Goal: Task Accomplishment & Management: Manage account settings

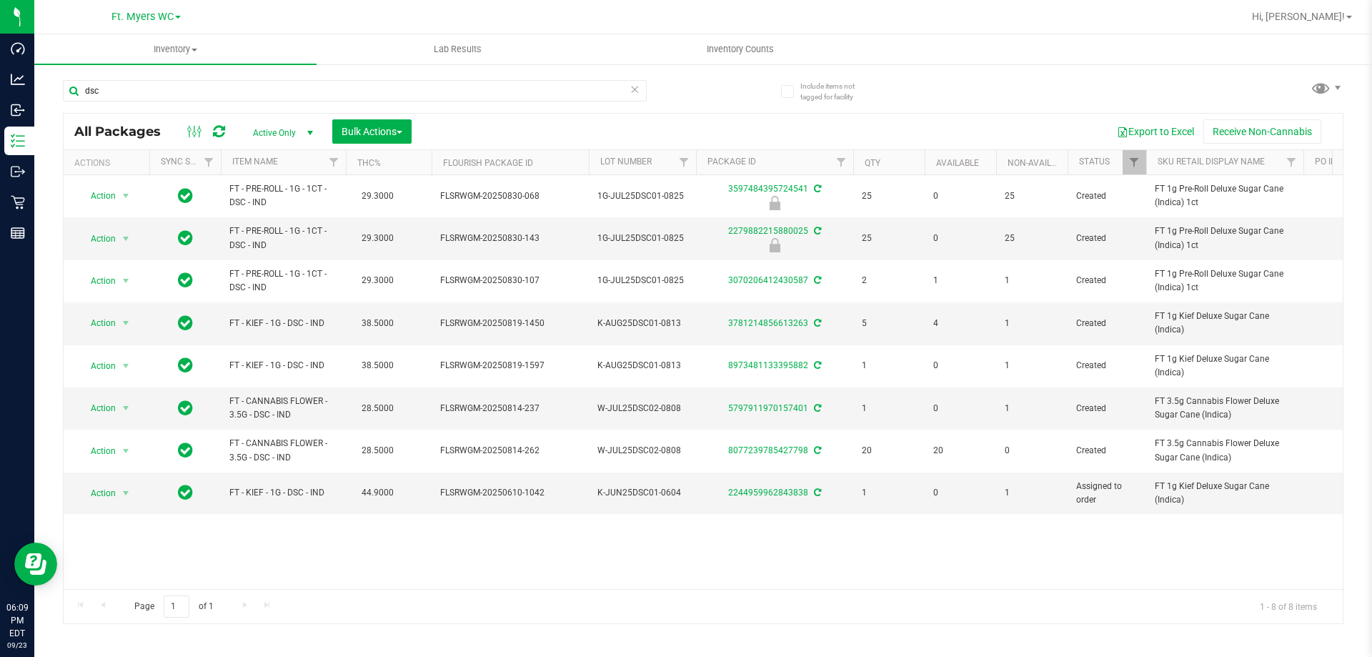
type input "dsc"
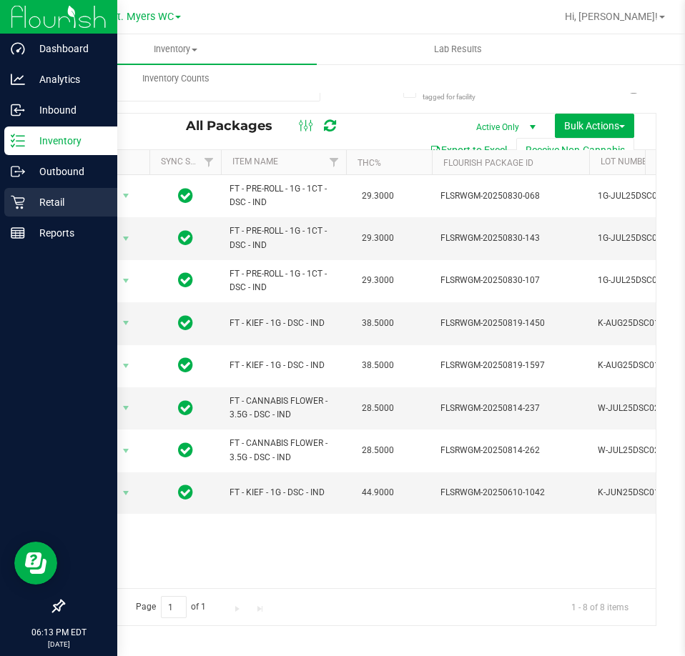
click at [26, 209] on p "Retail" at bounding box center [68, 202] width 86 height 17
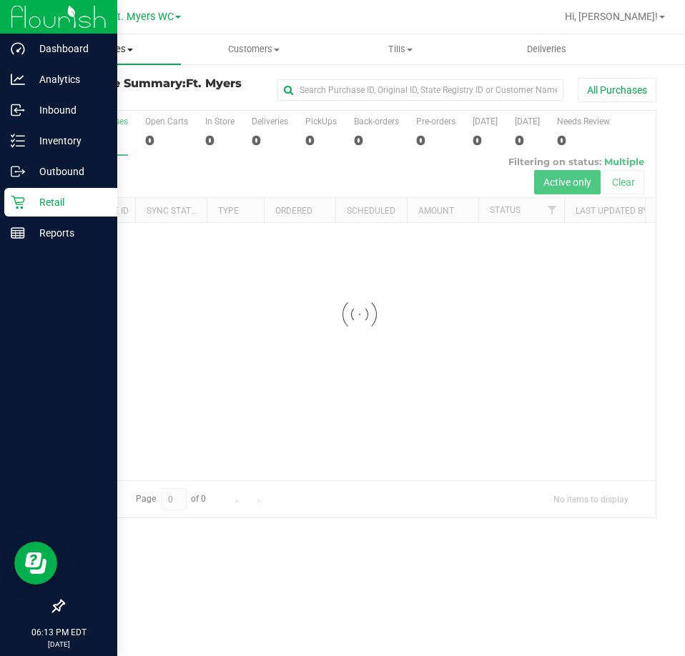
click at [137, 54] on span "Purchases" at bounding box center [107, 49] width 147 height 13
click at [107, 97] on span "Fulfillment" at bounding box center [78, 103] width 89 height 12
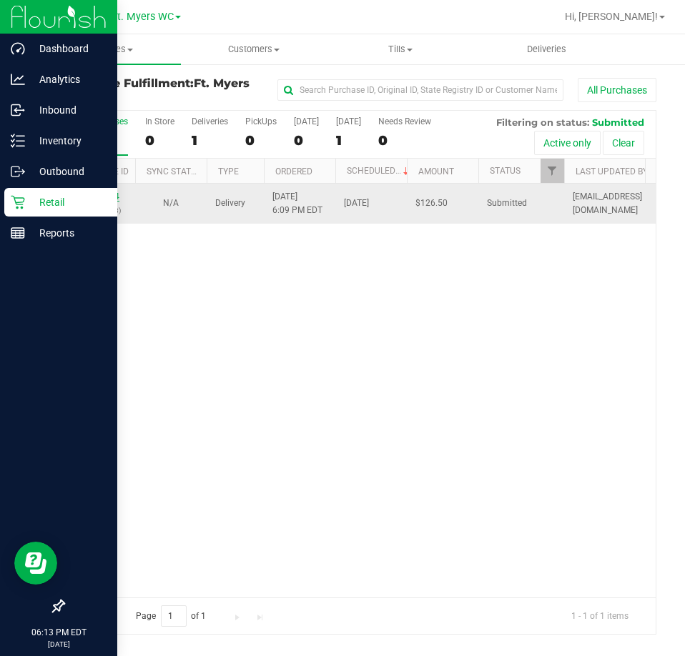
click at [112, 193] on link "11996194" at bounding box center [99, 197] width 40 height 10
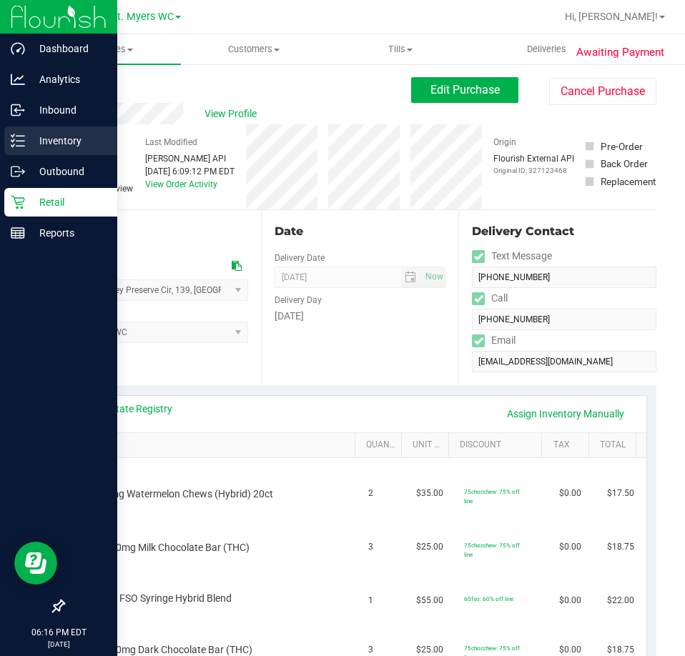
click at [26, 135] on p "Inventory" at bounding box center [68, 140] width 86 height 17
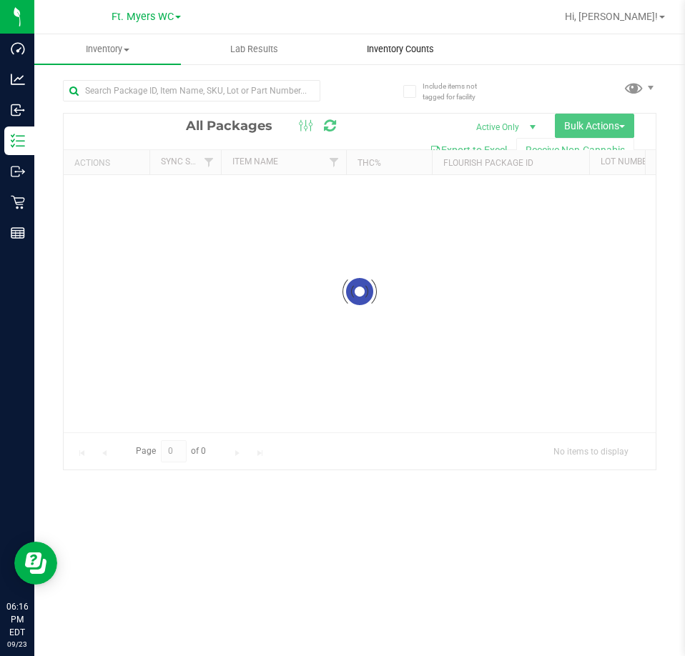
click at [420, 50] on span "Inventory Counts" at bounding box center [400, 49] width 106 height 13
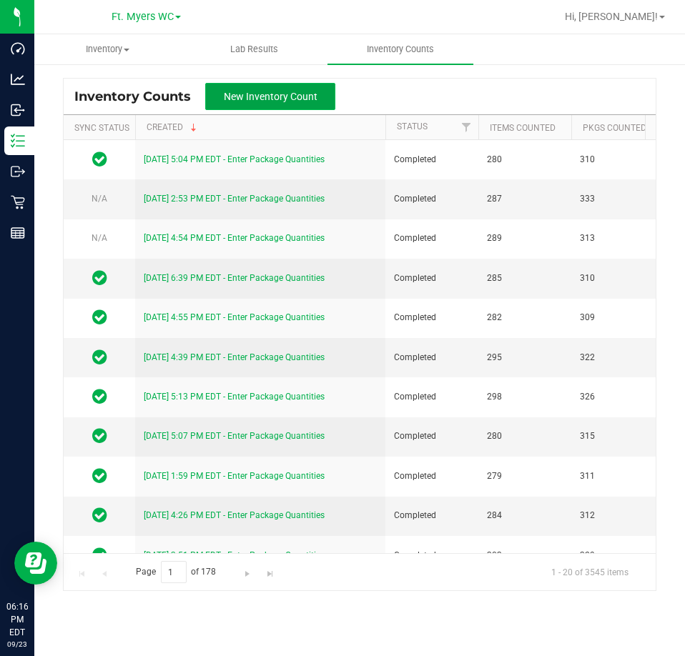
click at [267, 93] on span "New Inventory Count" at bounding box center [271, 96] width 94 height 11
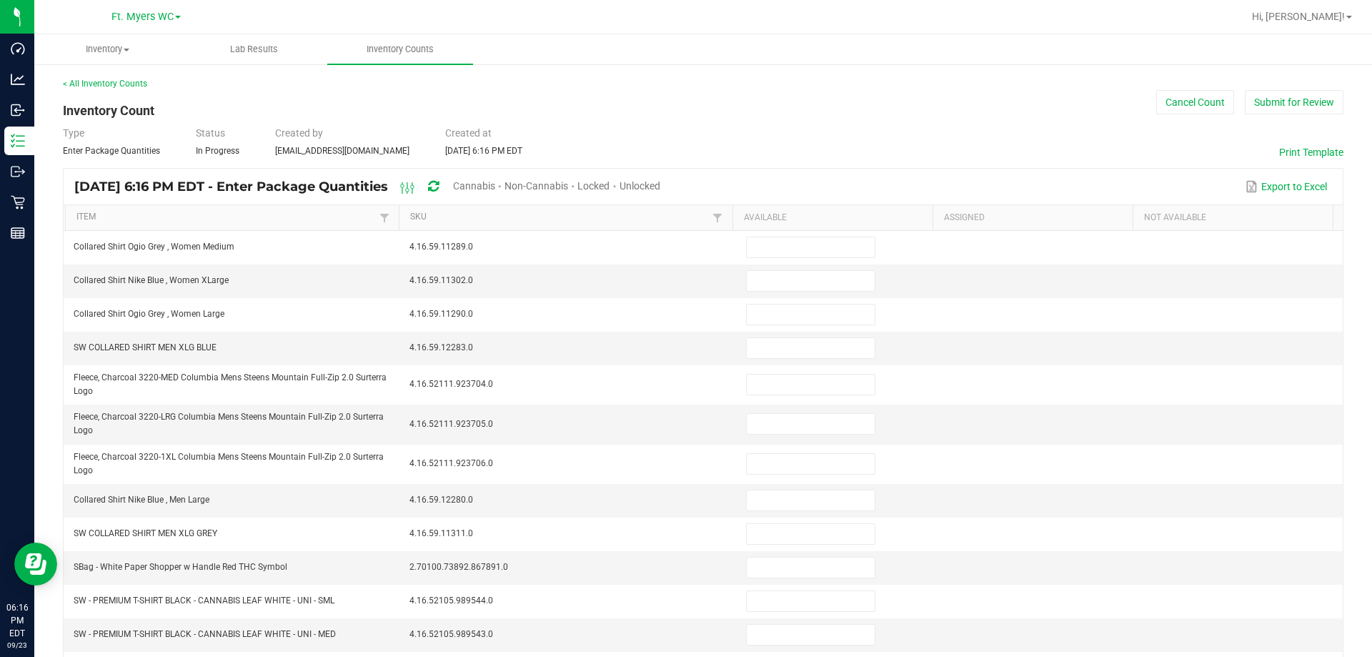
click at [660, 179] on div "Unlocked" at bounding box center [640, 187] width 41 height 26
click at [660, 184] on span "Unlocked" at bounding box center [640, 185] width 41 height 11
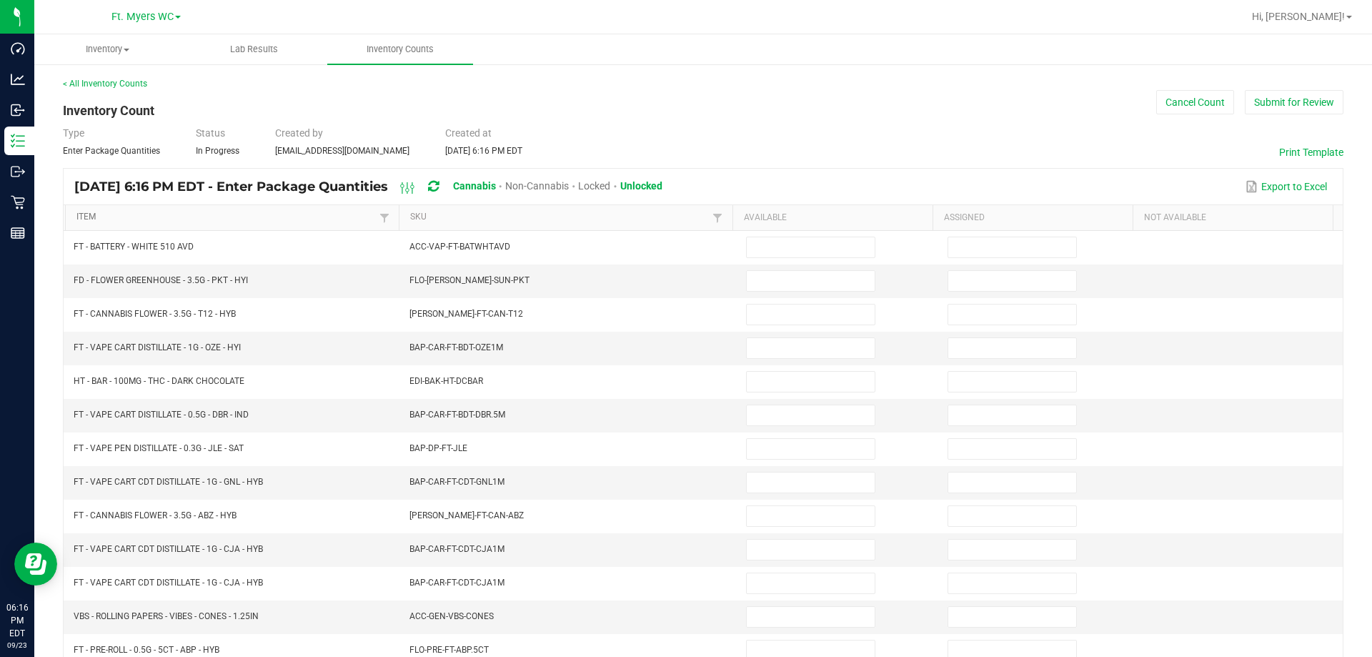
click at [289, 219] on link "Item" at bounding box center [225, 217] width 299 height 11
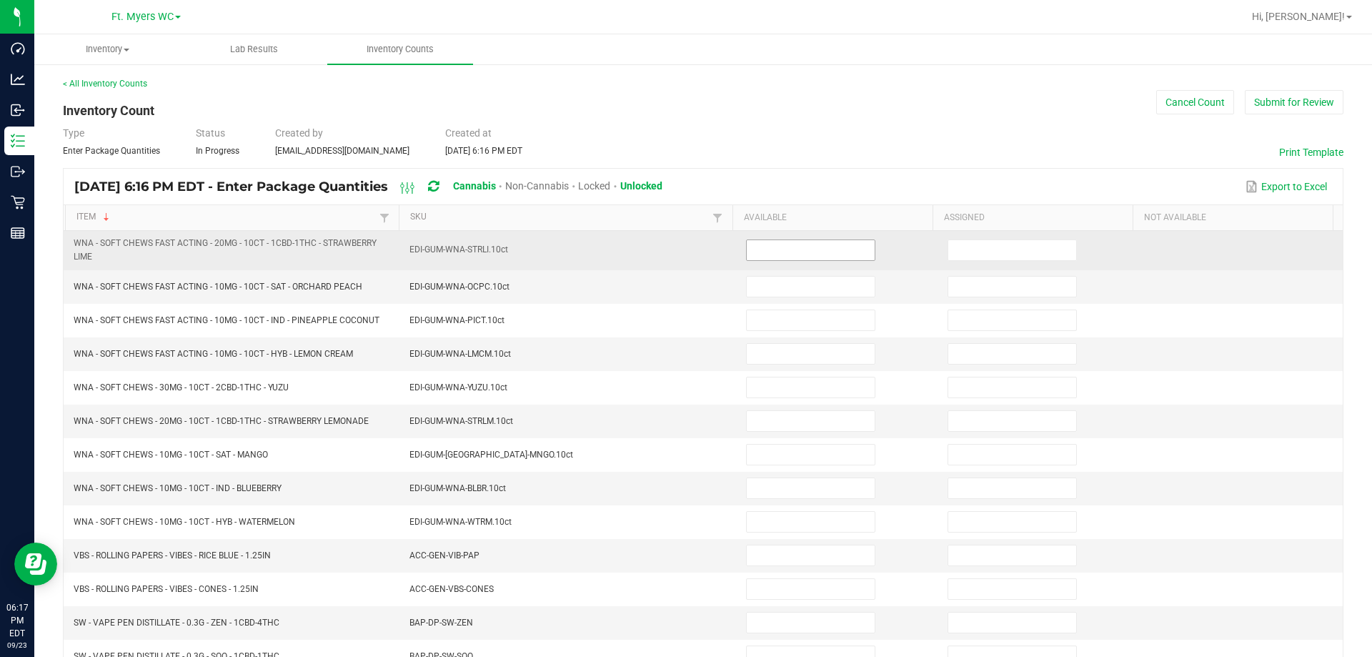
click at [766, 244] on input at bounding box center [811, 250] width 128 height 20
type input "4"
type input "0"
type input "1"
type input "0"
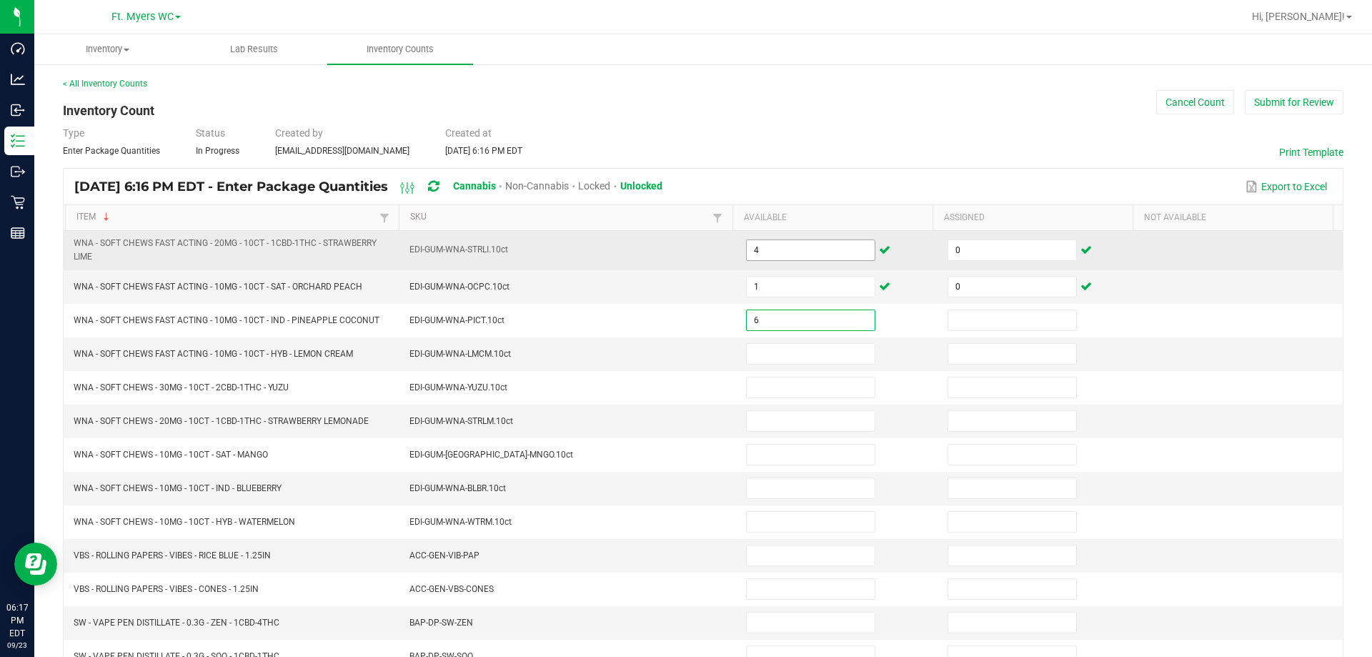
type input "6"
type input "0"
type input "5"
type input "0"
type input "7"
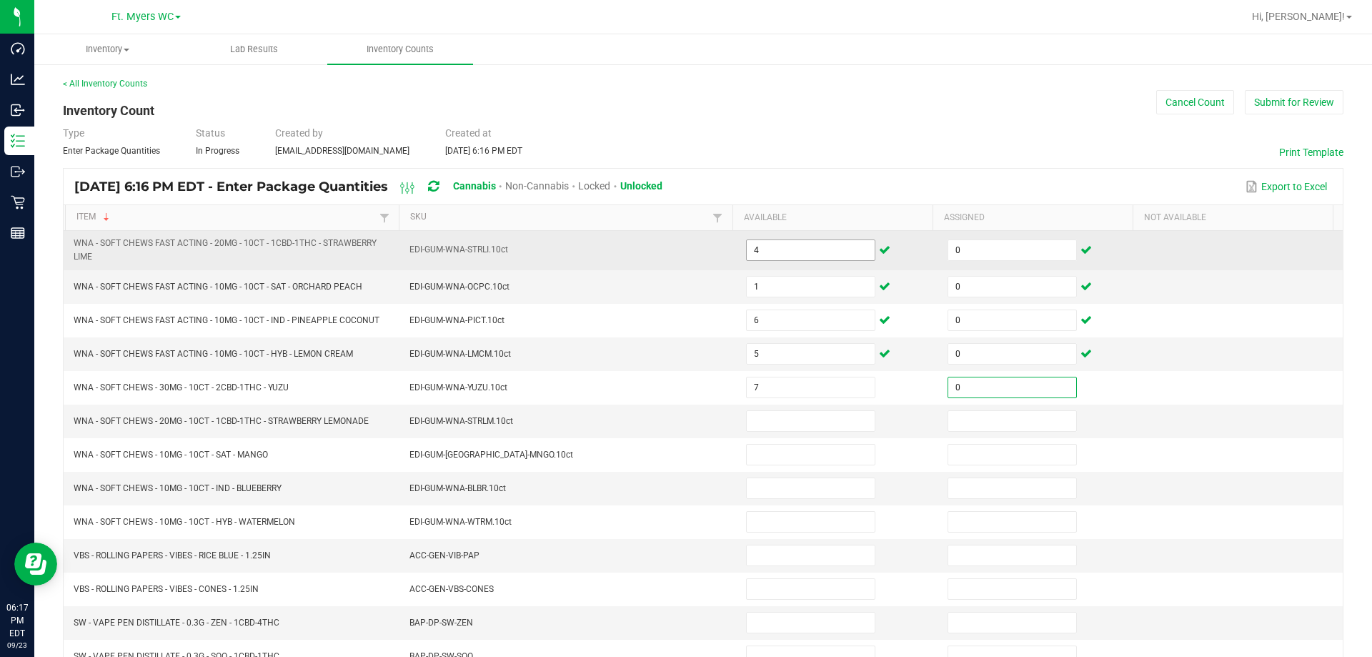
type input "0"
type input "1"
type input "0"
type input "3"
type input "0"
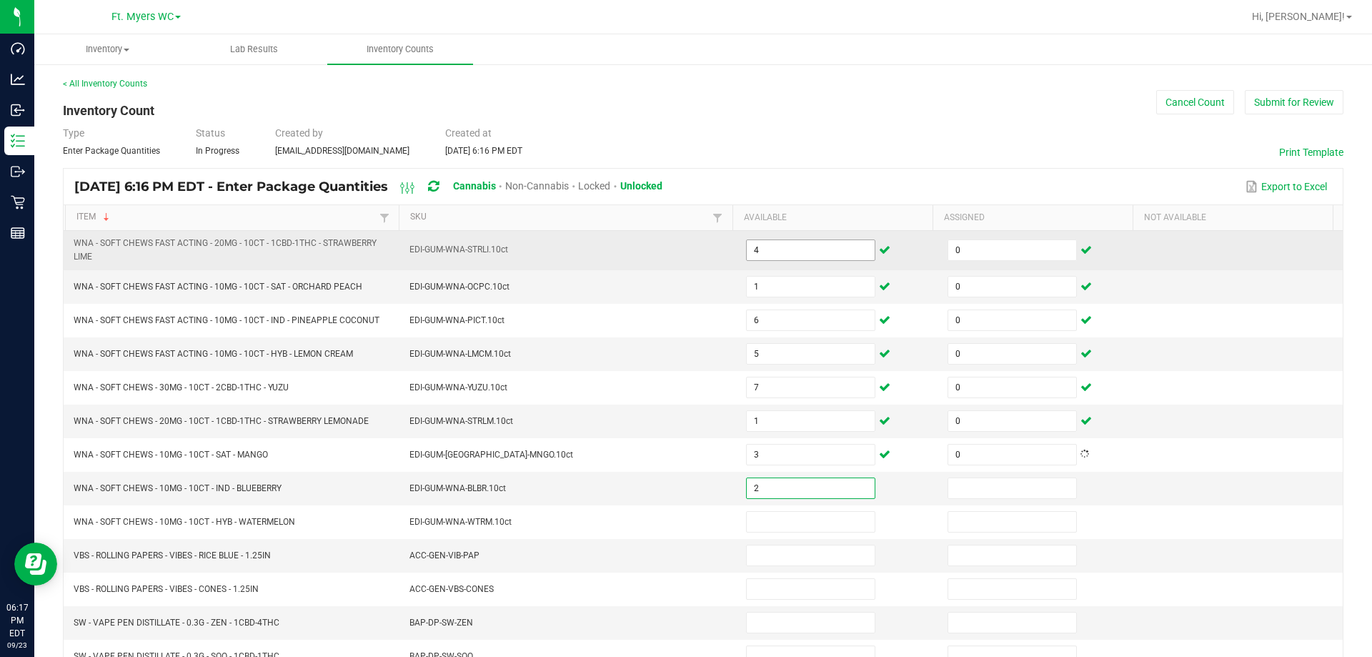
type input "2"
type input "0"
type input "1"
type input "0"
type input "10"
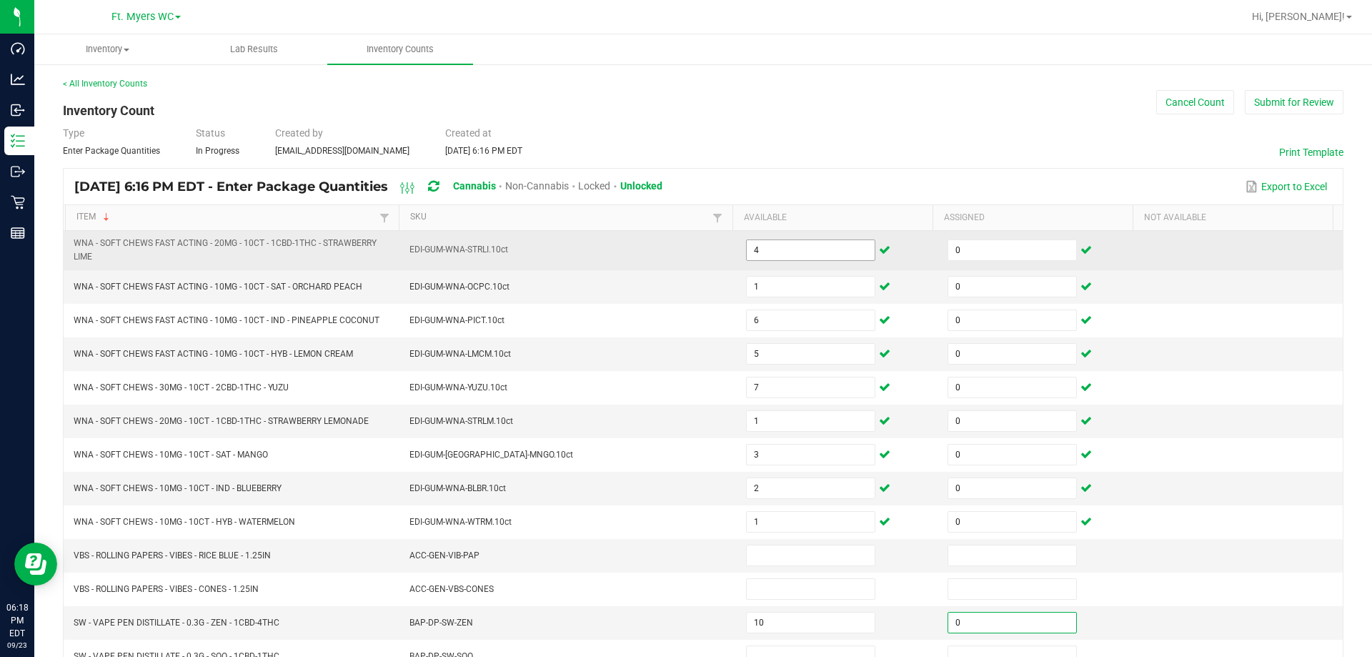
type input "0"
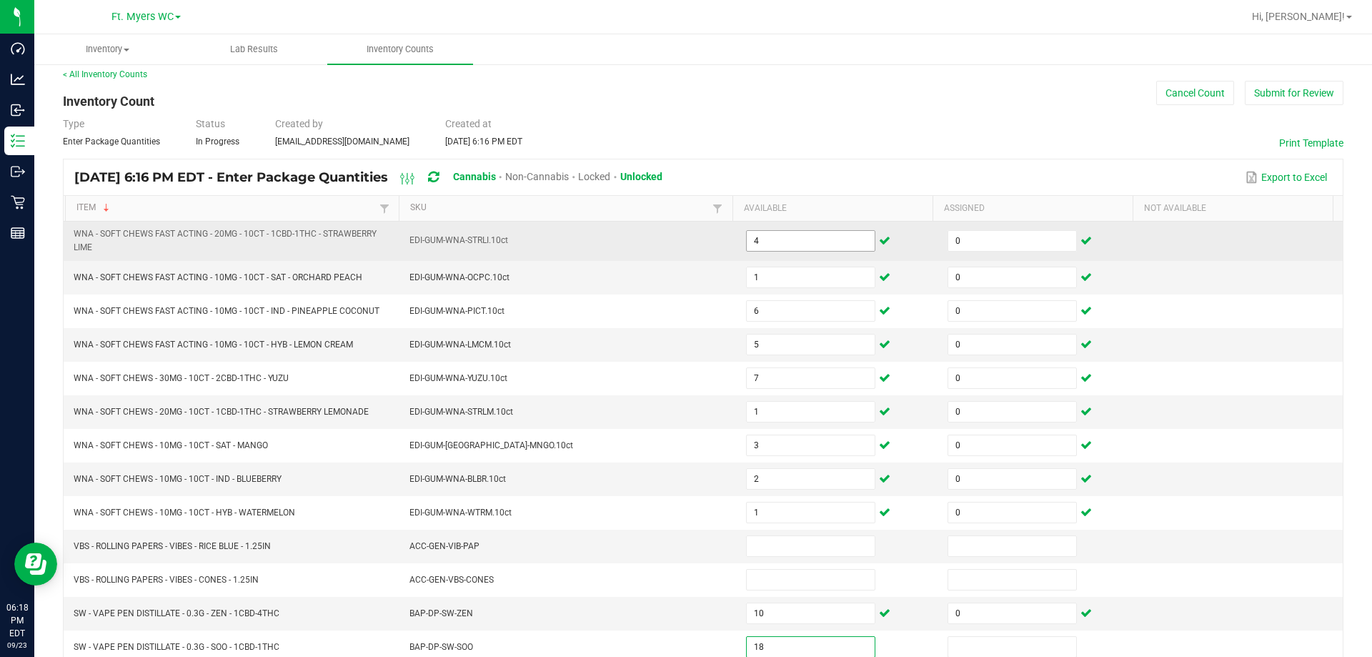
type input "18"
type input "0"
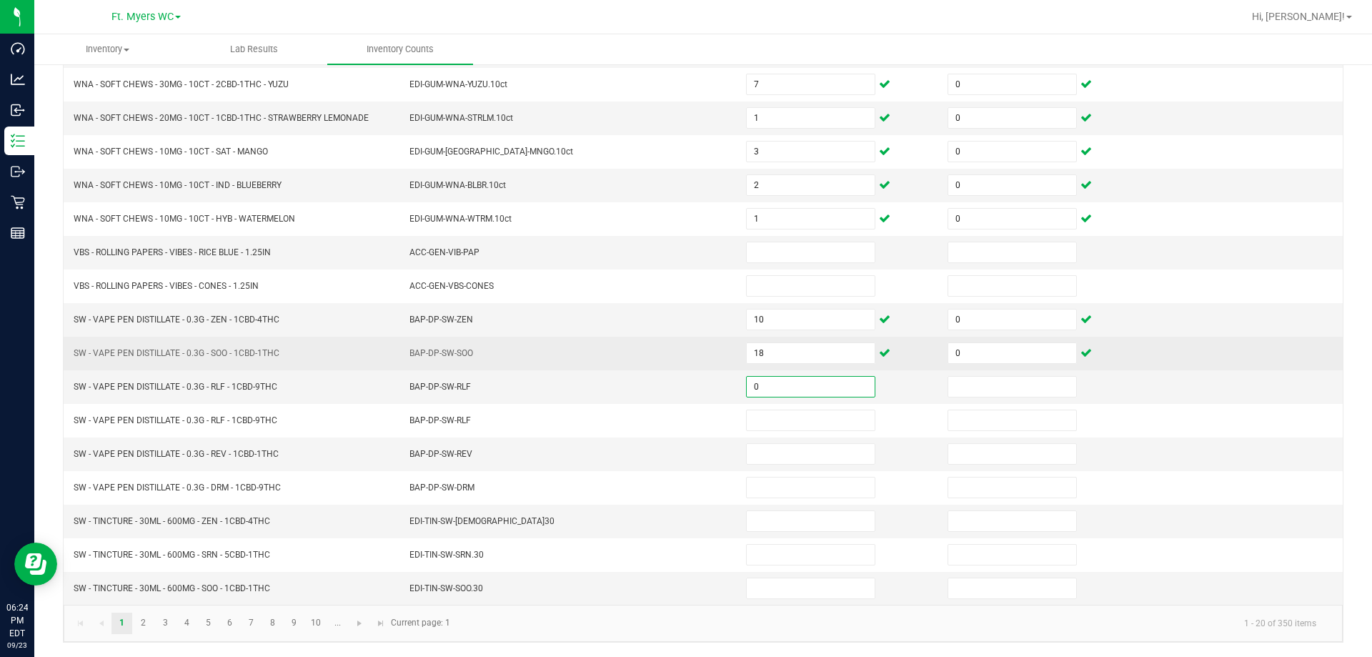
type input "0"
type input "27"
type input "0"
type input "5"
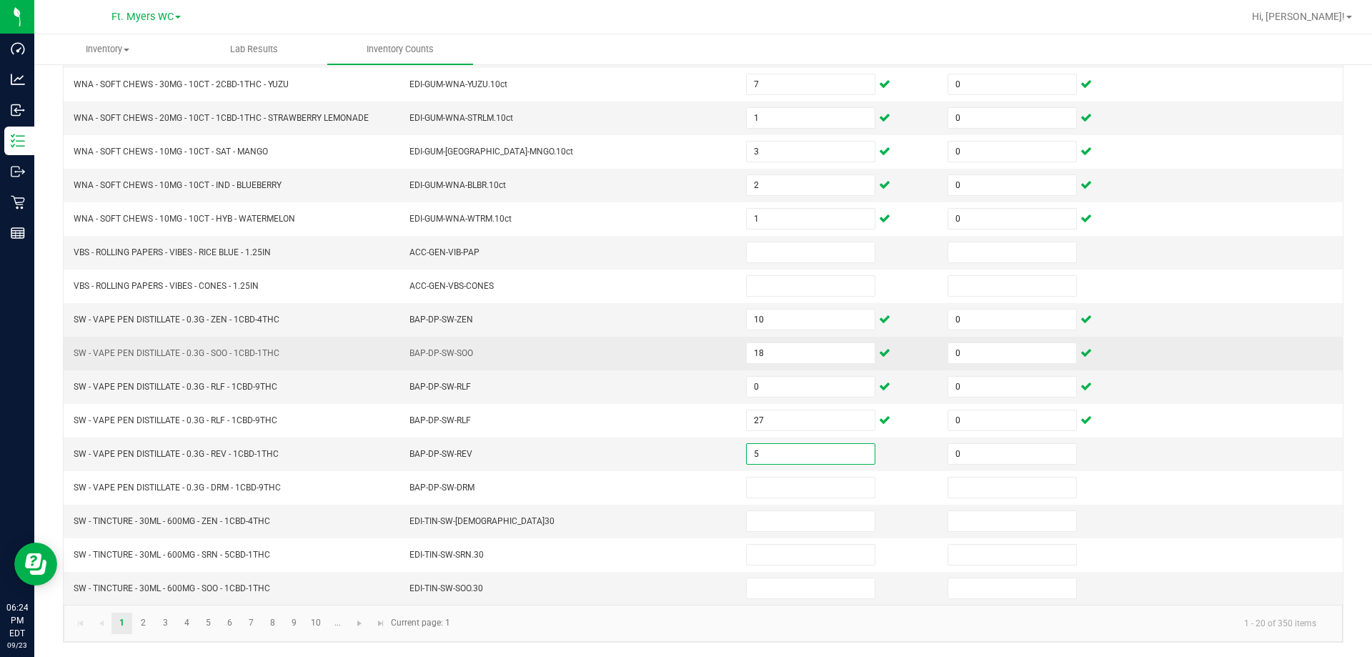
type input "0"
type input "18"
type input "0"
type input "8"
type input "0"
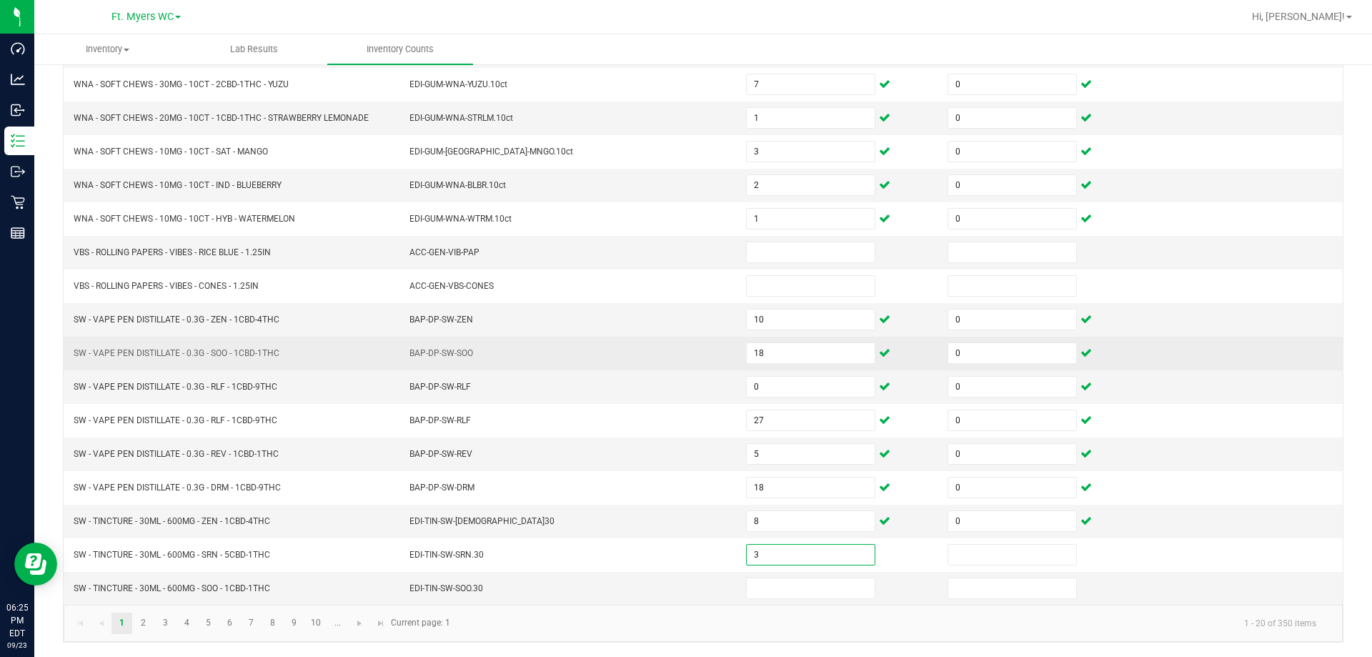
type input "3"
type input "0"
type input "1"
type input "0"
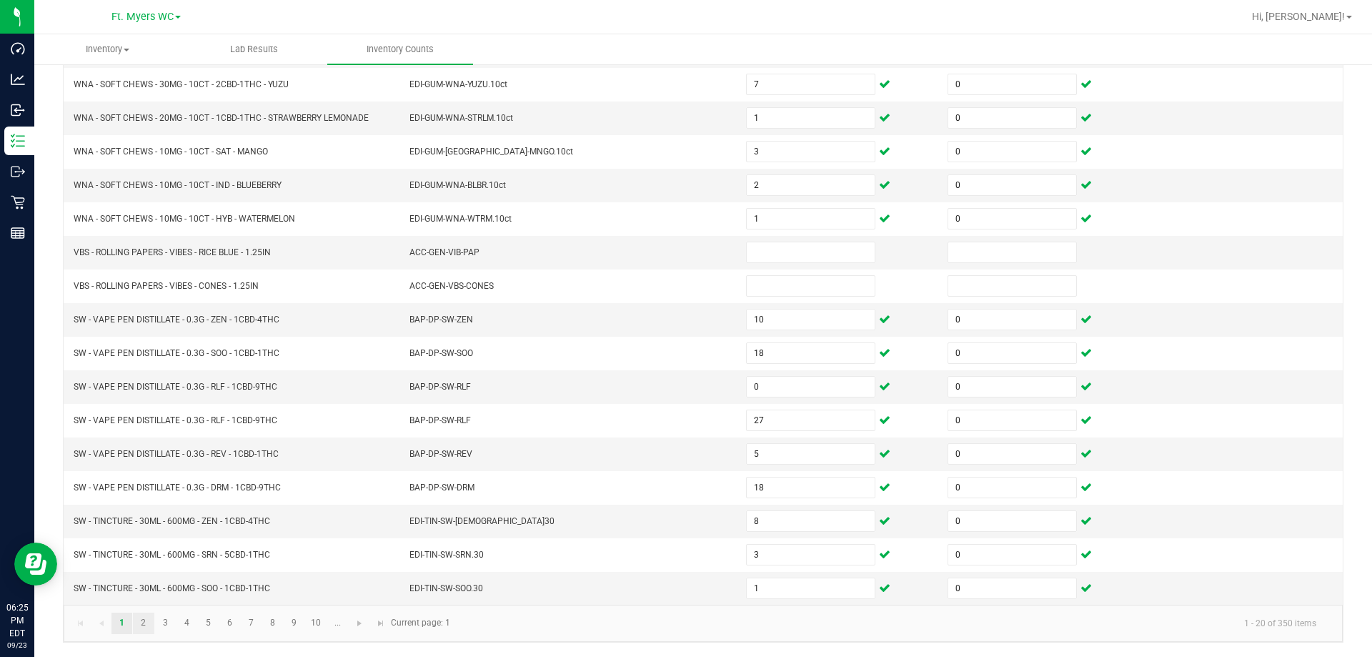
click at [149, 626] on link "2" at bounding box center [143, 623] width 21 height 21
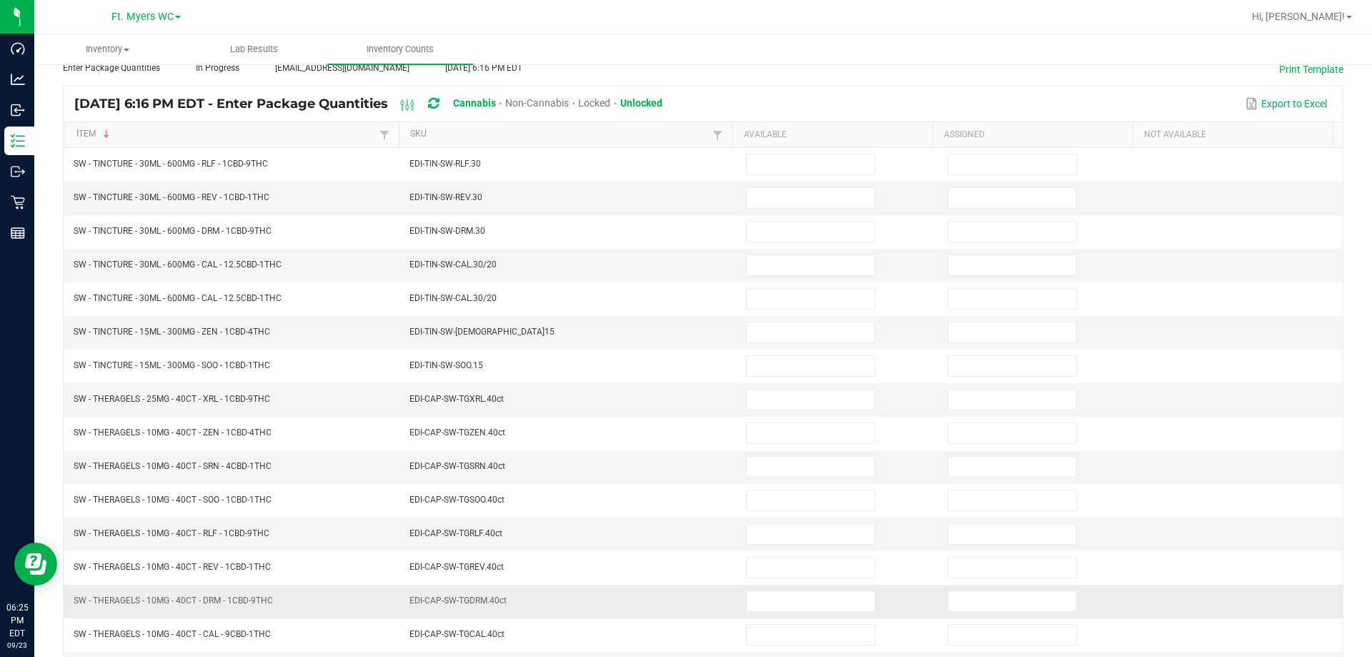
scroll to position [82, 0]
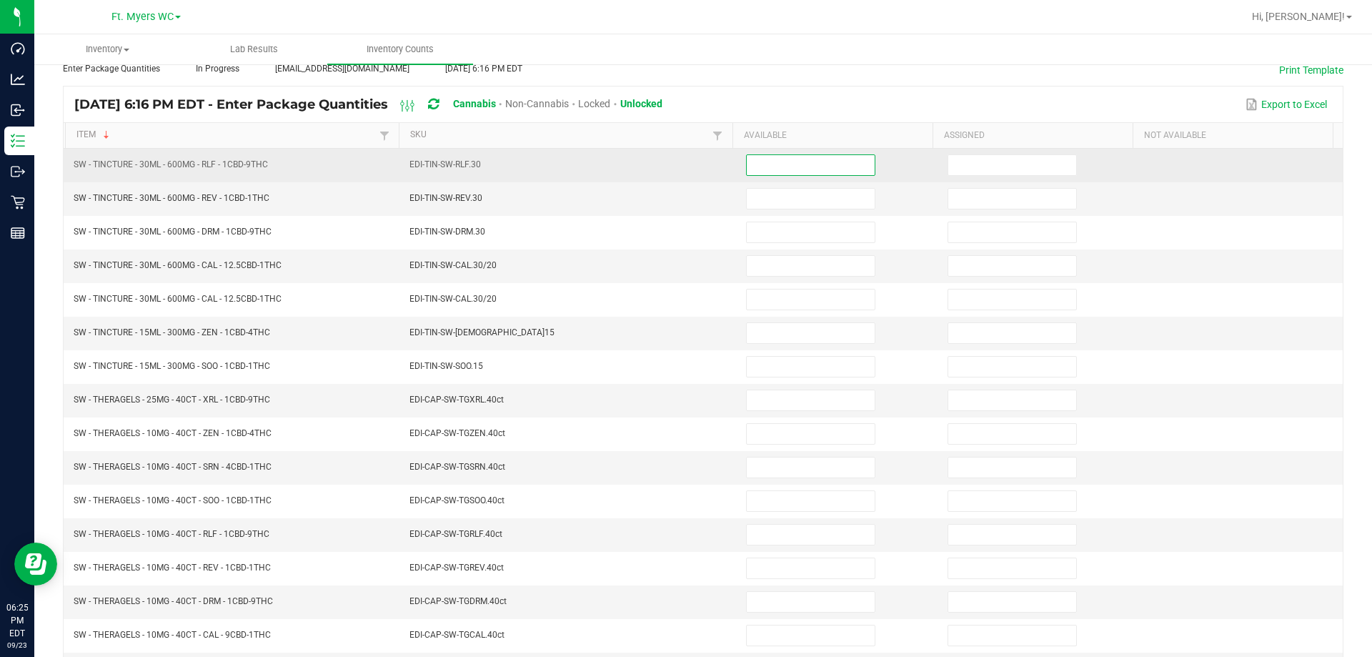
click at [790, 155] on input at bounding box center [811, 165] width 128 height 20
type input "4"
type input "0"
type input "8"
type input "0"
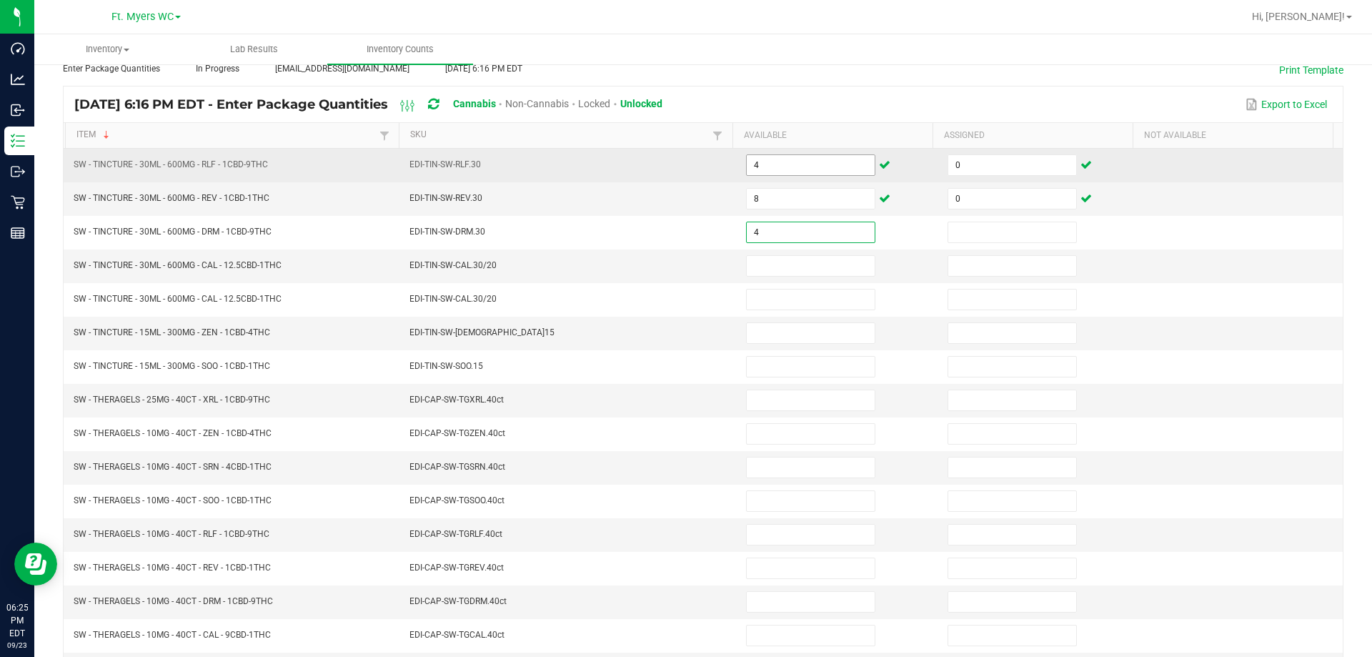
type input "4"
type input "0"
type input "3"
type input "0"
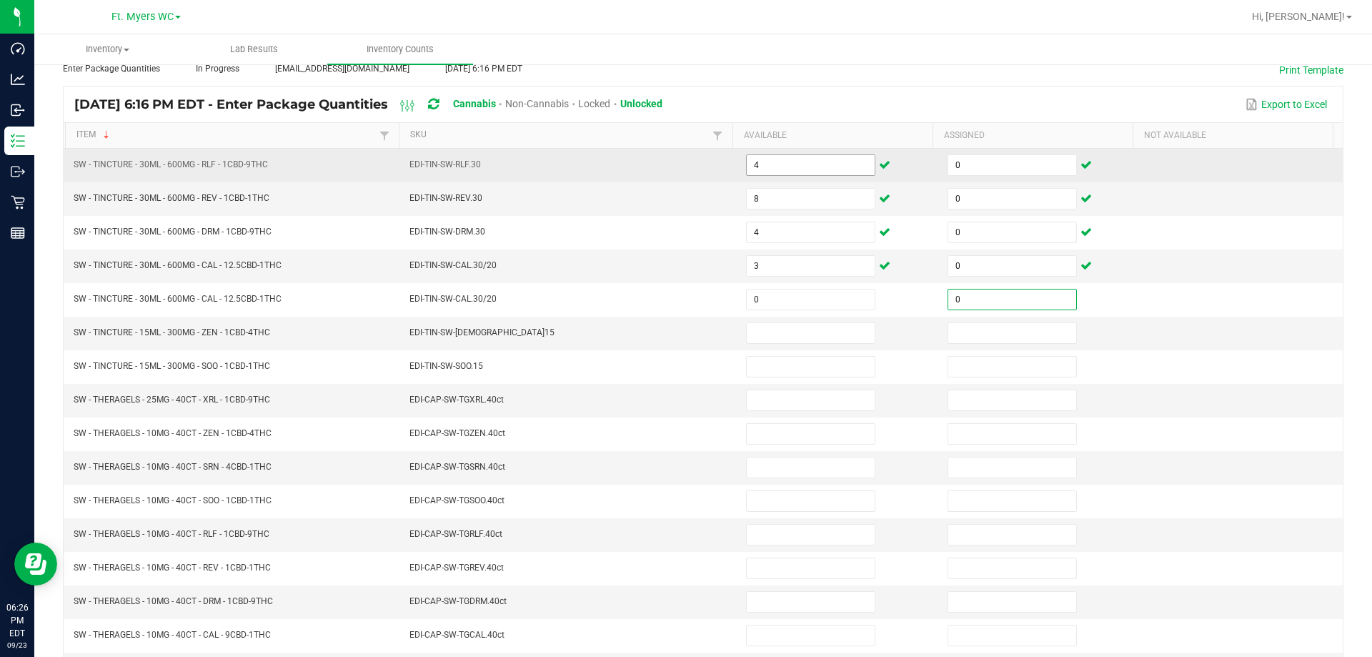
type input "0"
type input "7"
type input "0"
type input "7"
type input "0"
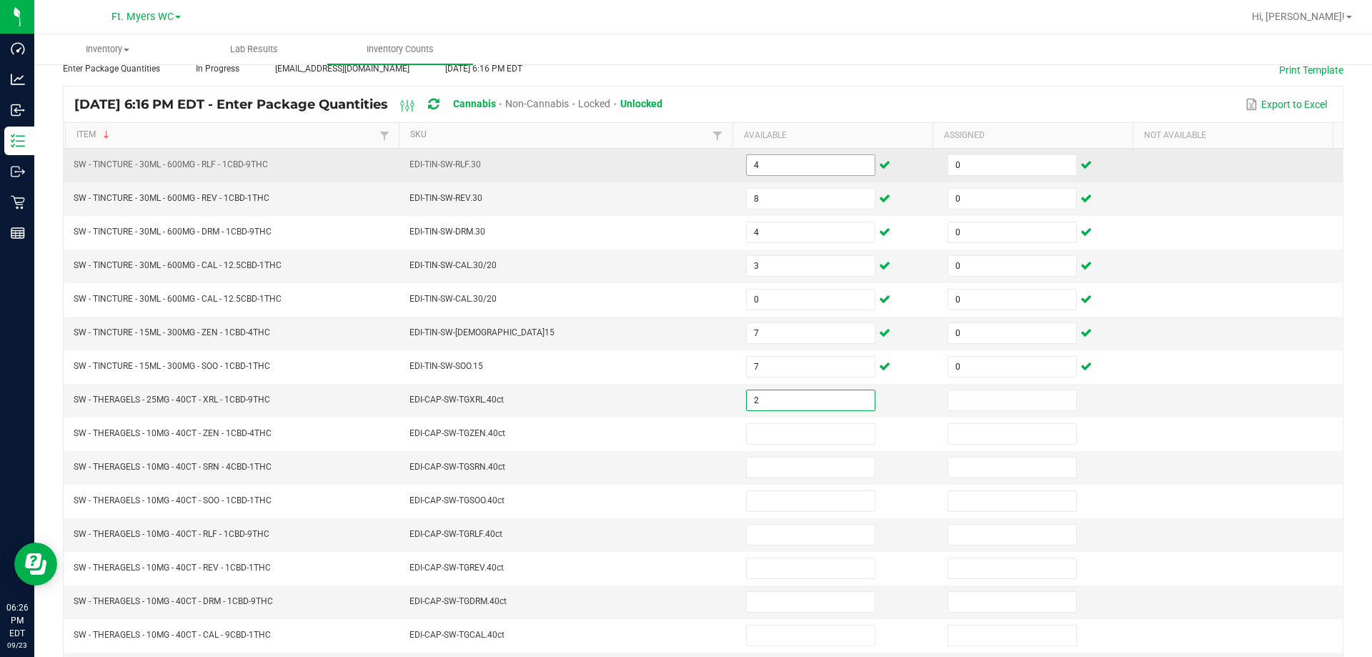
type input "2"
type input "0"
type input "4"
type input "0"
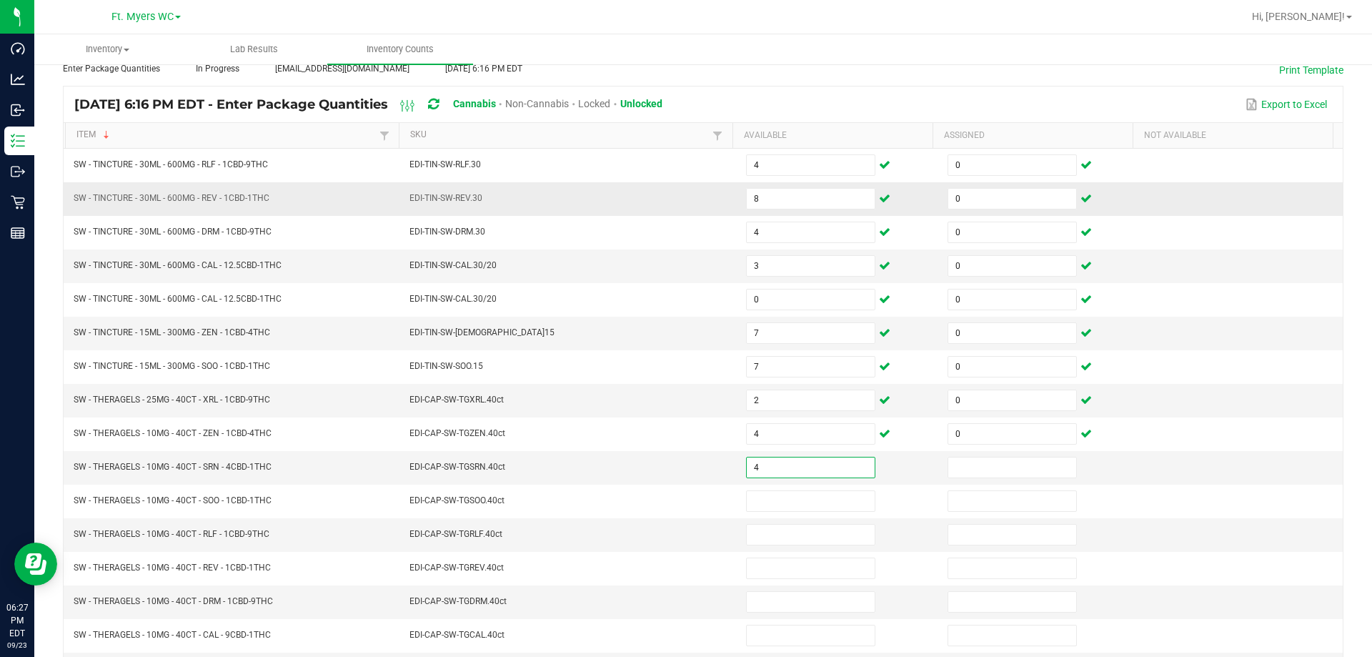
type input "4"
type input "0"
type input "5"
type input "0"
type input "4"
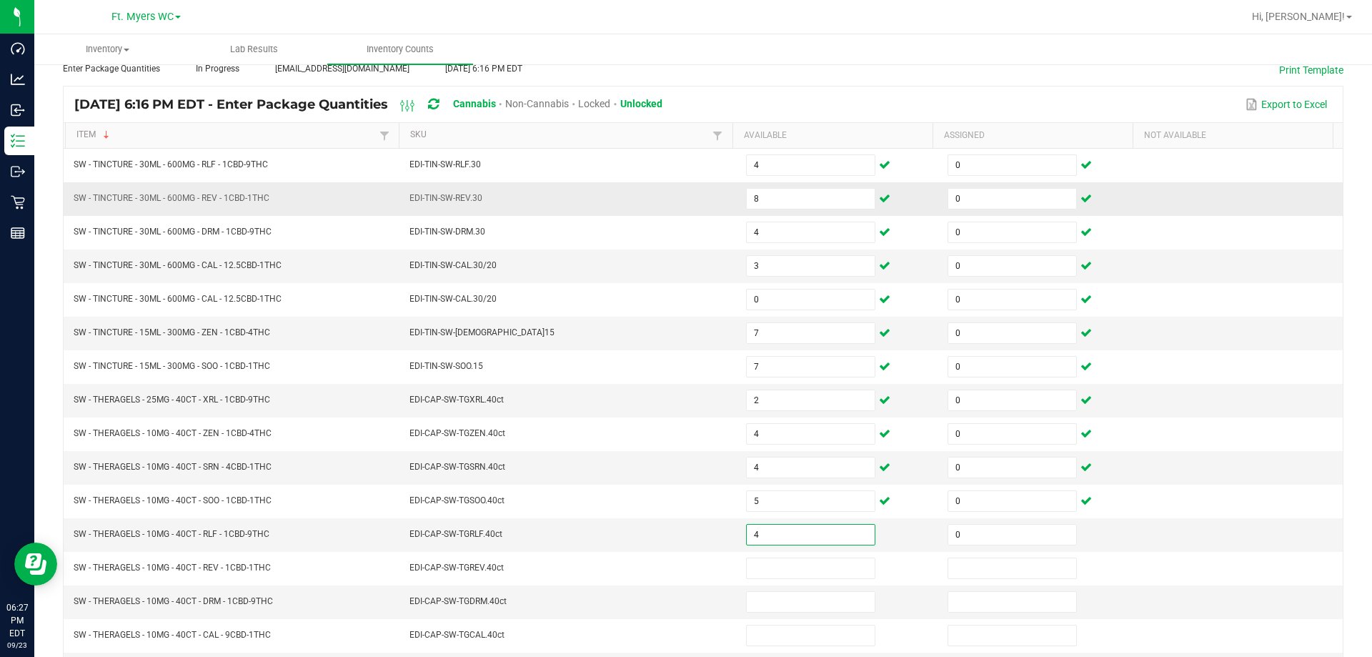
type input "0"
type input "4"
type input "0"
type input "1"
type input "0"
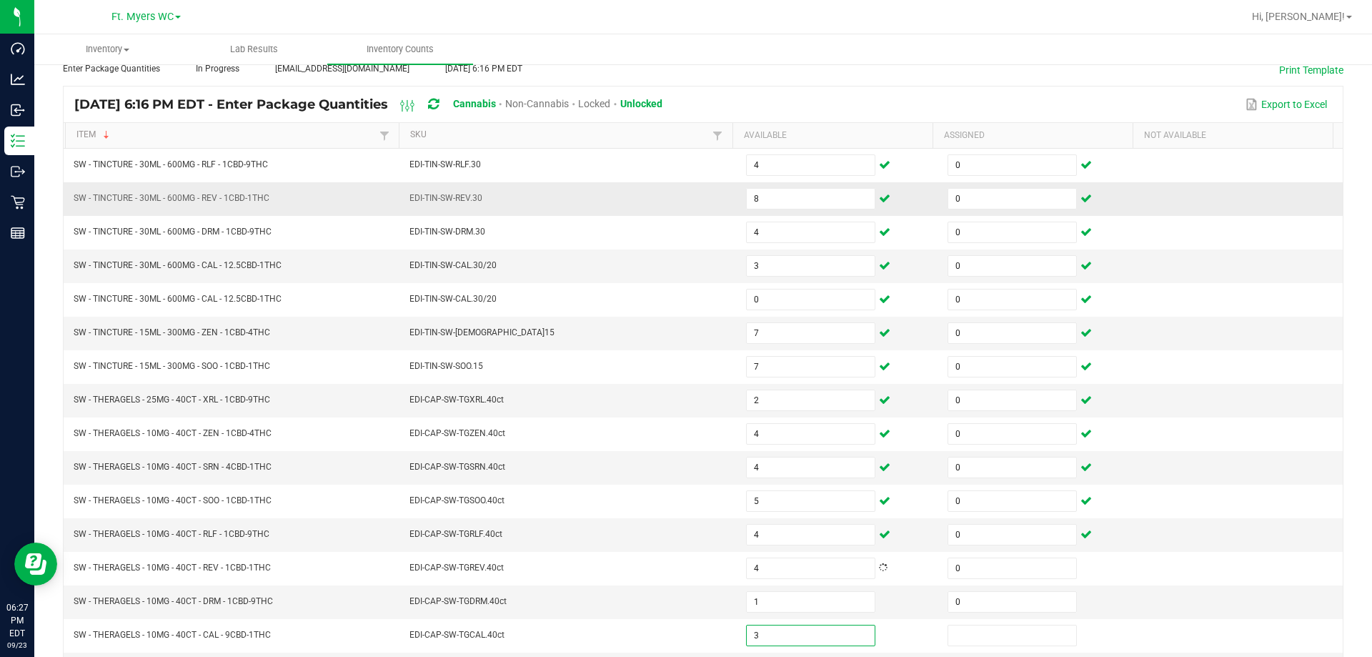
type input "3"
type input "0"
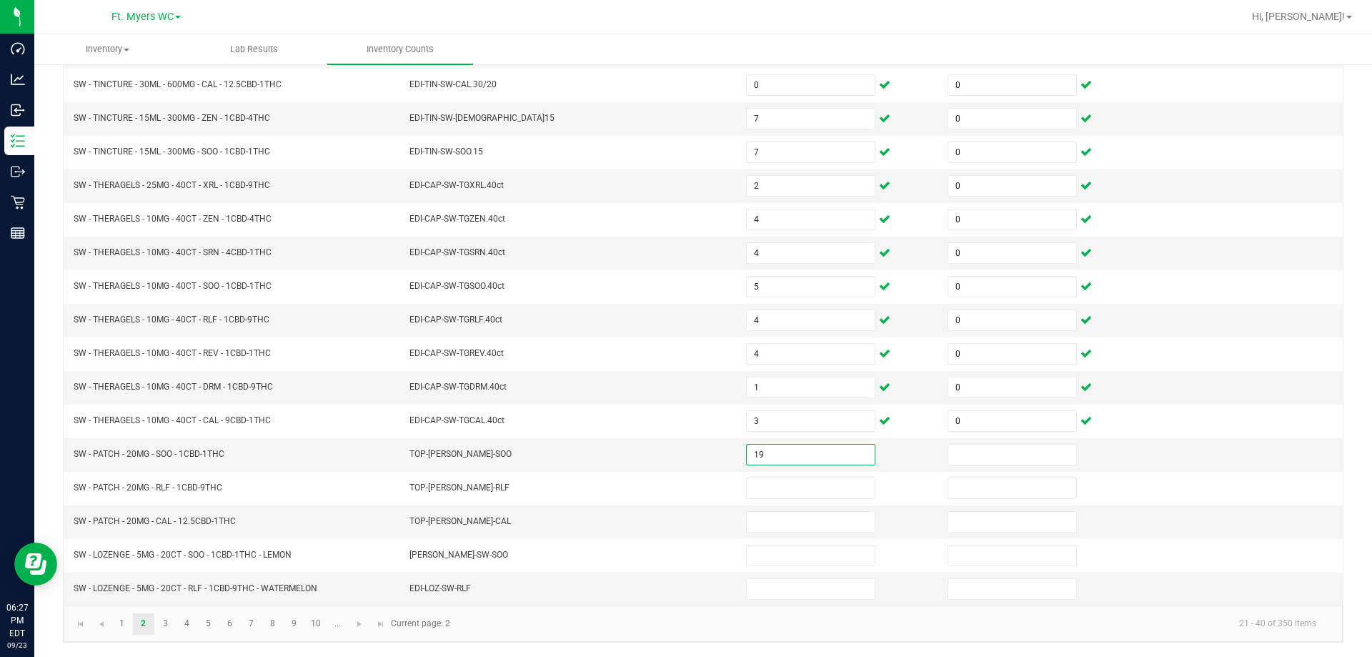
type input "19"
type input "0"
type input "14"
type input "0"
type input "18"
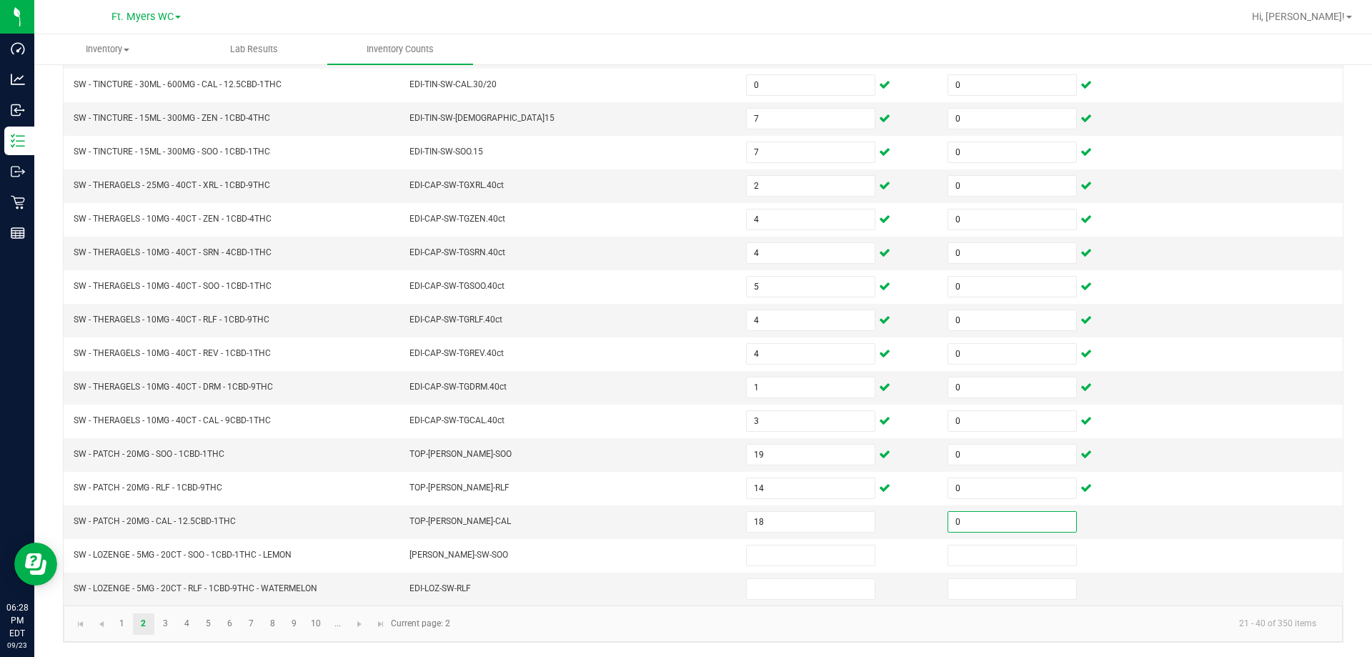
type input "0"
type input "2"
type input "0"
type input "7"
type input "0"
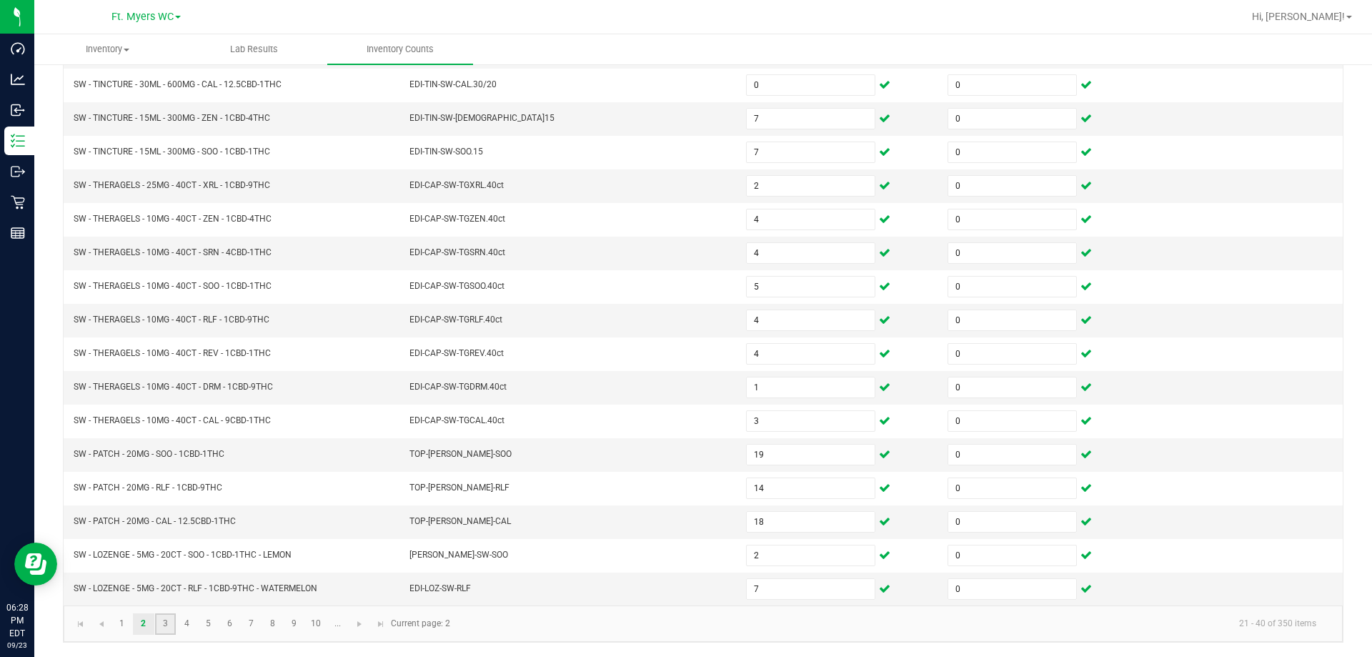
click at [163, 628] on link "3" at bounding box center [165, 623] width 21 height 21
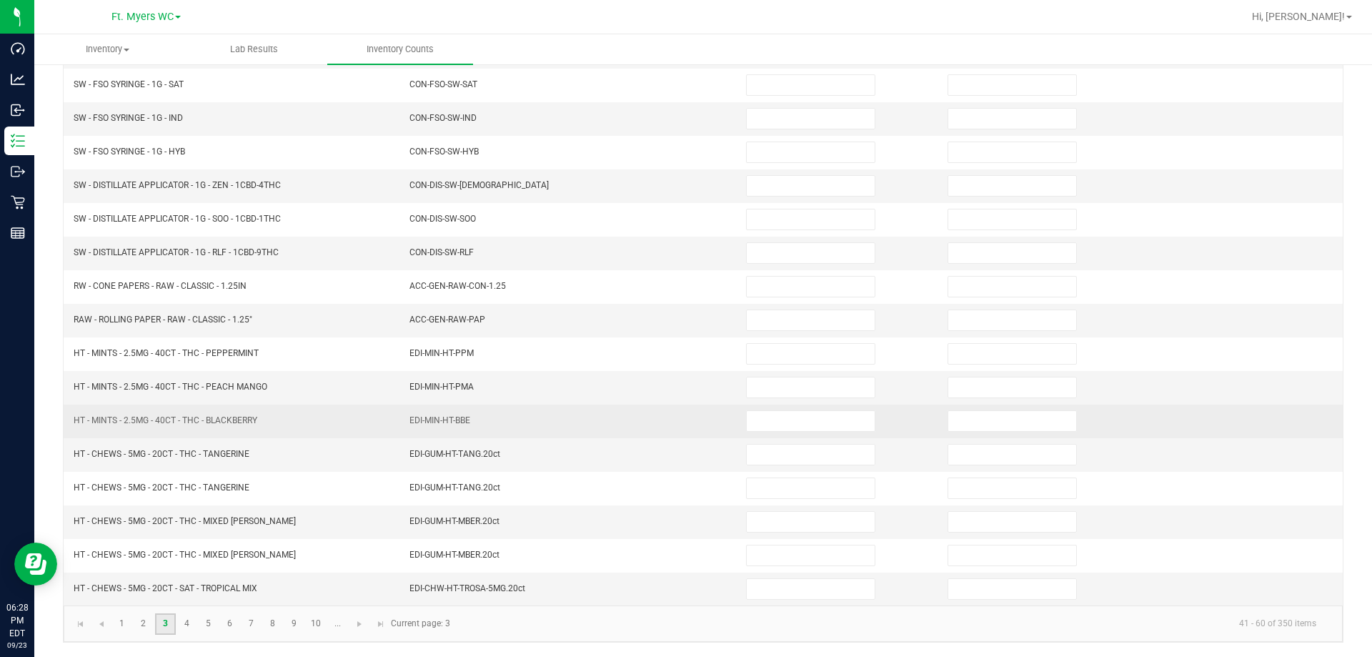
scroll to position [11, 0]
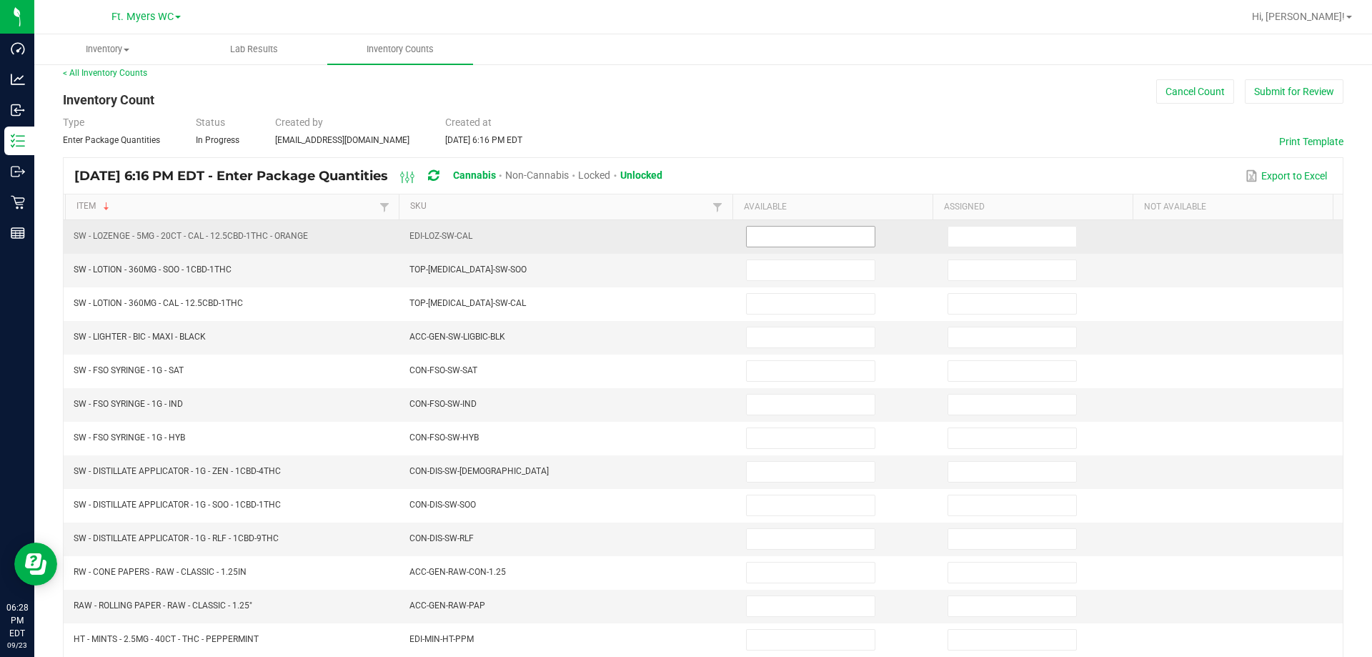
click at [753, 239] on input at bounding box center [811, 237] width 128 height 20
type input "5"
type input "0"
type input "2"
type input "0"
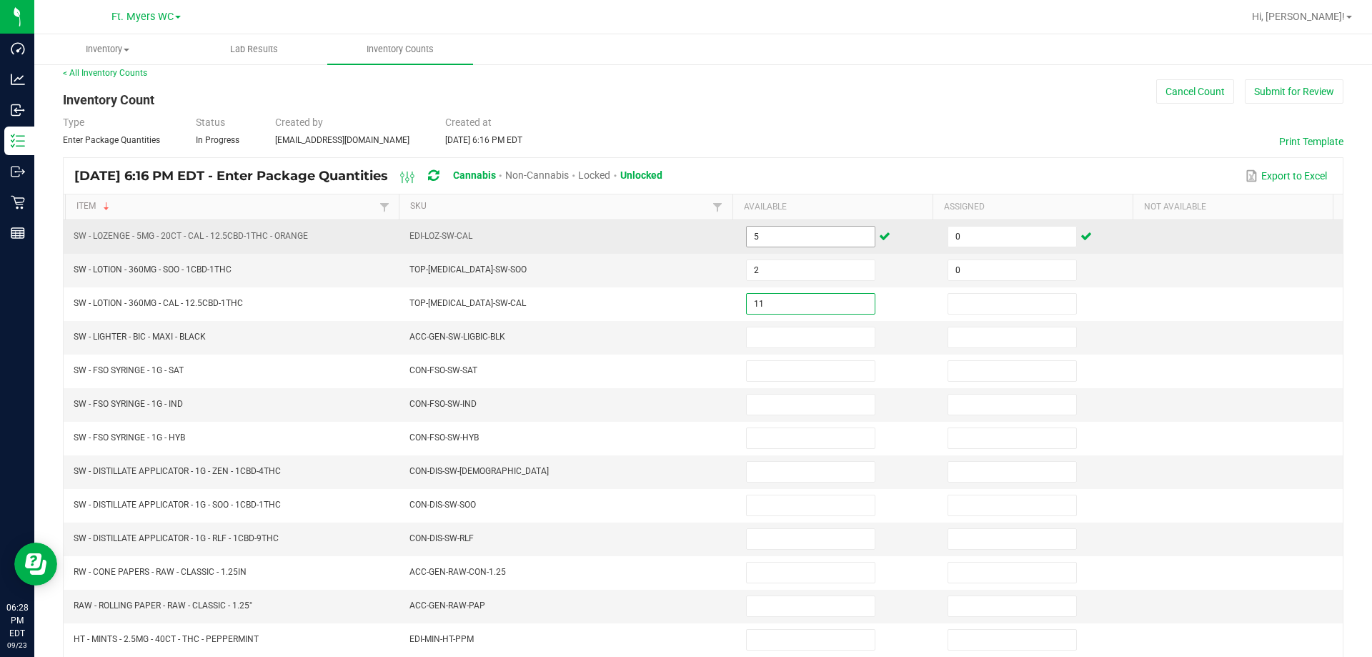
type input "11"
type input "0"
type input "9"
type input "0"
type input "8"
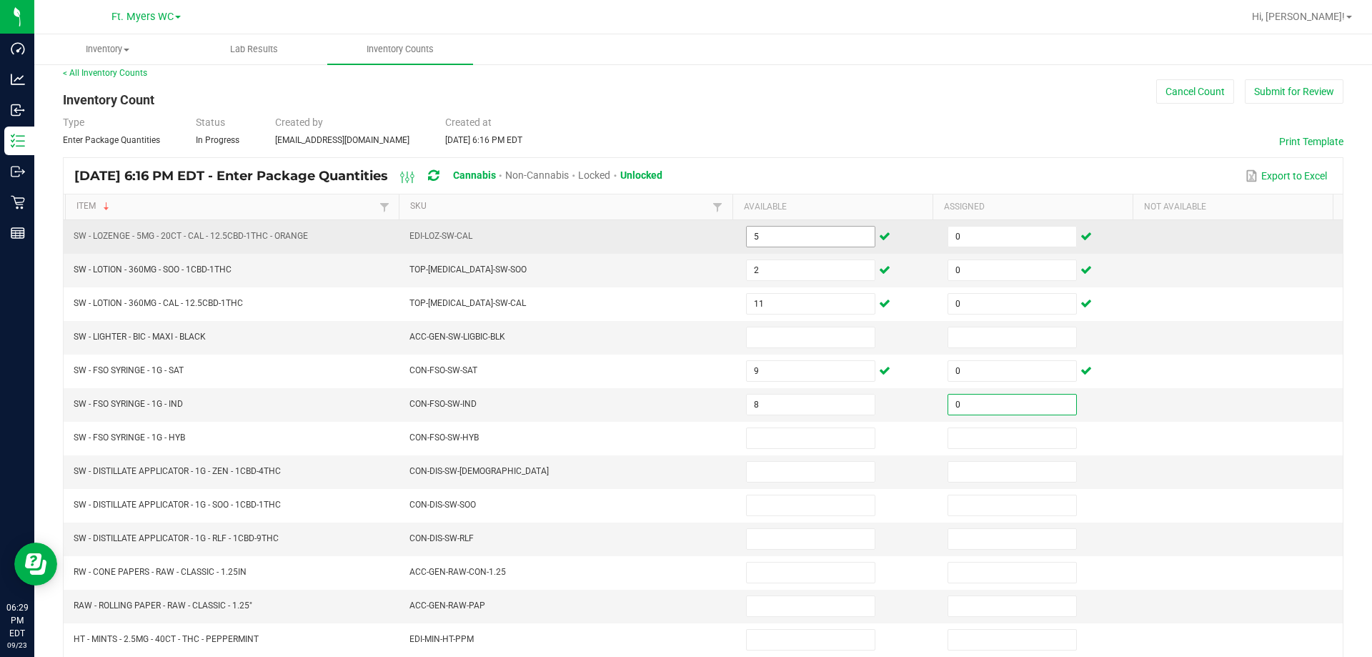
type input "0"
type input "4"
type input "0"
type input "2"
type input "0"
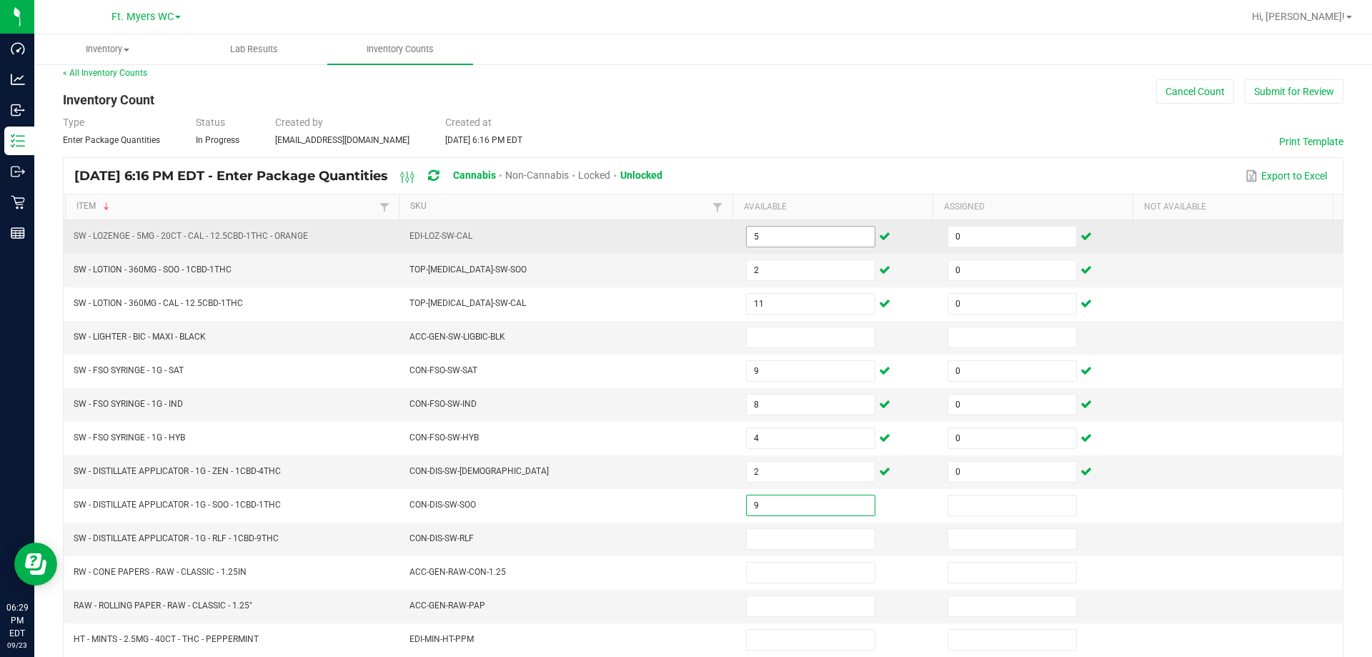
type input "9"
type input "0"
type input "1"
type input "2"
type input "0"
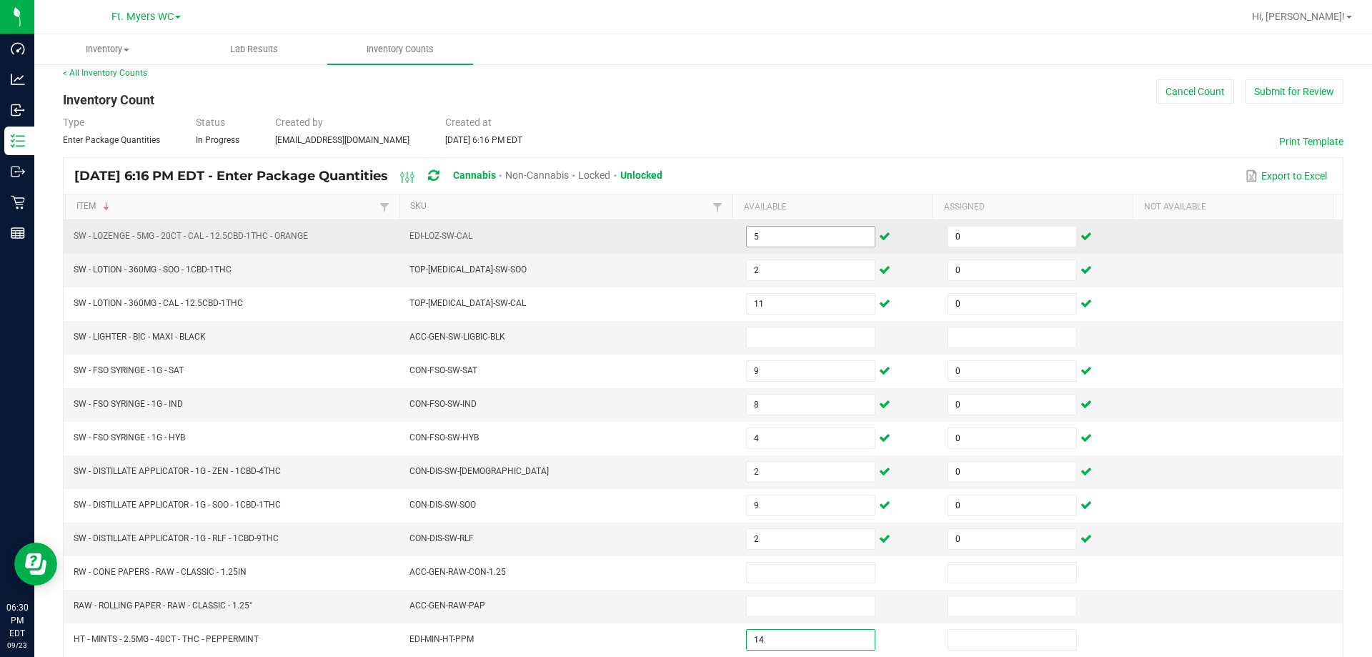
type input "14"
type input "0"
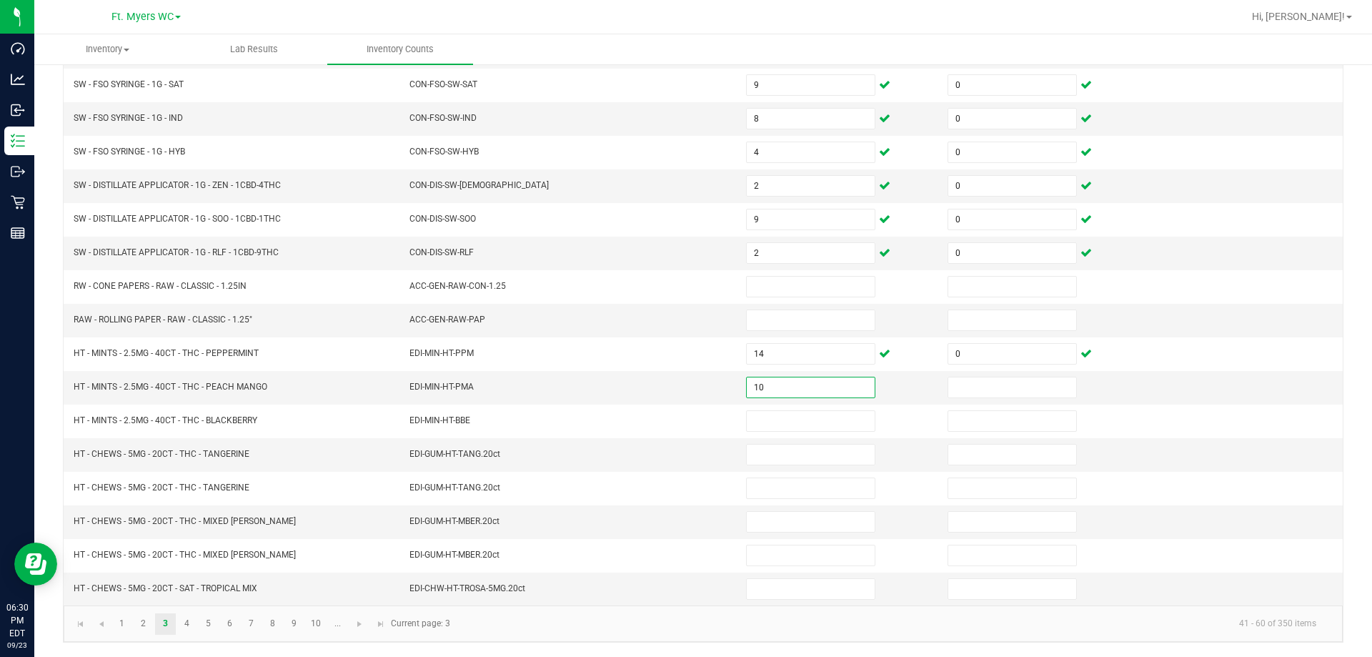
type input "10"
type input "0"
type input "14"
type input "0"
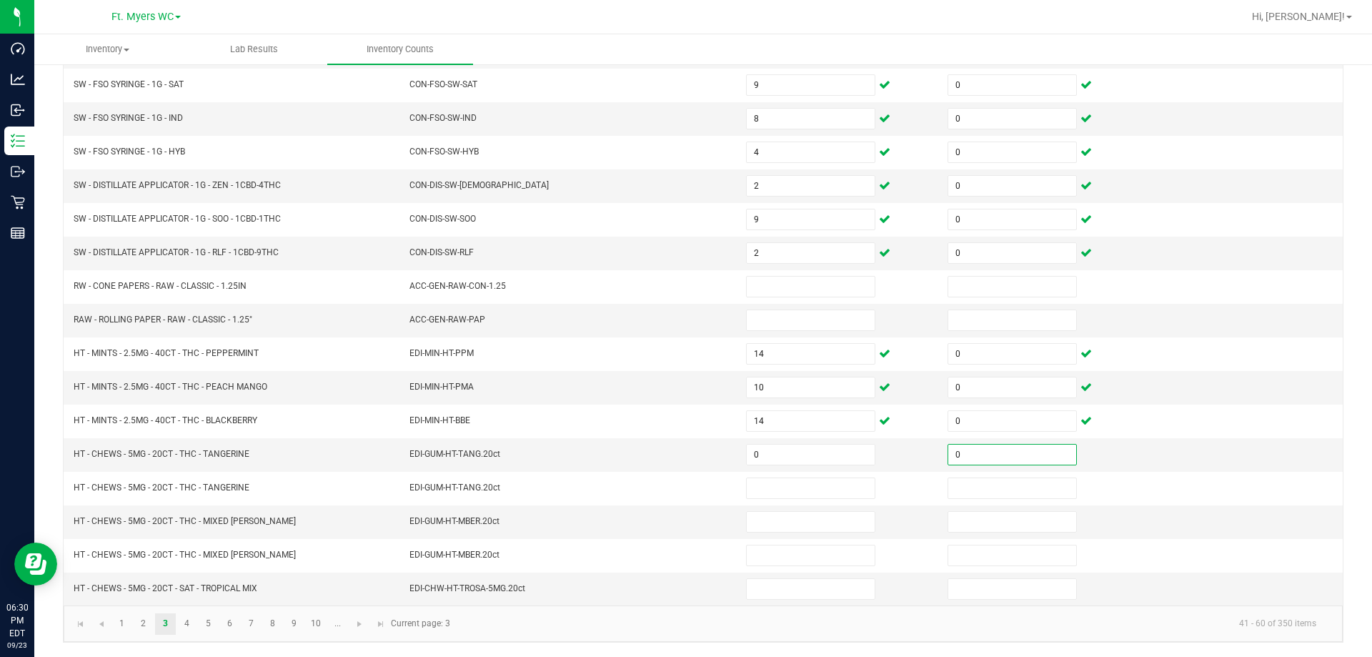
type input "0"
type input "8"
type input "0"
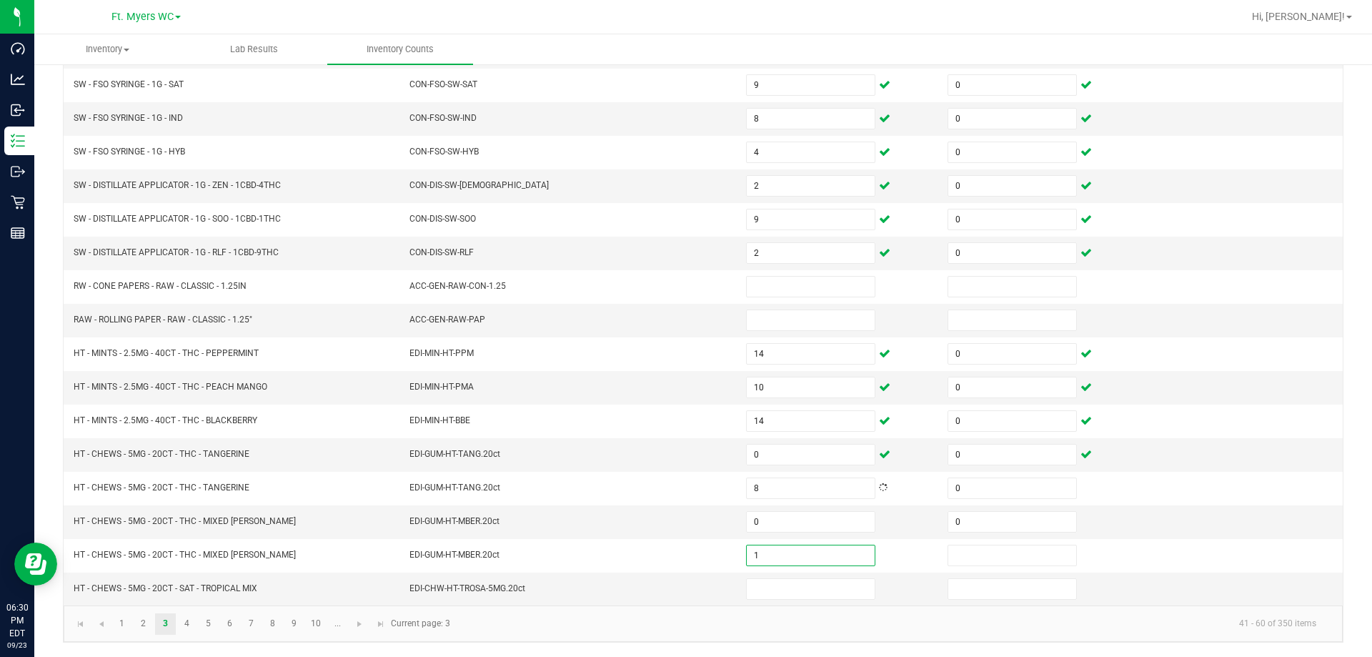
type input "1"
type input "0"
type input "3"
type input "0"
click at [186, 632] on link "4" at bounding box center [187, 623] width 21 height 21
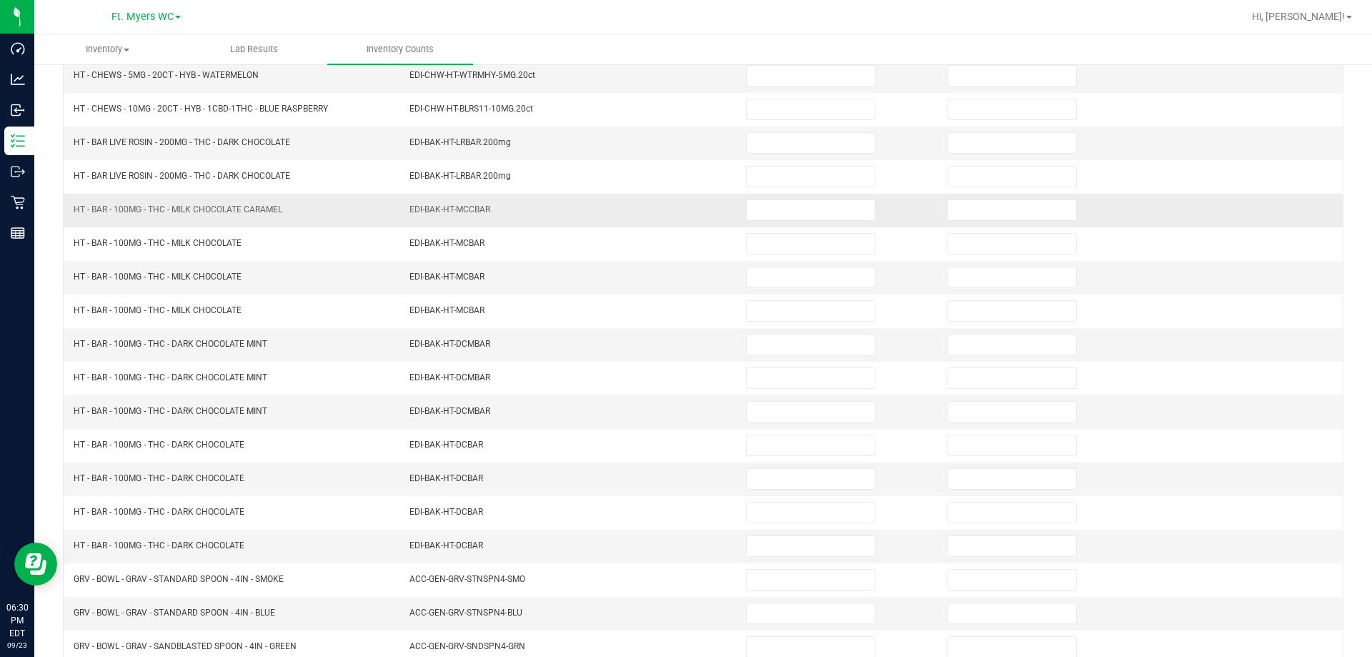
scroll to position [82, 0]
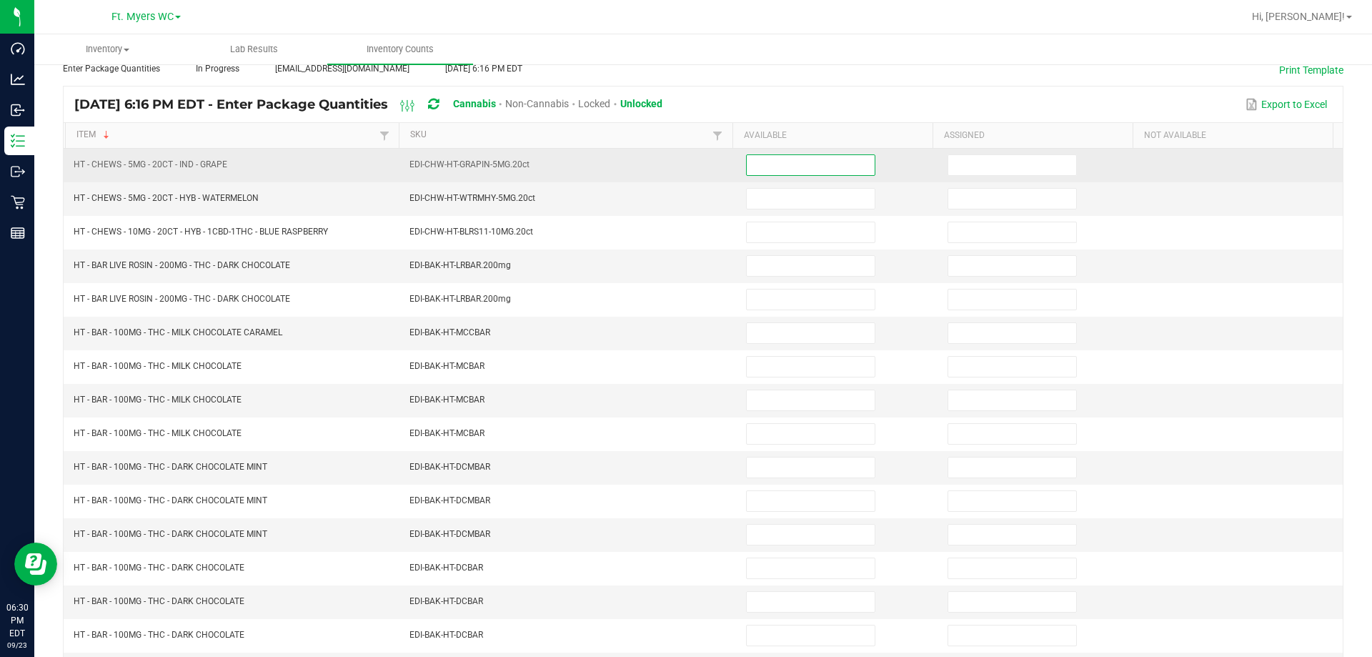
click at [747, 166] on input at bounding box center [811, 165] width 128 height 20
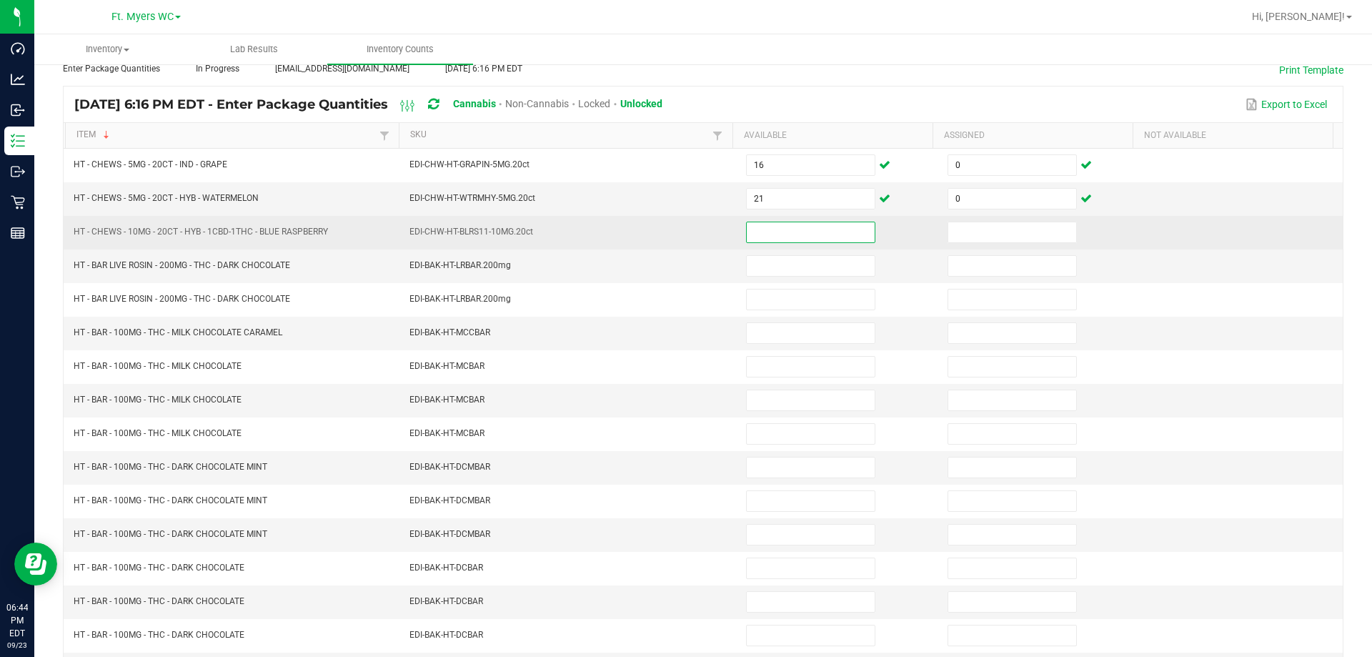
click at [812, 230] on input at bounding box center [811, 232] width 128 height 20
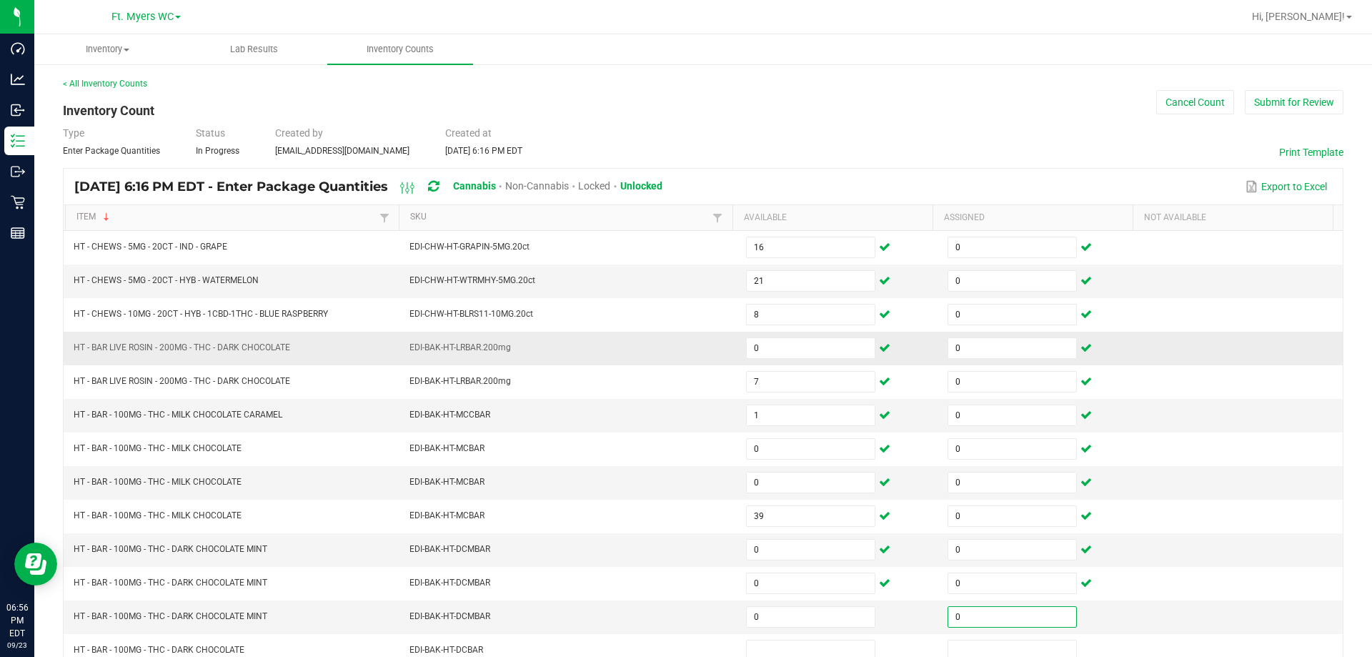
scroll to position [4, 0]
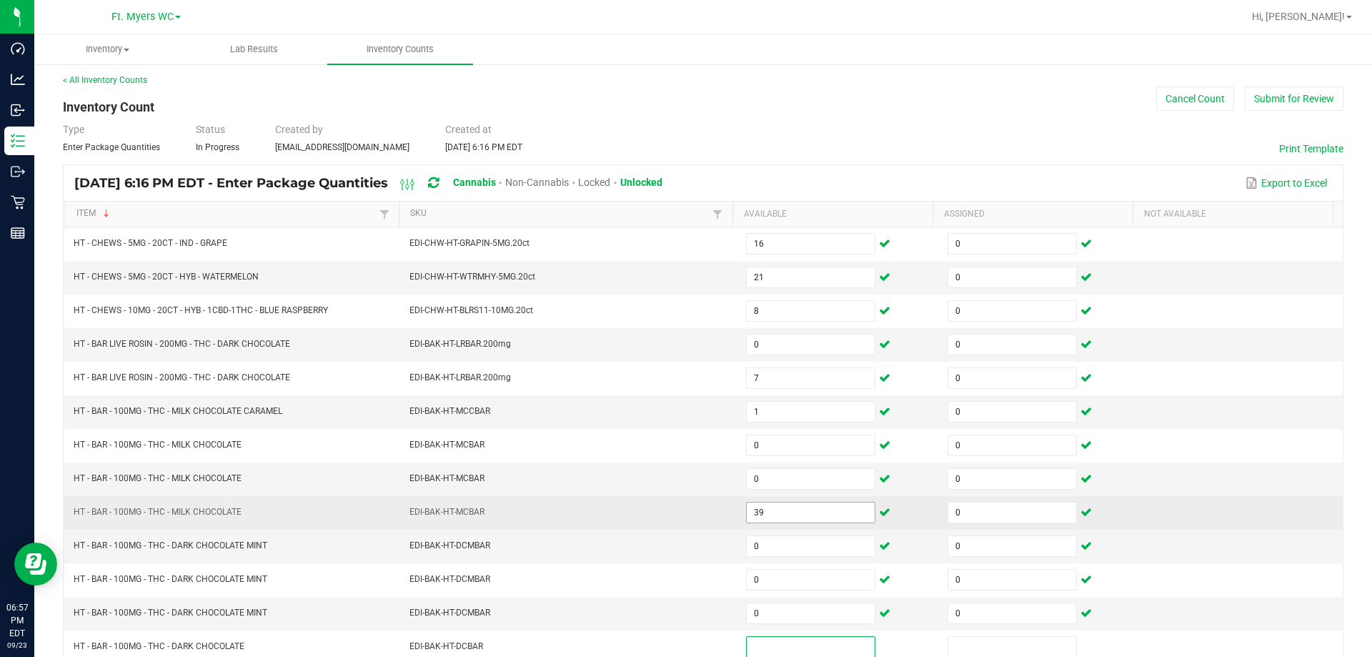
click at [761, 508] on input "39" at bounding box center [811, 512] width 128 height 20
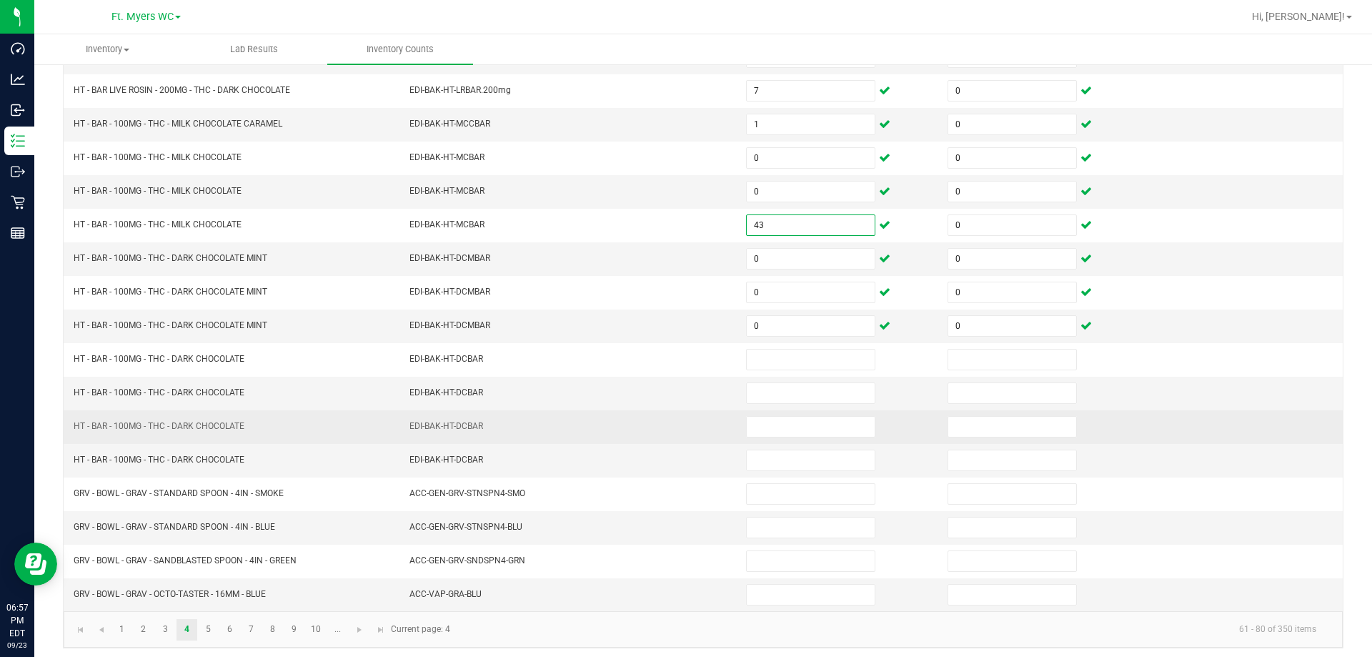
scroll to position [297, 0]
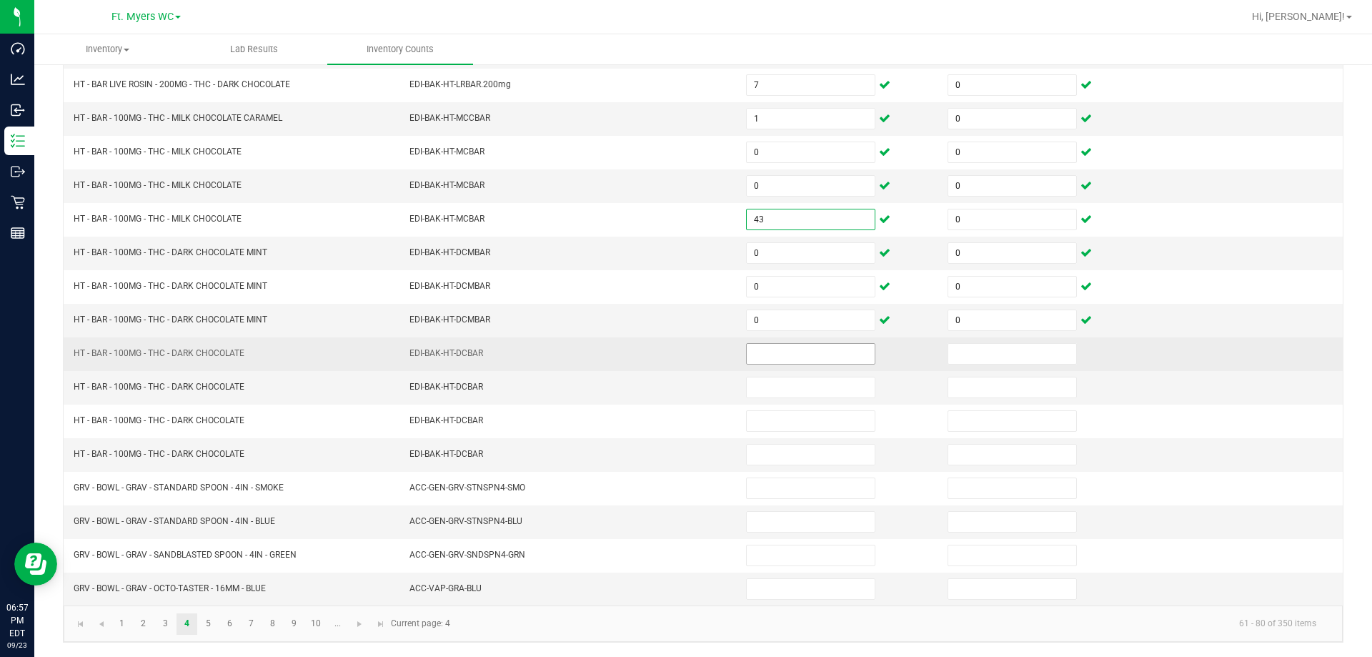
click at [757, 360] on input at bounding box center [811, 354] width 128 height 20
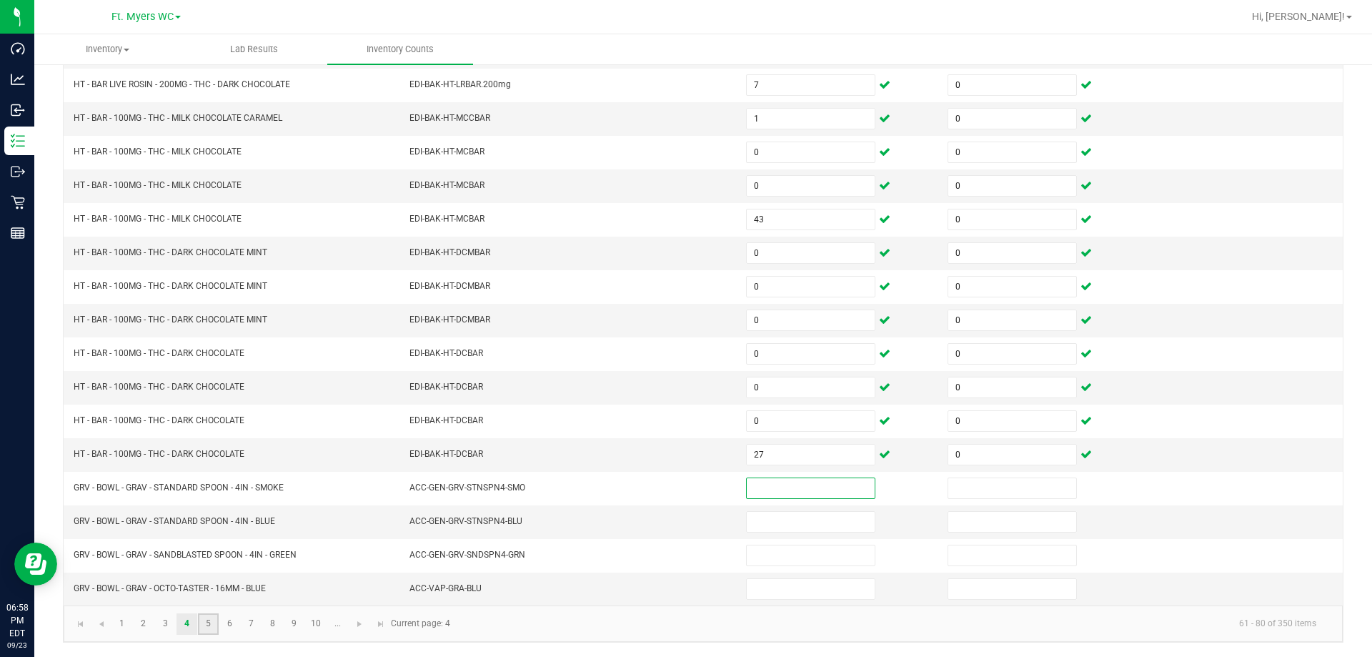
click at [217, 615] on link "5" at bounding box center [208, 623] width 21 height 21
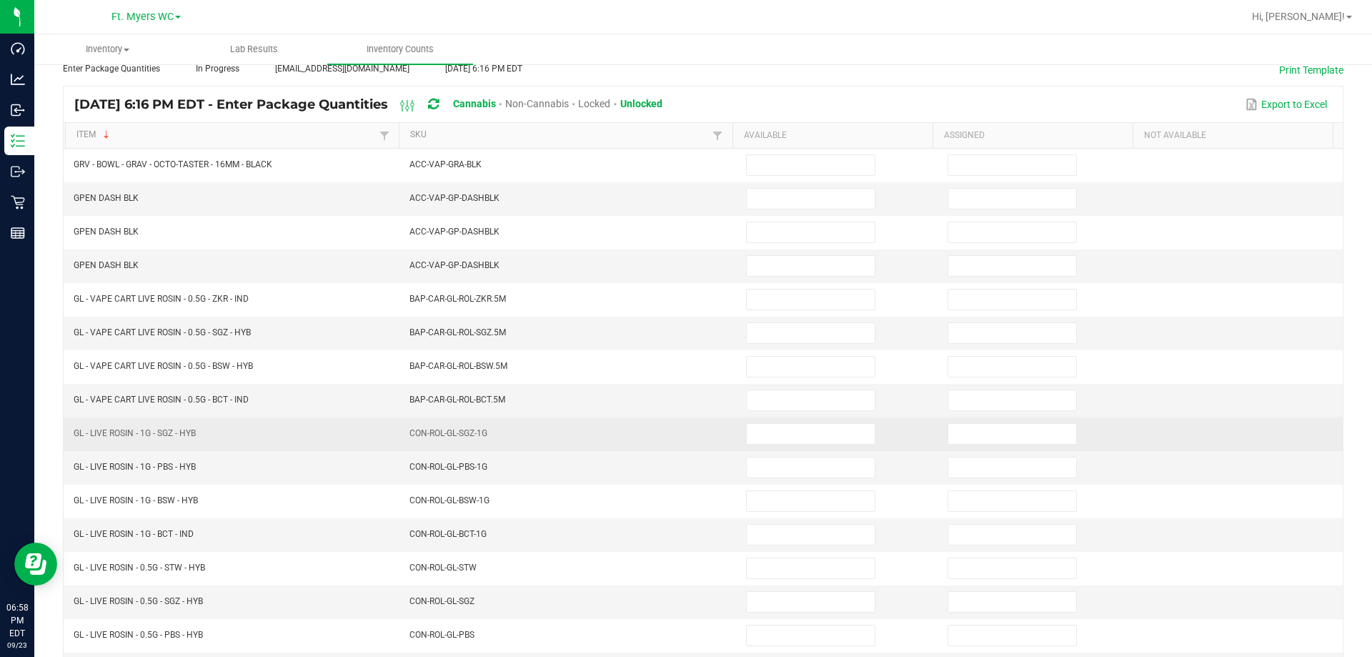
scroll to position [154, 0]
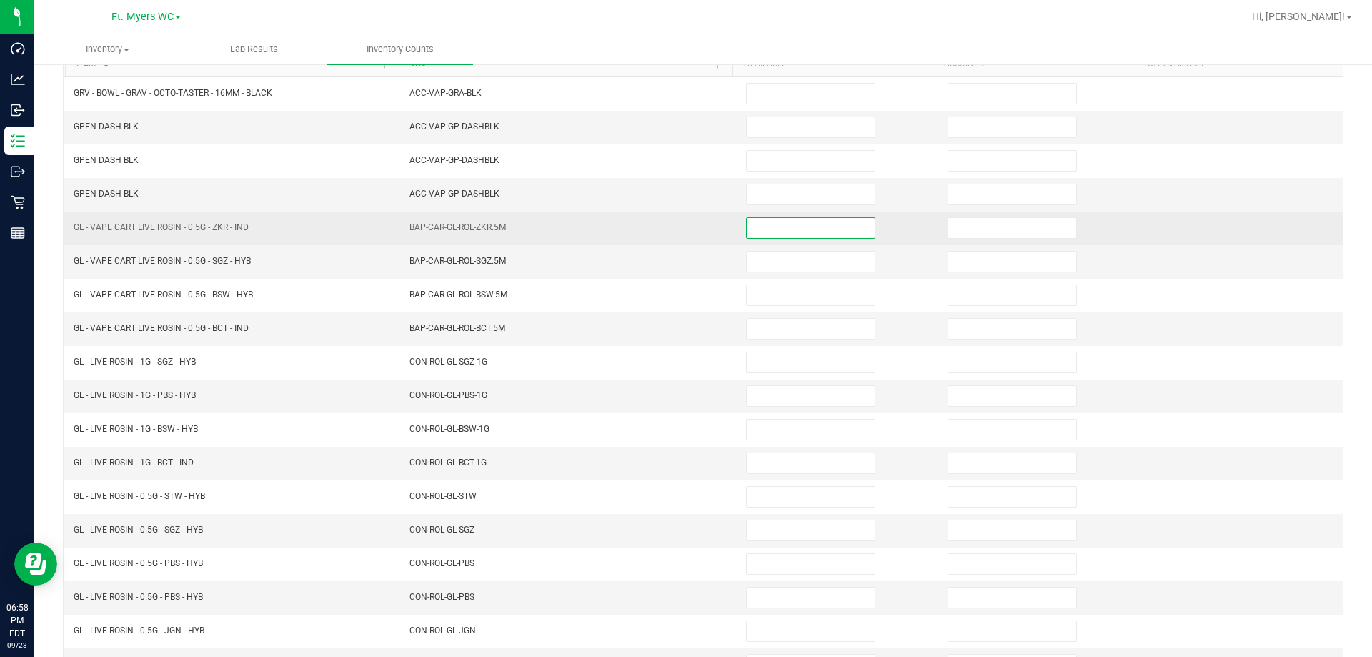
click at [773, 220] on input at bounding box center [811, 228] width 128 height 20
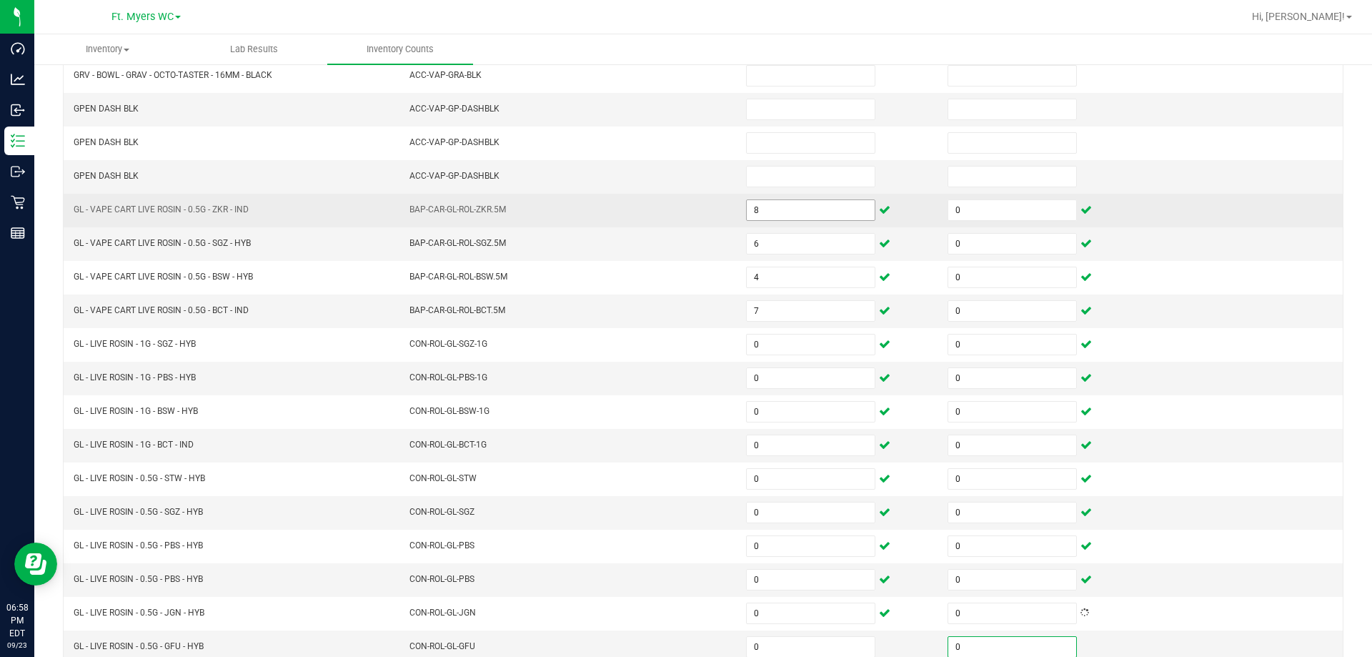
scroll to position [297, 0]
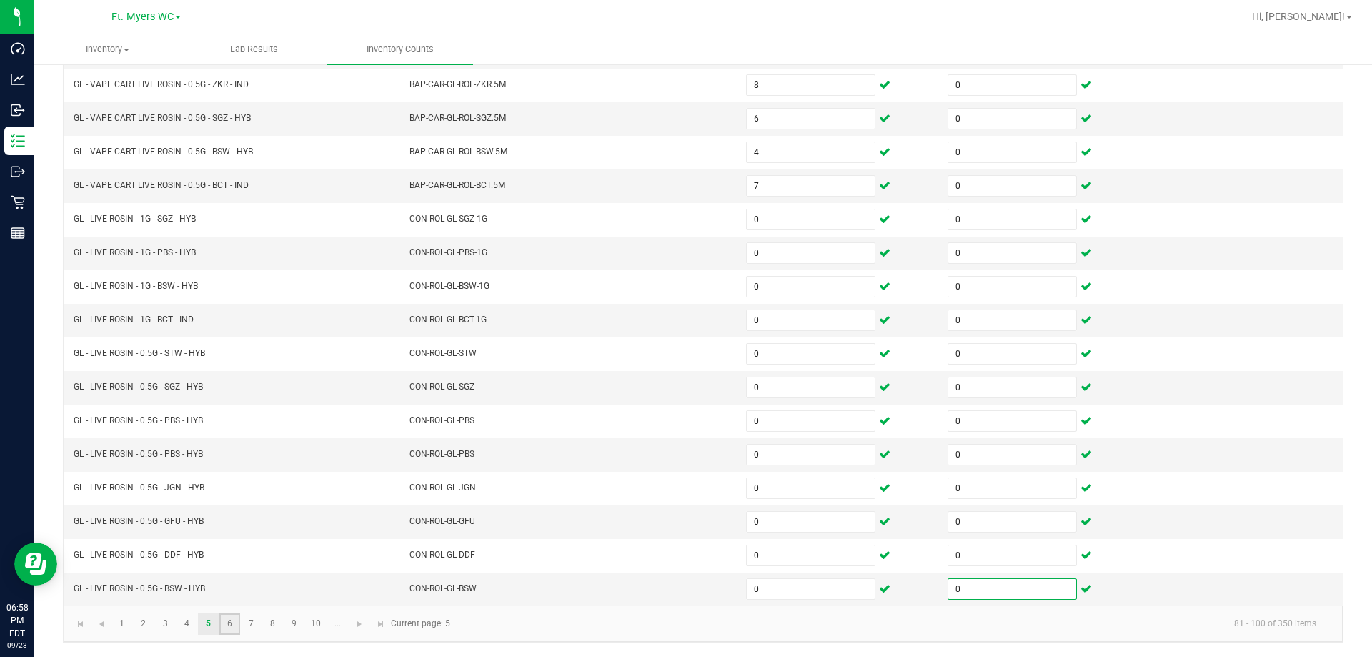
click at [228, 618] on link "6" at bounding box center [229, 623] width 21 height 21
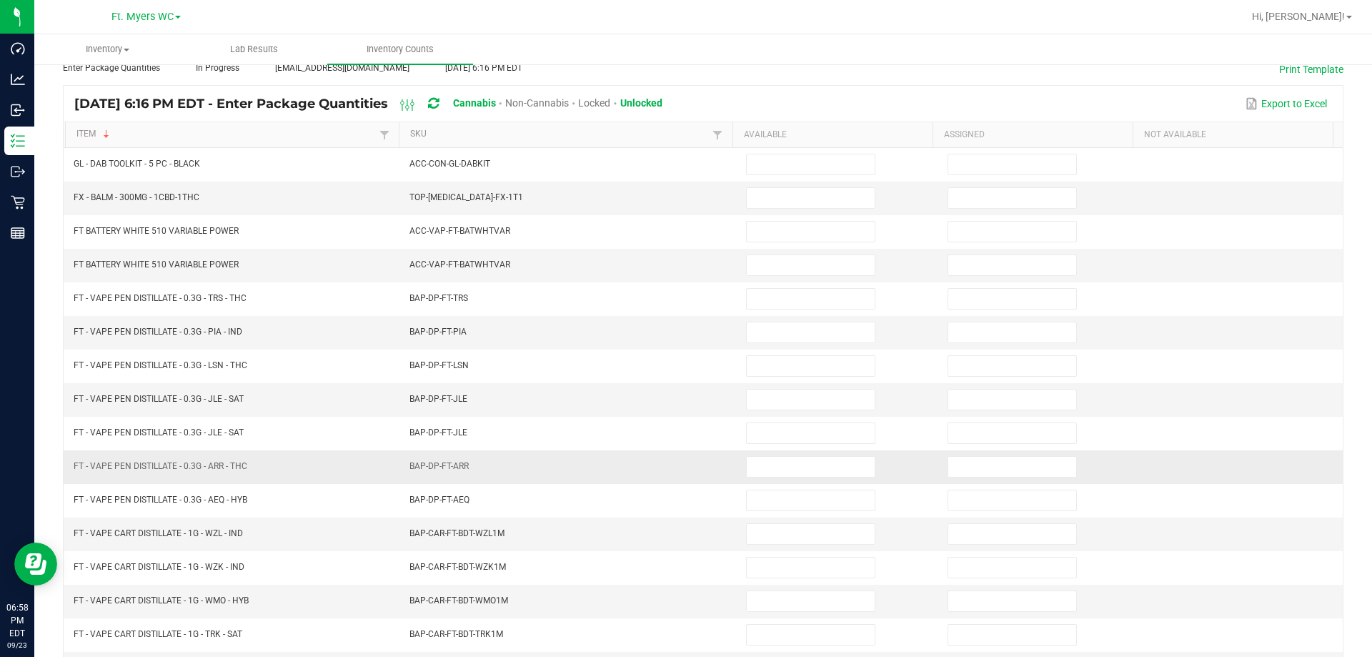
scroll to position [82, 0]
click at [761, 189] on input at bounding box center [811, 199] width 128 height 20
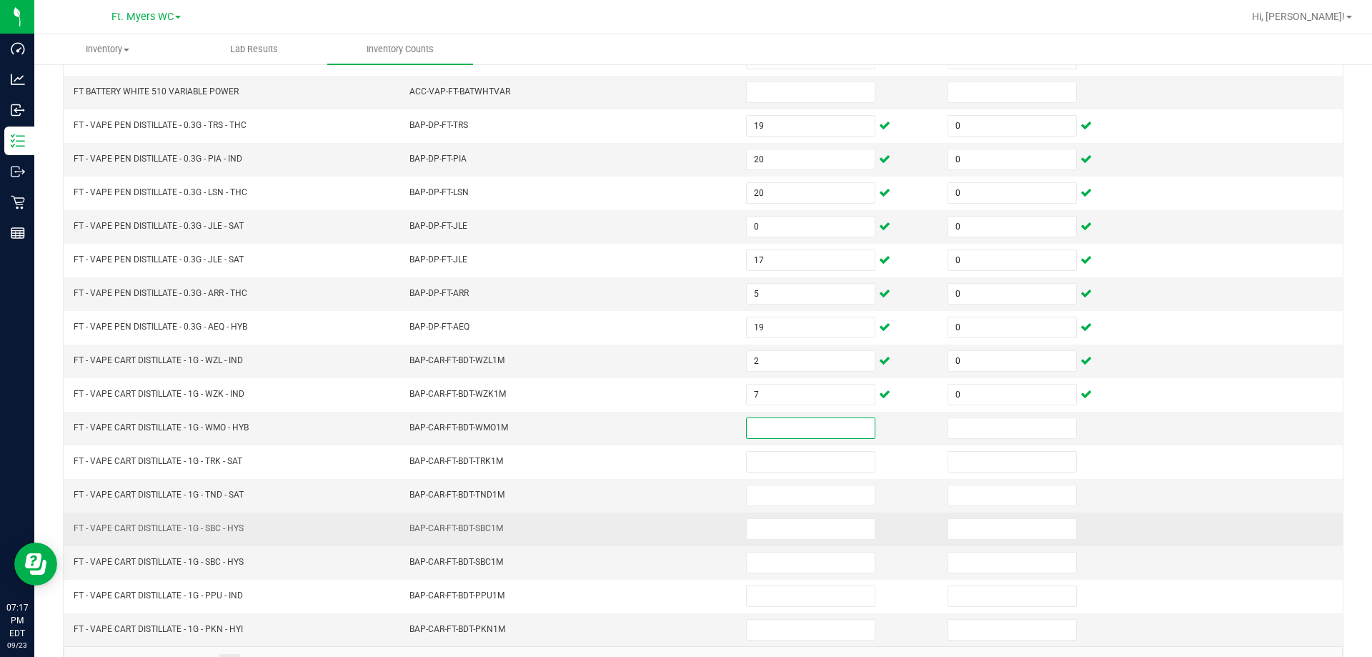
scroll to position [297, 0]
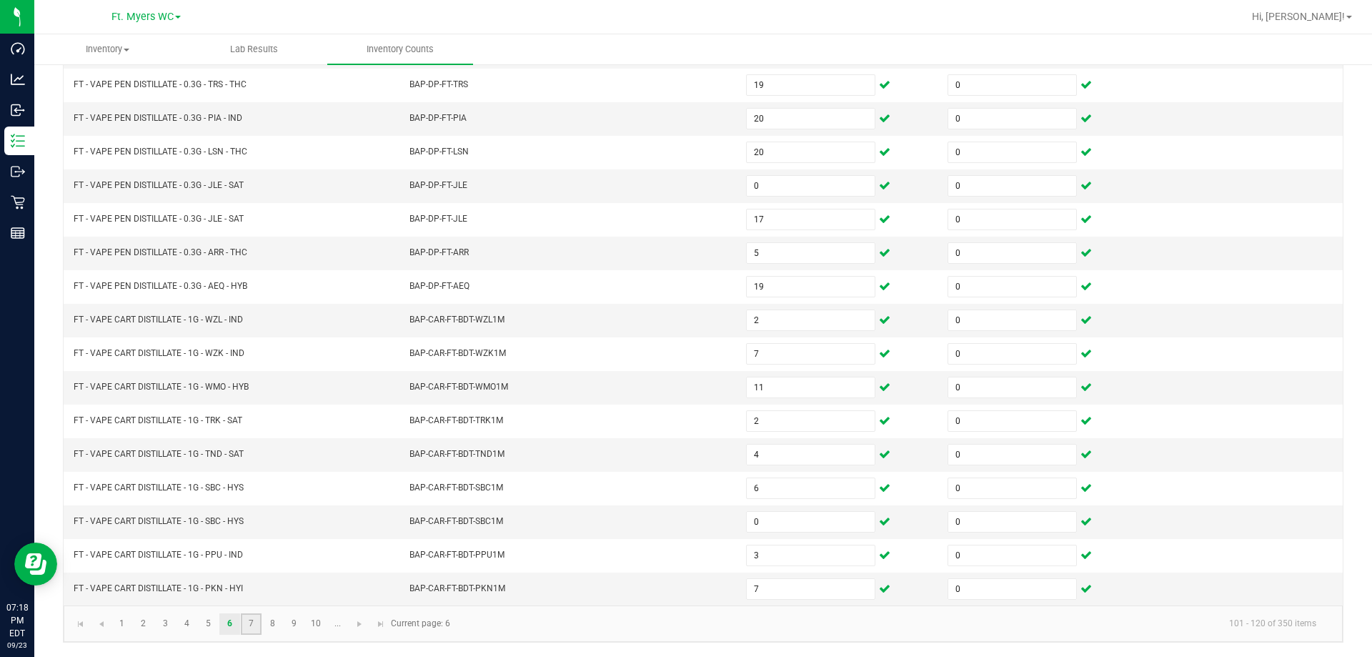
click at [251, 625] on link "7" at bounding box center [251, 623] width 21 height 21
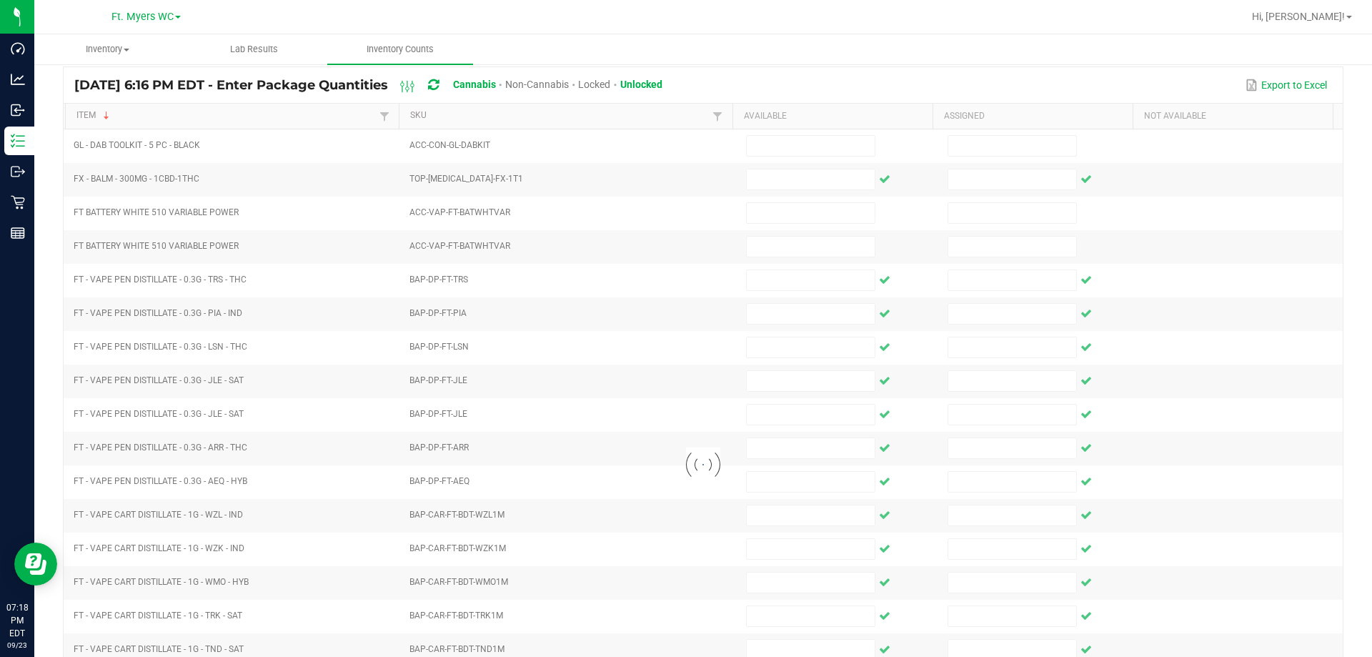
scroll to position [82, 0]
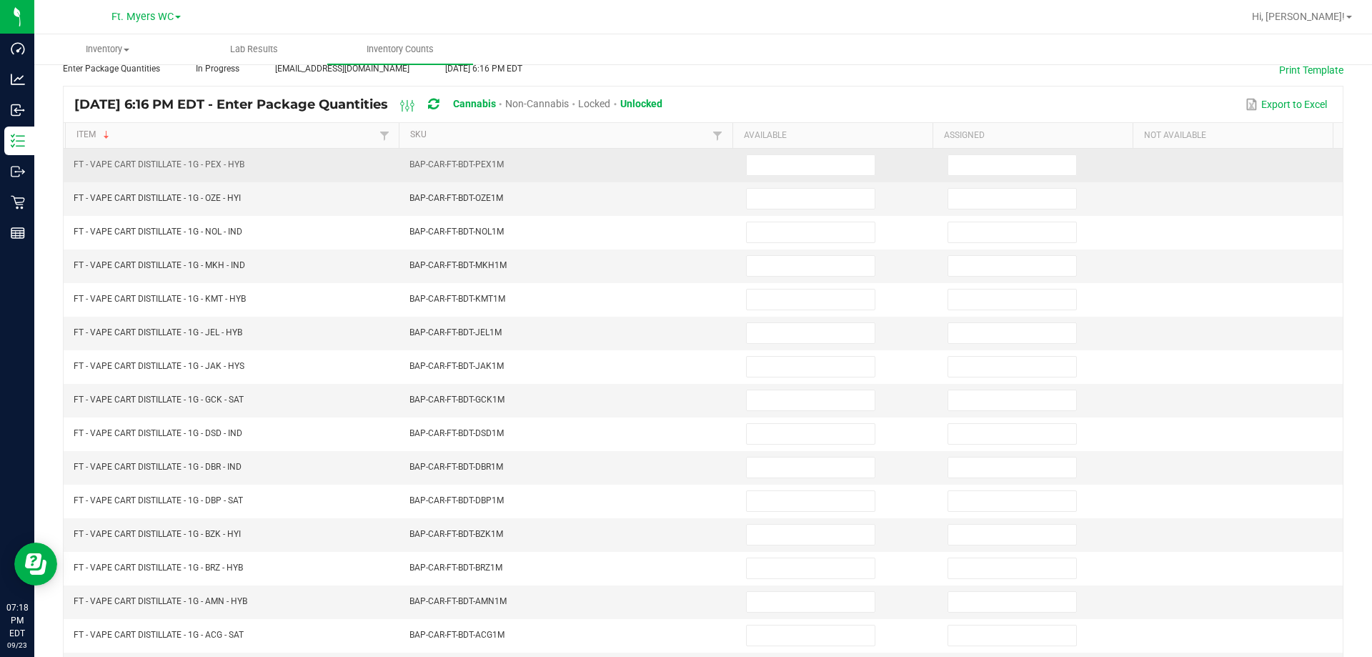
click at [798, 177] on td at bounding box center [839, 166] width 202 height 34
click at [800, 169] on input at bounding box center [811, 165] width 128 height 20
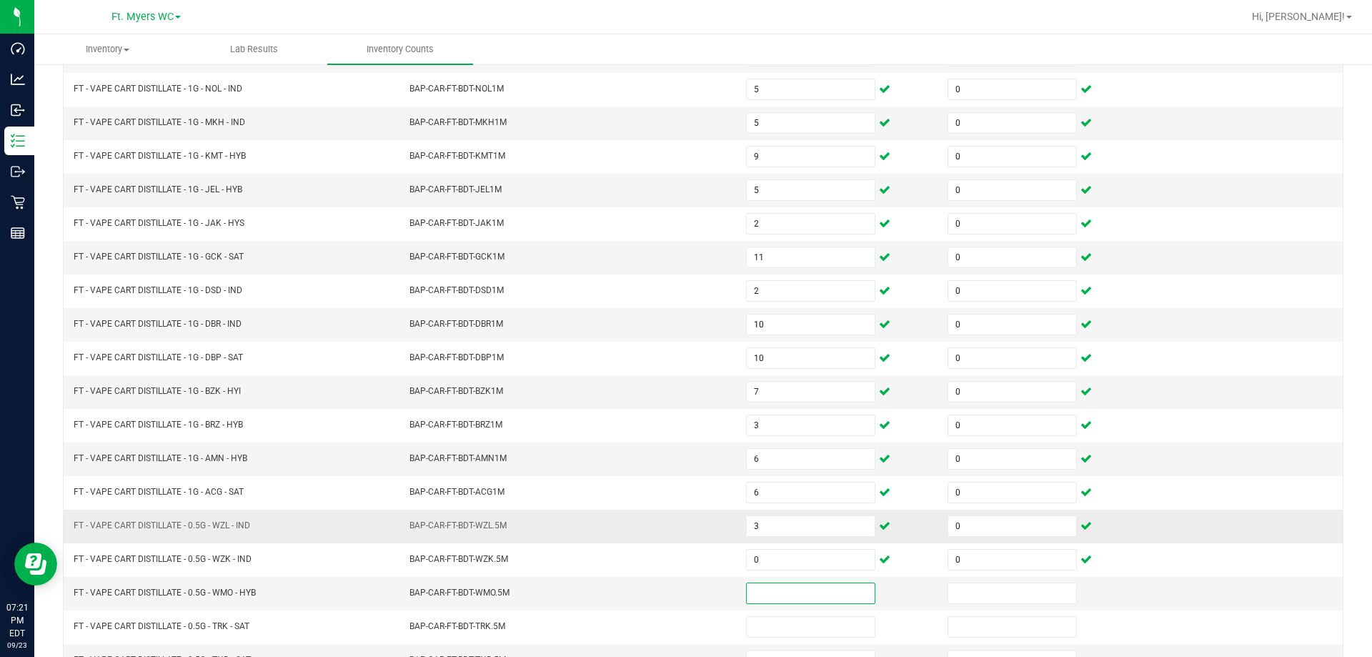
scroll to position [297, 0]
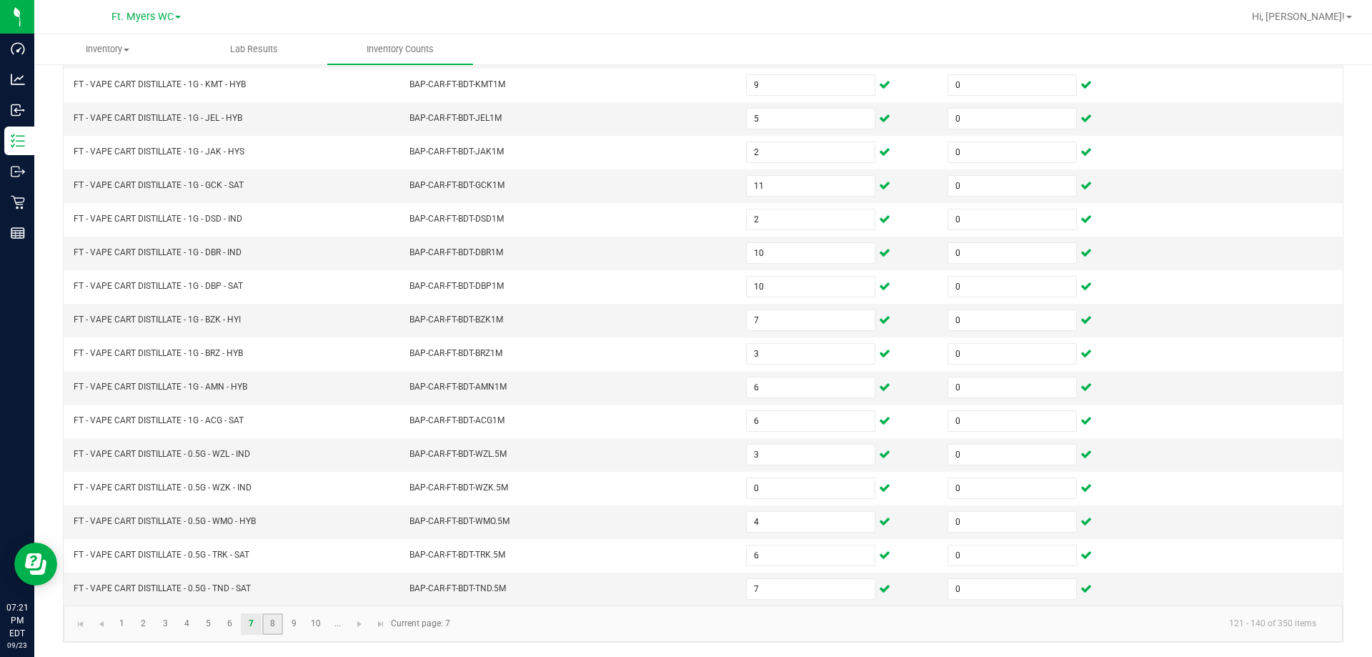
click at [282, 625] on link "8" at bounding box center [272, 623] width 21 height 21
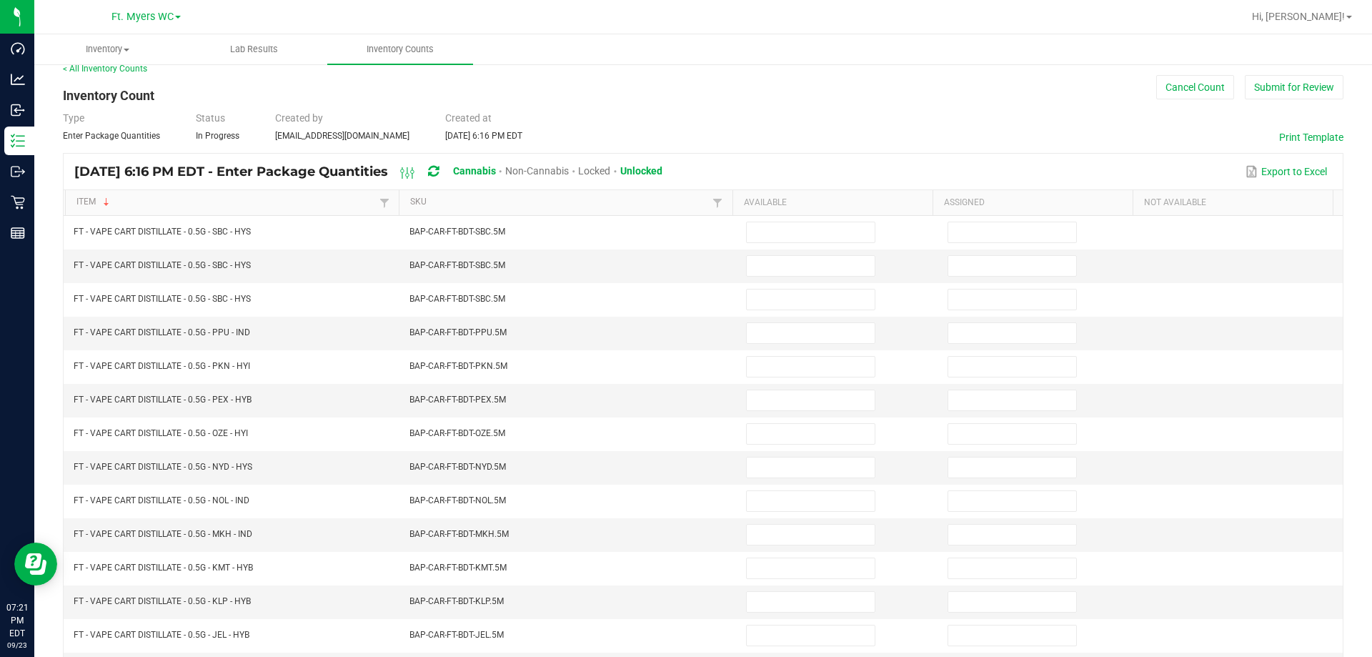
scroll to position [11, 0]
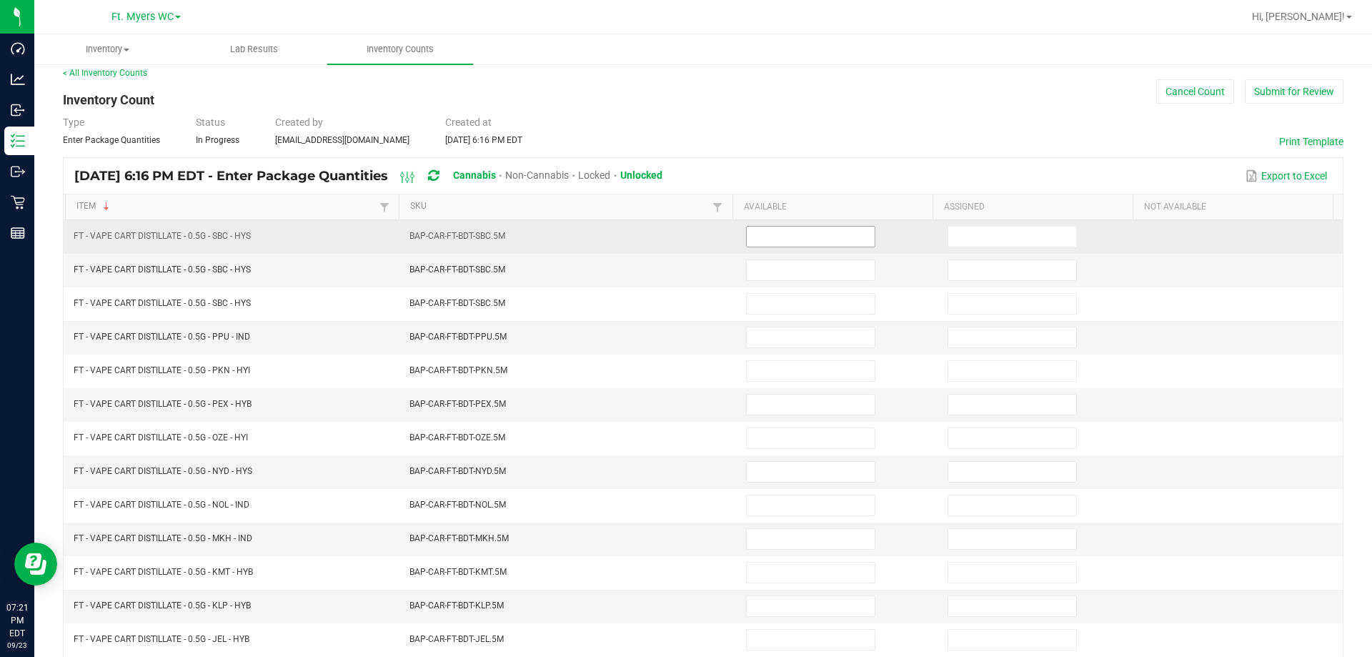
click at [784, 232] on input at bounding box center [811, 237] width 128 height 20
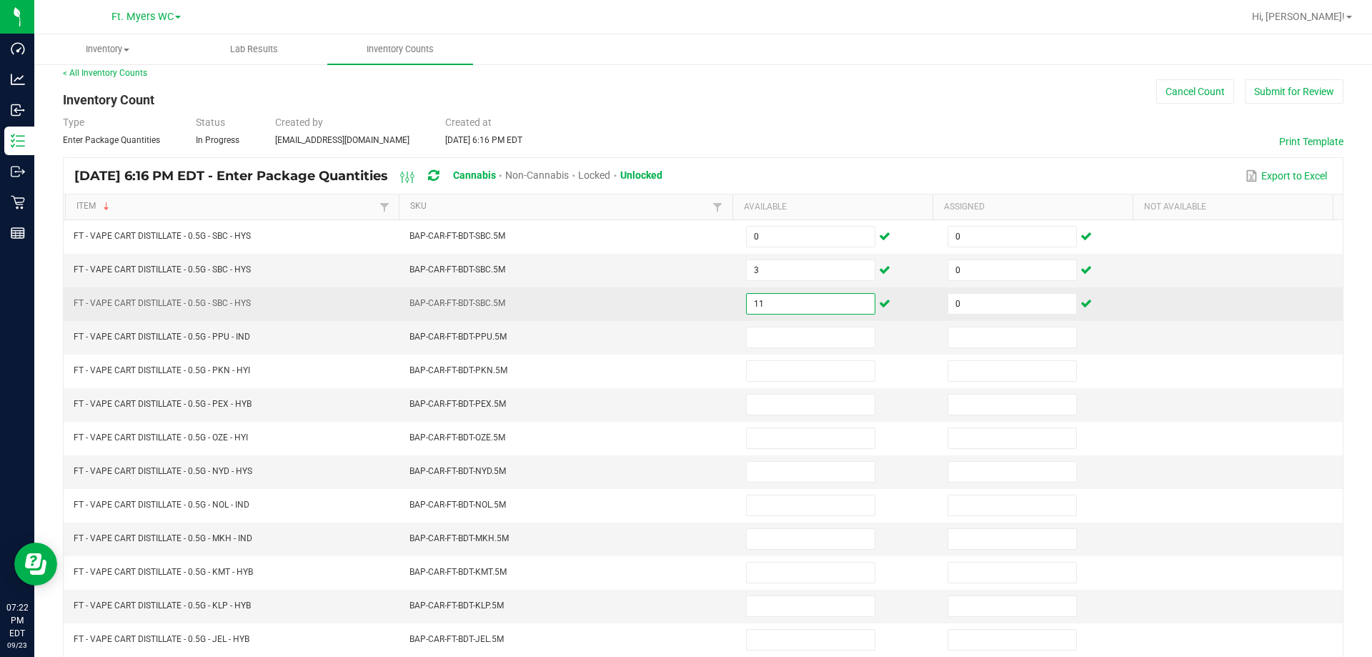
click at [778, 302] on input "11" at bounding box center [811, 304] width 128 height 20
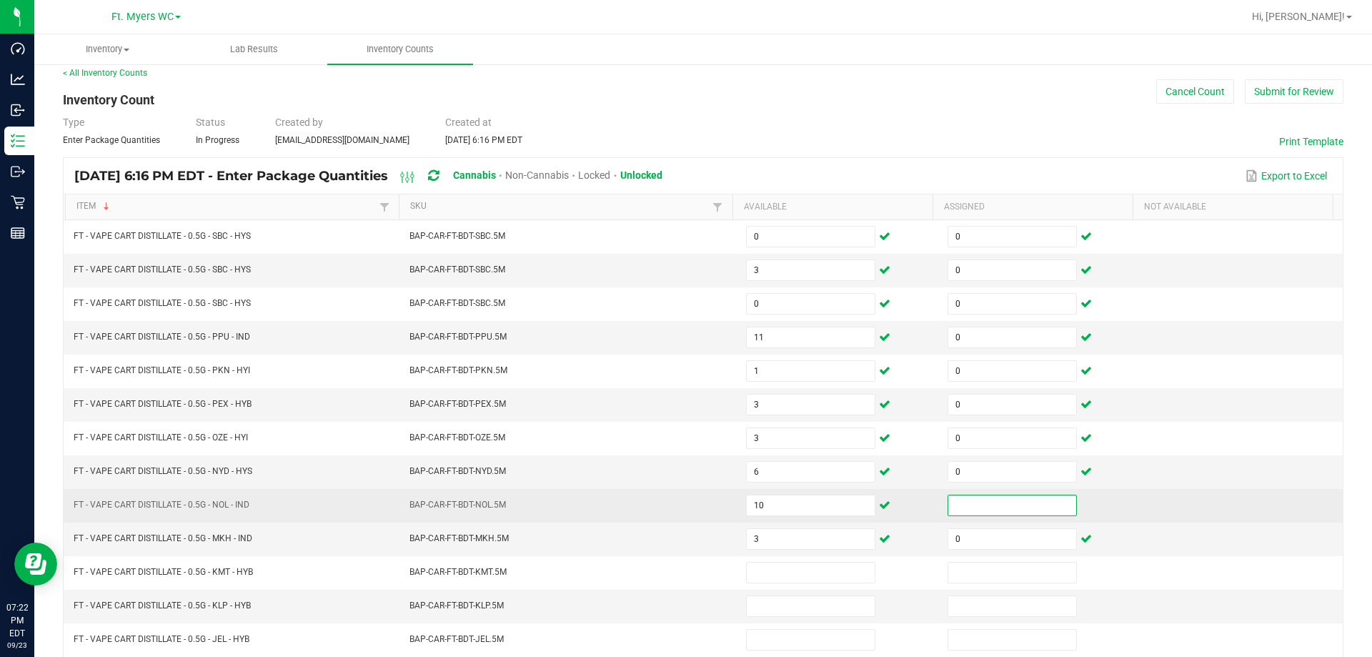
click at [975, 498] on input at bounding box center [1013, 505] width 128 height 20
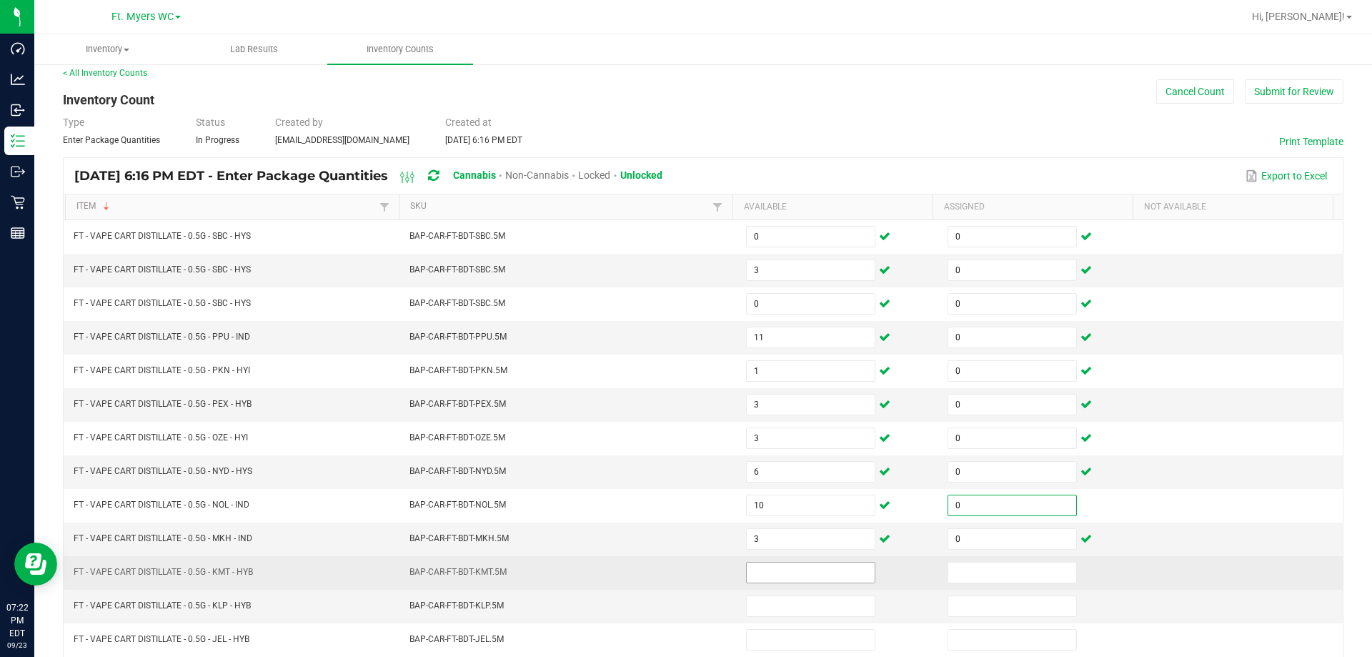
click at [762, 567] on input at bounding box center [811, 573] width 128 height 20
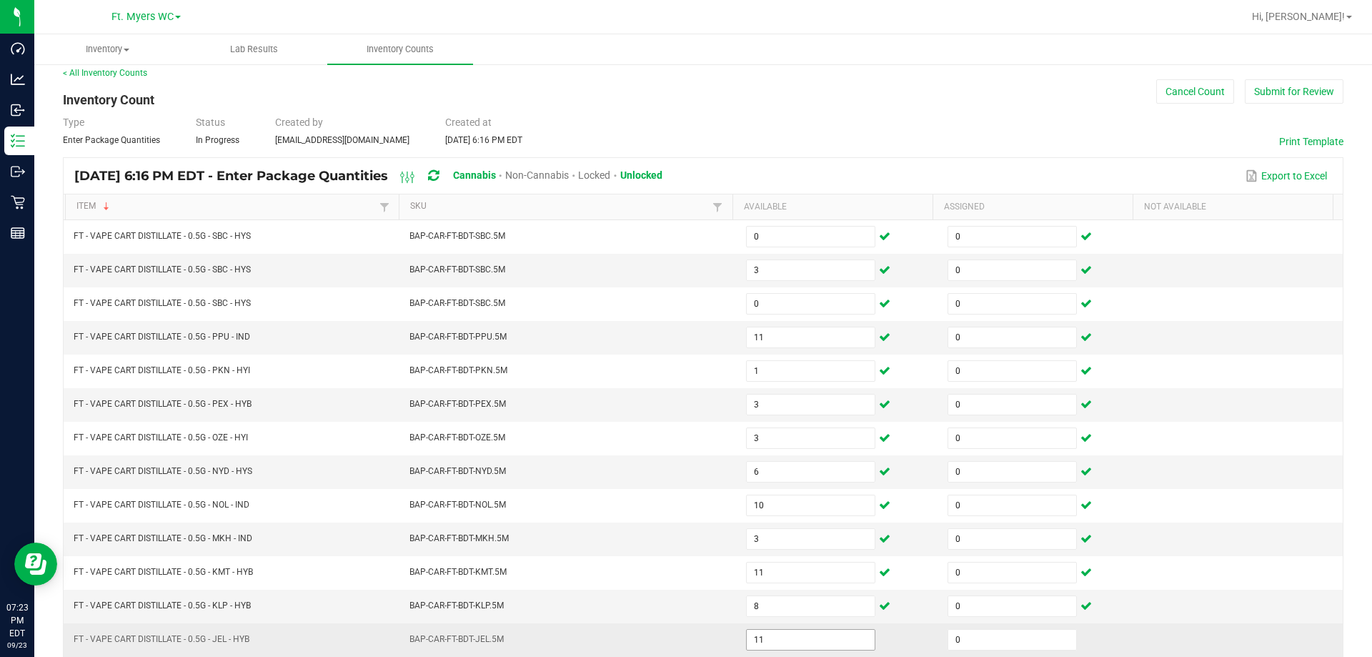
scroll to position [297, 0]
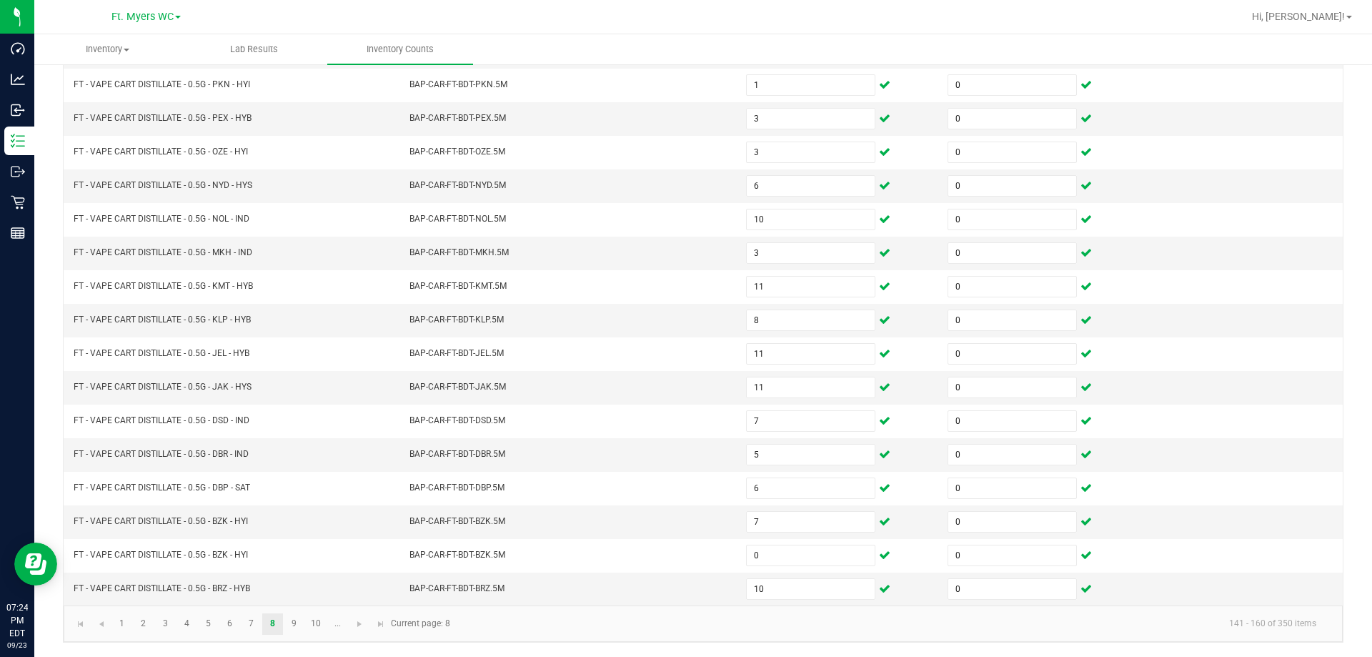
click at [292, 608] on kendo-pager "1 2 3 4 5 6 7 8 9 10 ... 141 - 160 of 350 items Current page: 8" at bounding box center [703, 623] width 1279 height 36
click at [293, 624] on link "9" at bounding box center [294, 623] width 21 height 21
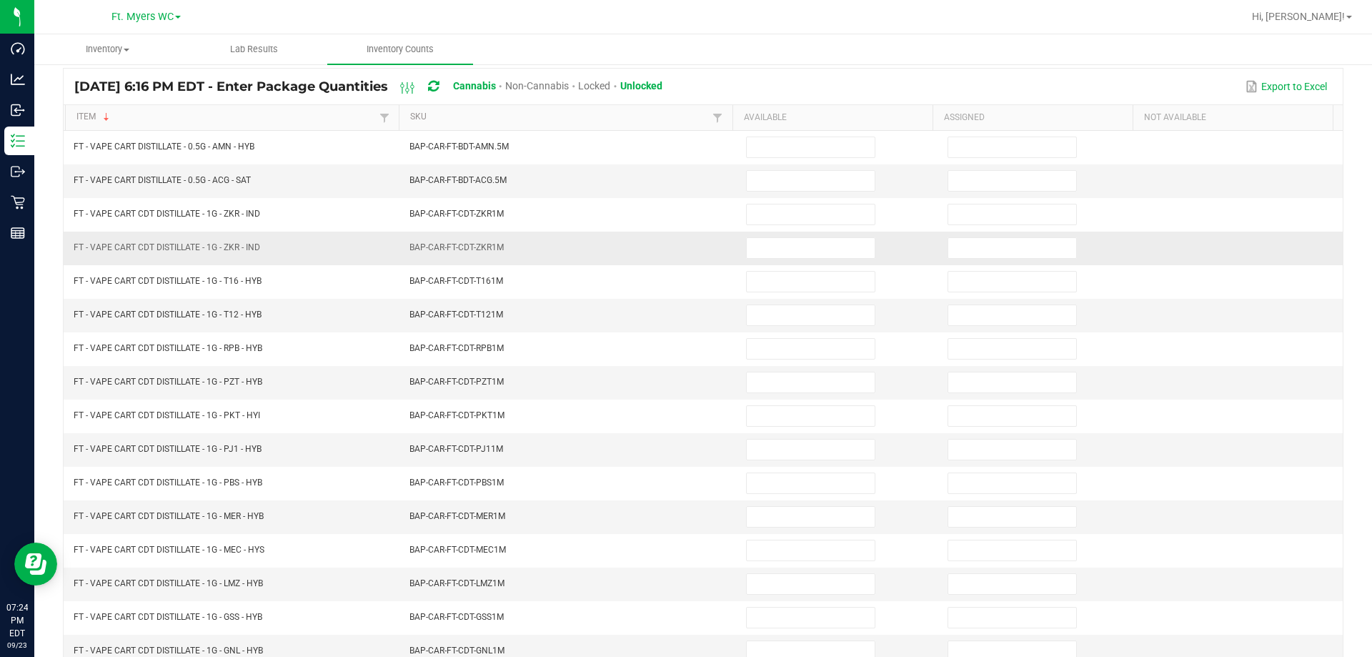
scroll to position [82, 0]
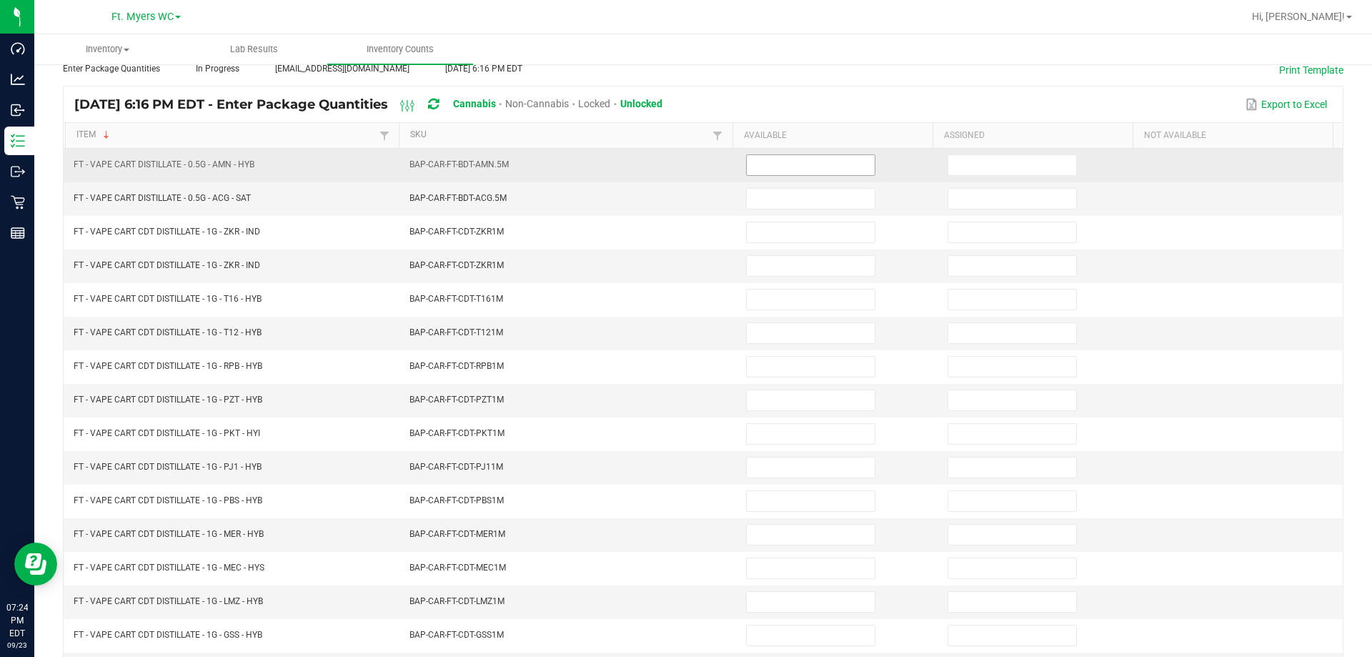
drag, startPoint x: 741, startPoint y: 167, endPoint x: 751, endPoint y: 164, distance: 9.5
click at [747, 167] on input at bounding box center [811, 165] width 128 height 20
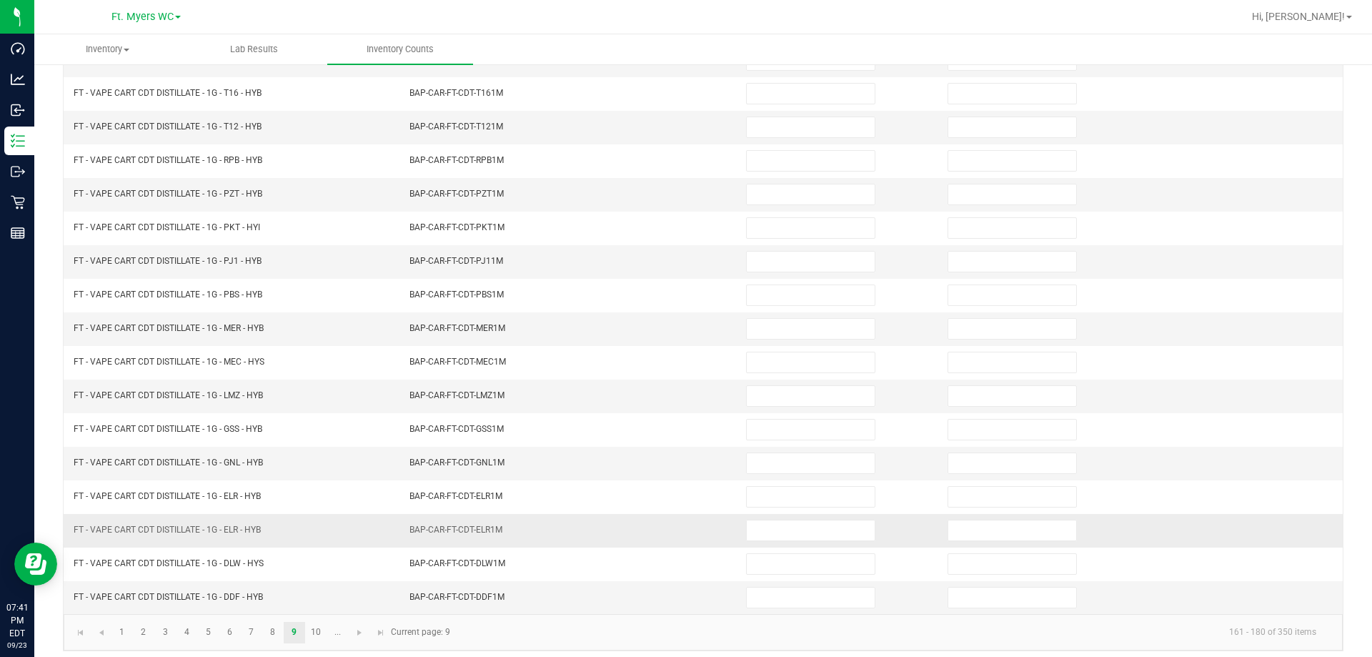
scroll to position [297, 0]
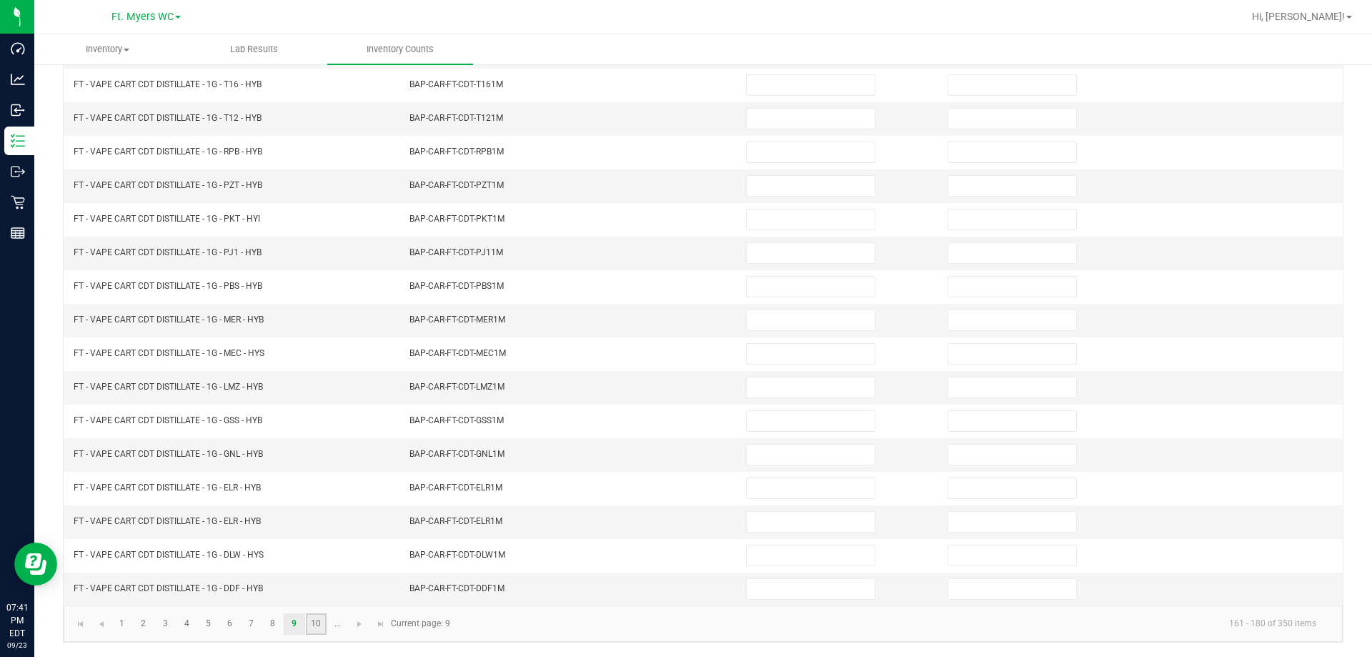
click at [315, 624] on link "10" at bounding box center [316, 623] width 21 height 21
click at [293, 628] on link "9" at bounding box center [294, 623] width 21 height 21
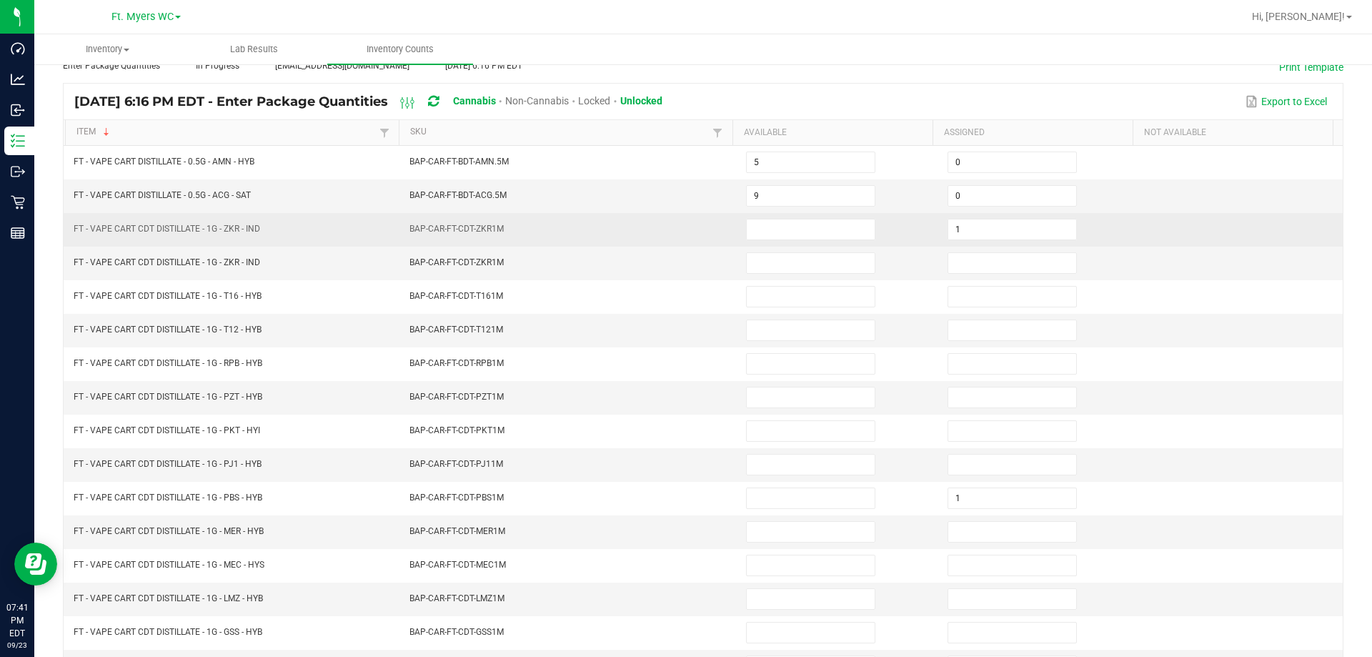
scroll to position [82, 0]
click at [767, 235] on input at bounding box center [811, 232] width 128 height 20
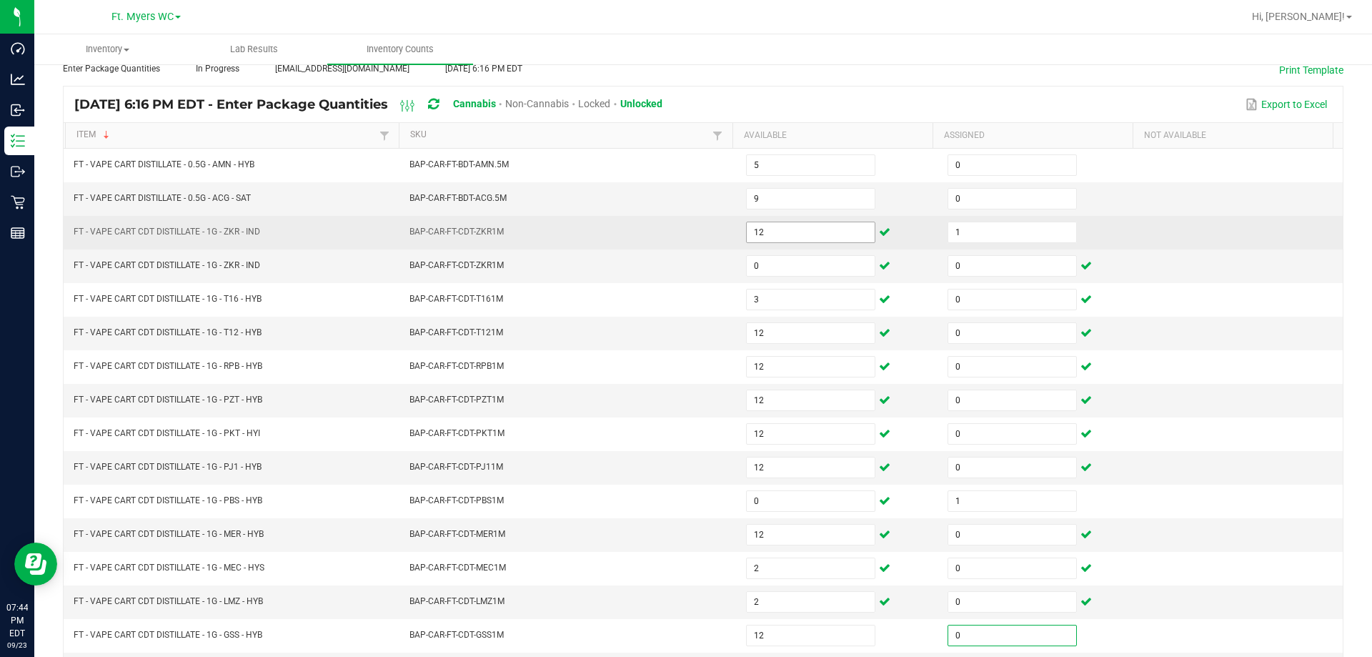
scroll to position [297, 0]
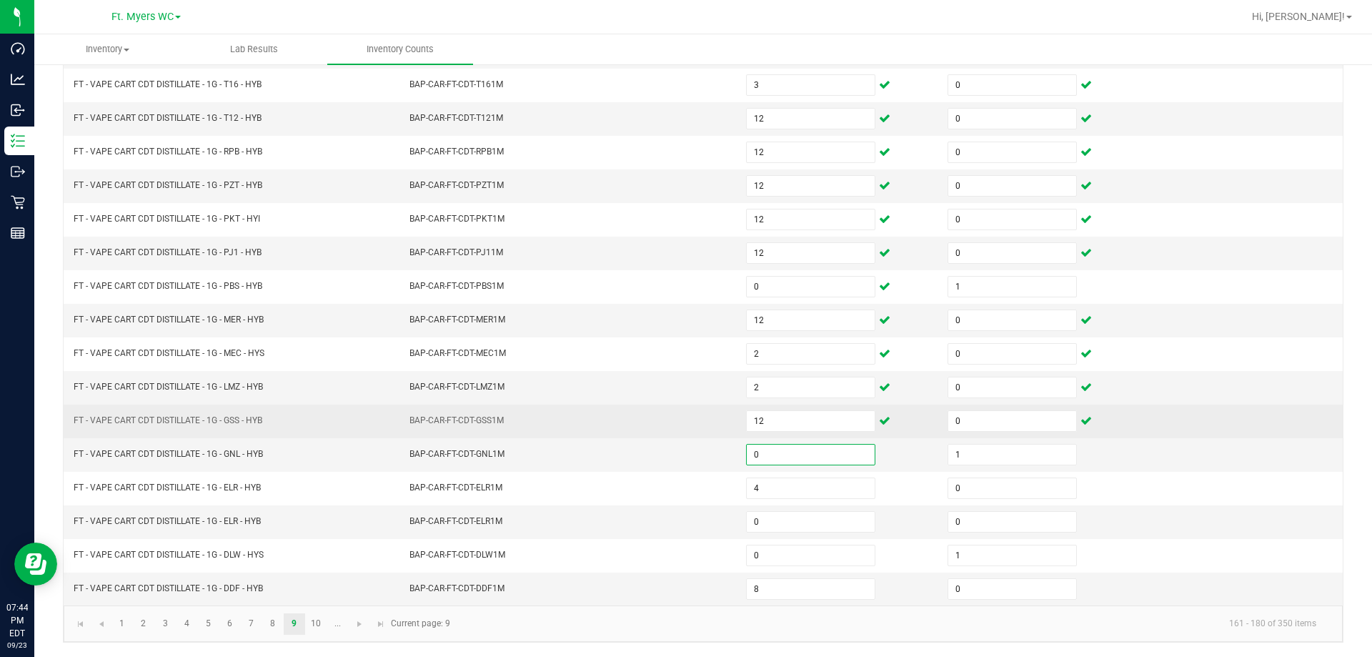
click at [453, 427] on span "BAP-CAR-FT-CDT-GSS1M" at bounding box center [457, 421] width 94 height 14
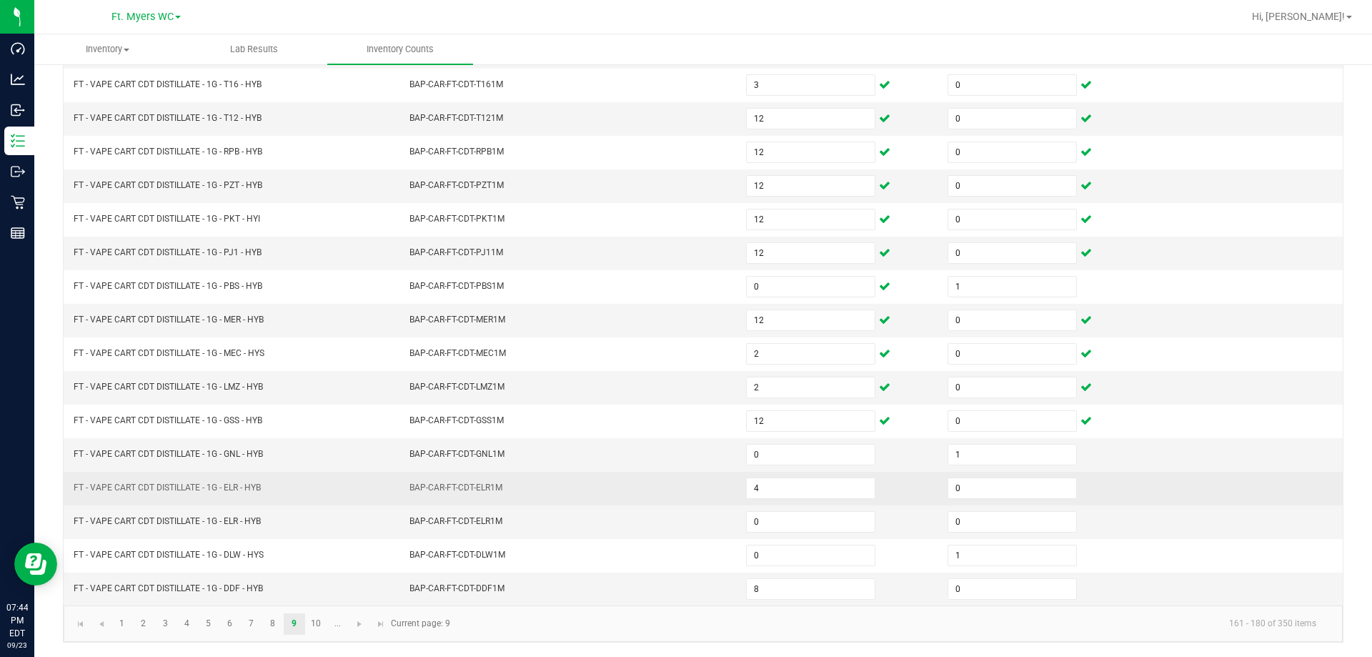
scroll to position [0, 0]
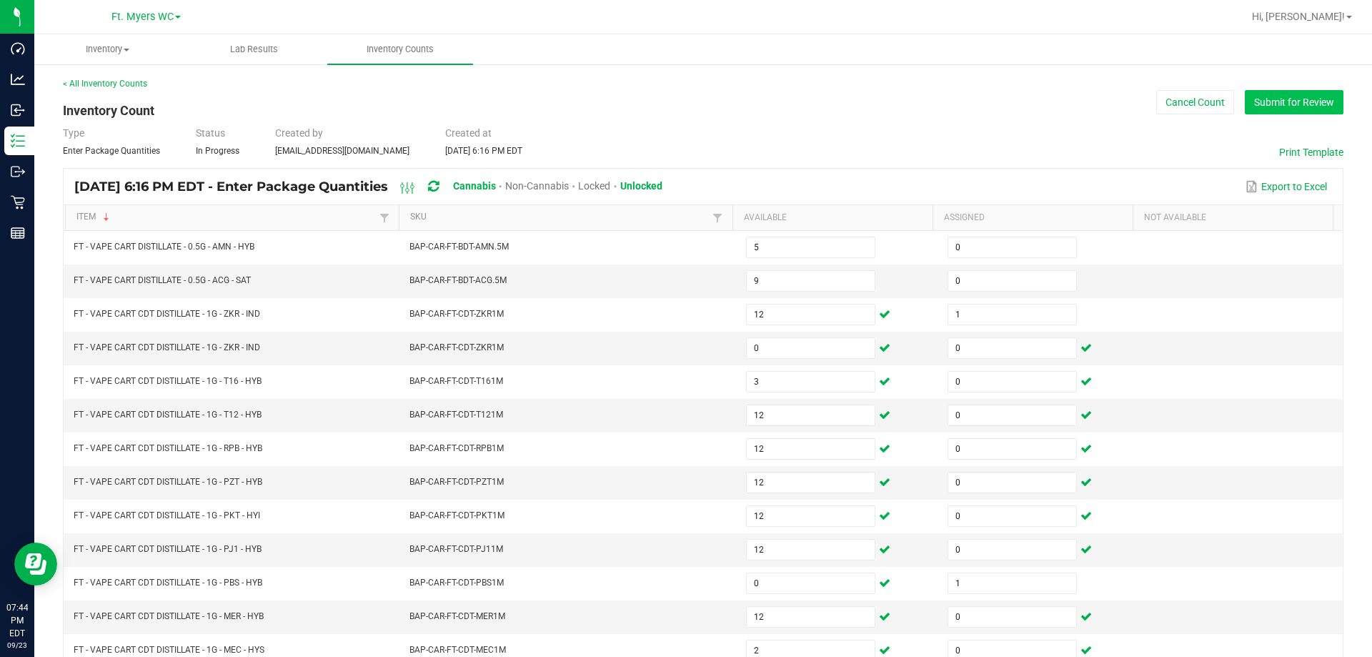
click at [1245, 91] on button "Submit for Review" at bounding box center [1294, 102] width 99 height 24
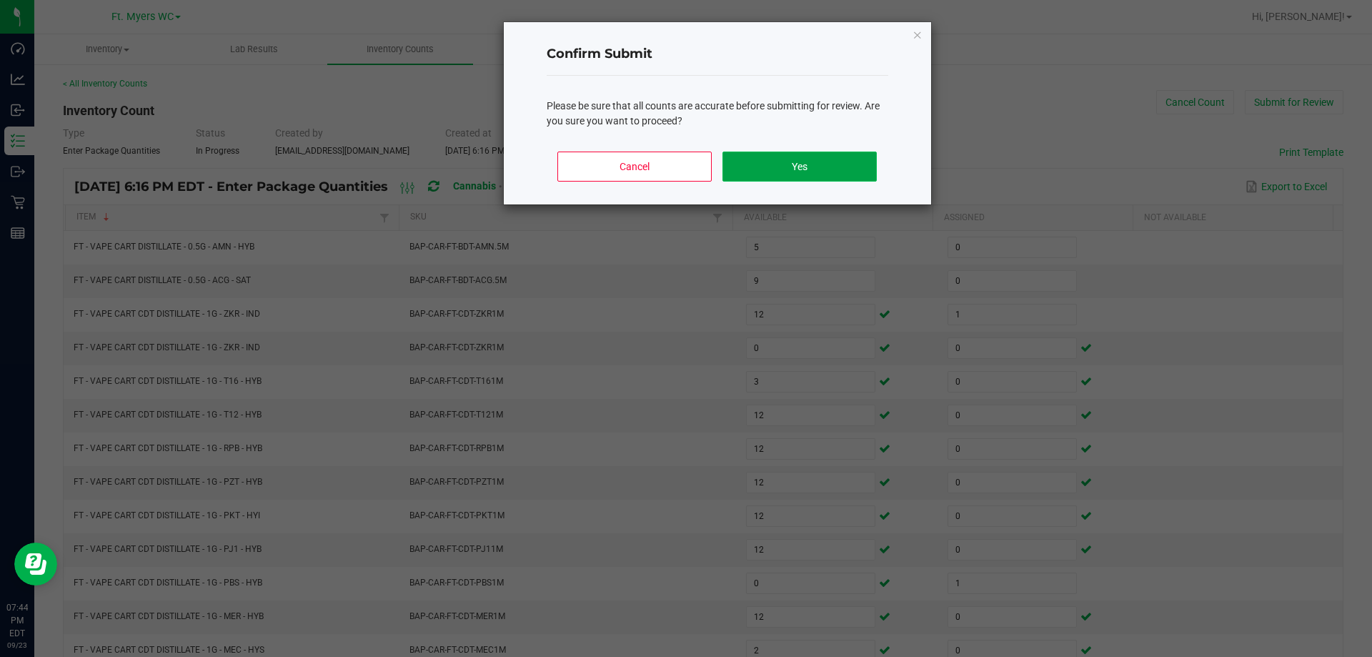
click at [778, 168] on button "Yes" at bounding box center [800, 167] width 154 height 30
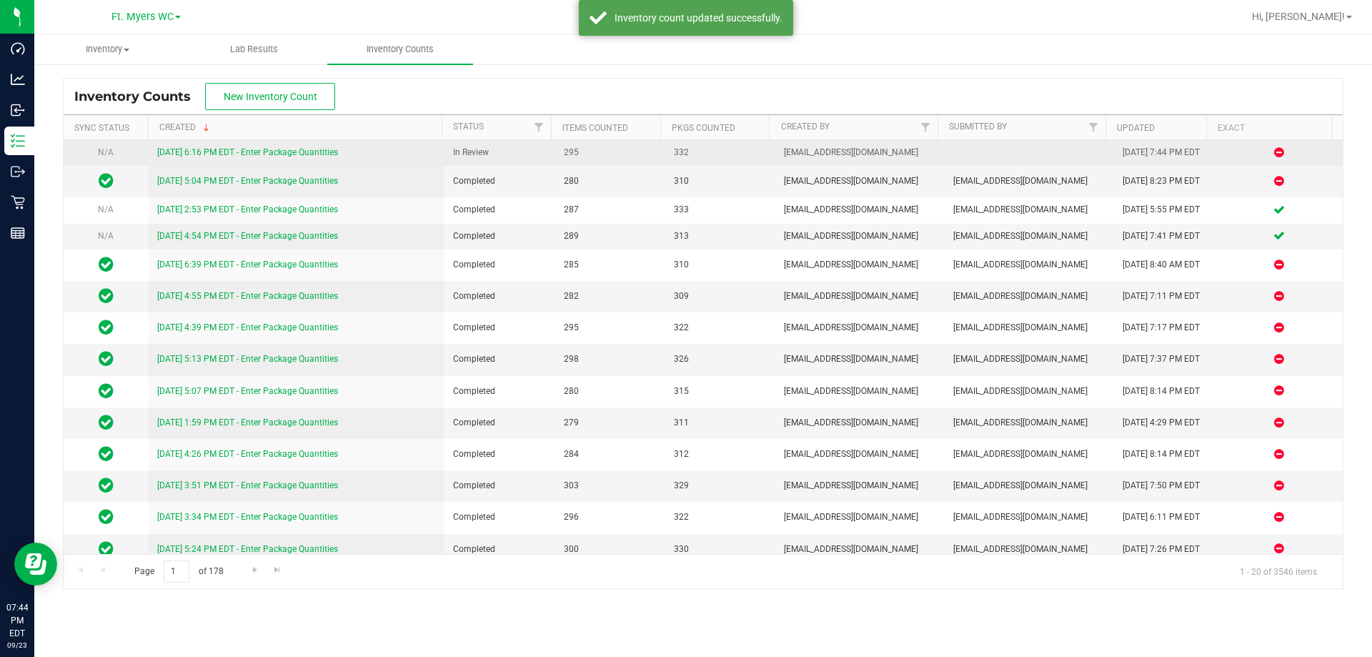
click at [236, 152] on link "9/23/25 6:16 PM EDT - Enter Package Quantities" at bounding box center [247, 152] width 181 height 10
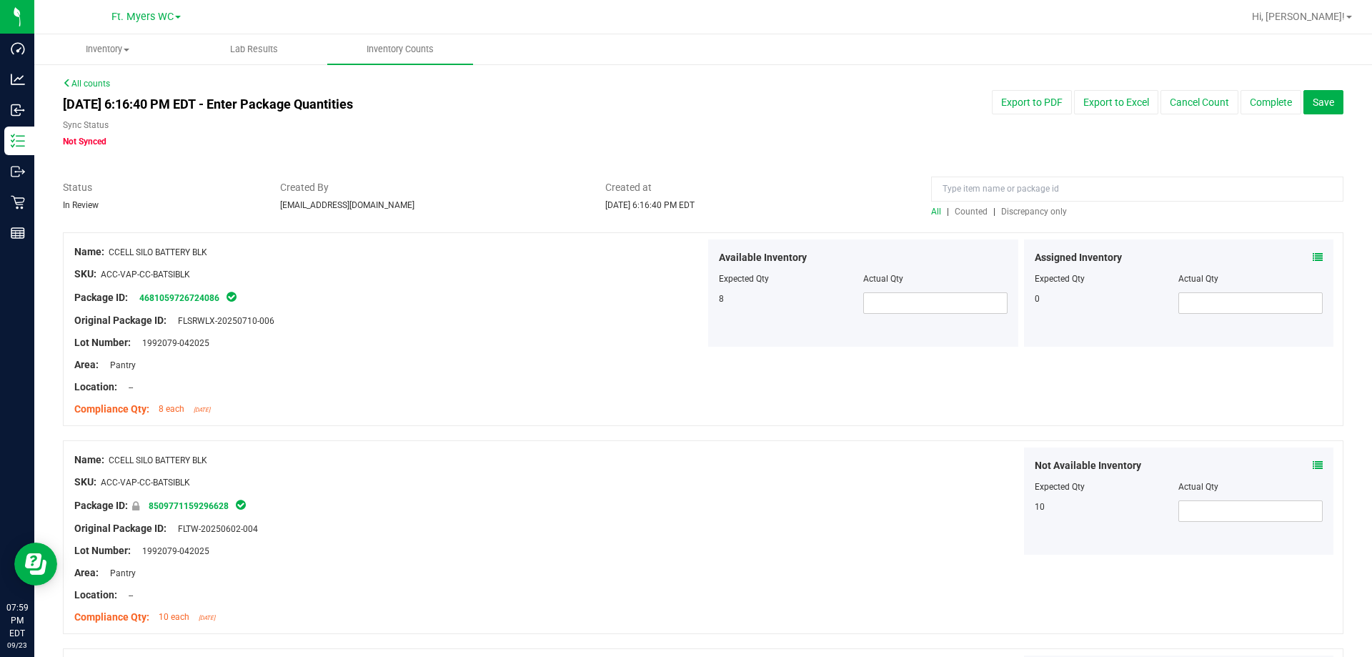
click at [1044, 217] on div "All | Counted | Discrepancy only" at bounding box center [1137, 211] width 412 height 13
click at [1045, 212] on span "Discrepancy only" at bounding box center [1034, 212] width 66 height 10
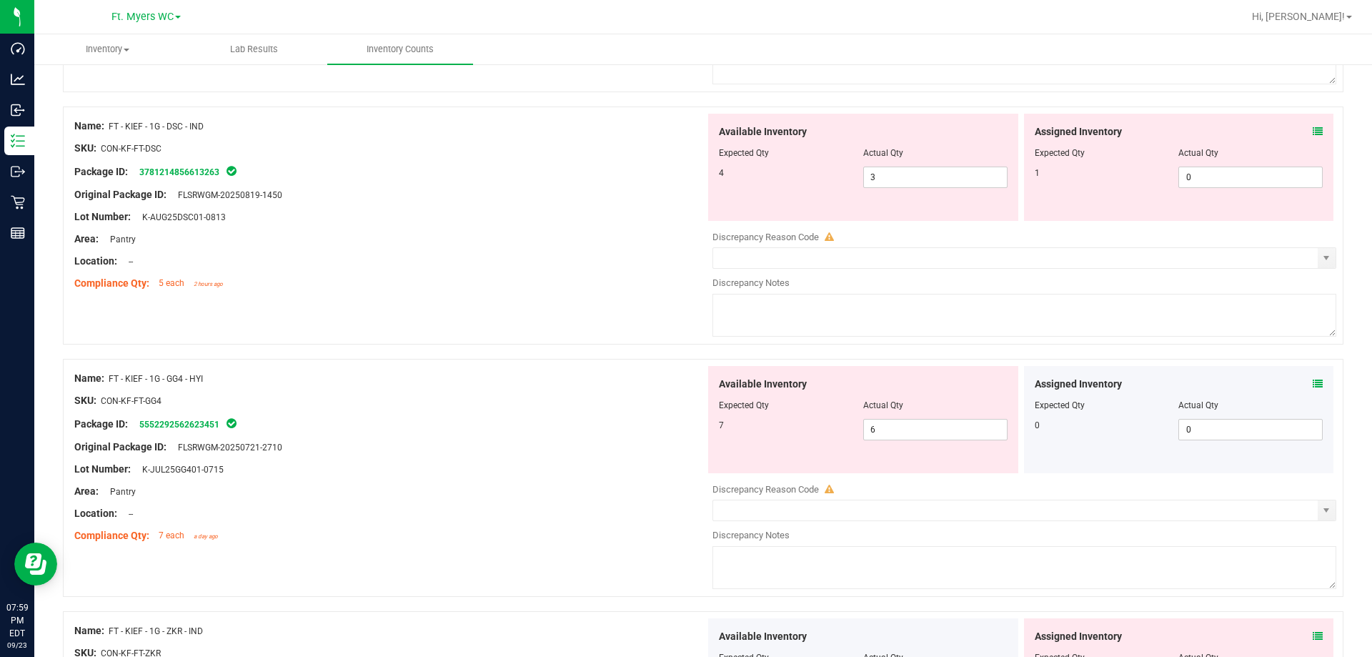
scroll to position [2073, 0]
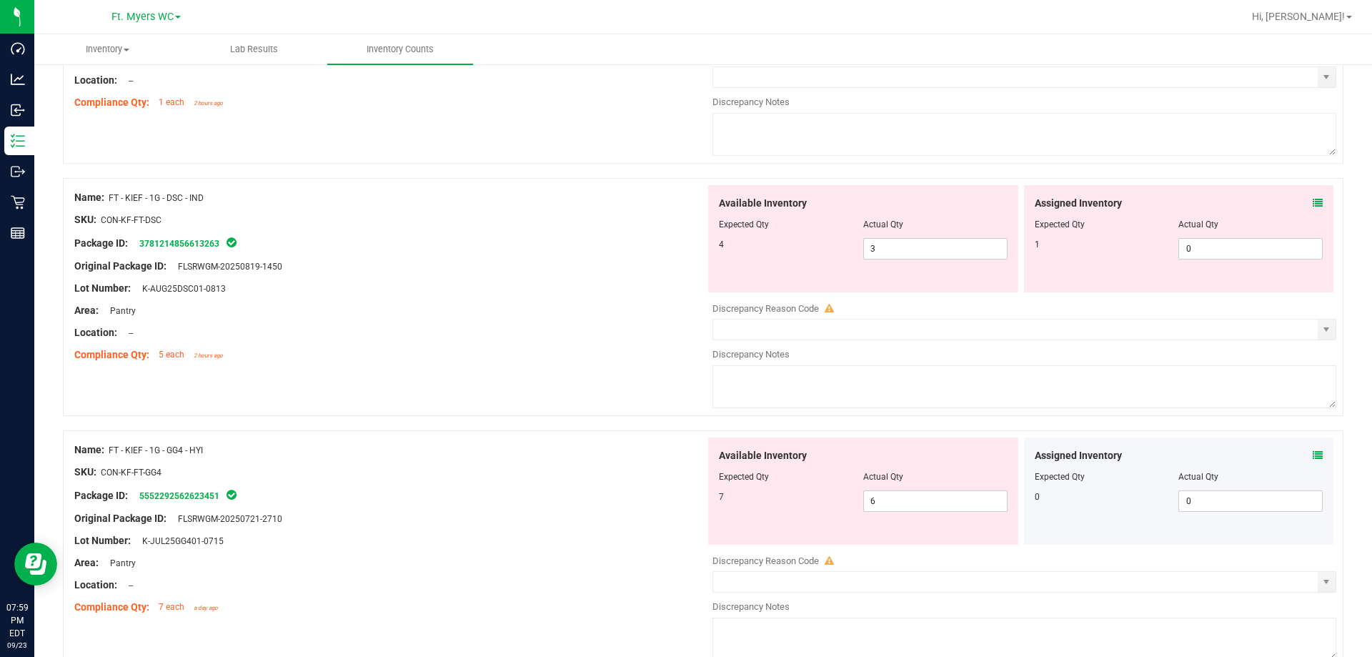
click at [1287, 202] on div "Assigned Inventory" at bounding box center [1179, 203] width 289 height 15
click at [1313, 203] on icon at bounding box center [1318, 203] width 10 height 10
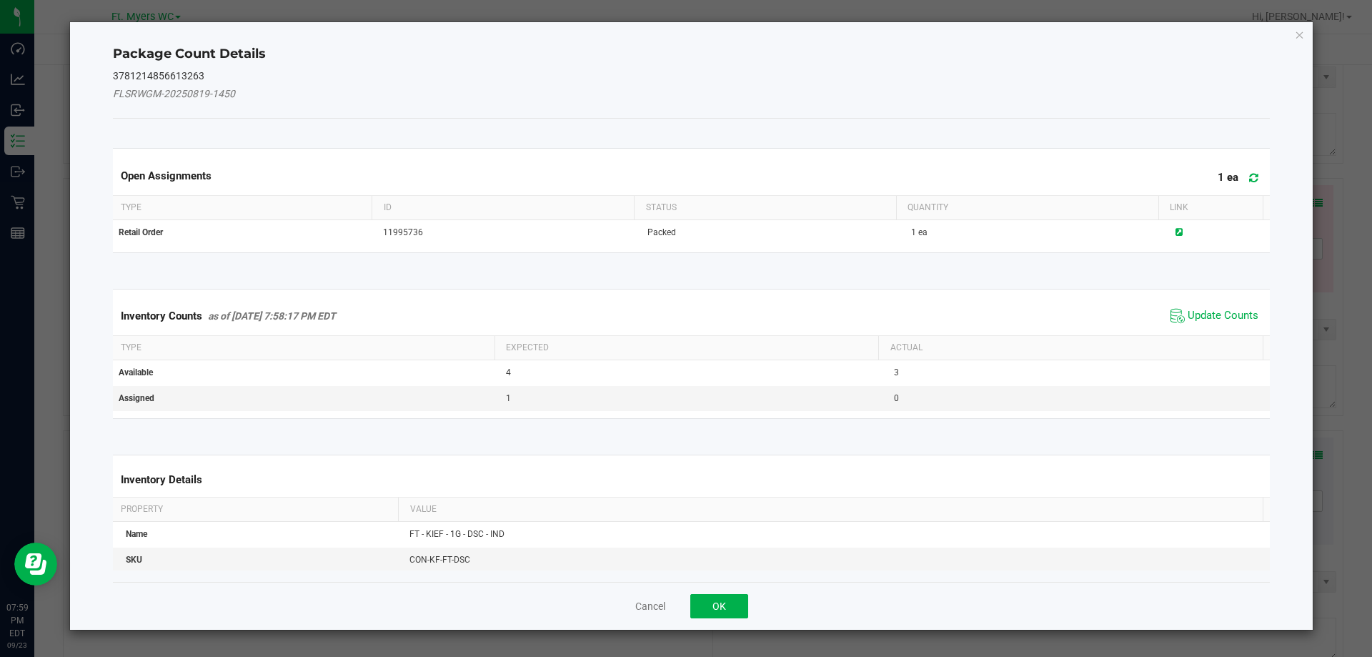
click at [1211, 307] on span "Update Counts" at bounding box center [1214, 315] width 95 height 21
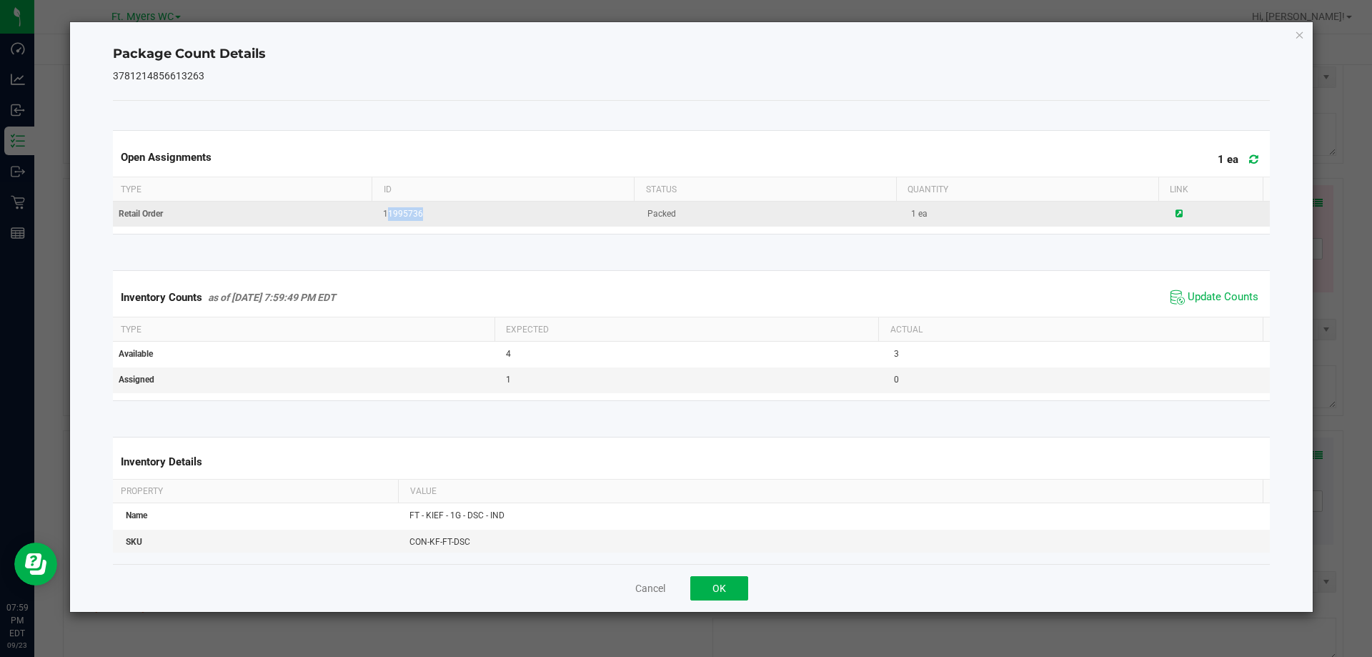
drag, startPoint x: 445, startPoint y: 212, endPoint x: 381, endPoint y: 215, distance: 64.4
click at [381, 215] on td "11995736" at bounding box center [507, 214] width 264 height 25
click at [437, 212] on td "11995736" at bounding box center [507, 214] width 264 height 25
drag, startPoint x: 432, startPoint y: 214, endPoint x: 378, endPoint y: 211, distance: 53.7
click at [378, 211] on td "11995736" at bounding box center [507, 214] width 264 height 25
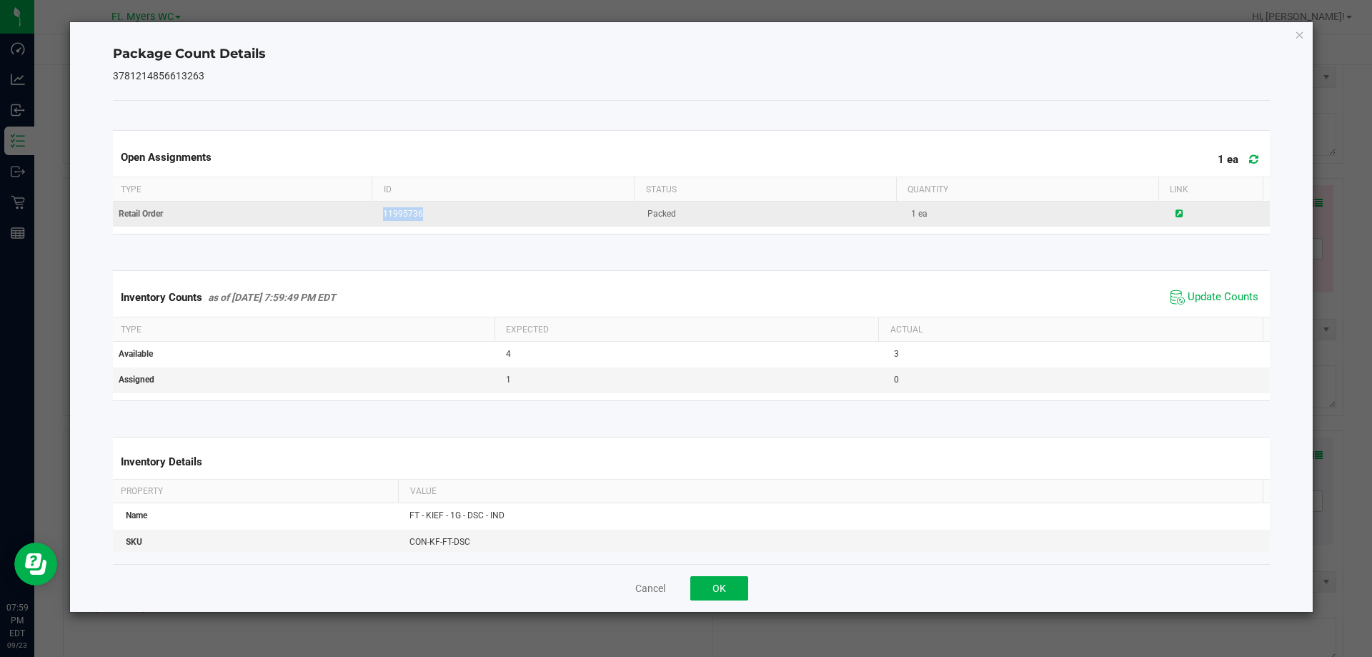
copy span "11995736"
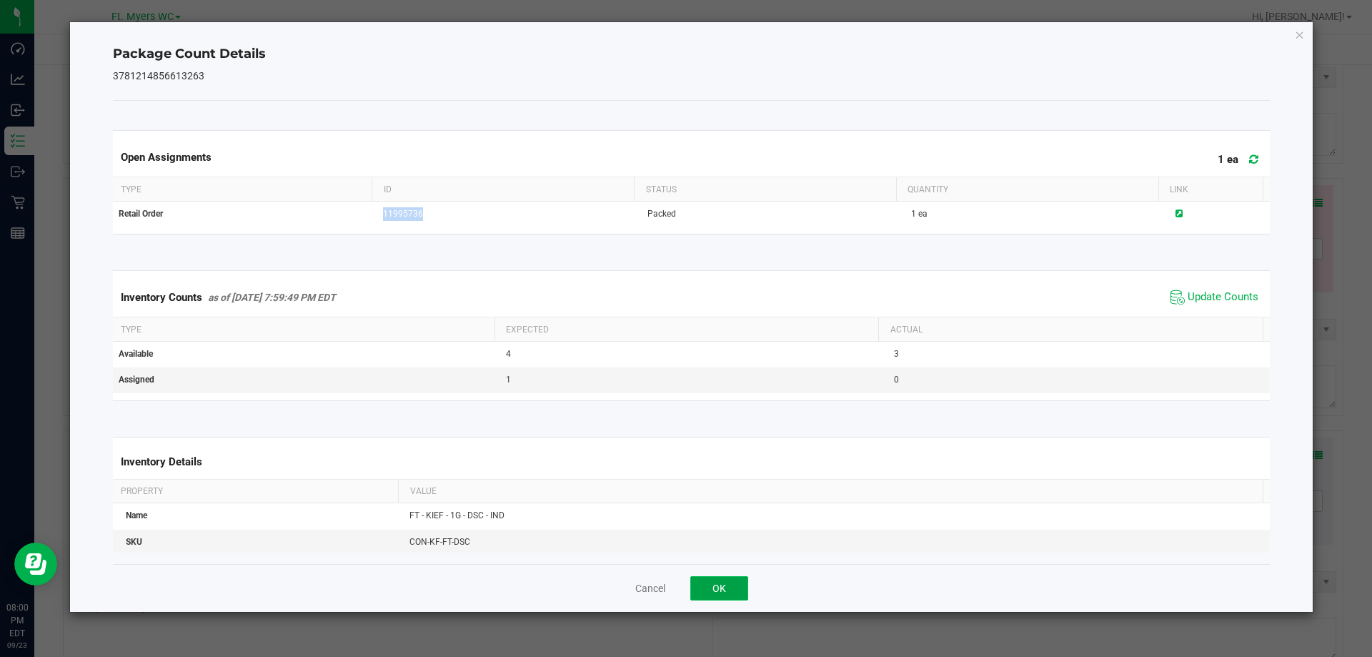
click at [721, 588] on button "OK" at bounding box center [719, 588] width 58 height 24
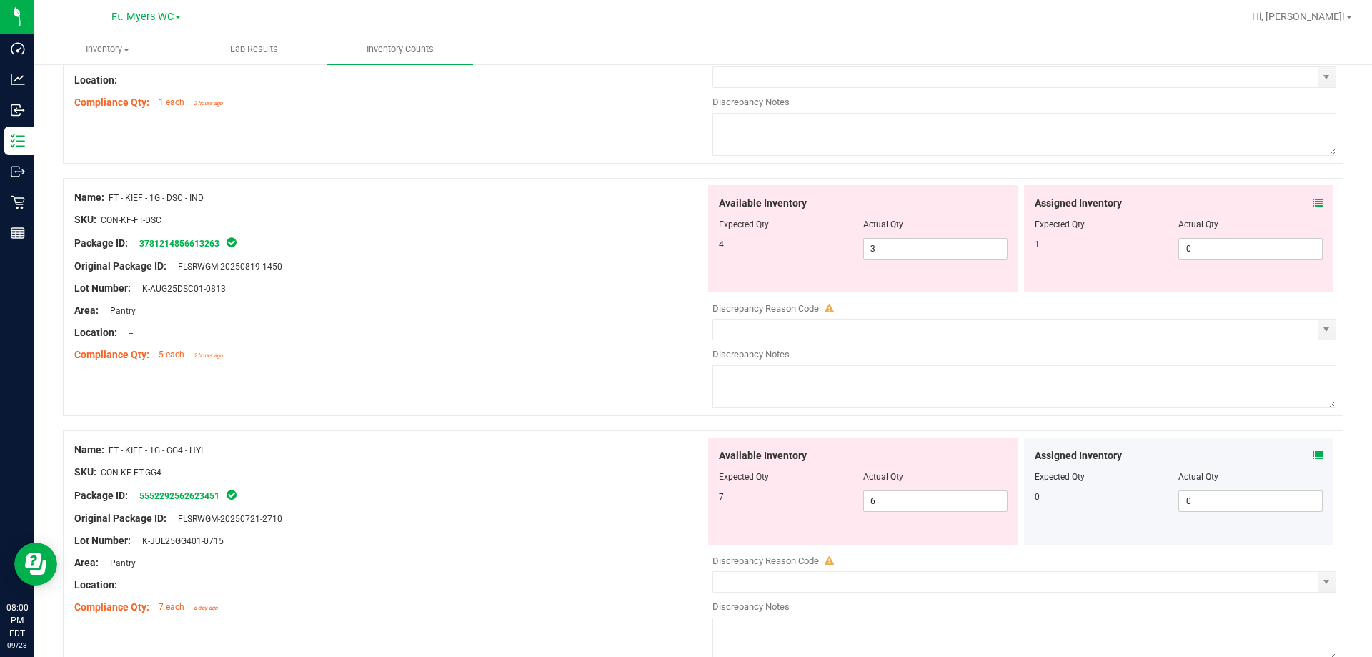
click at [1313, 203] on icon at bounding box center [1318, 203] width 10 height 10
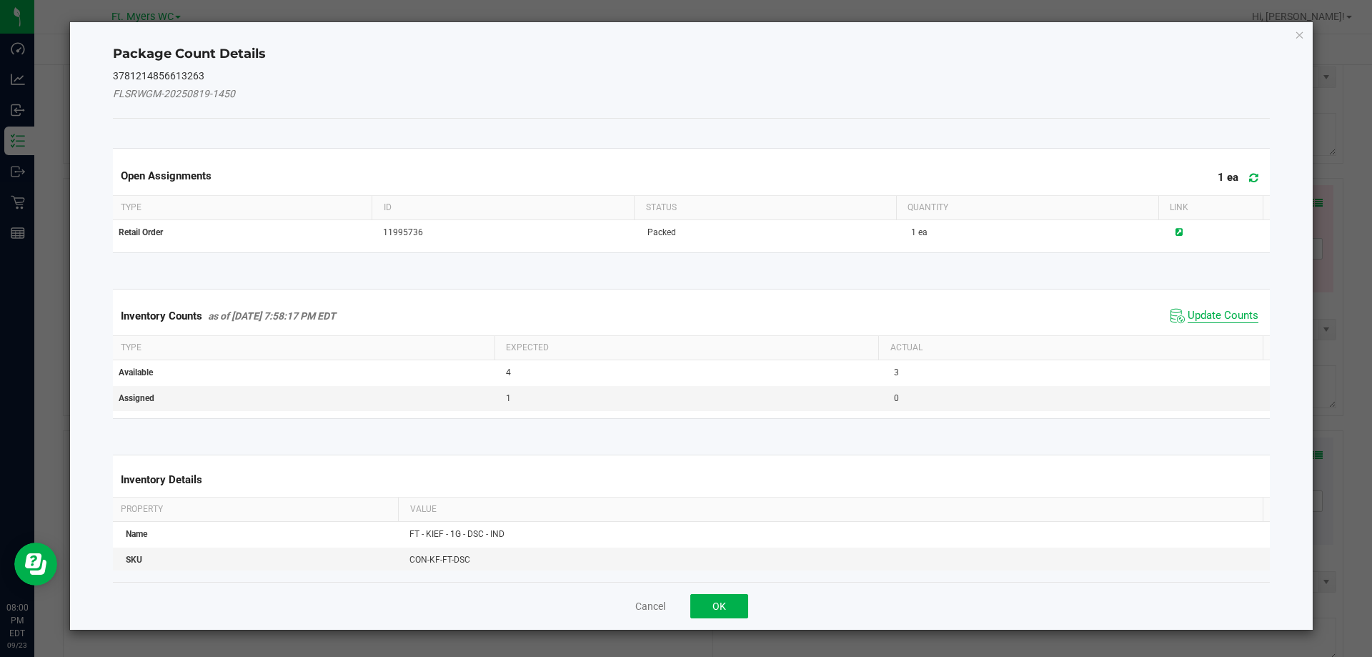
click at [1217, 309] on span "Update Counts" at bounding box center [1223, 316] width 71 height 14
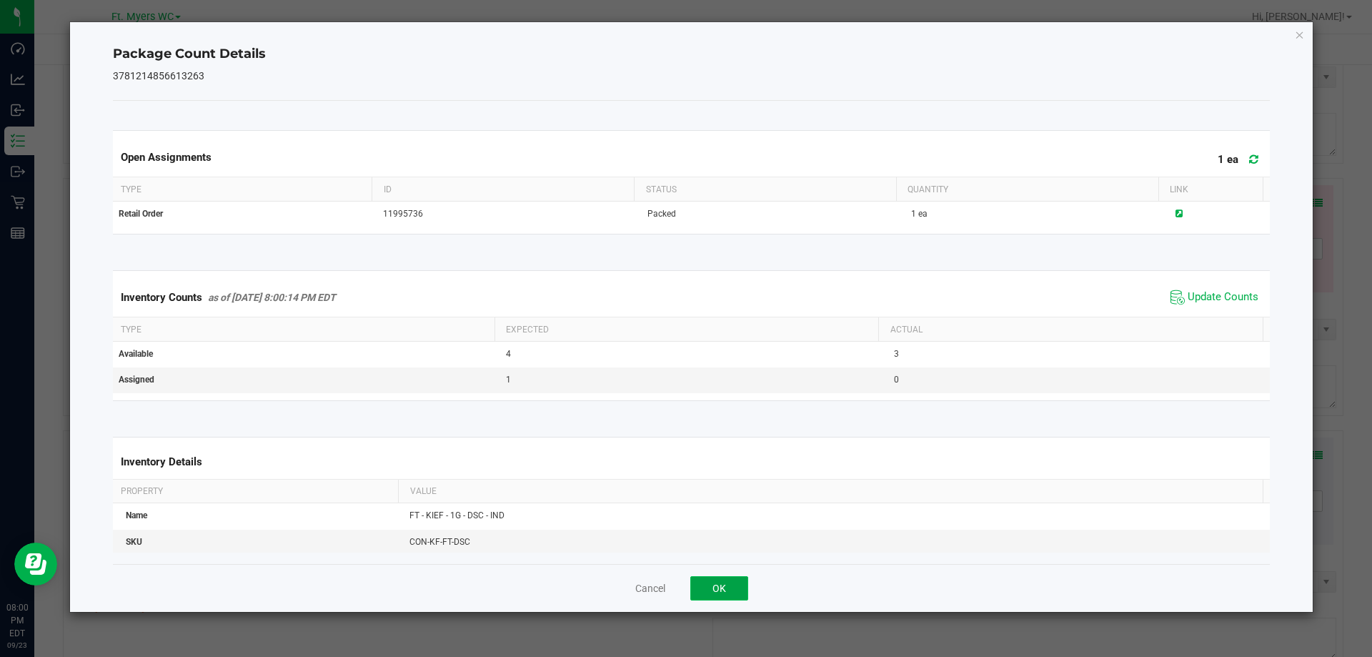
click at [715, 583] on button "OK" at bounding box center [719, 588] width 58 height 24
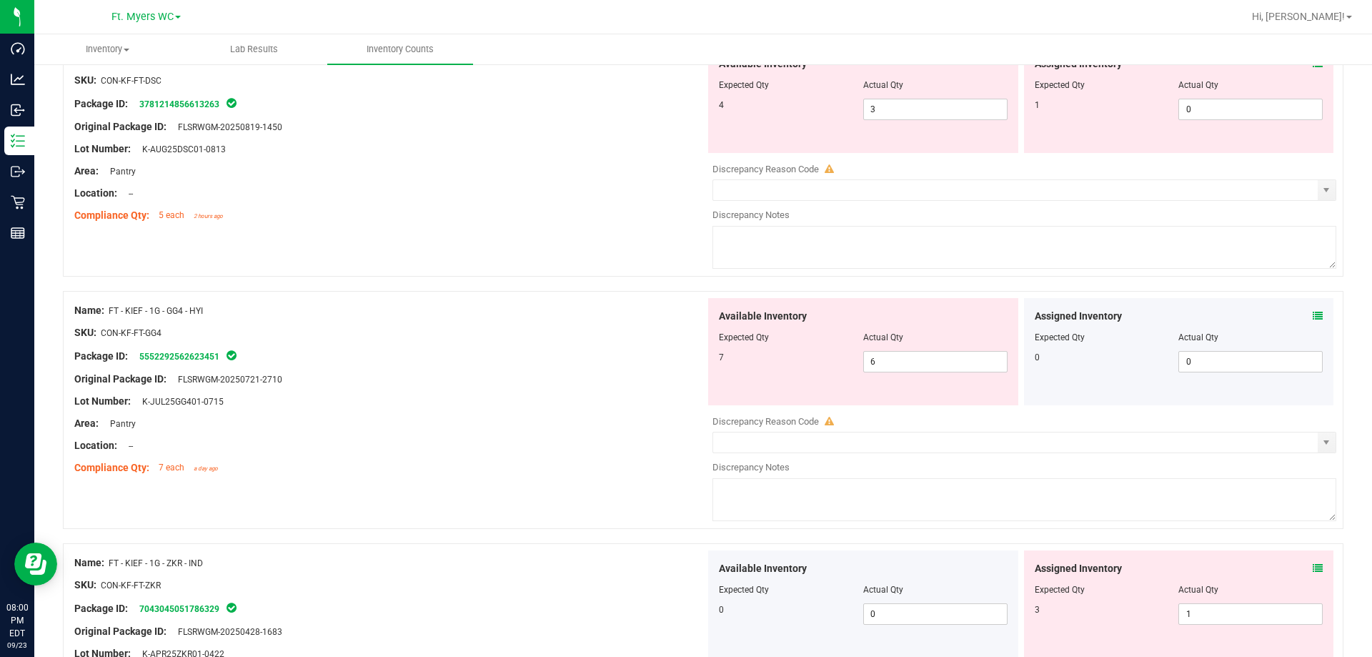
scroll to position [2216, 0]
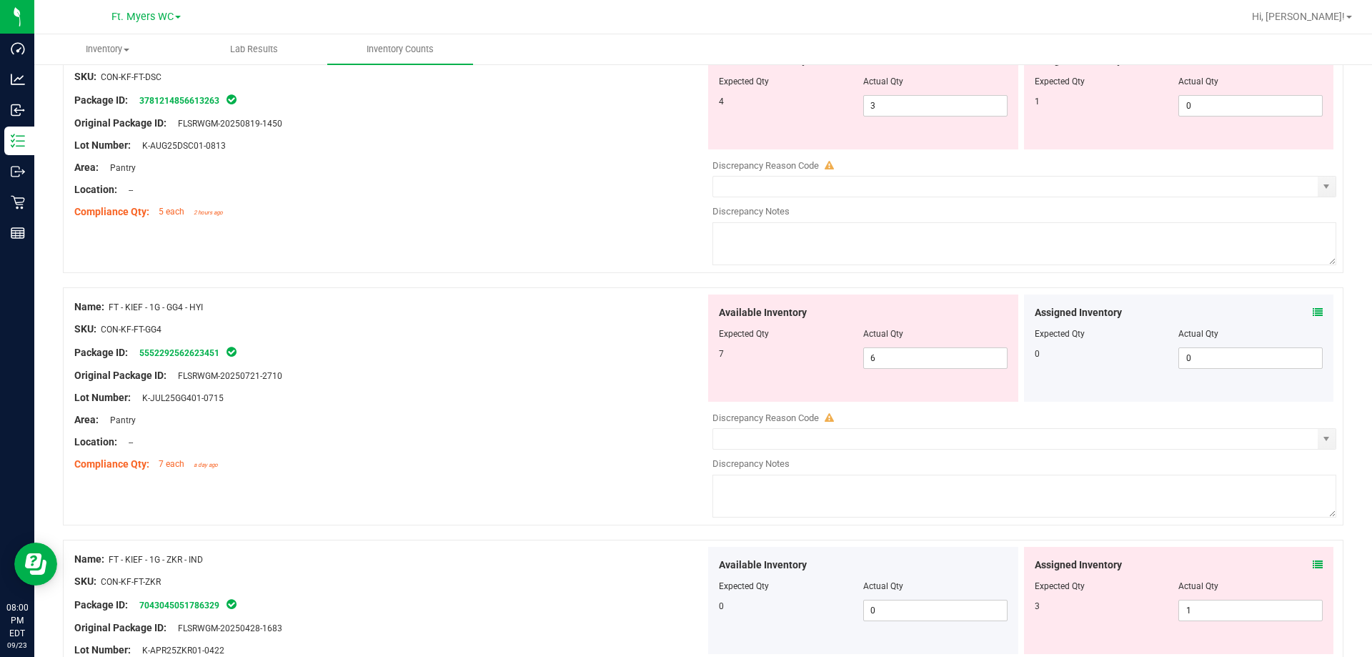
drag, startPoint x: 1314, startPoint y: 299, endPoint x: 1307, endPoint y: 311, distance: 13.9
click at [1310, 307] on div "Assigned Inventory Expected Qty Actual Qty 0 0 0" at bounding box center [1179, 347] width 310 height 107
click at [1313, 311] on icon at bounding box center [1318, 312] width 10 height 10
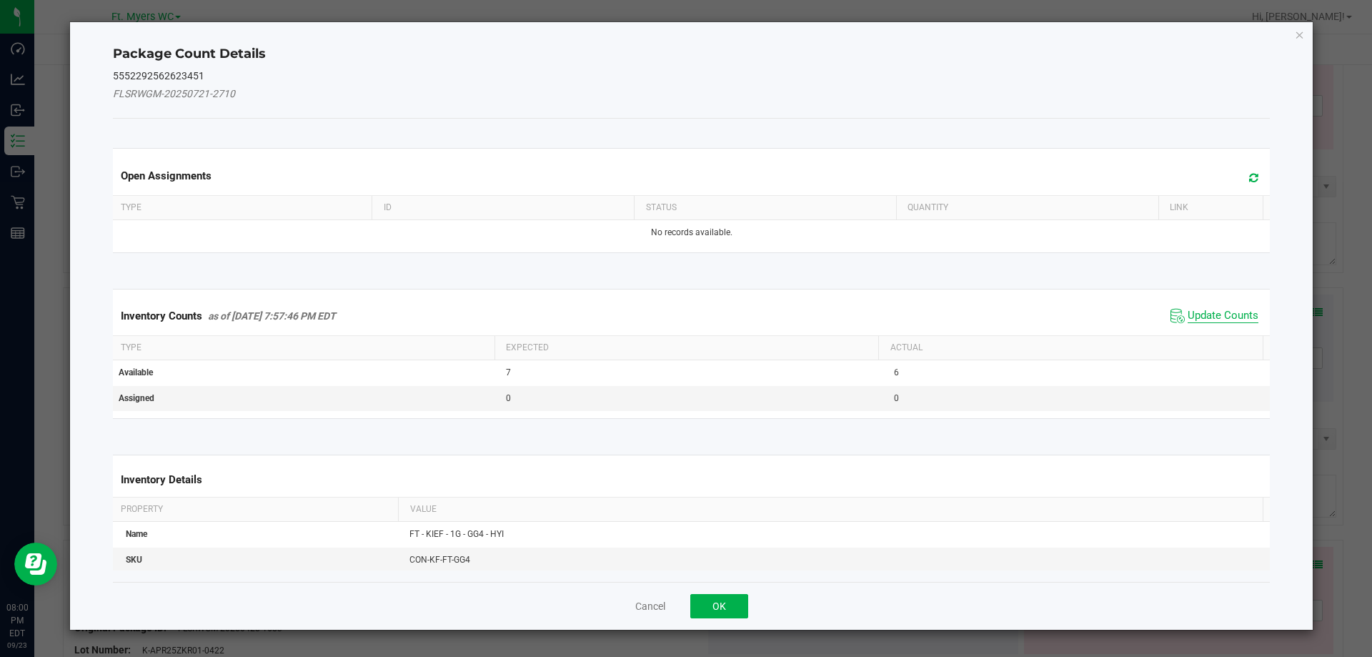
click at [1214, 313] on span "Update Counts" at bounding box center [1223, 316] width 71 height 14
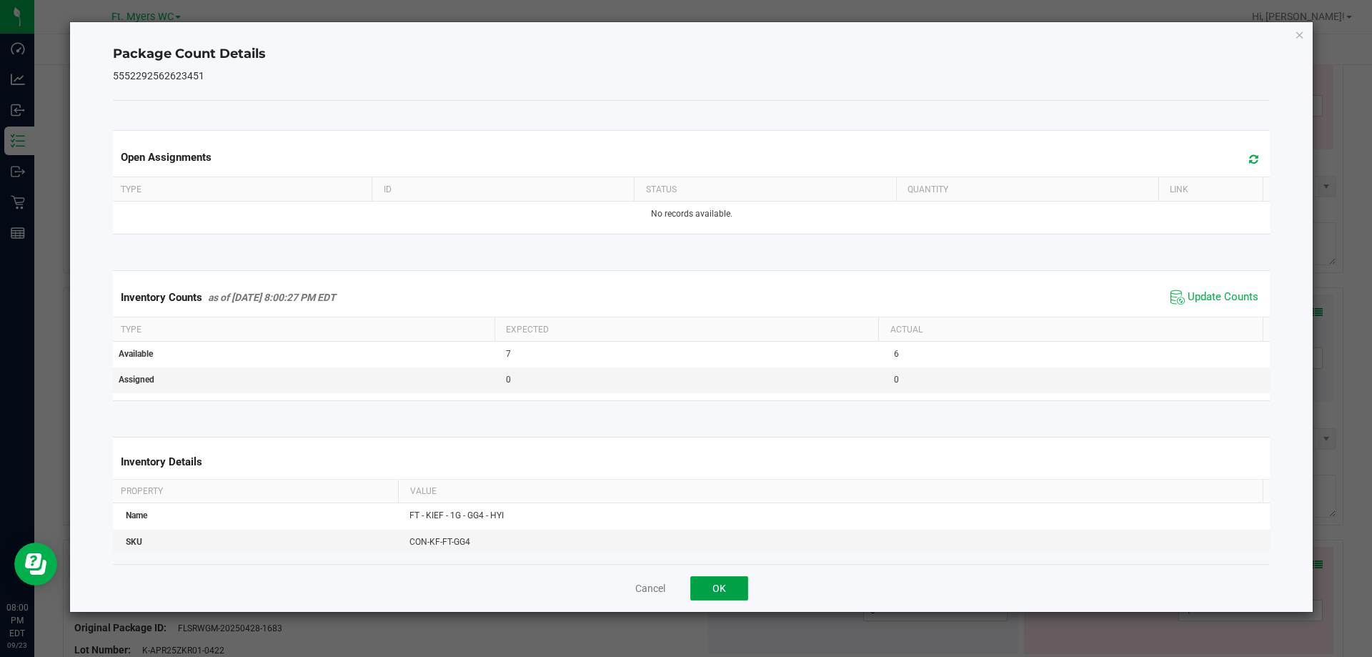
click at [725, 576] on button "OK" at bounding box center [719, 588] width 58 height 24
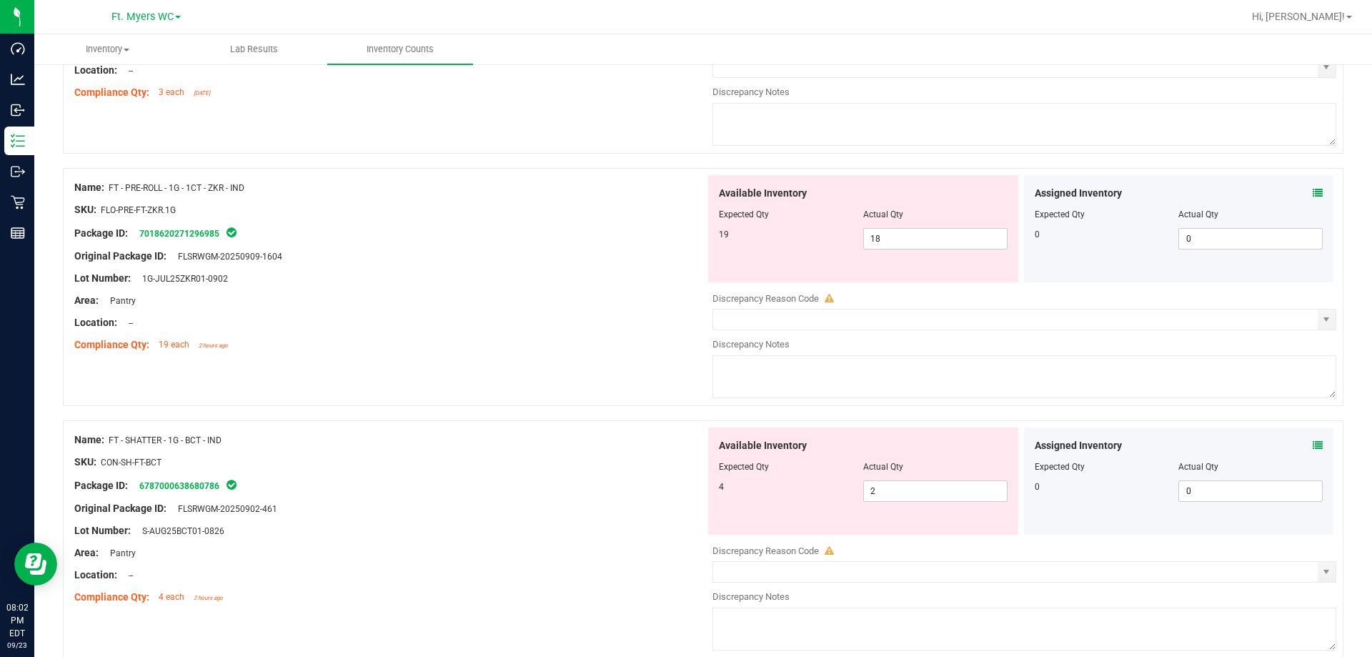
scroll to position [2788, 0]
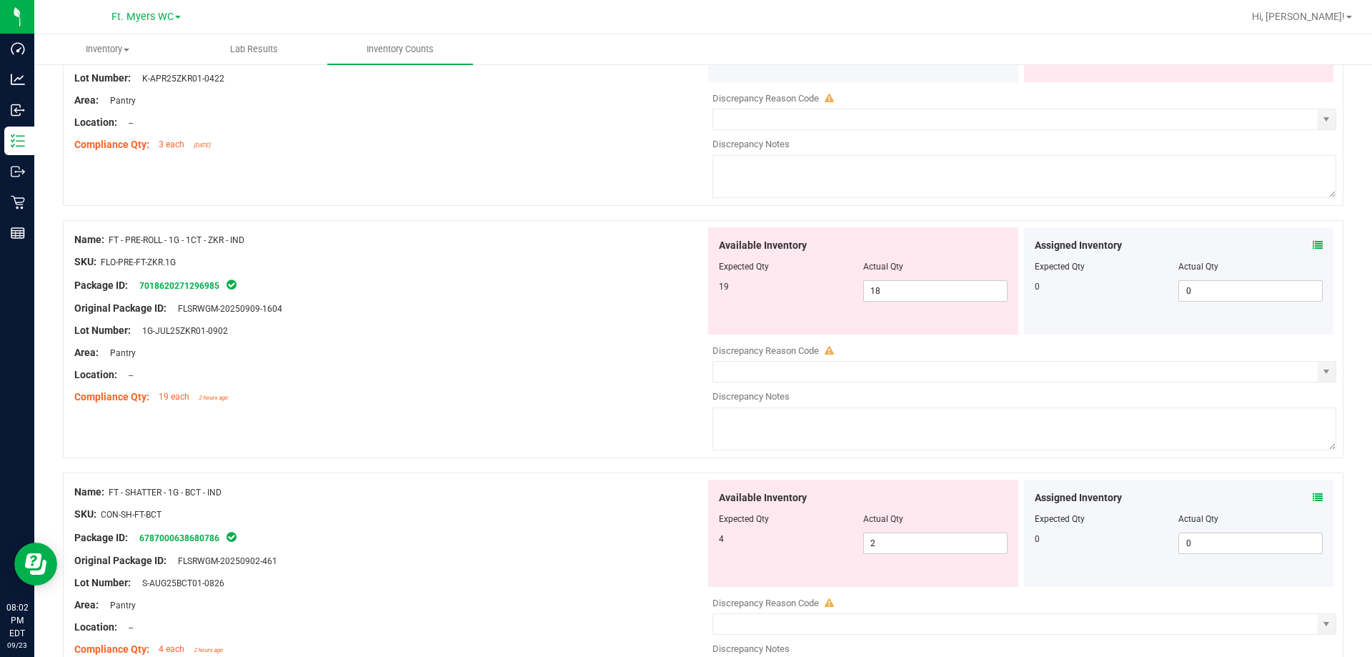
click at [1313, 243] on icon at bounding box center [1318, 245] width 10 height 10
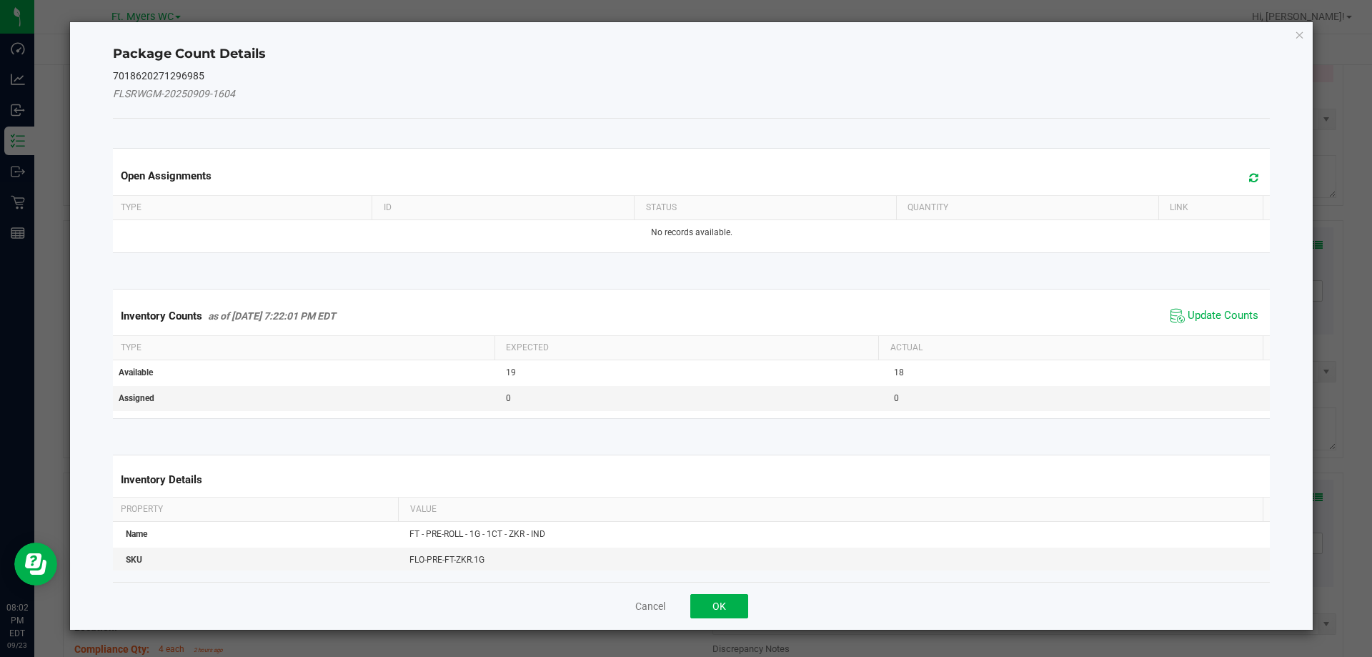
click at [1217, 301] on div "Inventory Counts as of Sep 23, 2025 7:22:01 PM EDT Update Counts" at bounding box center [692, 316] width 1164 height 39
click at [1217, 311] on span "Update Counts" at bounding box center [1223, 316] width 71 height 14
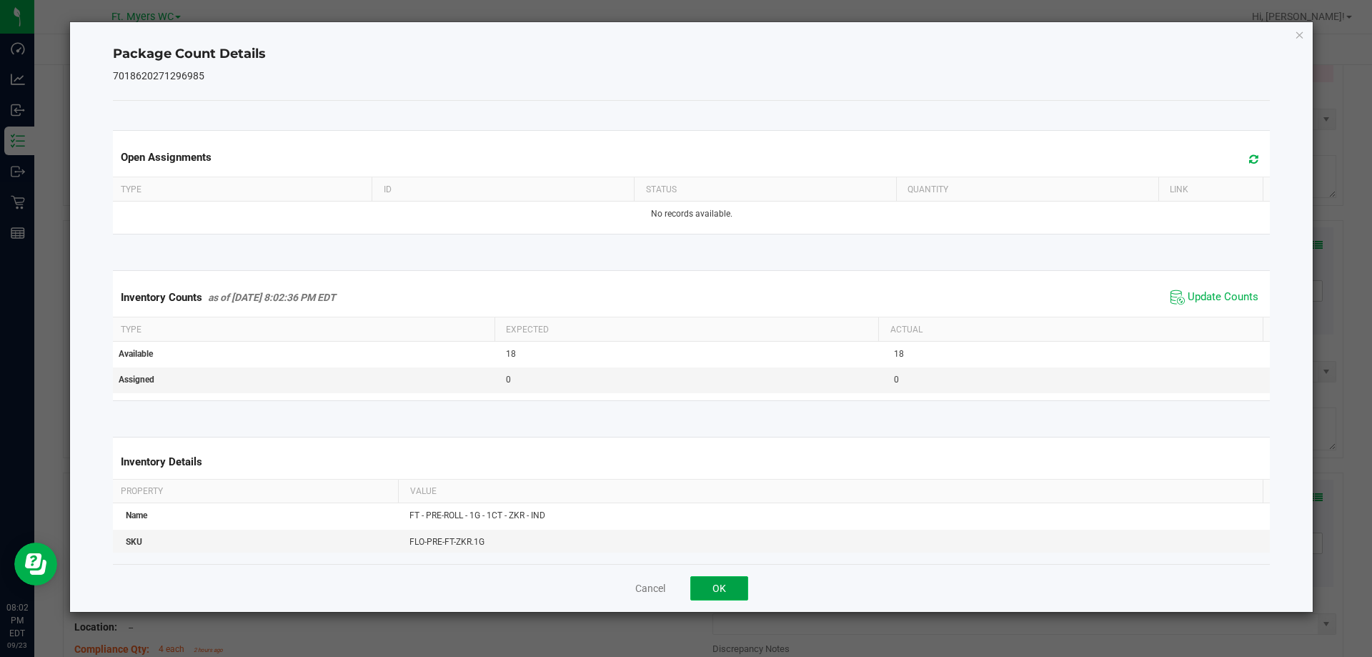
click at [693, 585] on button "OK" at bounding box center [719, 588] width 58 height 24
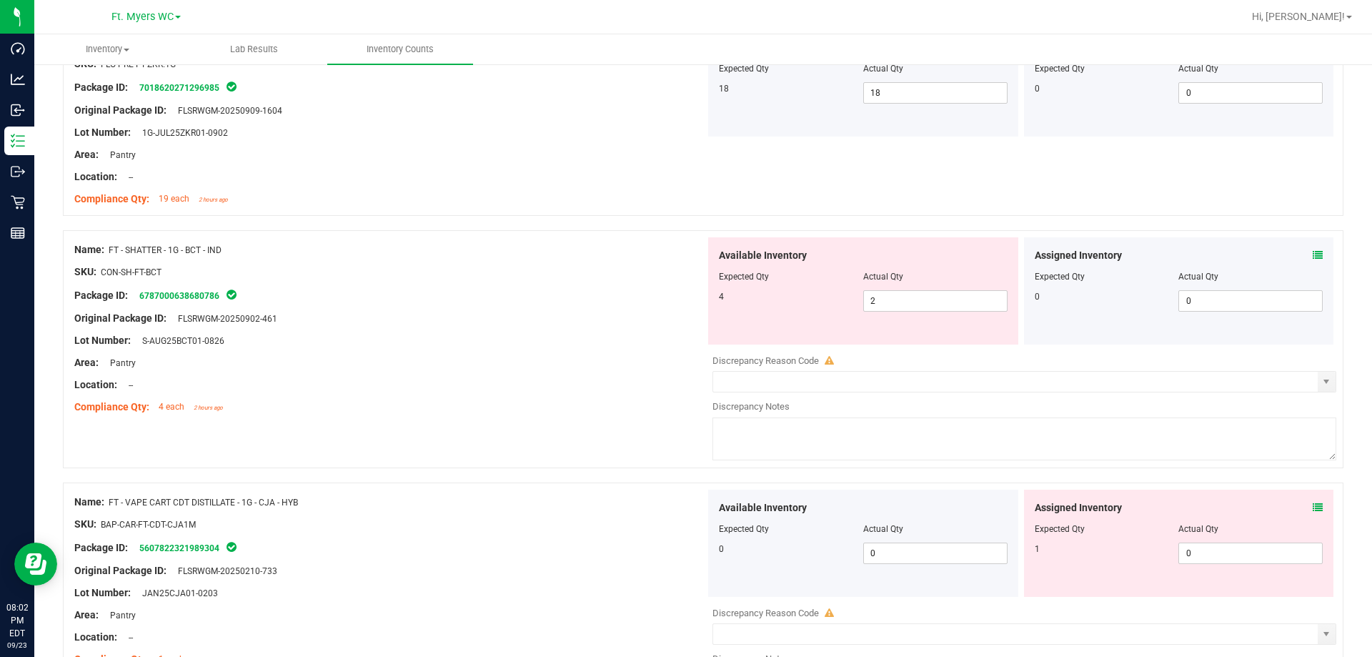
scroll to position [3002, 0]
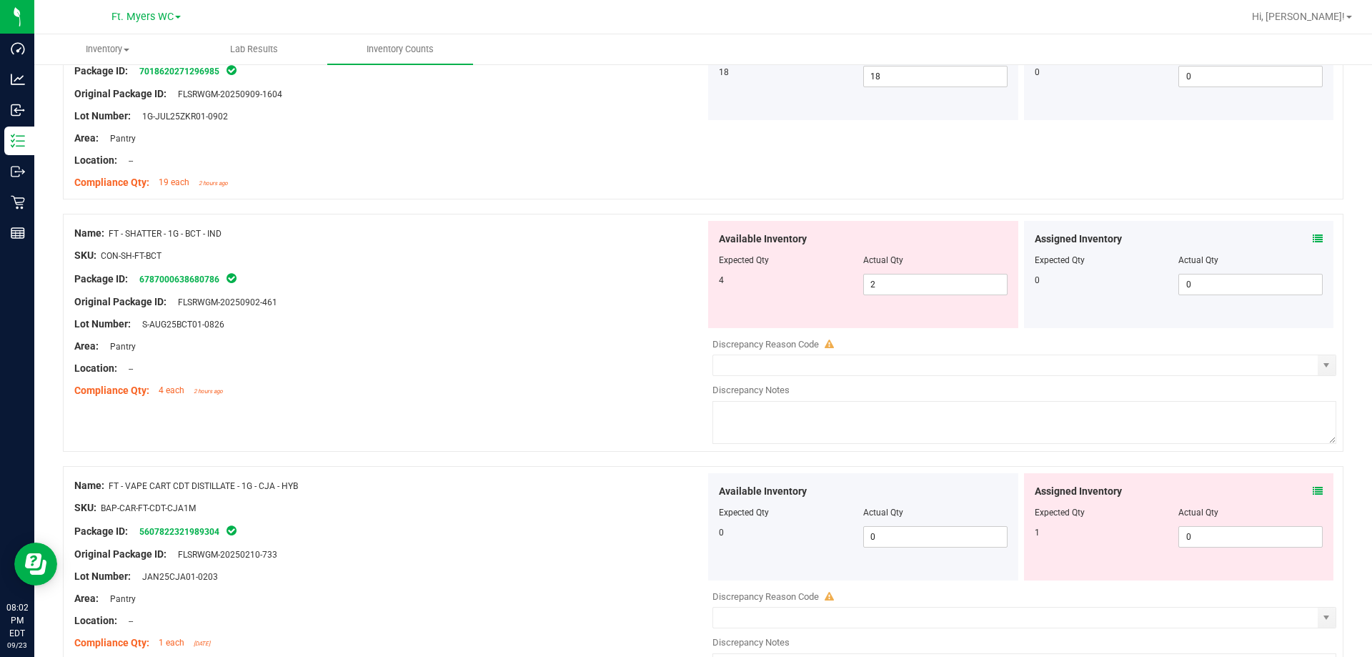
click at [1313, 241] on icon at bounding box center [1318, 239] width 10 height 10
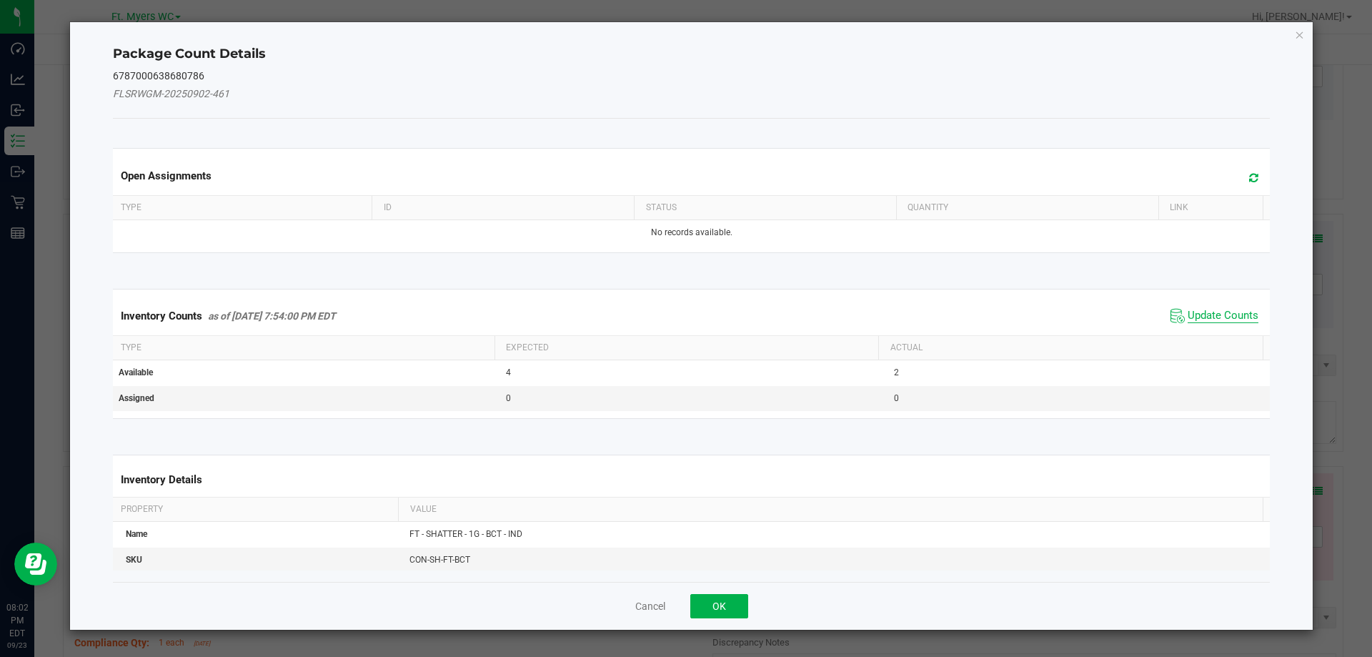
click at [1190, 311] on span "Update Counts" at bounding box center [1223, 316] width 71 height 14
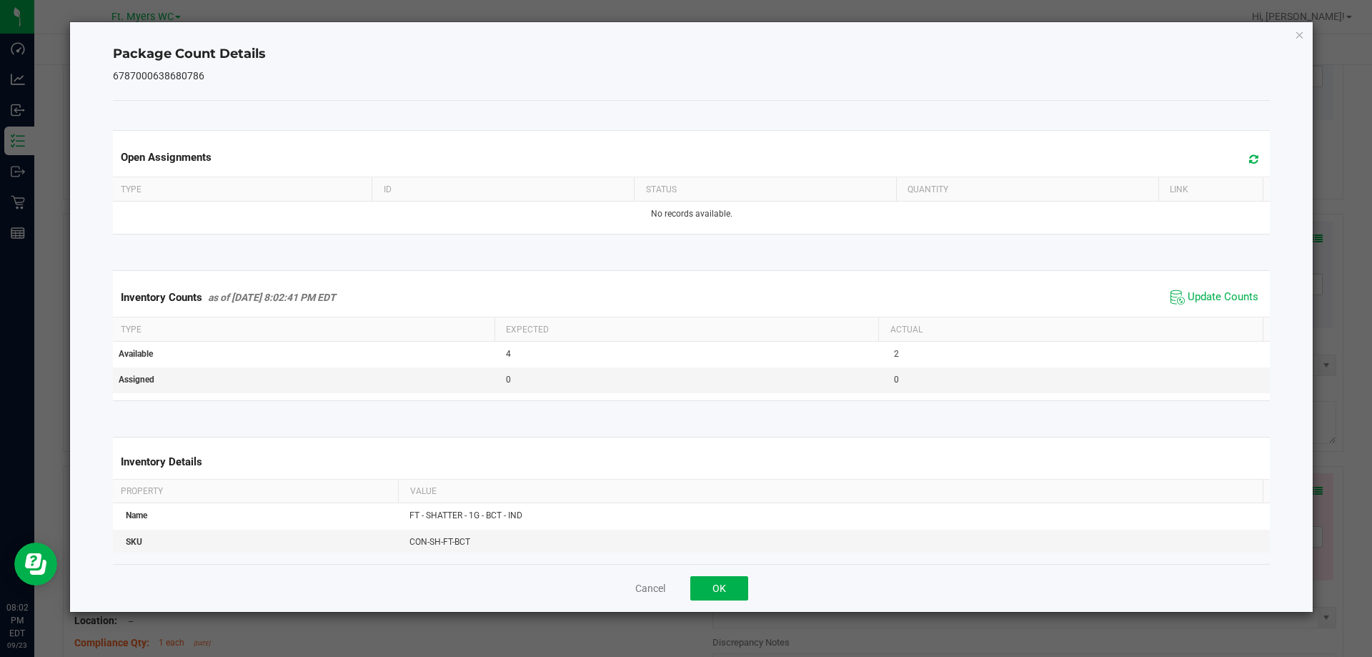
click at [752, 575] on div "Cancel OK" at bounding box center [692, 588] width 1158 height 48
click at [731, 578] on button "OK" at bounding box center [719, 588] width 58 height 24
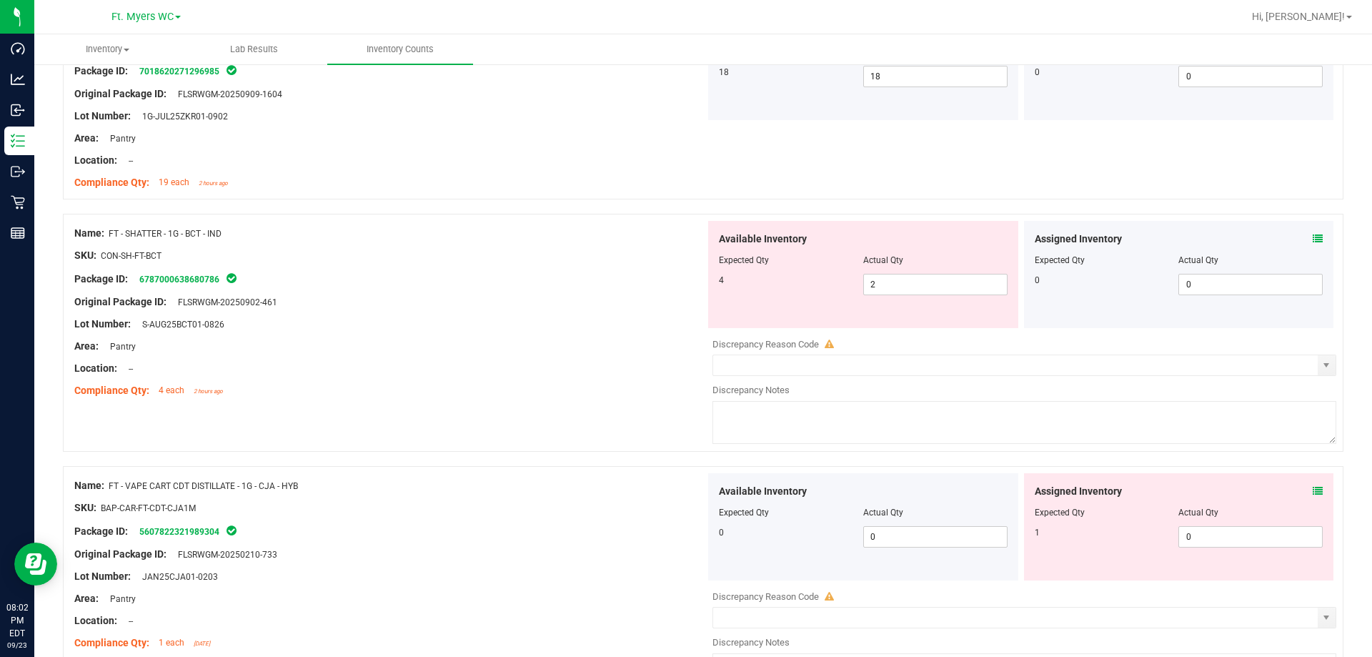
click at [934, 417] on textarea at bounding box center [1025, 422] width 624 height 43
click at [615, 381] on div at bounding box center [389, 379] width 631 height 7
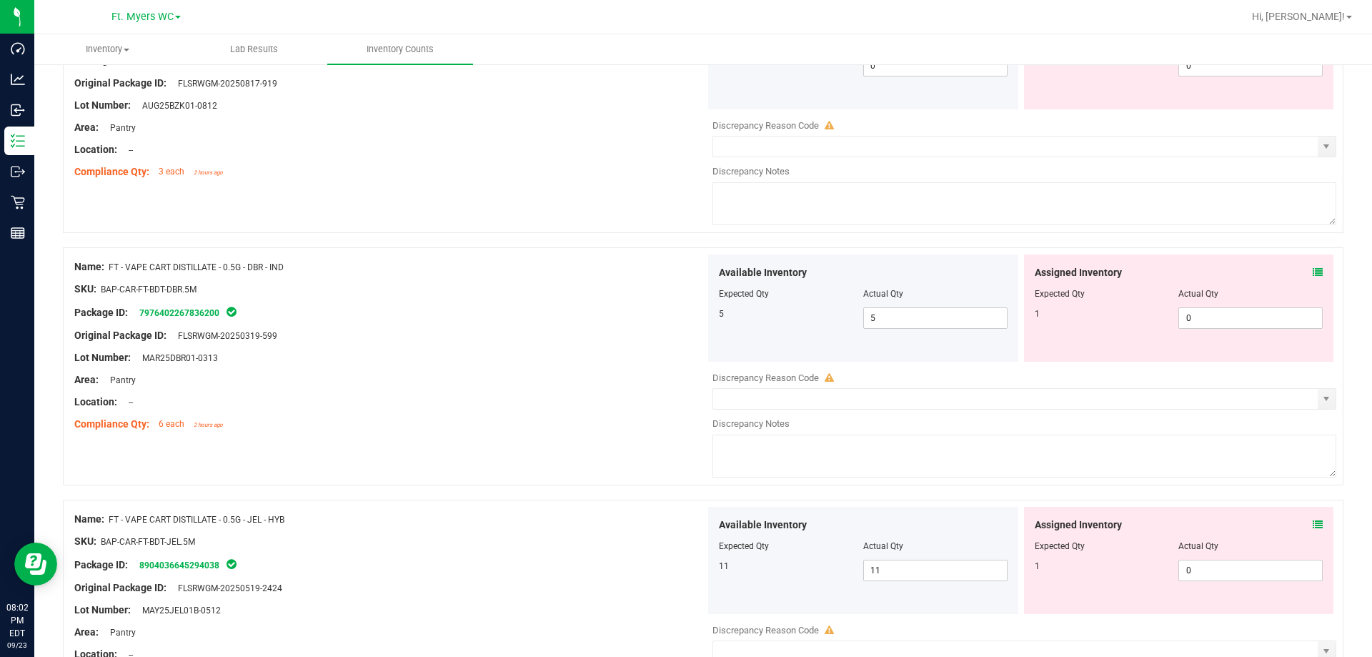
scroll to position [4626, 0]
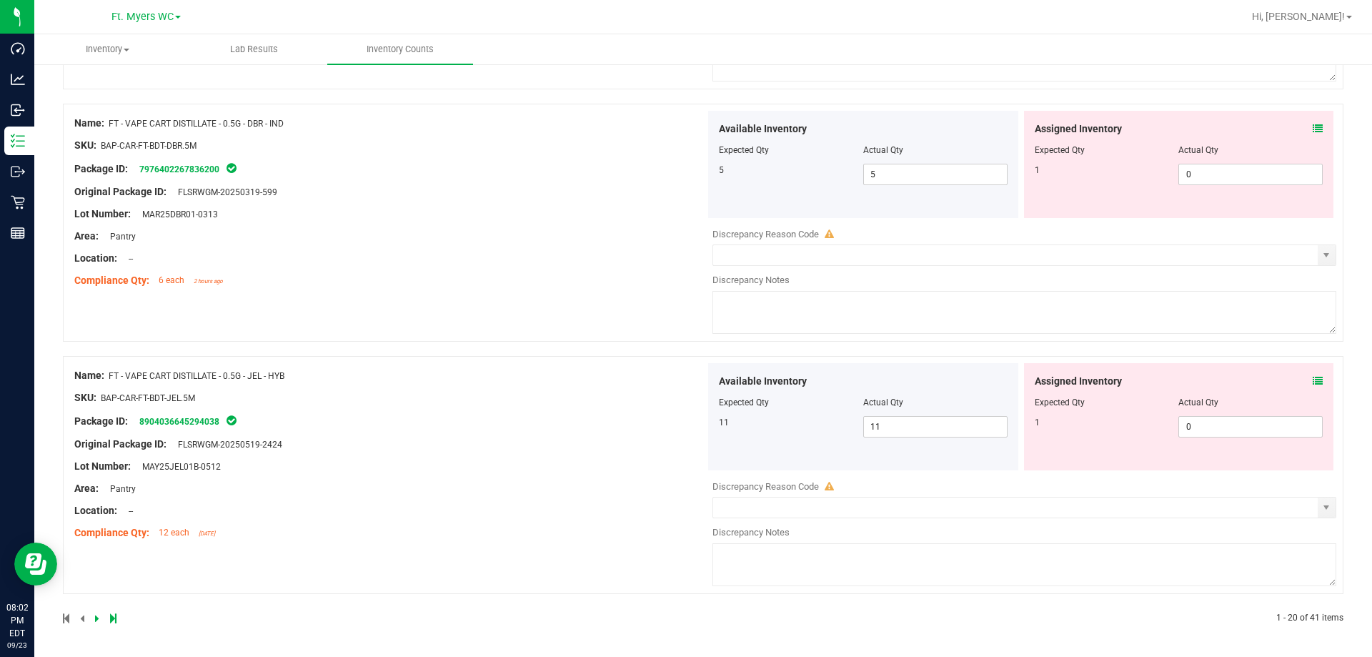
click at [99, 621] on link at bounding box center [98, 618] width 6 height 10
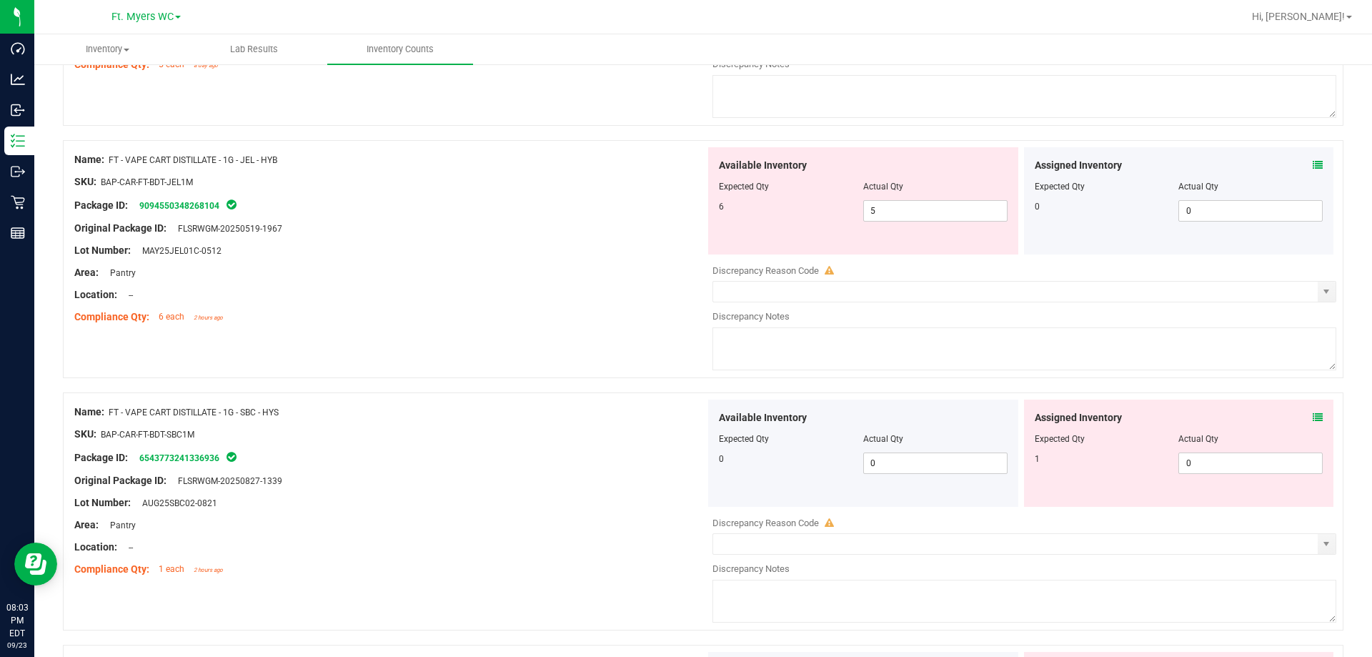
scroll to position [1787, 0]
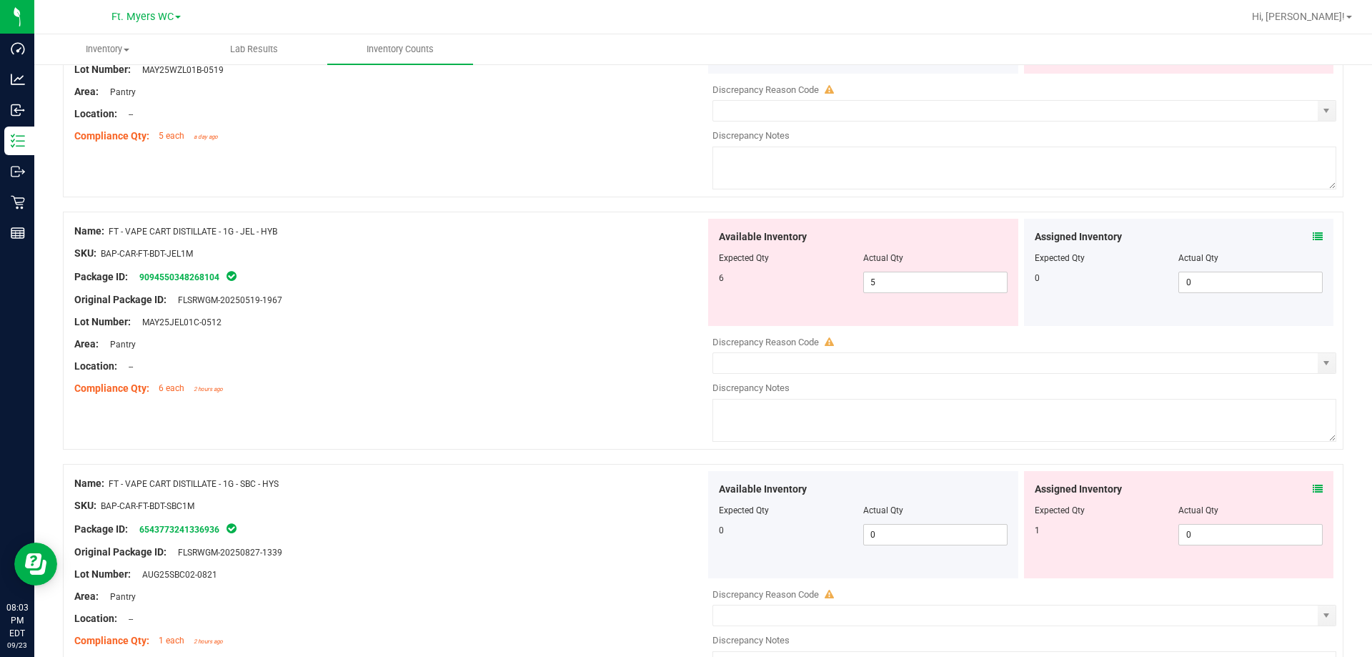
click at [1313, 234] on icon at bounding box center [1318, 237] width 10 height 10
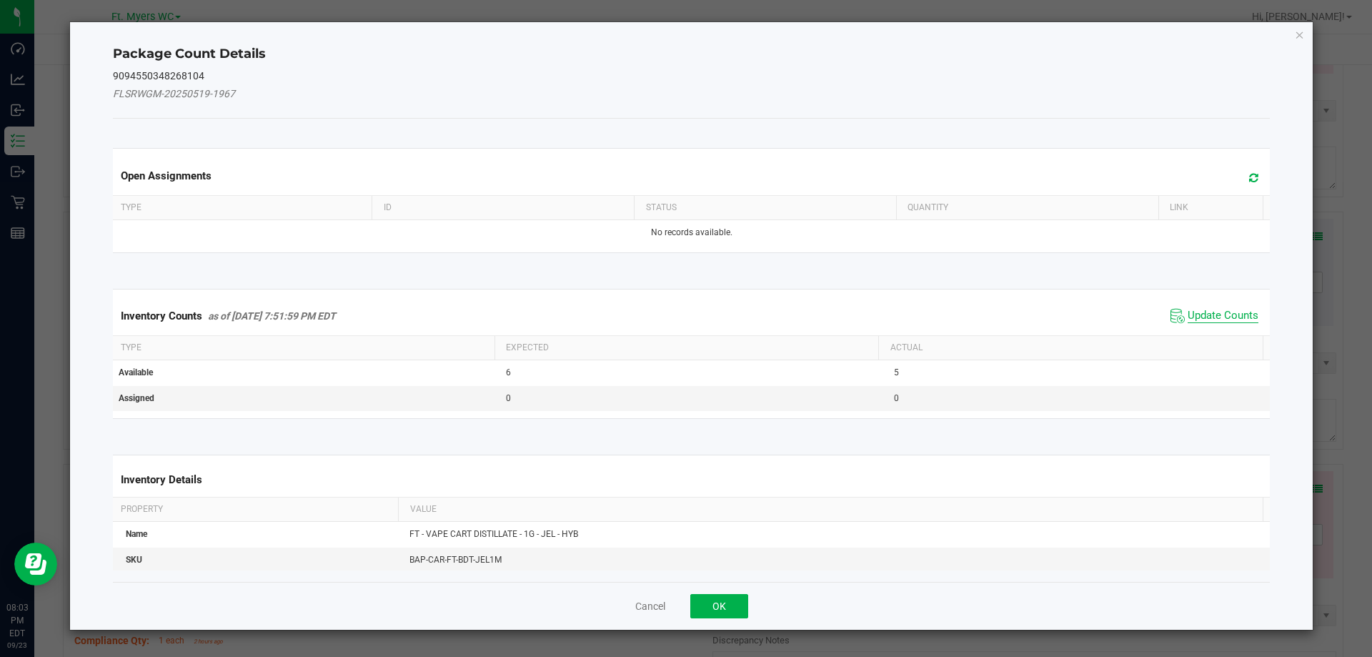
click at [1226, 314] on span "Update Counts" at bounding box center [1223, 316] width 71 height 14
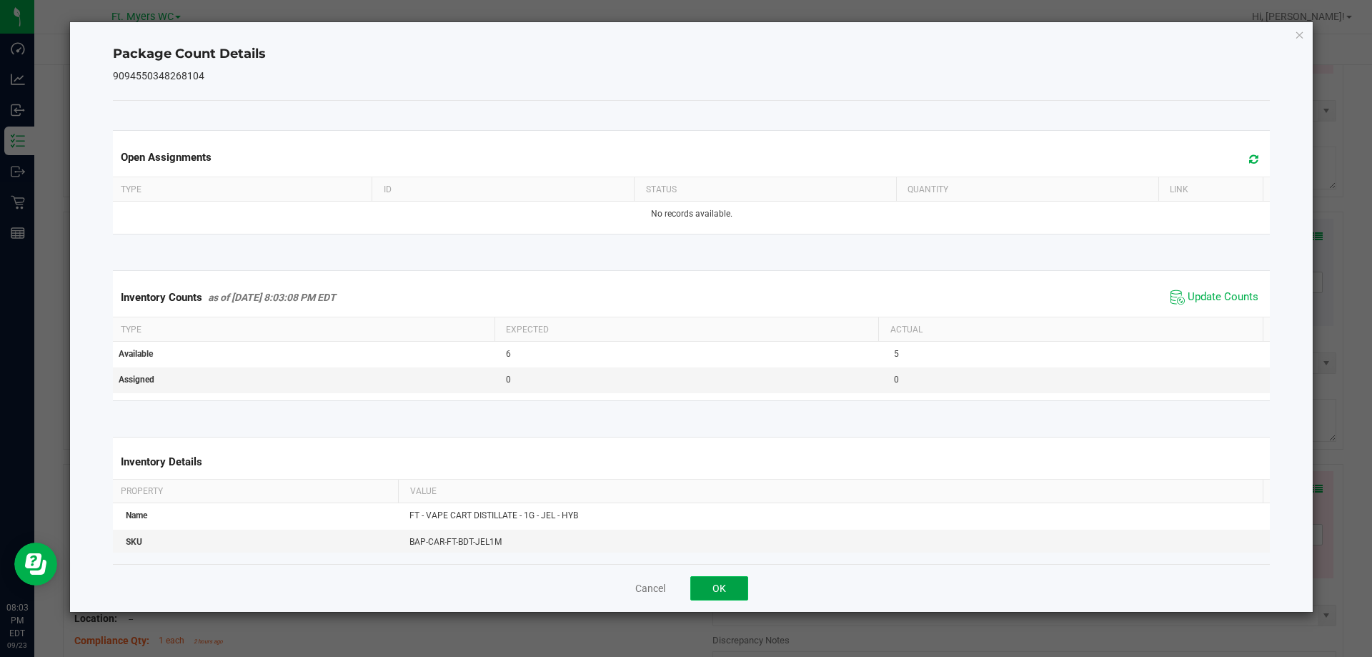
click at [713, 585] on button "OK" at bounding box center [719, 588] width 58 height 24
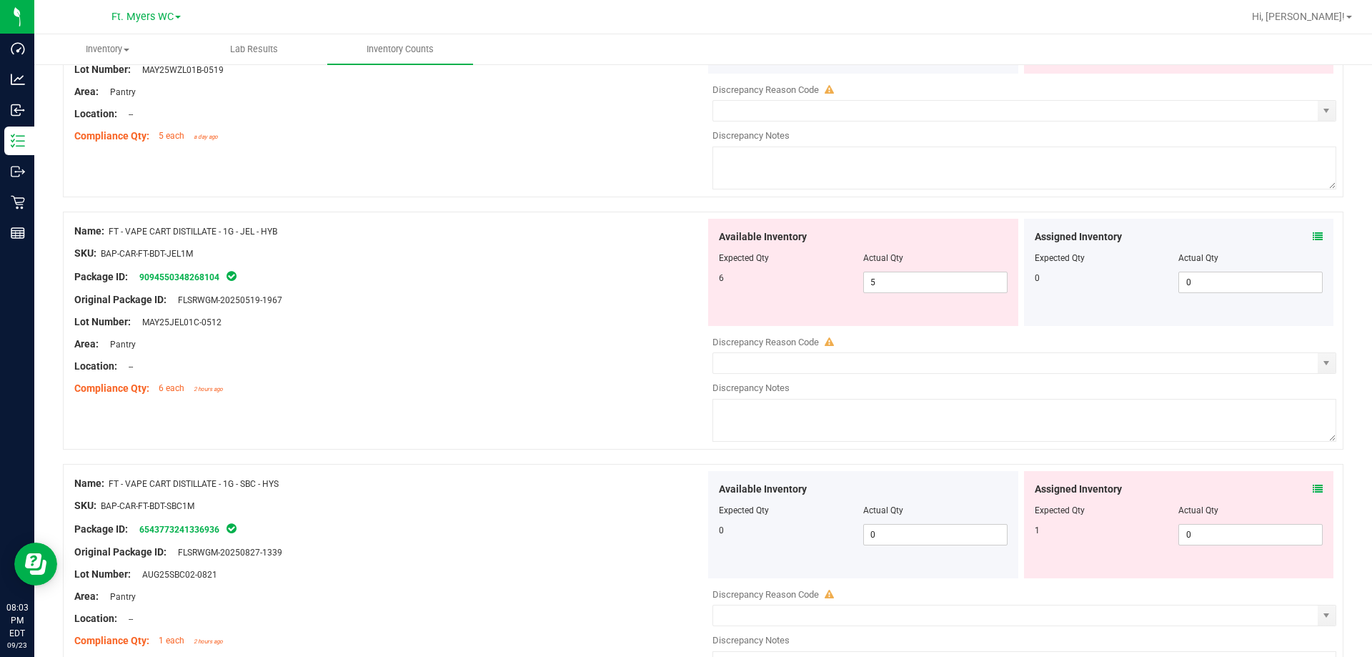
click at [1315, 235] on div "Assigned Inventory Expected Qty Actual Qty 0 0 0" at bounding box center [1179, 272] width 310 height 107
click at [1313, 235] on icon at bounding box center [1318, 237] width 10 height 10
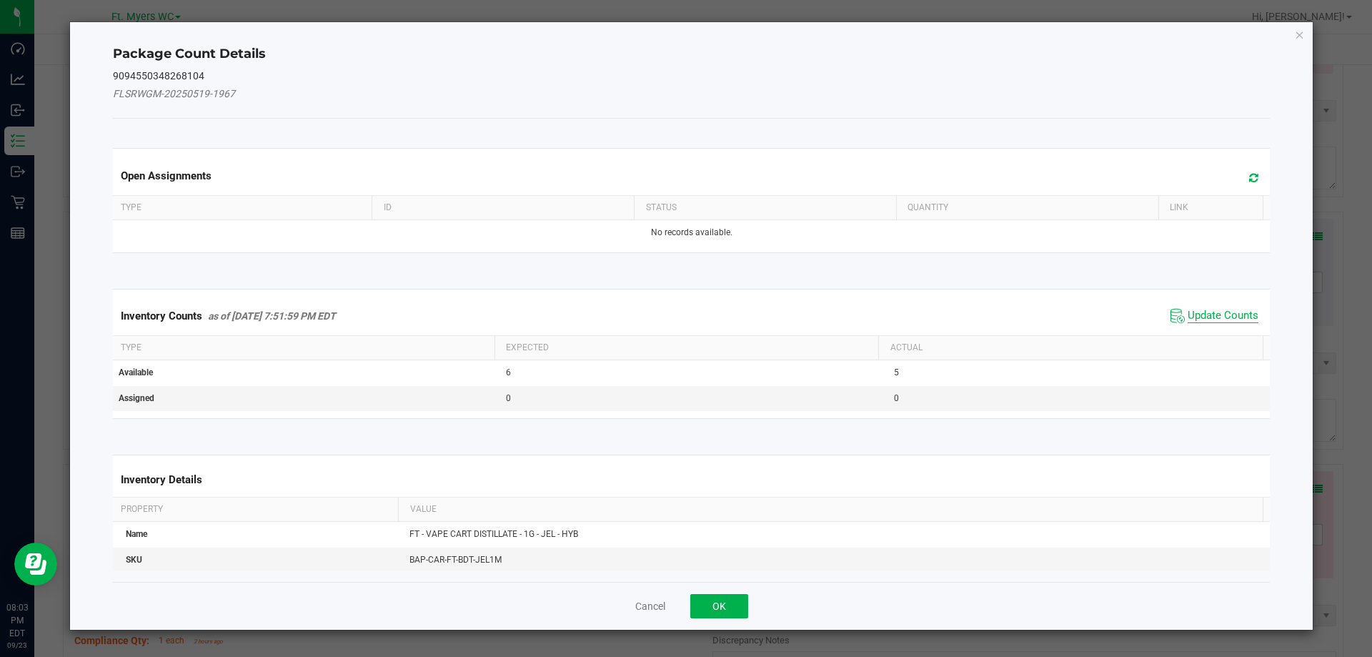
click at [1227, 312] on span "Update Counts" at bounding box center [1223, 316] width 71 height 14
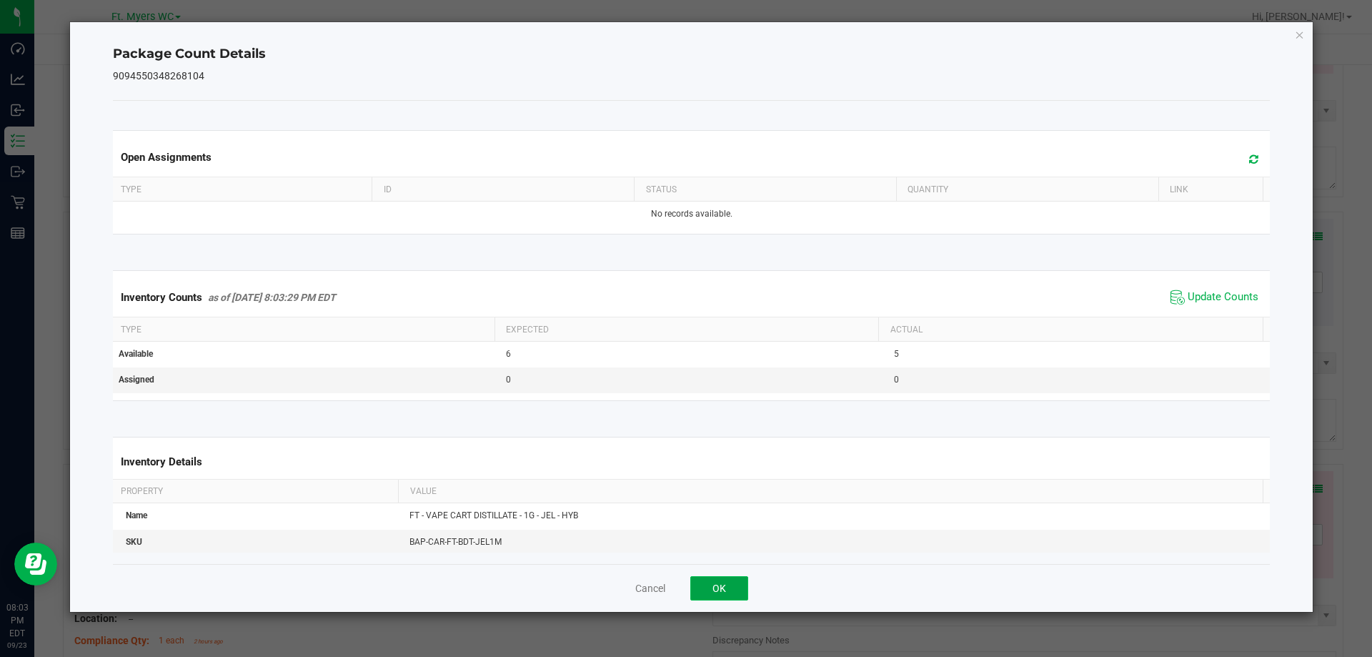
click at [717, 590] on button "OK" at bounding box center [719, 588] width 58 height 24
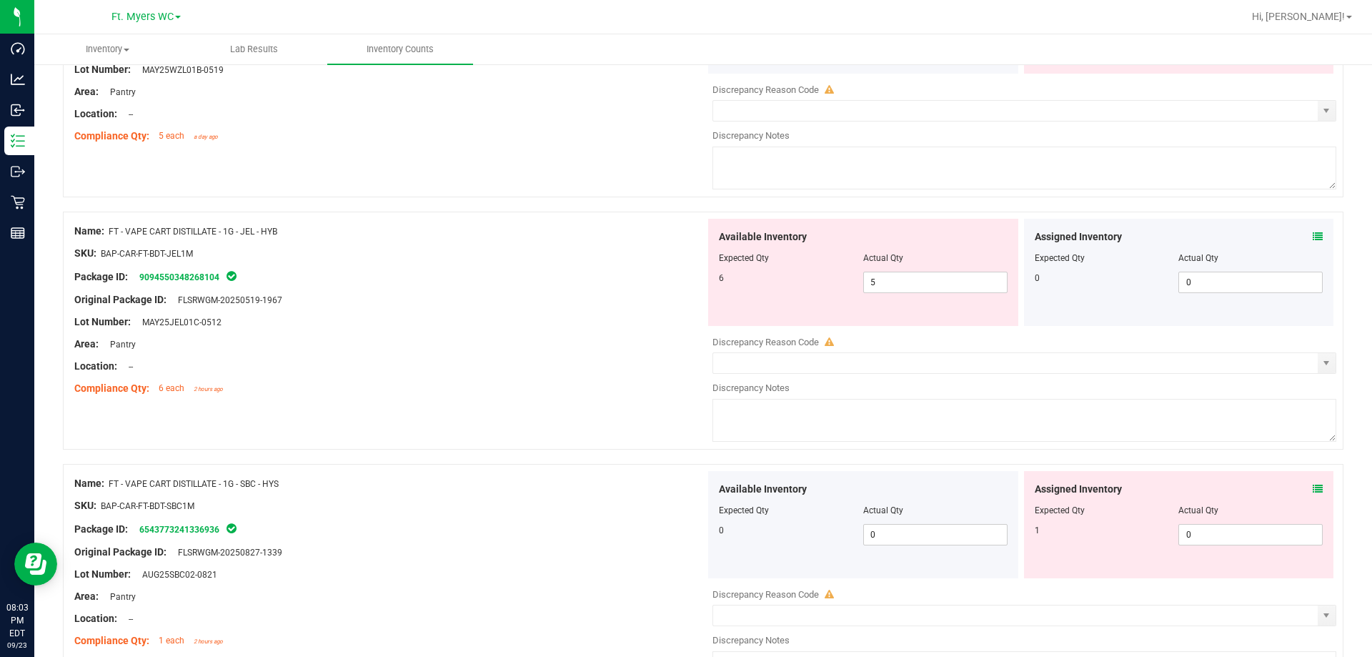
click at [727, 432] on textarea at bounding box center [1025, 420] width 624 height 43
click at [633, 402] on div "Name: FT - VAPE CART DISTILLATE - 1G - JEL - HYB SKU: BAP-CAR-FT-BDT-JEL1M Pack…" at bounding box center [703, 331] width 1281 height 238
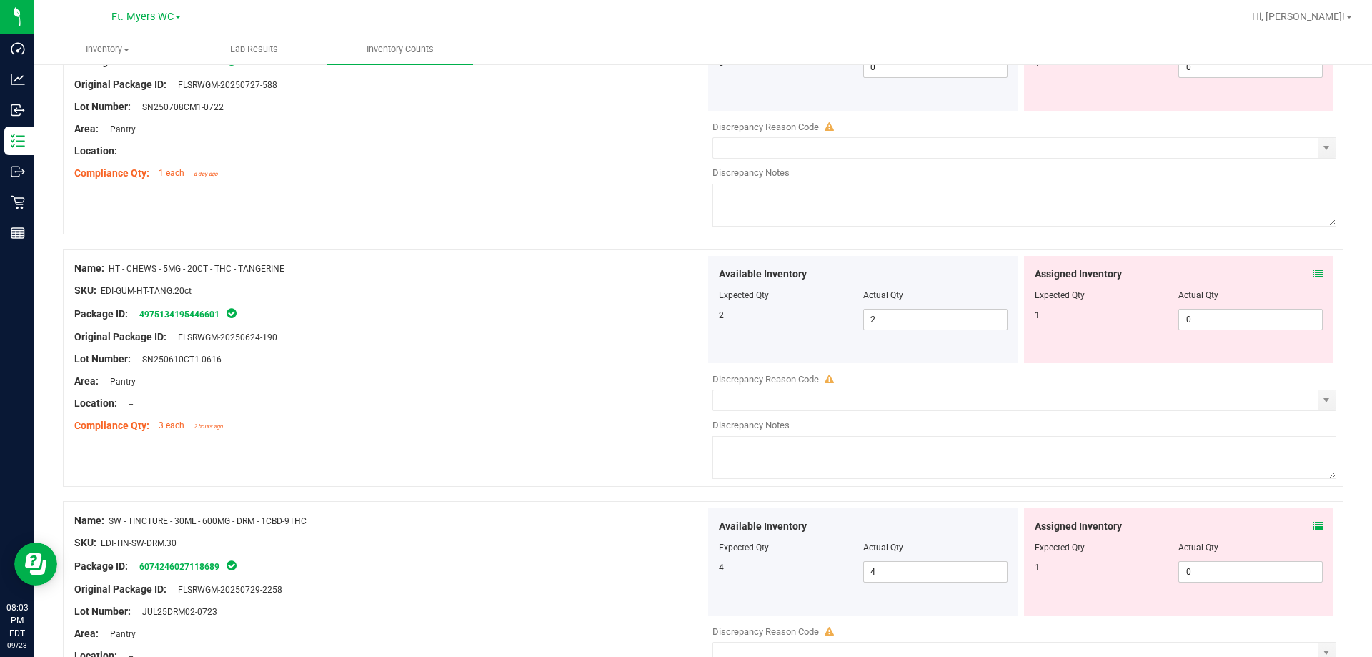
scroll to position [4670, 0]
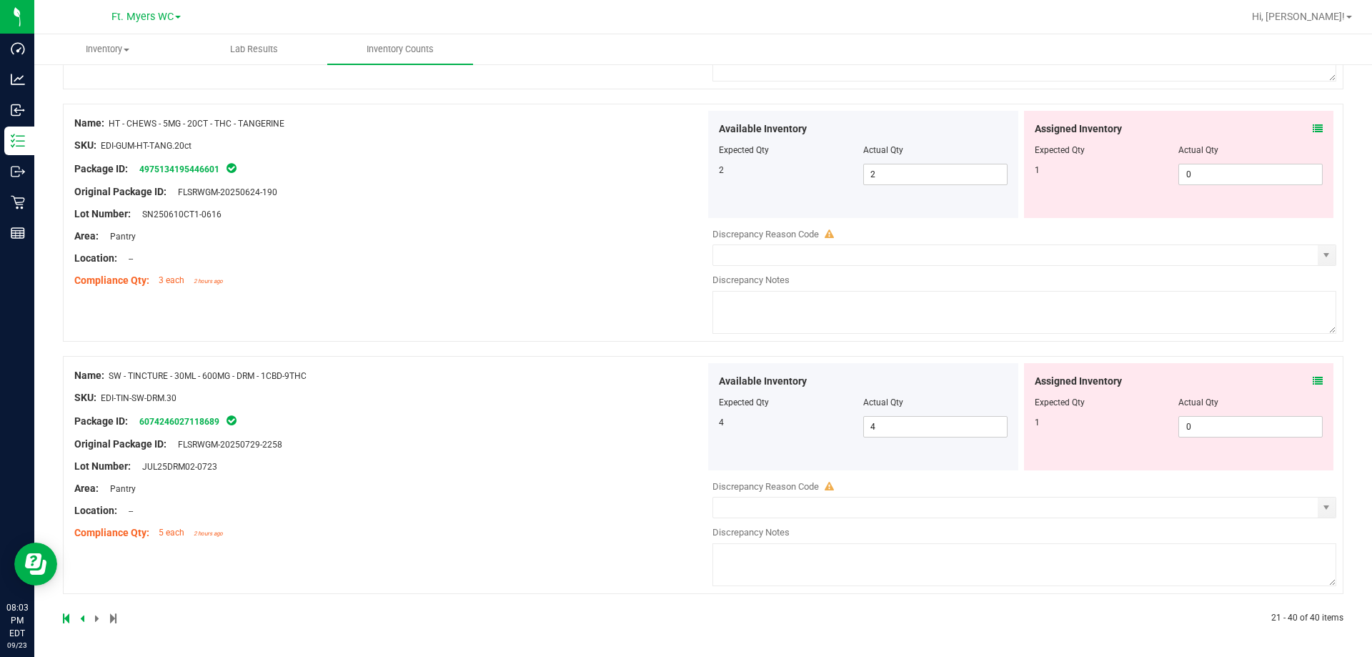
click at [73, 616] on div at bounding box center [383, 618] width 640 height 13
click at [66, 614] on icon at bounding box center [66, 618] width 6 height 9
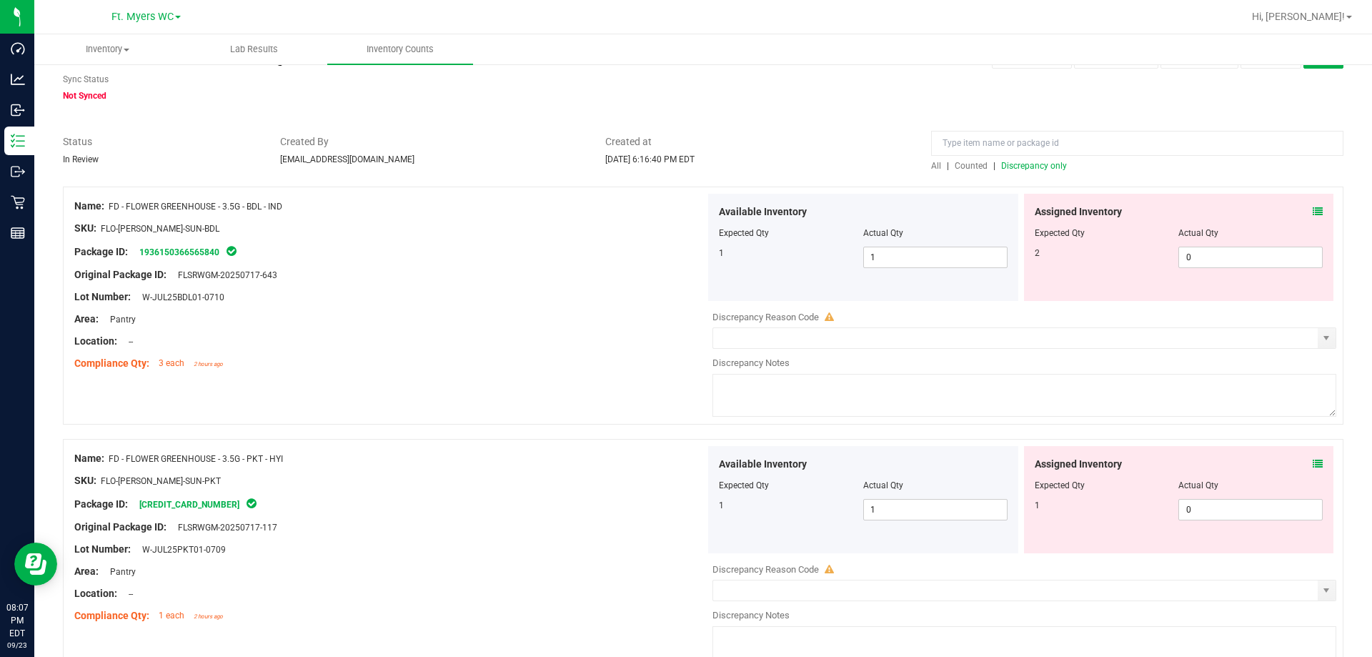
scroll to position [71, 0]
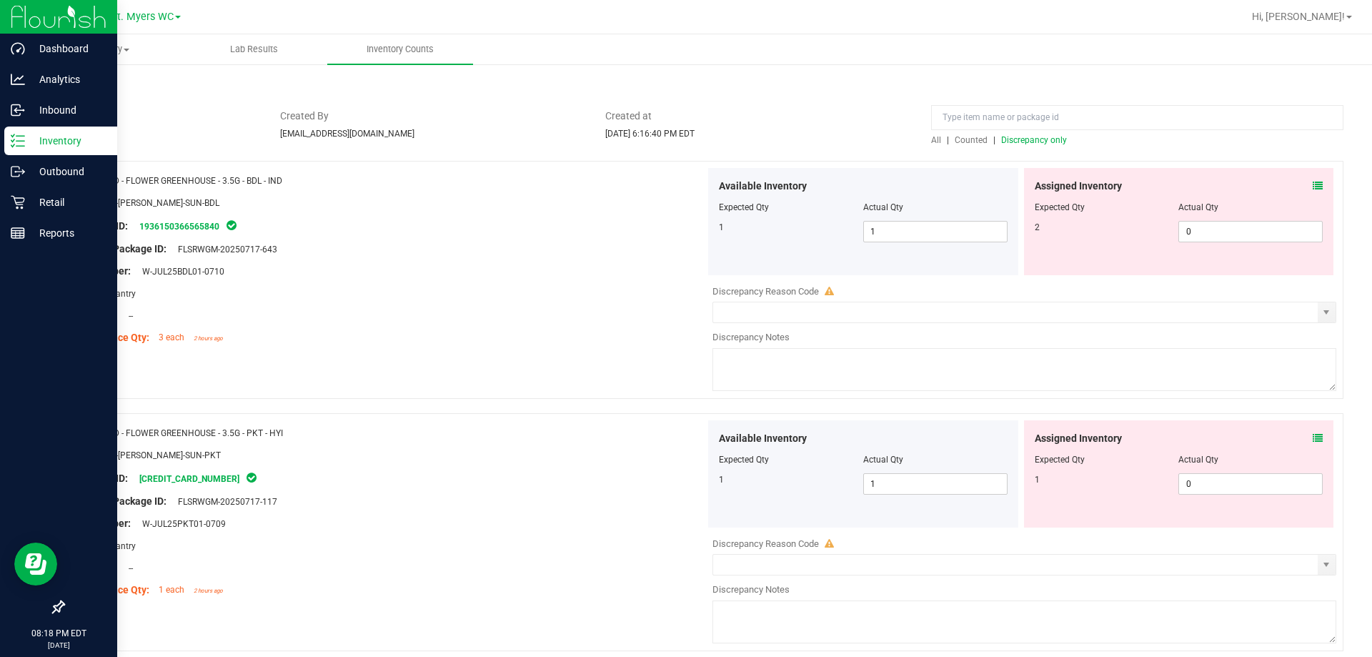
click at [21, 147] on icon at bounding box center [18, 141] width 14 height 14
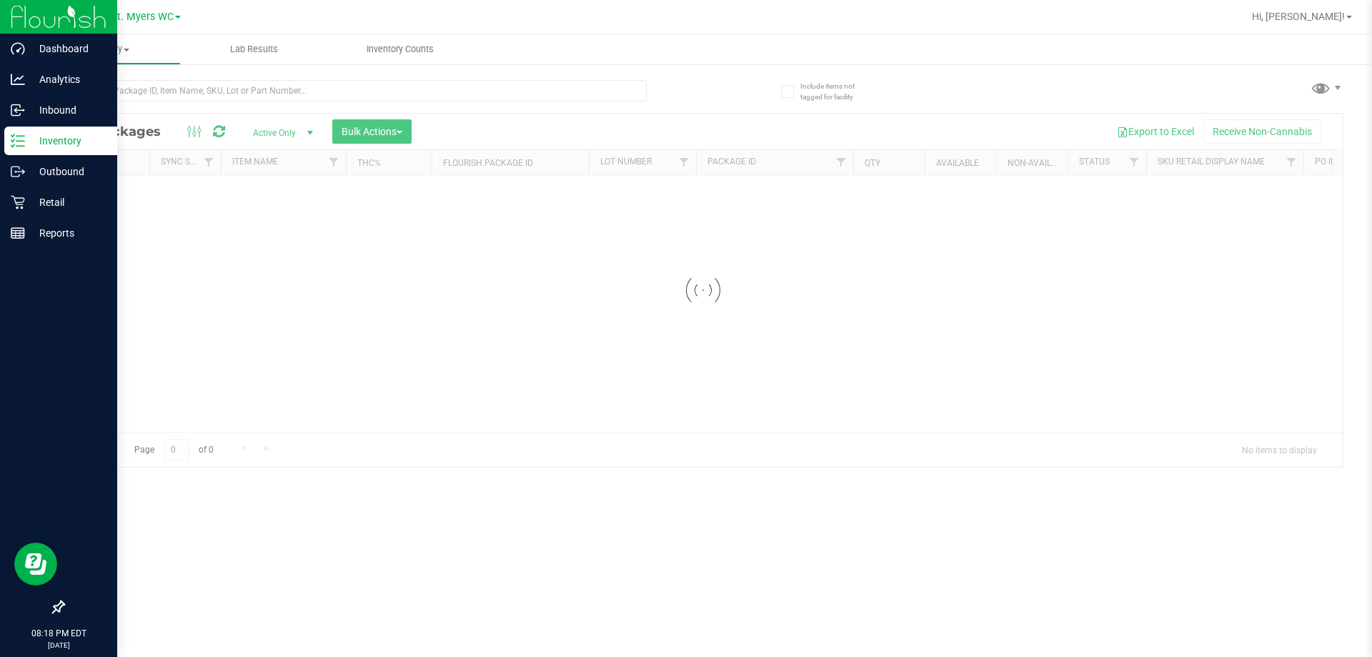
click at [168, 104] on div at bounding box center [355, 96] width 584 height 33
click at [166, 99] on input "text" at bounding box center [355, 90] width 584 height 21
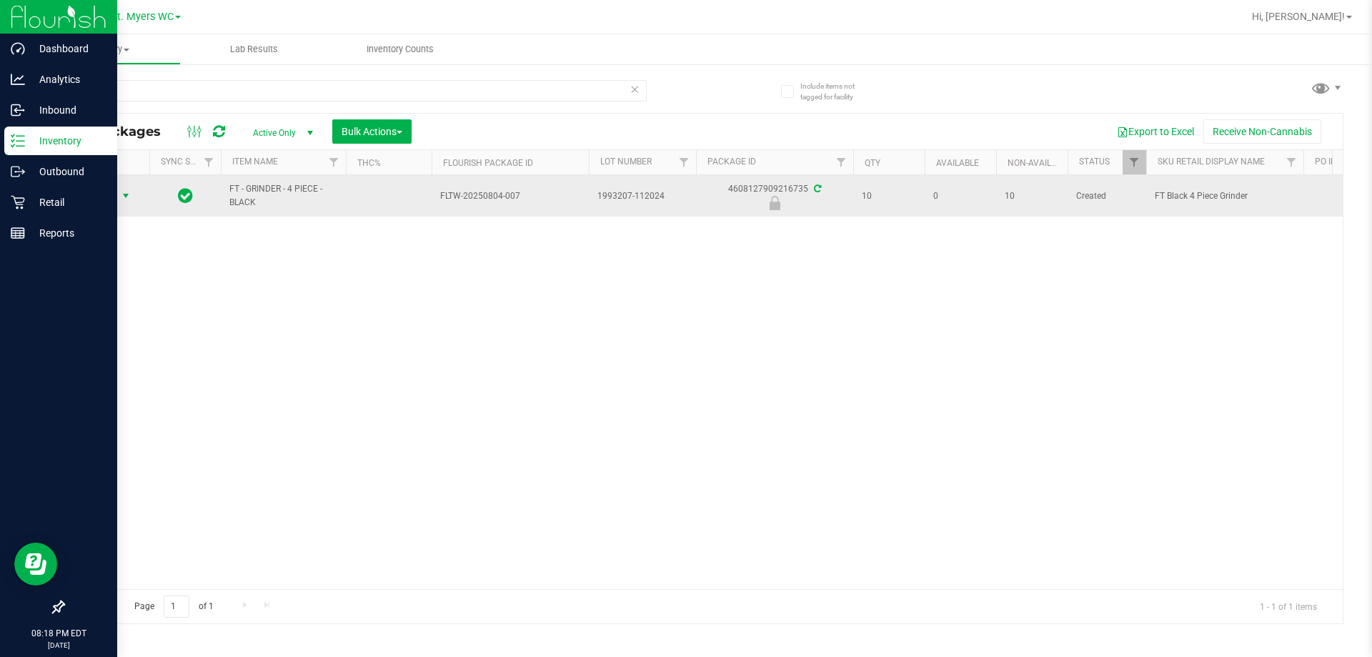
click at [90, 203] on span "Action" at bounding box center [97, 196] width 39 height 20
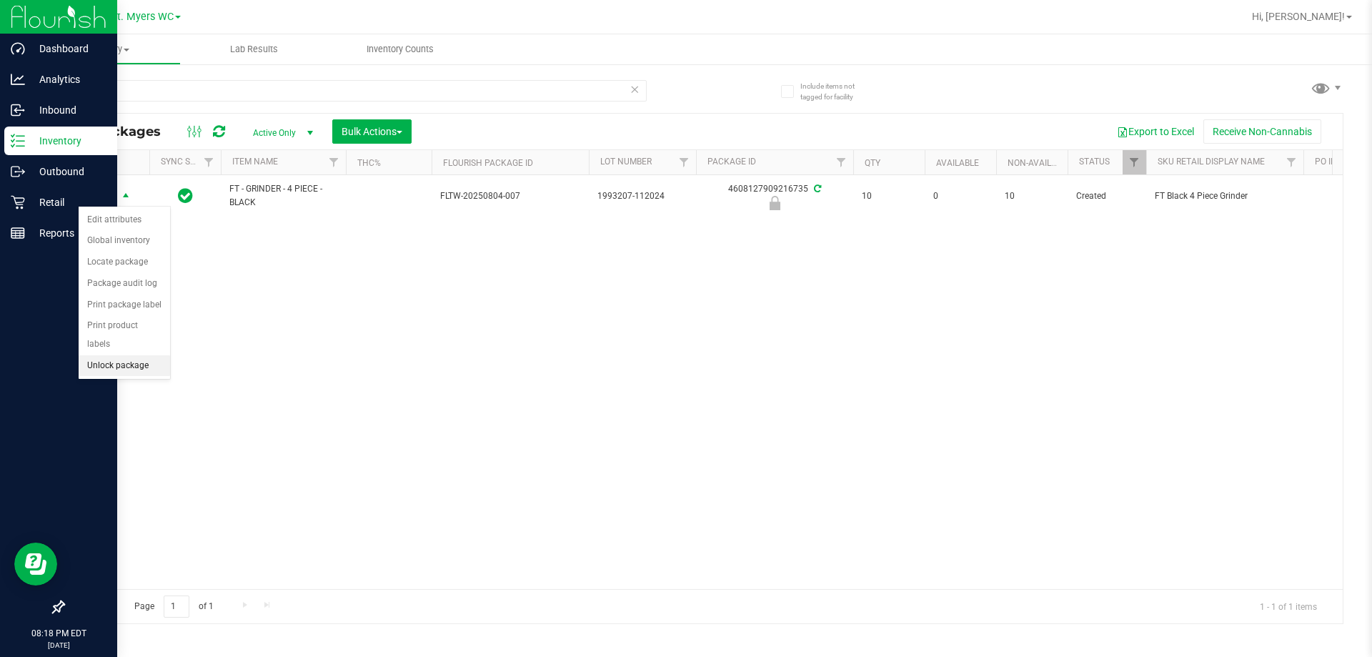
click at [132, 355] on li "Unlock package" at bounding box center [124, 365] width 91 height 21
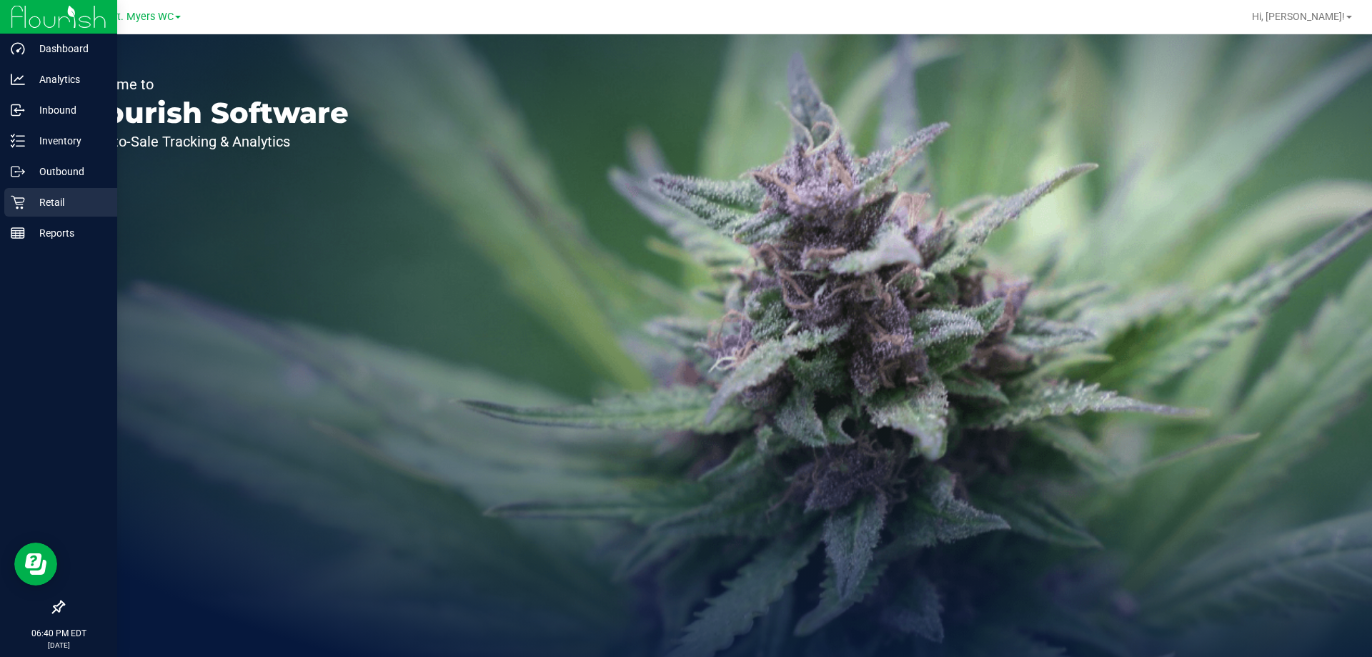
click at [24, 201] on icon at bounding box center [18, 203] width 14 height 14
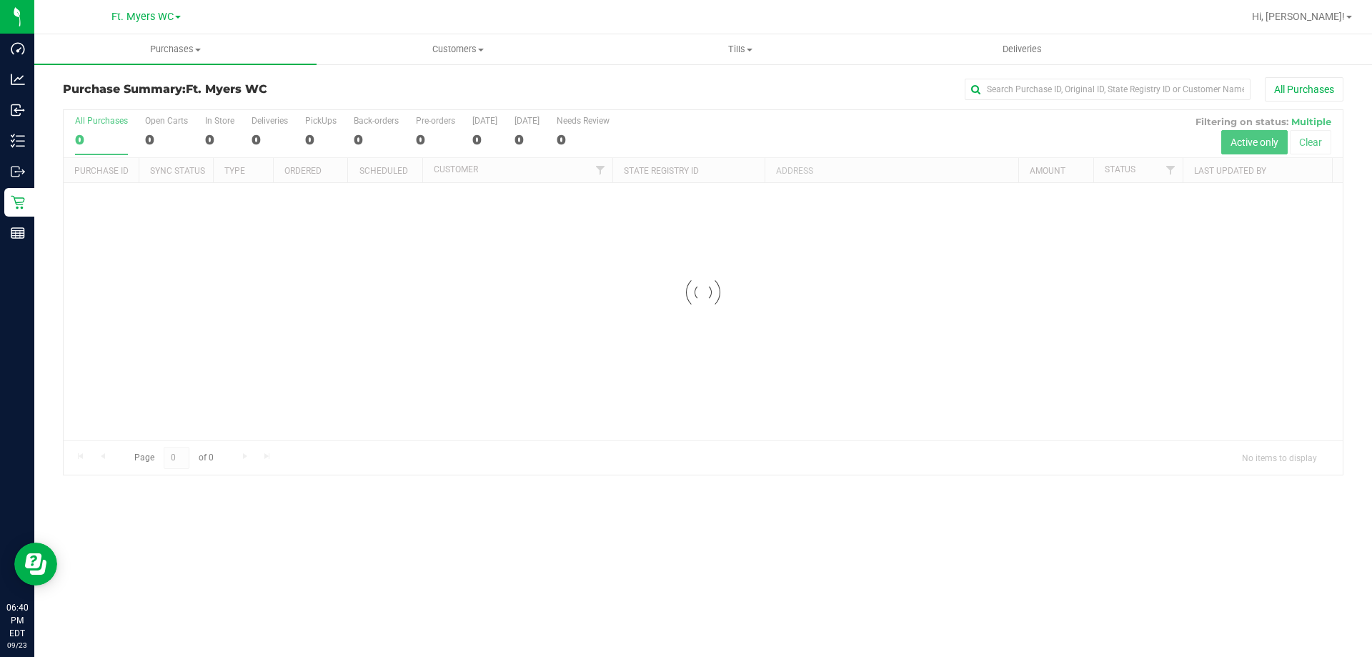
click at [216, 127] on div at bounding box center [703, 292] width 1279 height 365
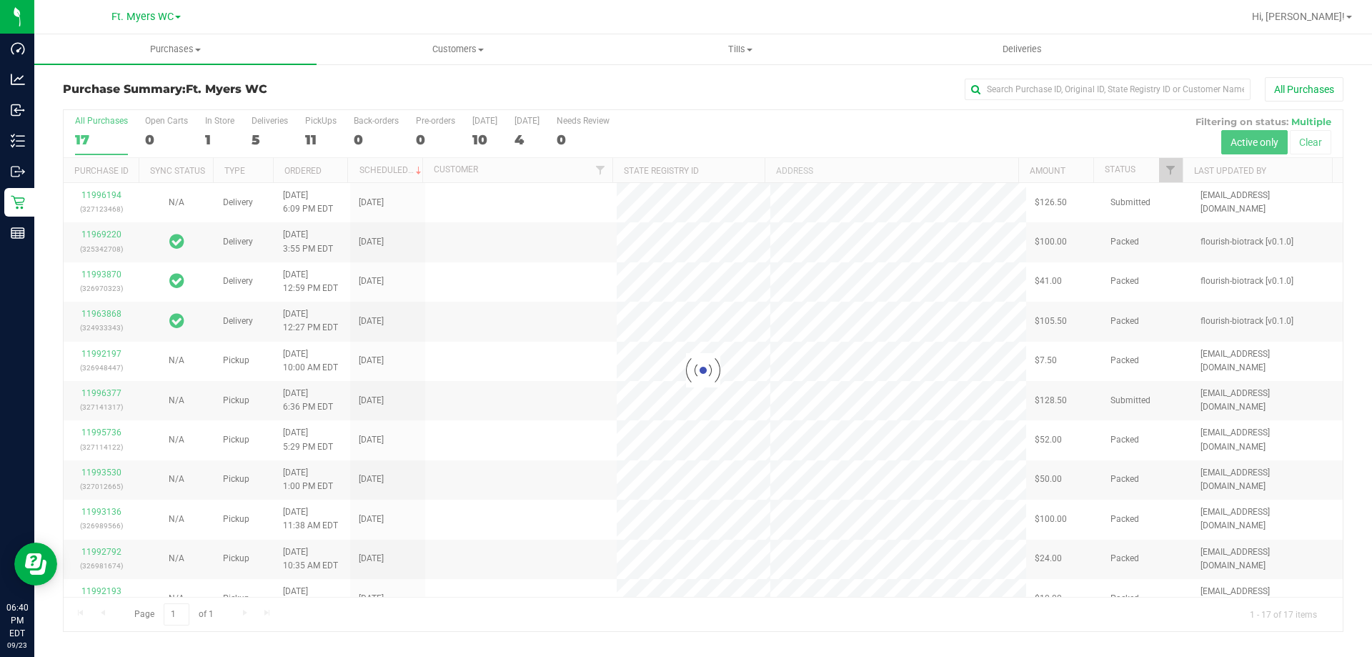
click at [216, 127] on div at bounding box center [703, 370] width 1279 height 521
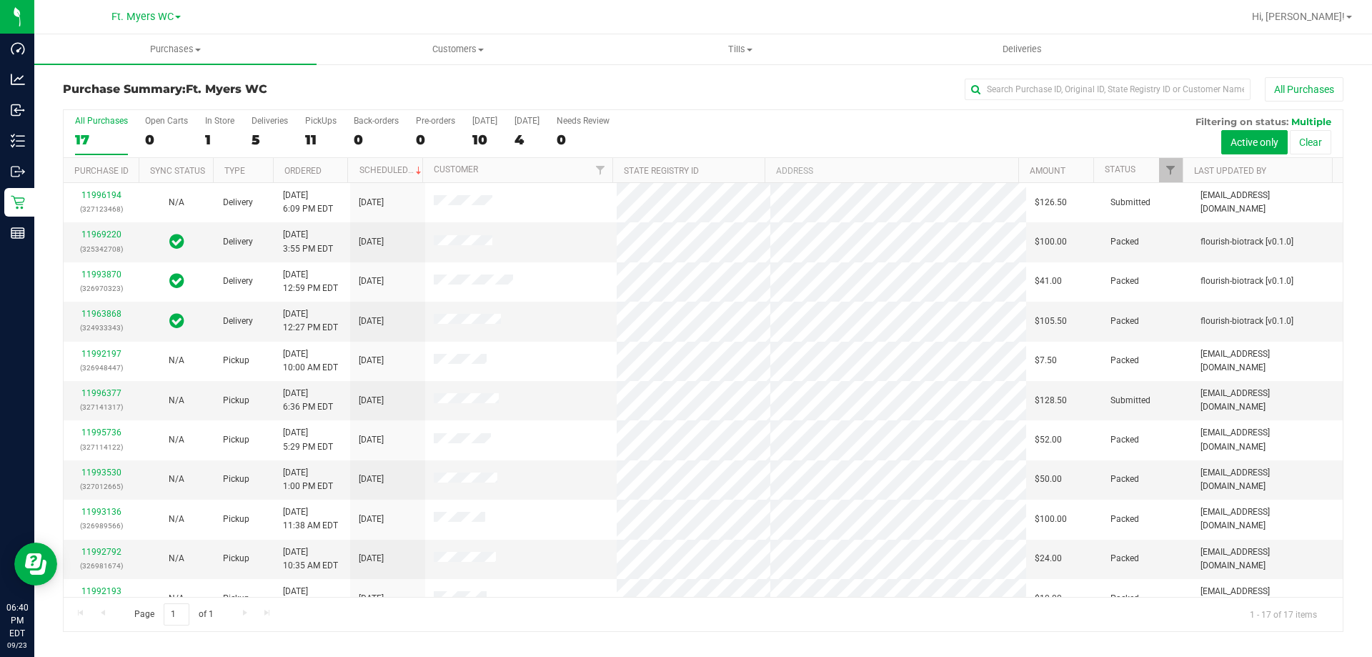
click at [216, 127] on label "In Store 1" at bounding box center [219, 135] width 29 height 39
click at [0, 0] on input "In Store 1" at bounding box center [0, 0] width 0 height 0
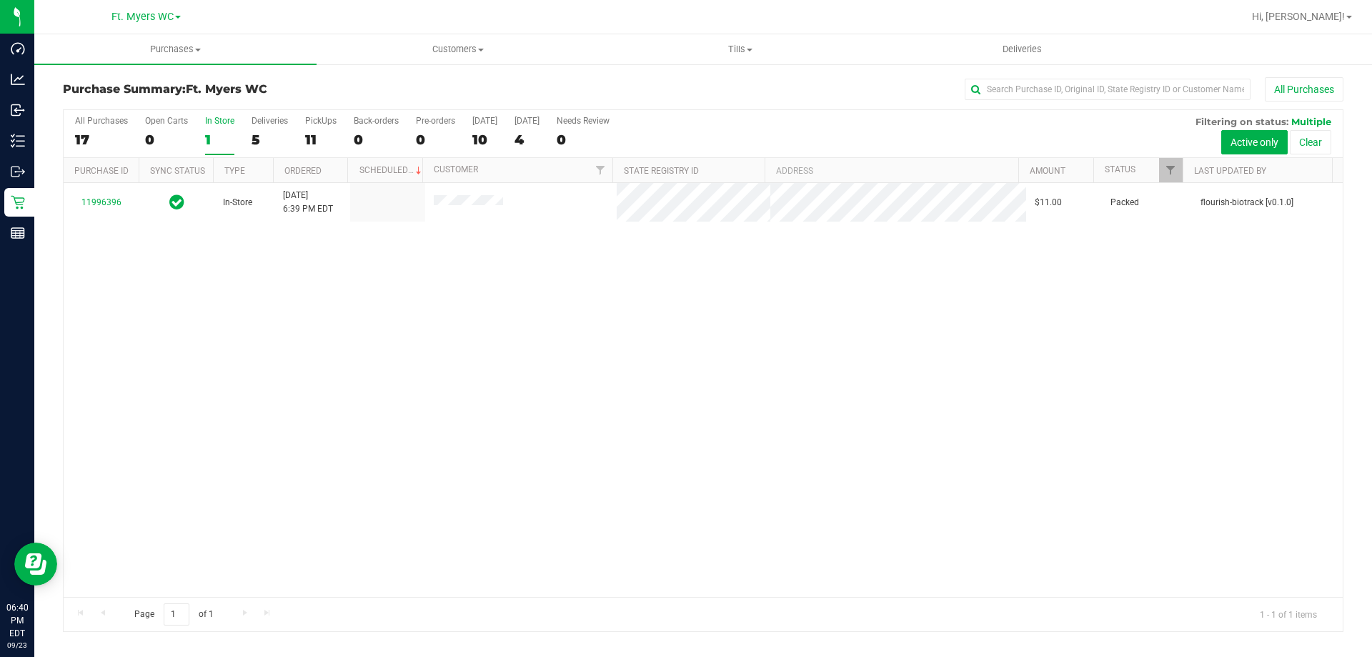
click at [103, 196] on div "11996396" at bounding box center [101, 203] width 58 height 14
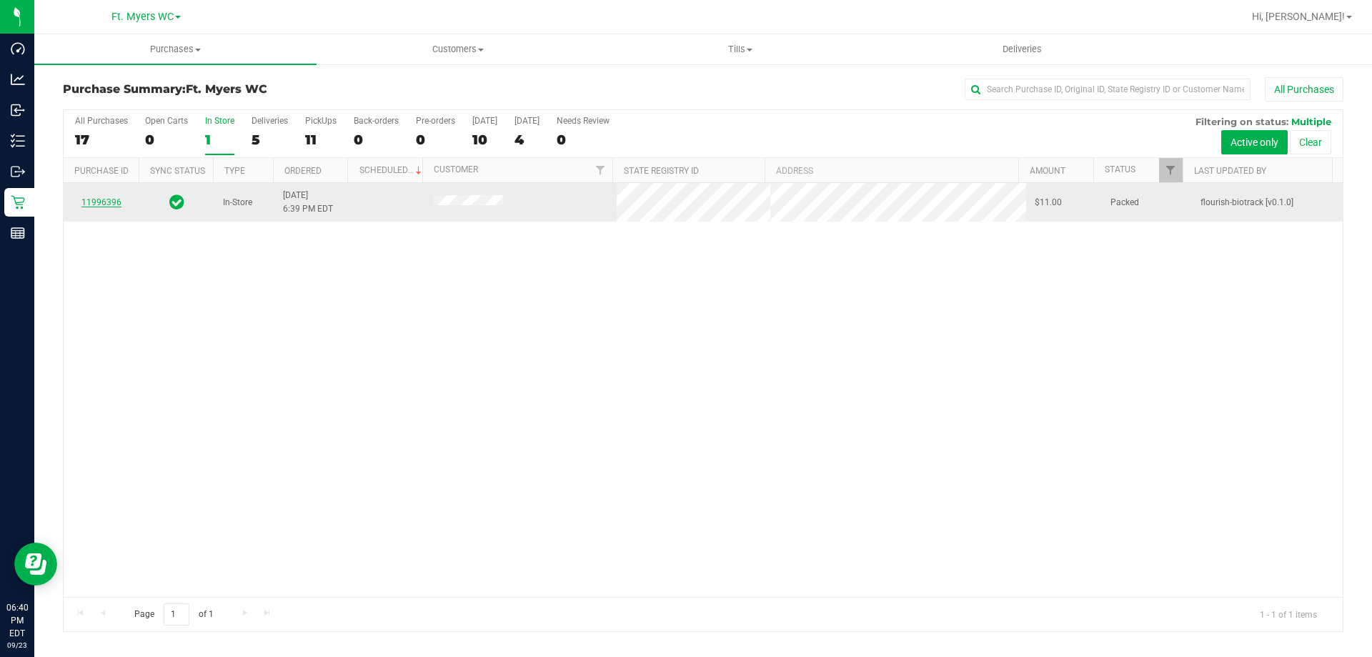
click at [106, 199] on link "11996396" at bounding box center [101, 202] width 40 height 10
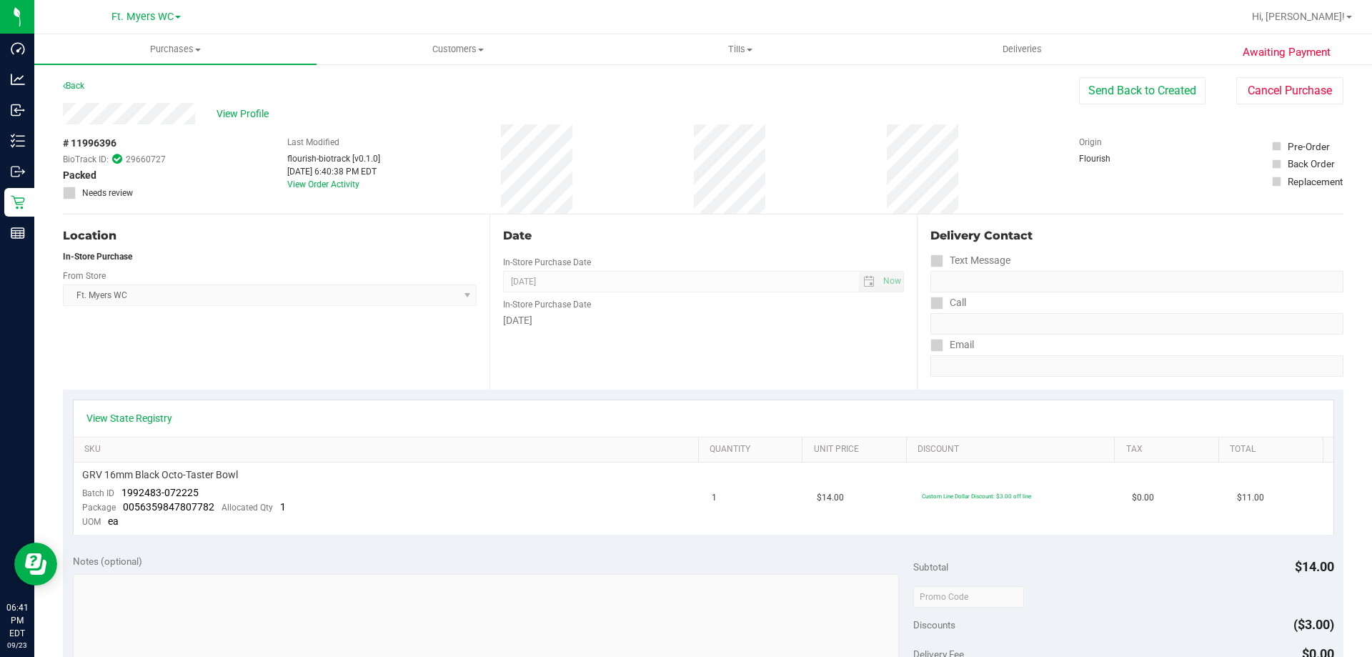
scroll to position [357, 0]
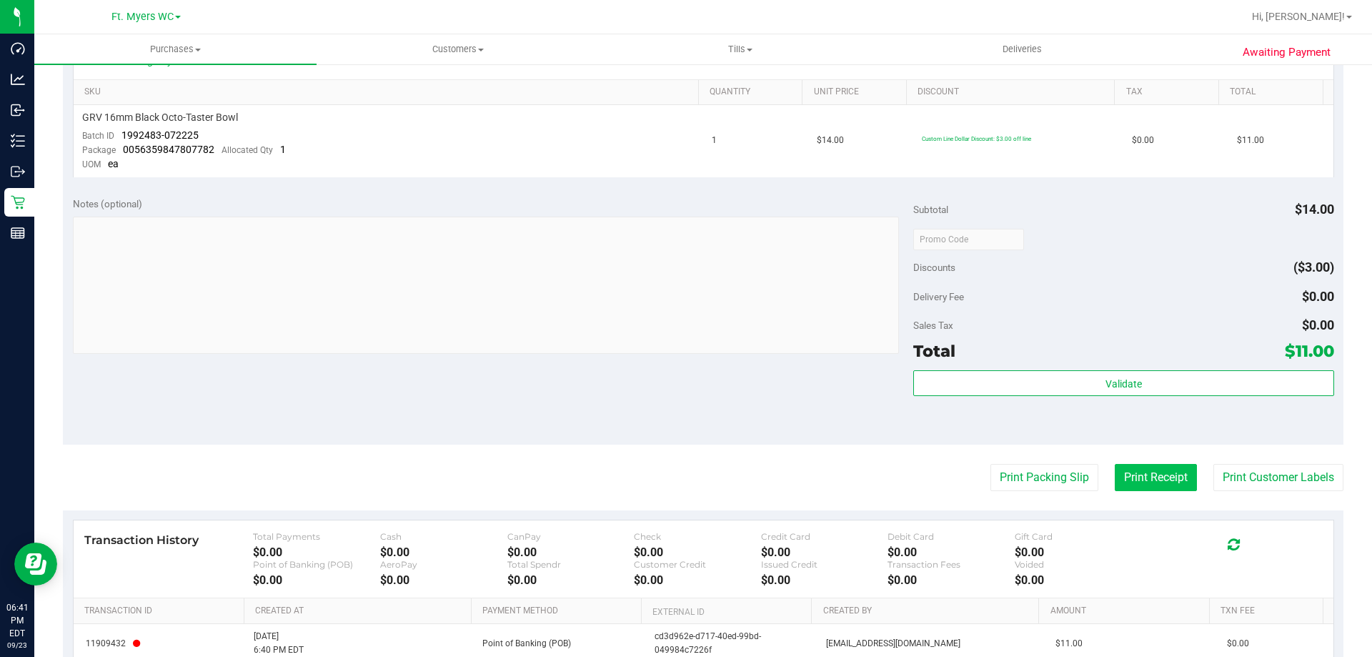
click at [1169, 483] on button "Print Receipt" at bounding box center [1156, 477] width 82 height 27
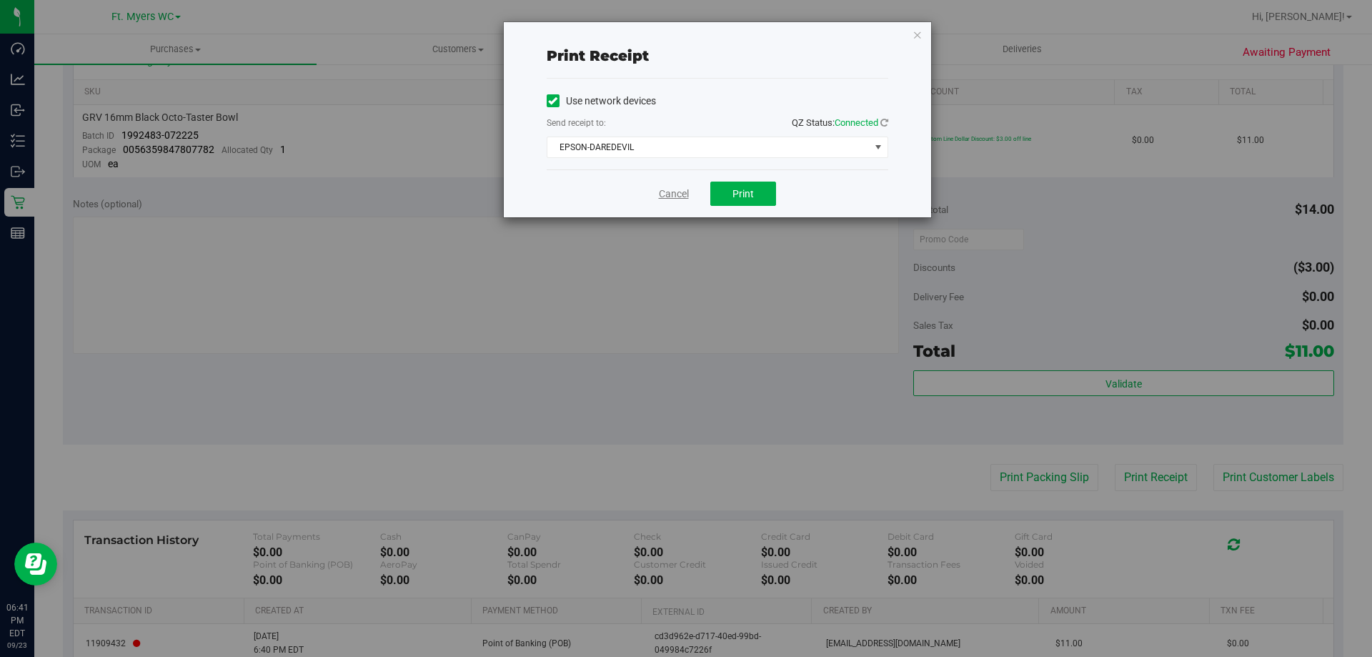
click at [667, 198] on link "Cancel" at bounding box center [674, 194] width 30 height 15
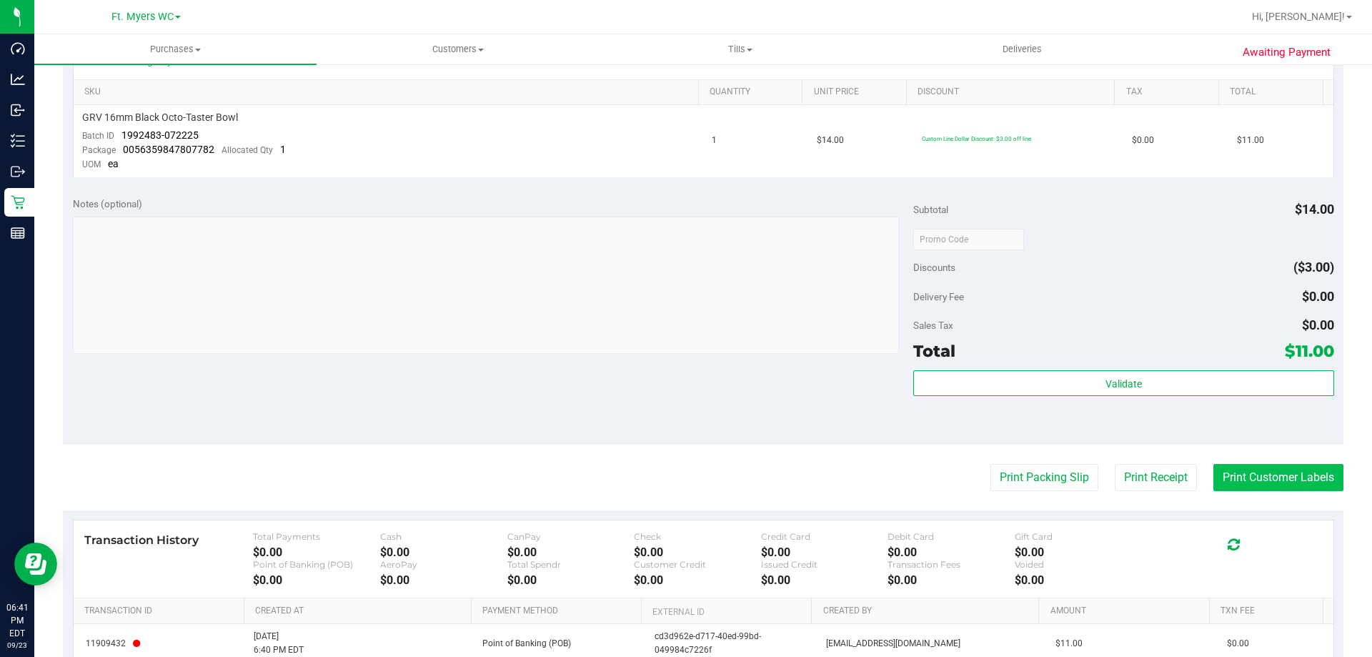
click at [1271, 486] on button "Print Customer Labels" at bounding box center [1279, 477] width 130 height 27
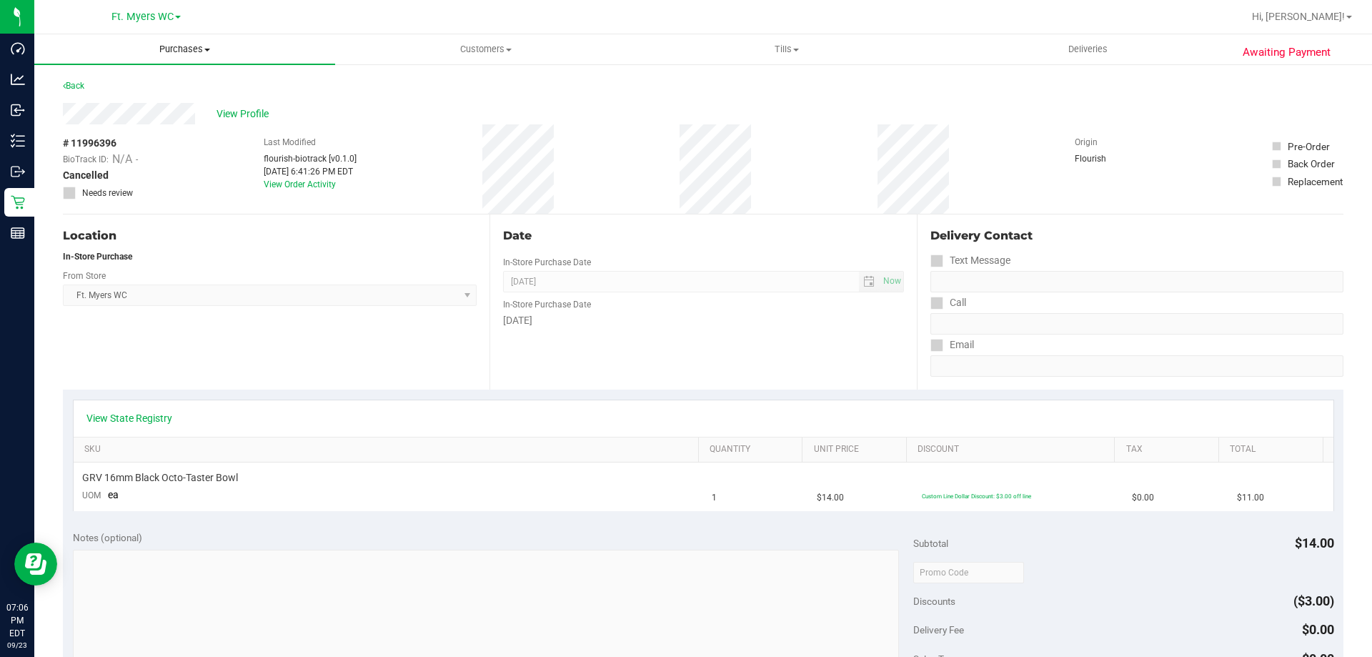
click at [167, 41] on uib-tab-heading "Purchases Summary of purchases Fulfillment All purchases" at bounding box center [184, 49] width 301 height 30
click at [134, 104] on li "Fulfillment" at bounding box center [184, 103] width 301 height 17
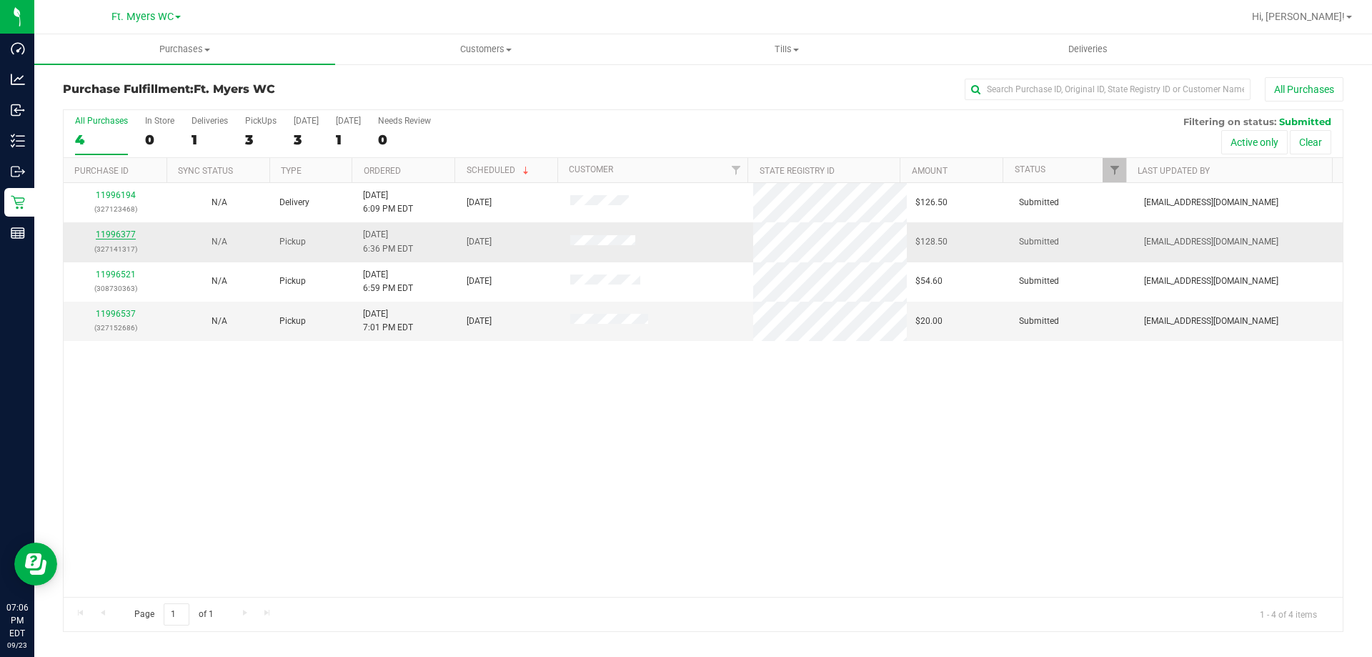
click at [126, 233] on link "11996377" at bounding box center [116, 234] width 40 height 10
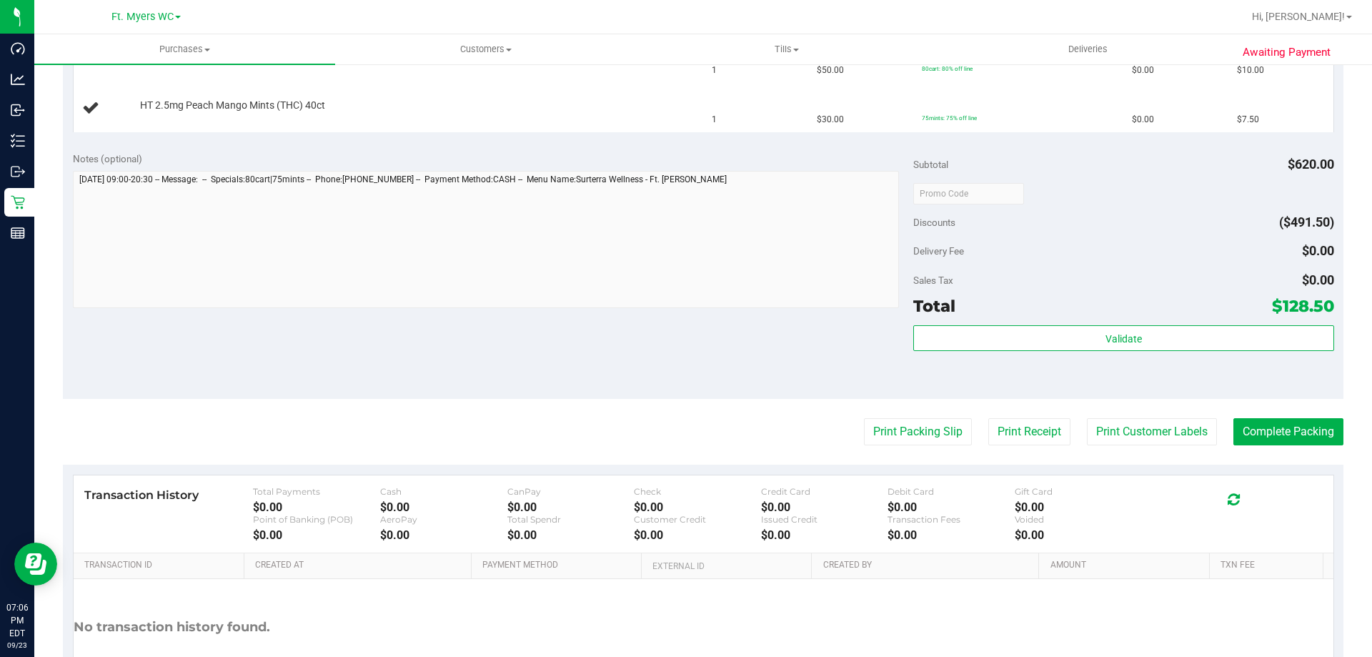
scroll to position [1001, 0]
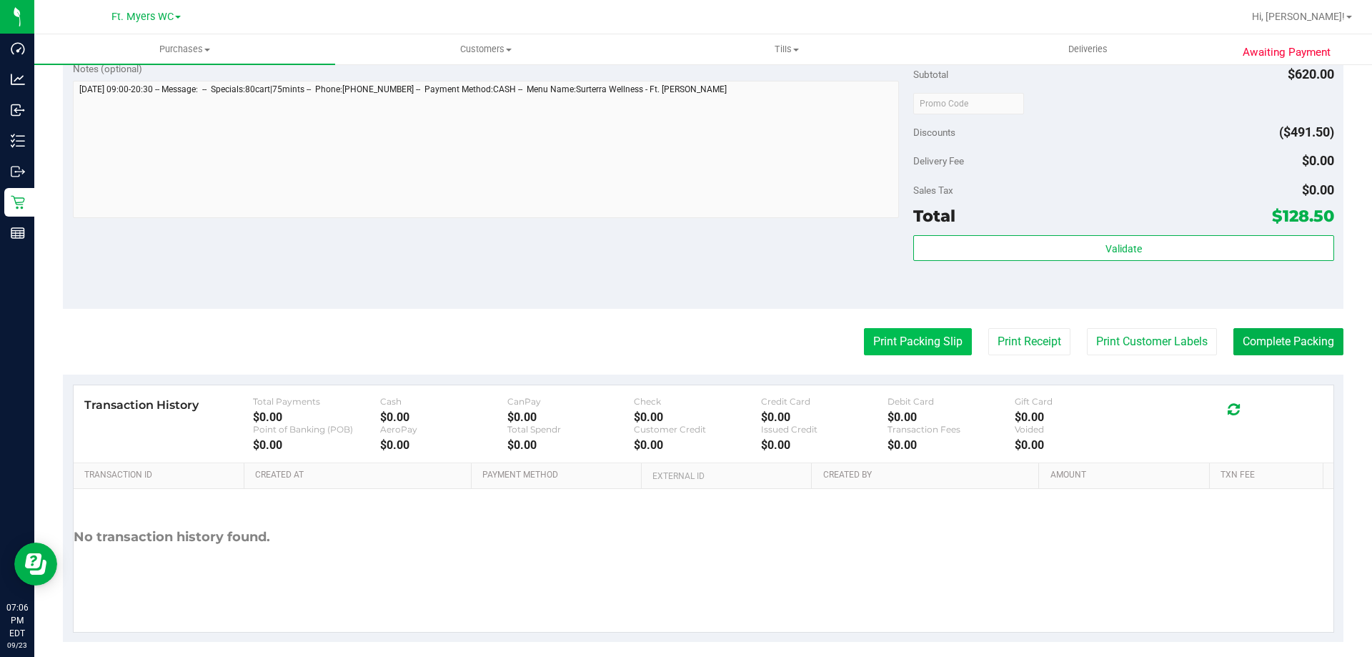
click at [888, 341] on button "Print Packing Slip" at bounding box center [918, 341] width 108 height 27
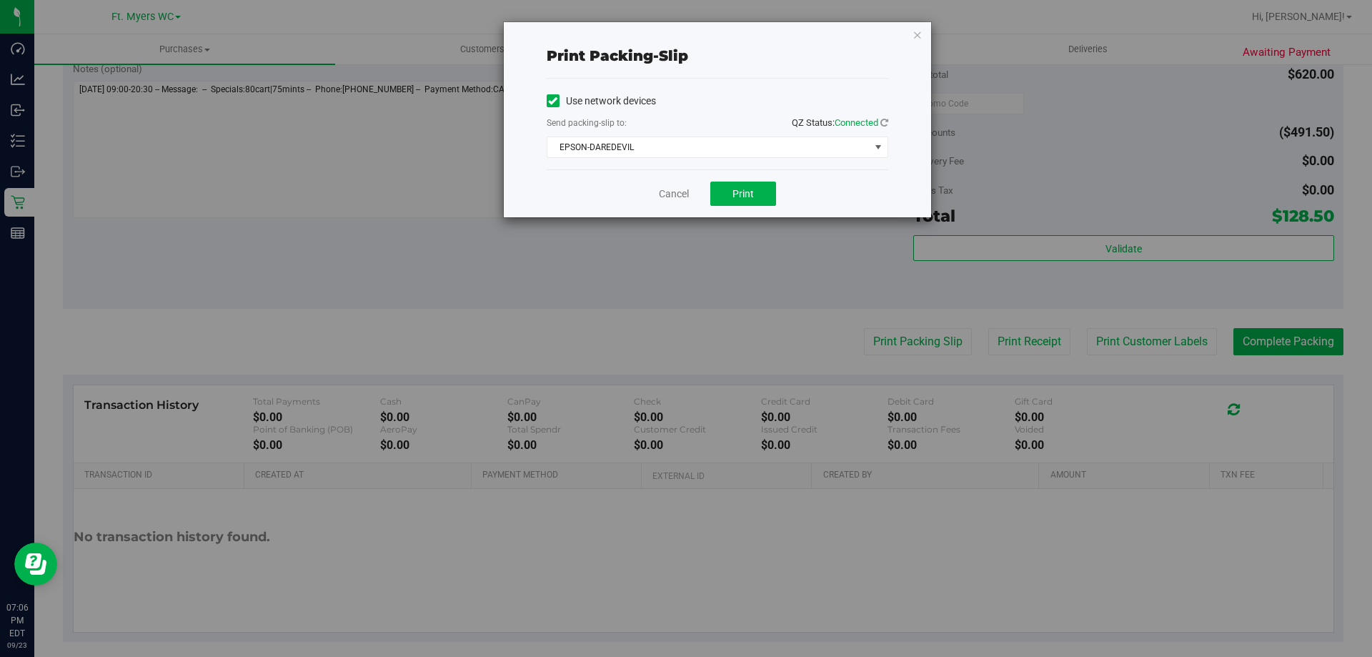
click at [786, 187] on div "Cancel Print" at bounding box center [718, 193] width 342 height 48
click at [765, 187] on button "Print" at bounding box center [743, 194] width 66 height 24
click at [676, 192] on link "Cancel" at bounding box center [674, 194] width 30 height 15
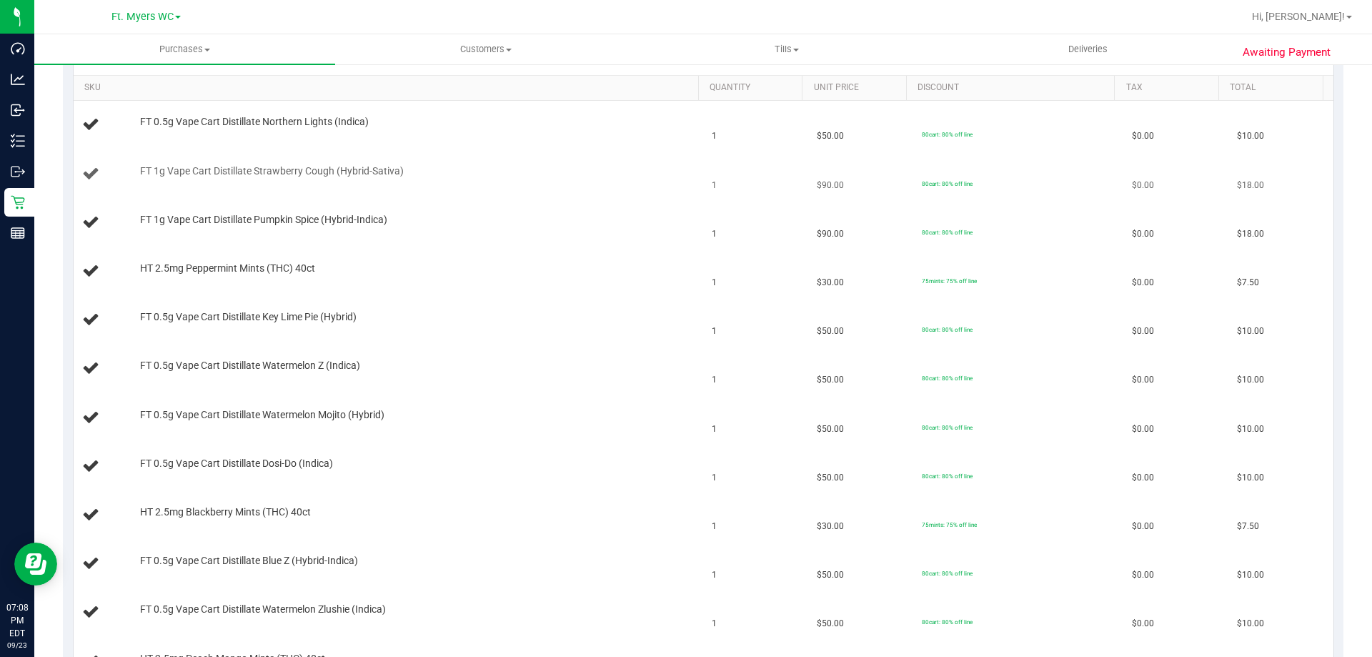
scroll to position [143, 0]
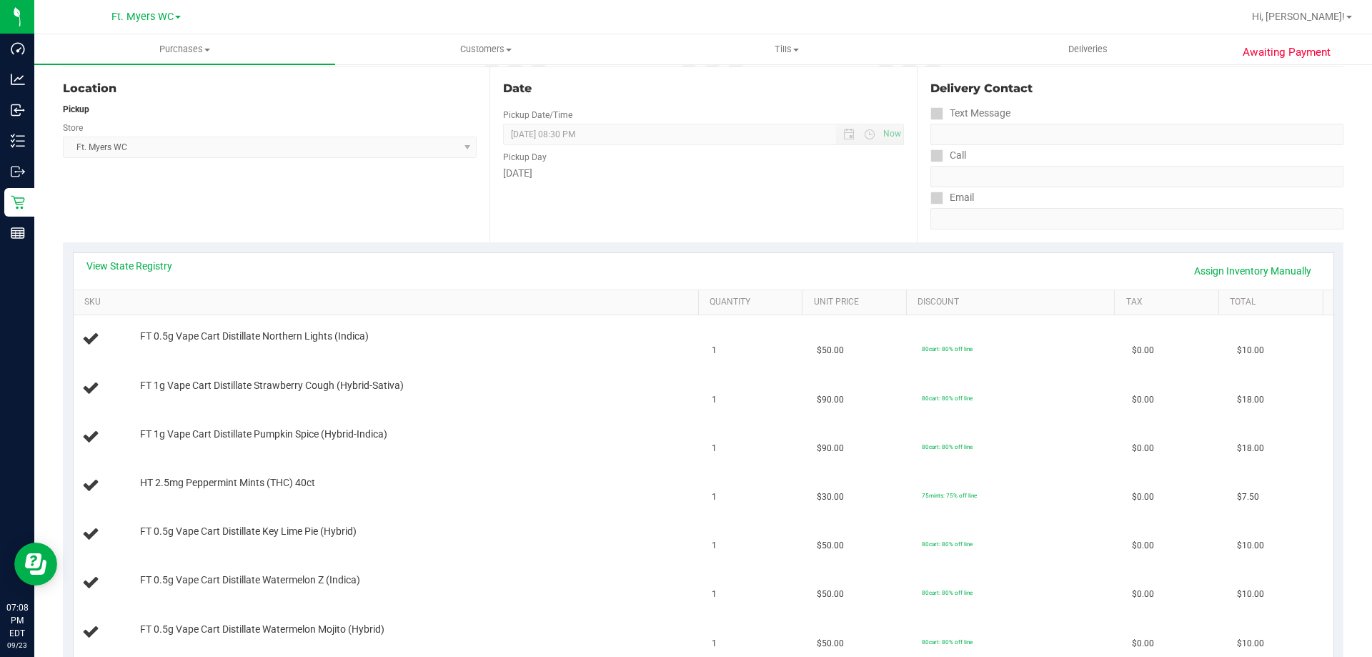
click at [123, 274] on div "View State Registry Assign Inventory Manually" at bounding box center [703, 271] width 1234 height 24
click at [123, 272] on link "View State Registry" at bounding box center [129, 266] width 86 height 14
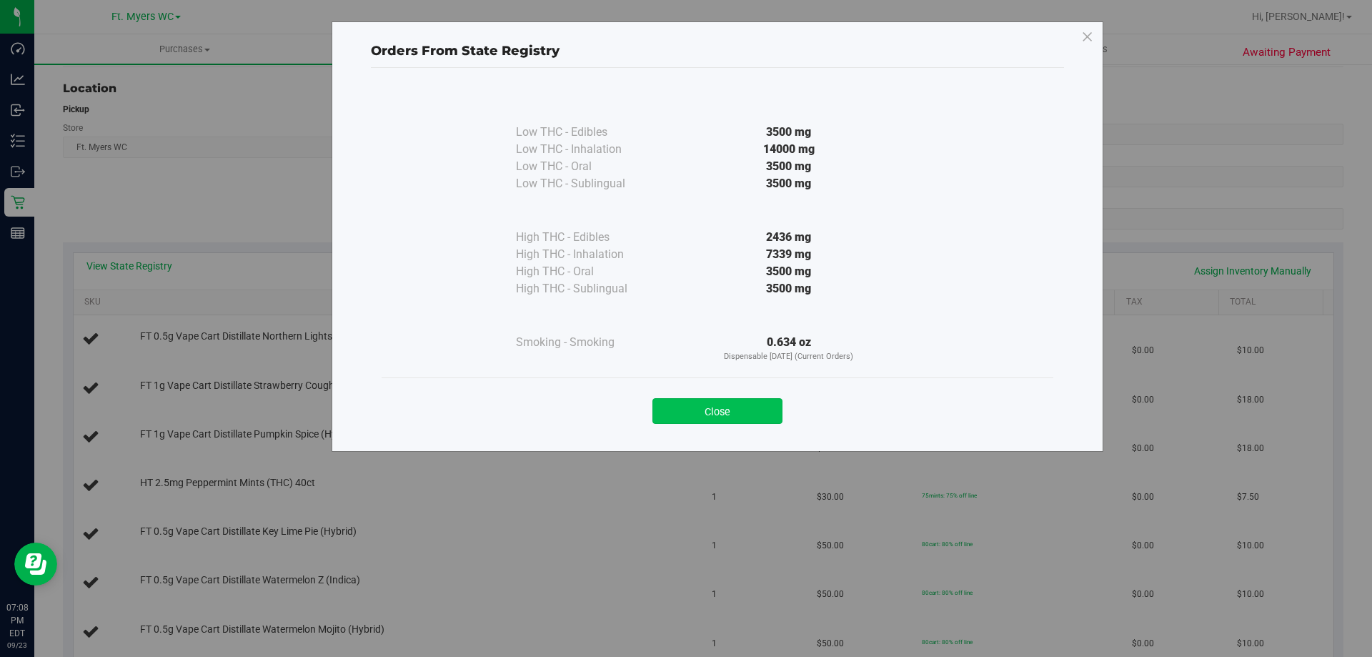
click at [748, 411] on button "Close" at bounding box center [718, 411] width 130 height 26
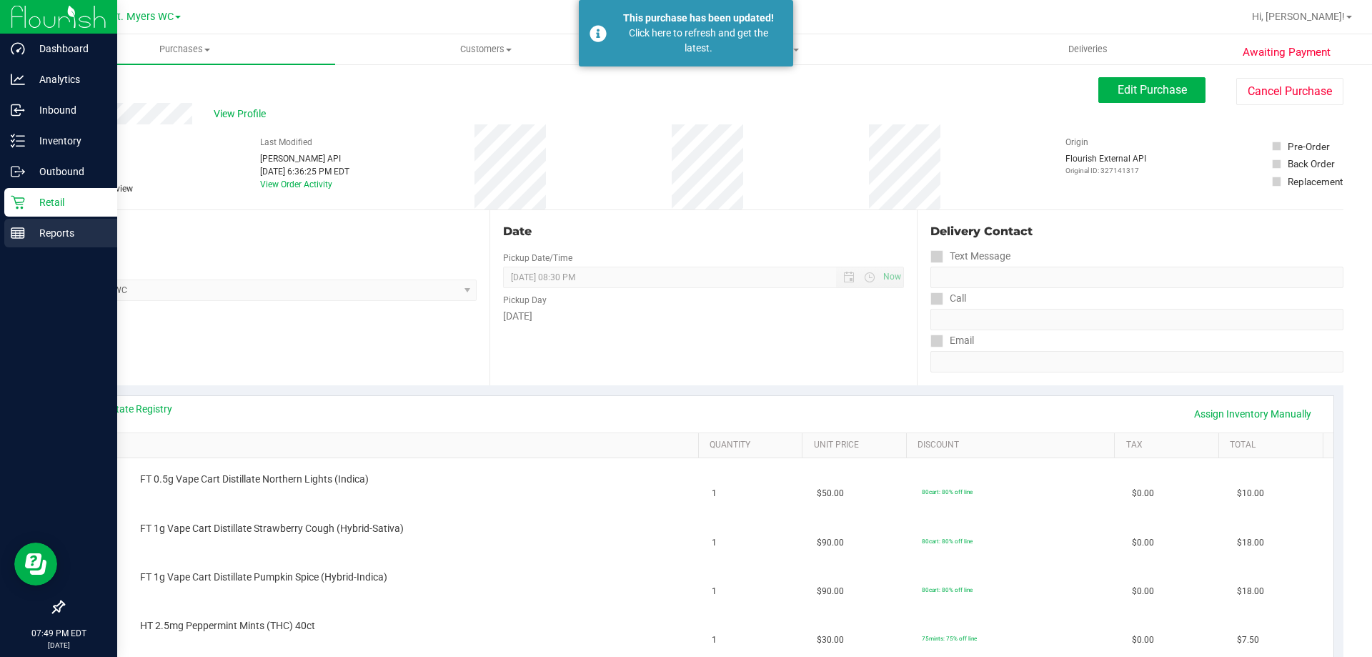
scroll to position [143, 0]
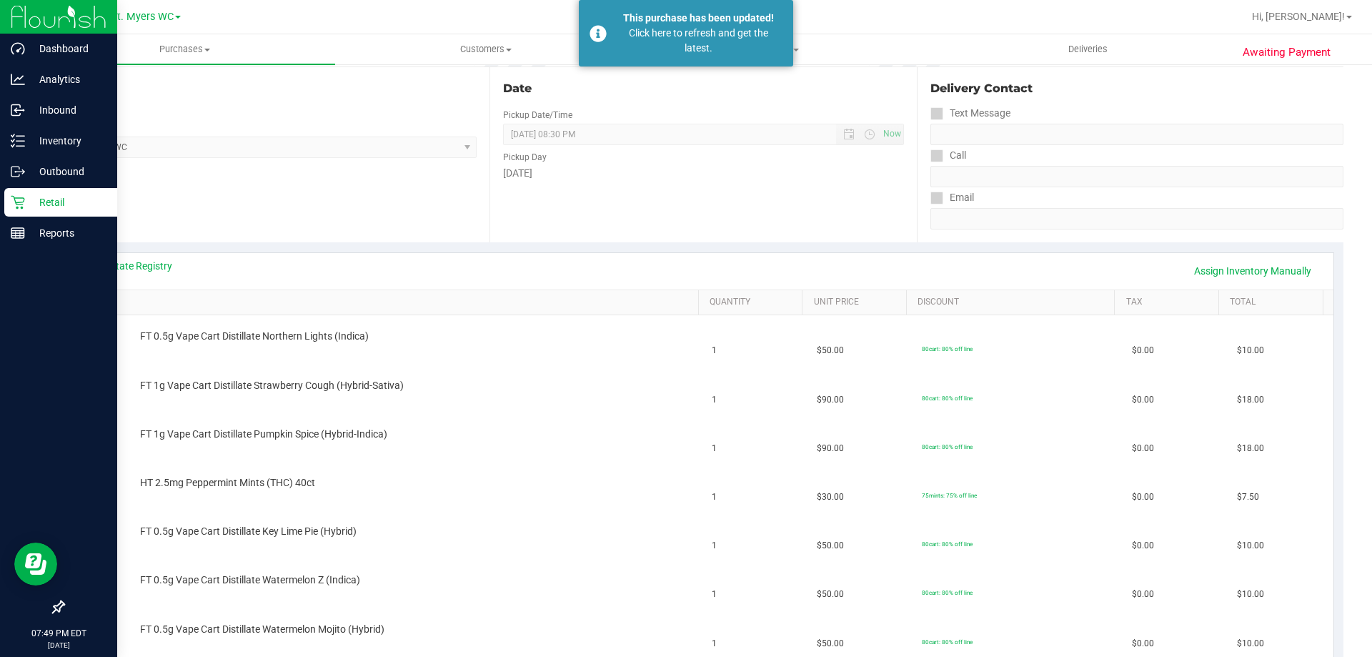
click at [50, 195] on p "Retail" at bounding box center [68, 202] width 86 height 17
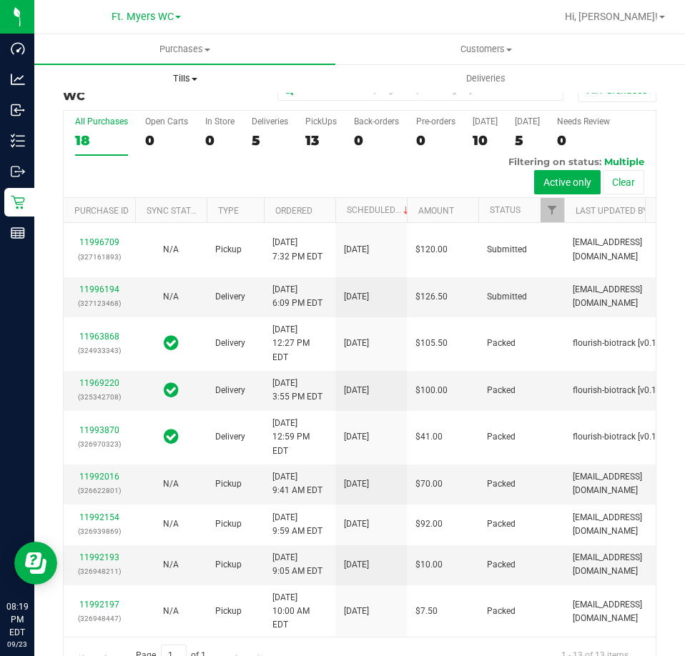
click at [192, 80] on span at bounding box center [195, 79] width 6 height 3
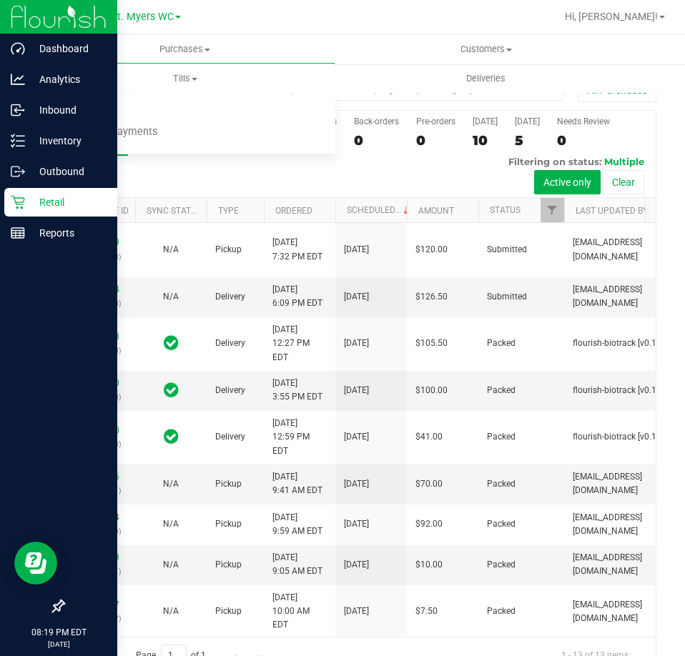
click at [41, 202] on p "Retail" at bounding box center [68, 202] width 86 height 17
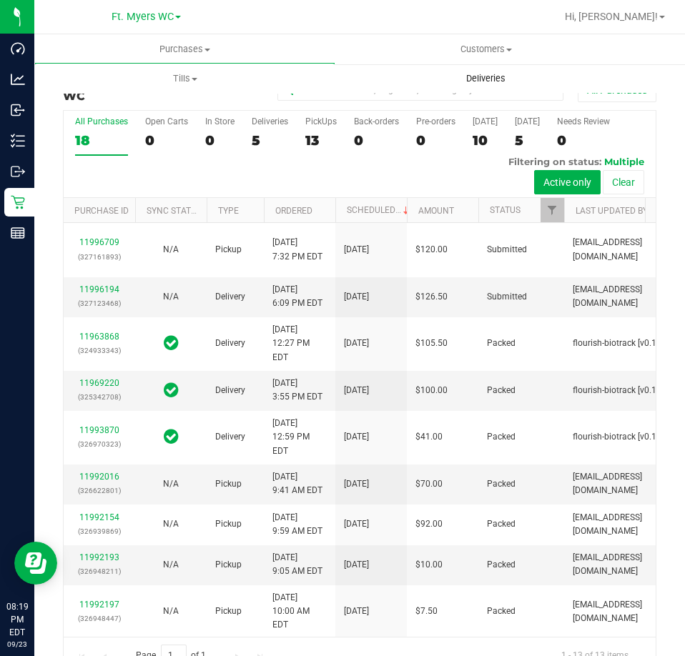
click at [478, 84] on span "Deliveries" at bounding box center [486, 78] width 78 height 13
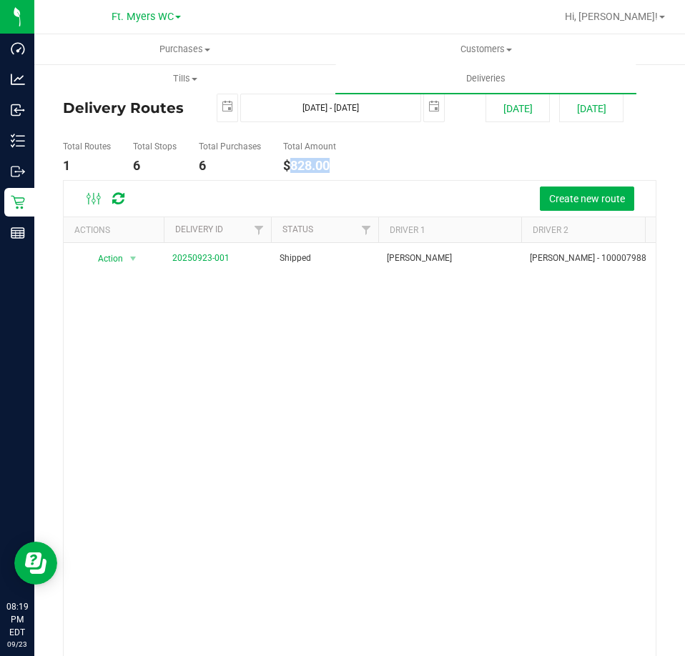
drag, startPoint x: 342, startPoint y: 167, endPoint x: 286, endPoint y: 168, distance: 56.5
click at [286, 168] on ul "Total Routes 1 Total Stops 6 Total Purchases 6 Total Amount $828.00" at bounding box center [357, 157] width 597 height 45
copy h4 "828.00"
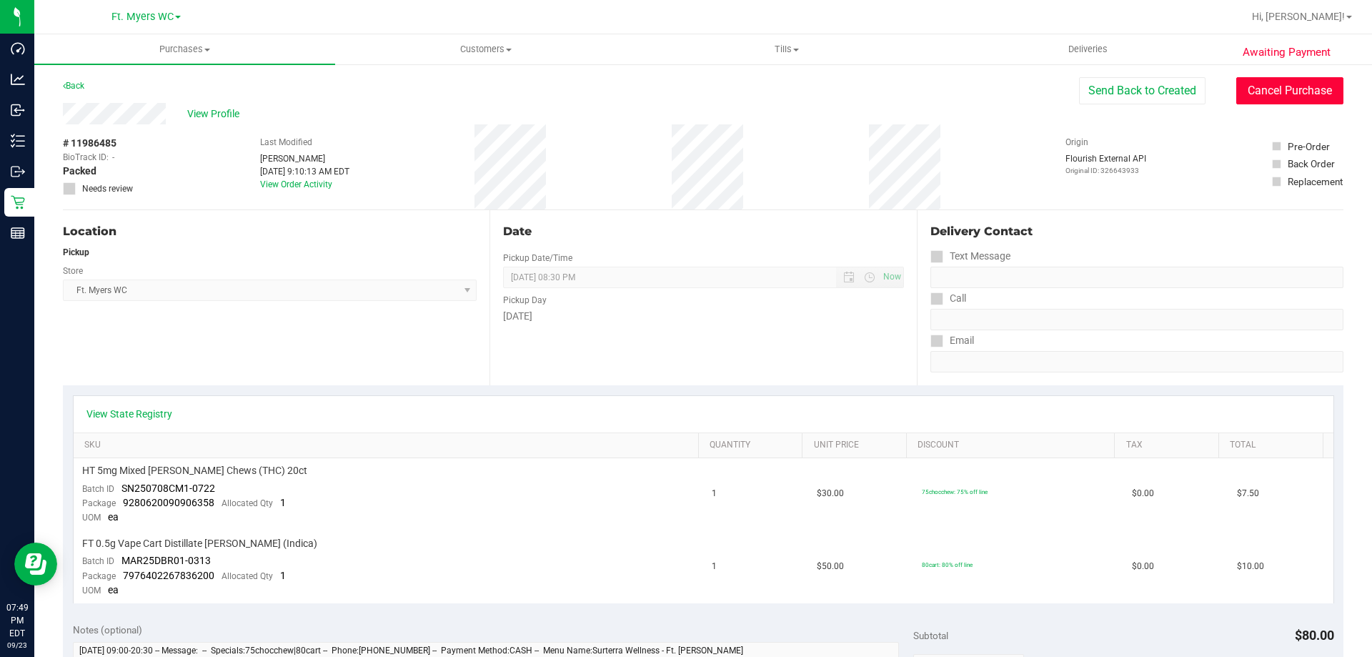
click at [1263, 82] on button "Cancel Purchase" at bounding box center [1290, 90] width 107 height 27
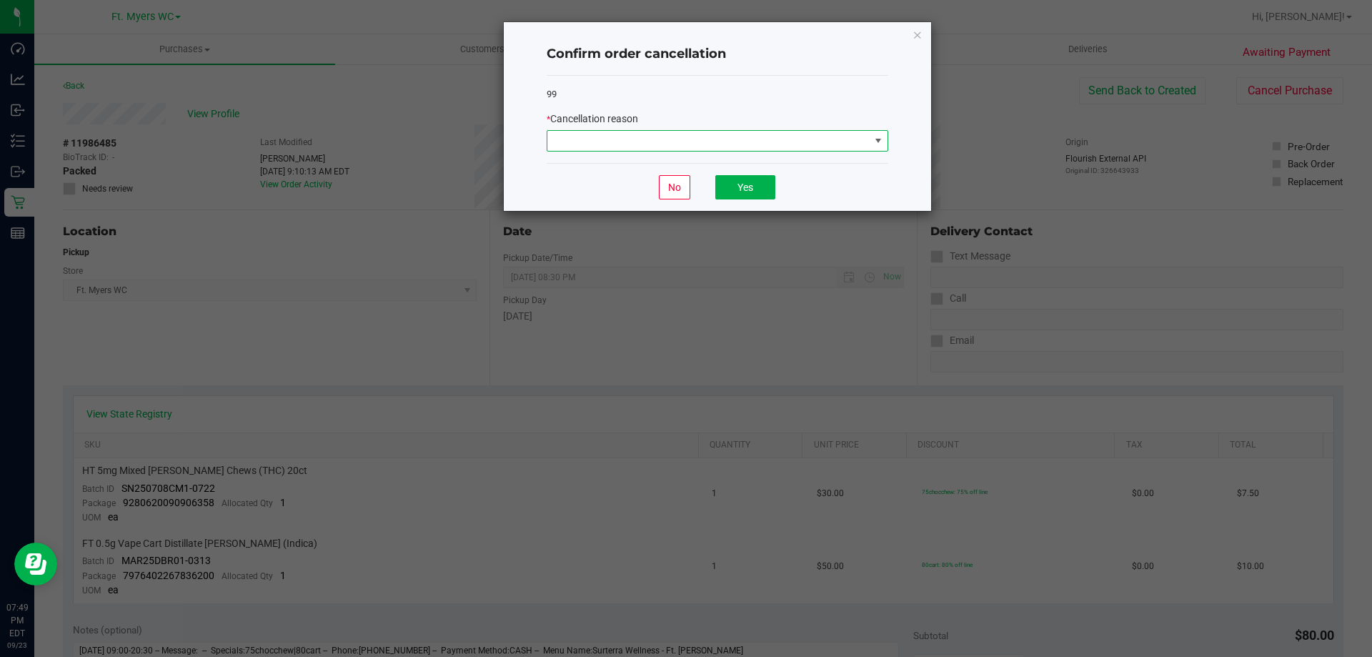
click at [824, 142] on span at bounding box center [709, 141] width 322 height 20
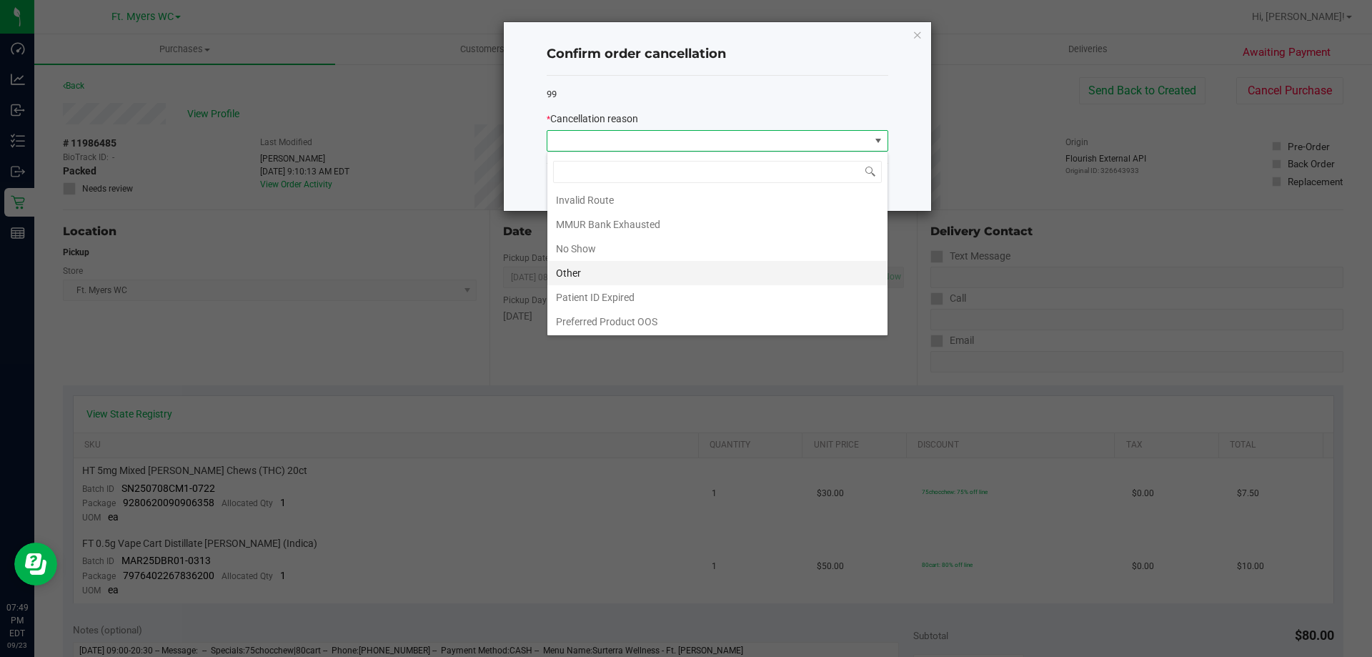
scroll to position [76, 0]
click at [647, 252] on li "No Show" at bounding box center [718, 248] width 340 height 24
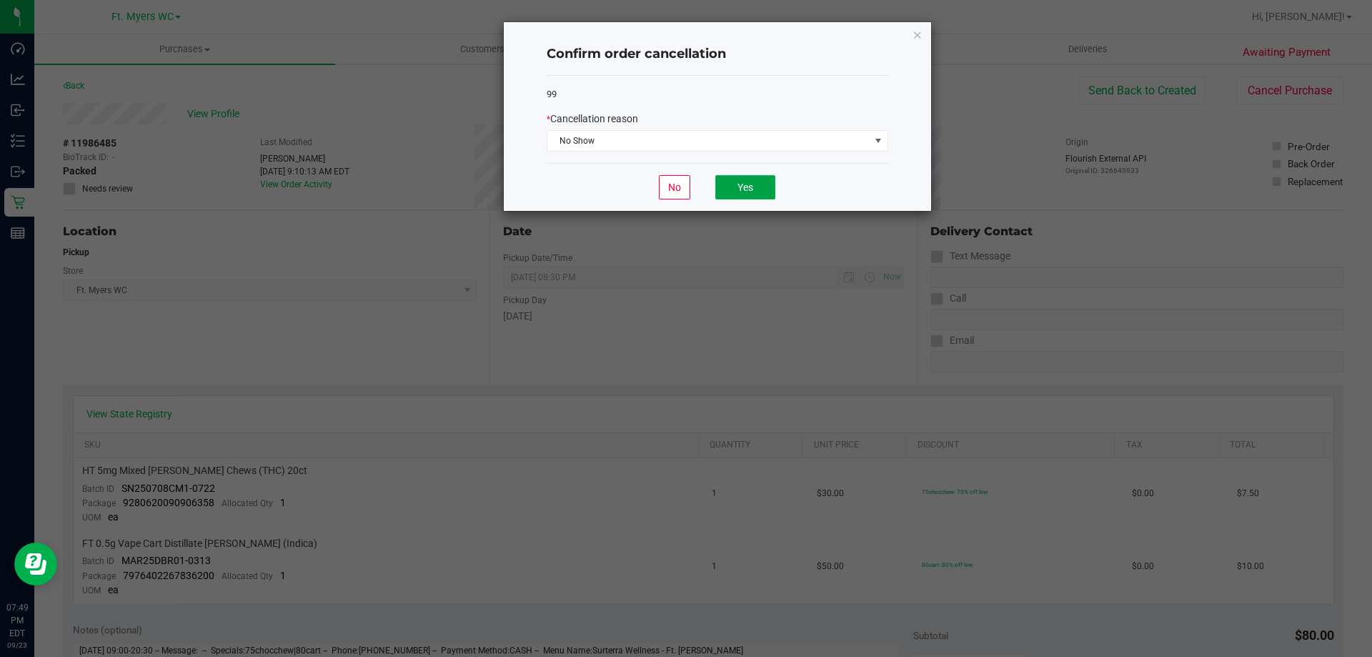
click at [761, 188] on button "Yes" at bounding box center [745, 187] width 60 height 24
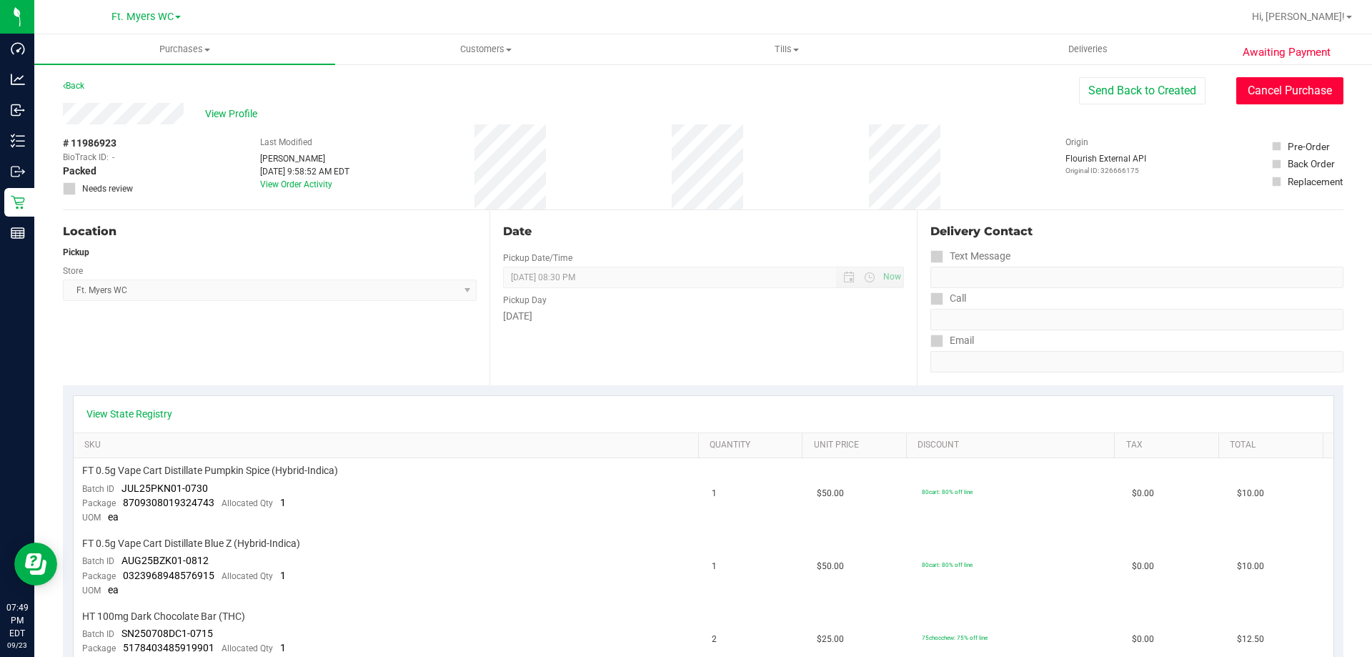
click at [1250, 91] on button "Cancel Purchase" at bounding box center [1290, 90] width 107 height 27
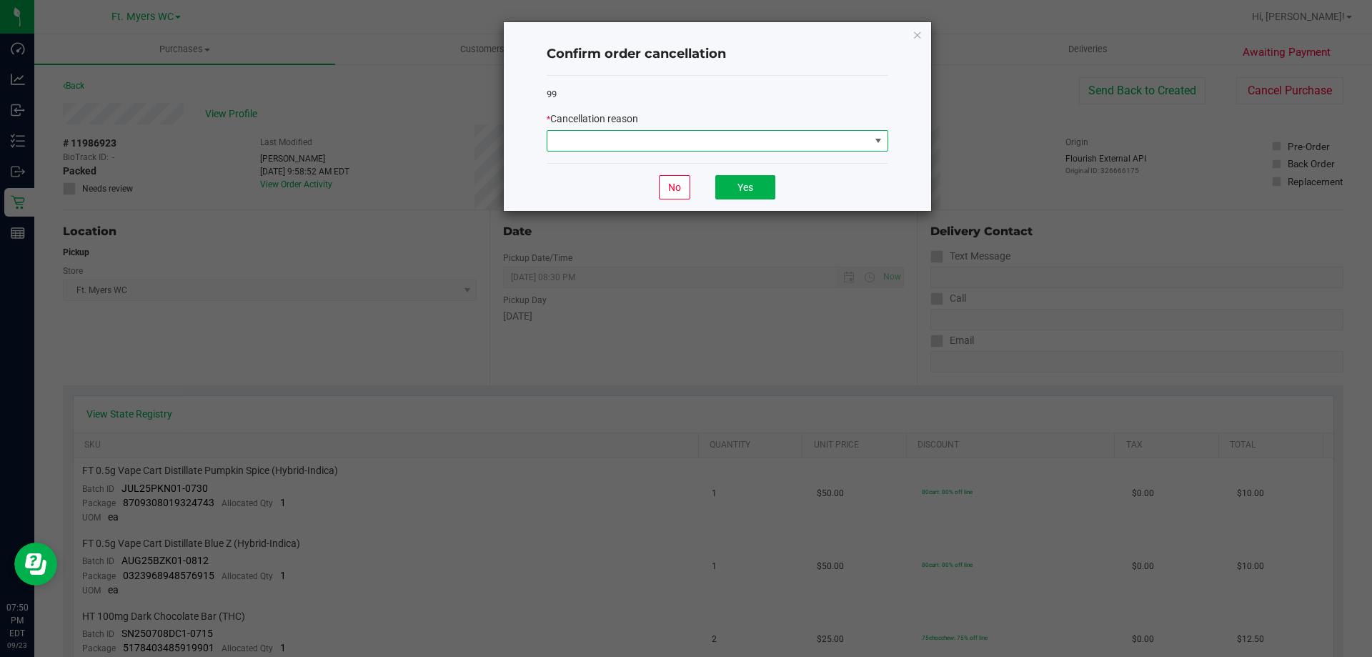
click at [703, 135] on span at bounding box center [709, 141] width 322 height 20
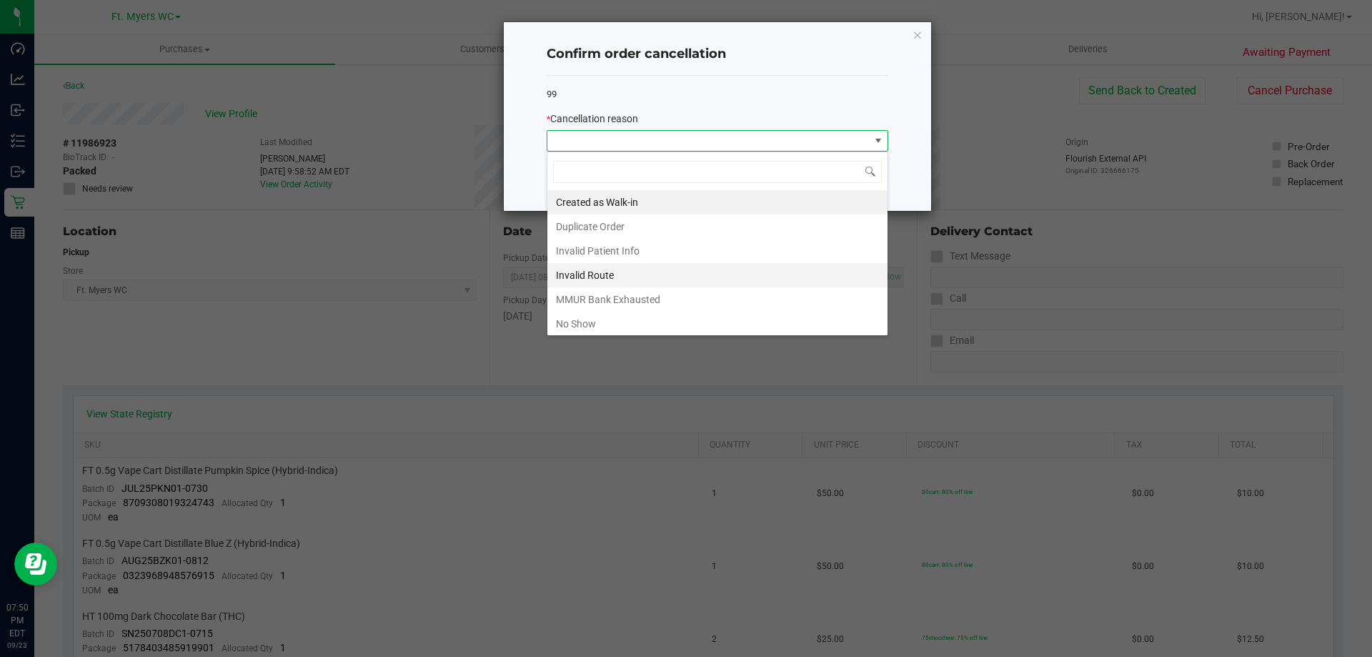
scroll to position [76, 0]
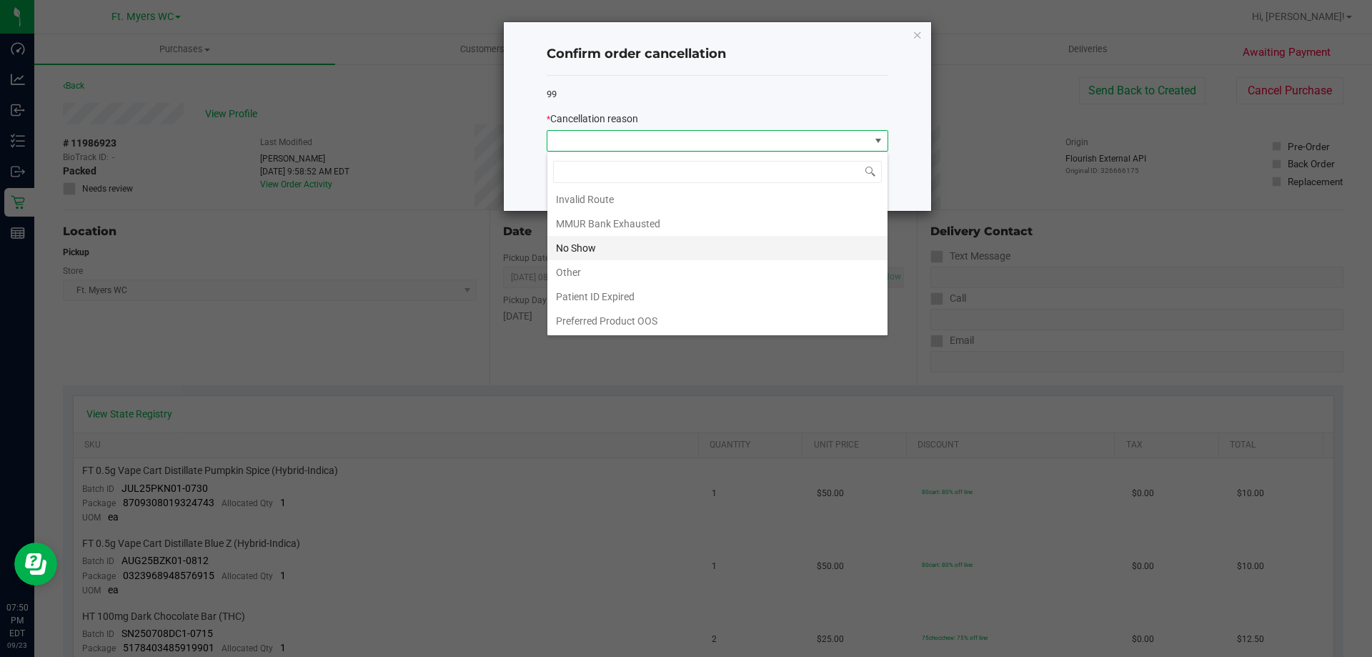
click at [639, 250] on li "No Show" at bounding box center [718, 248] width 340 height 24
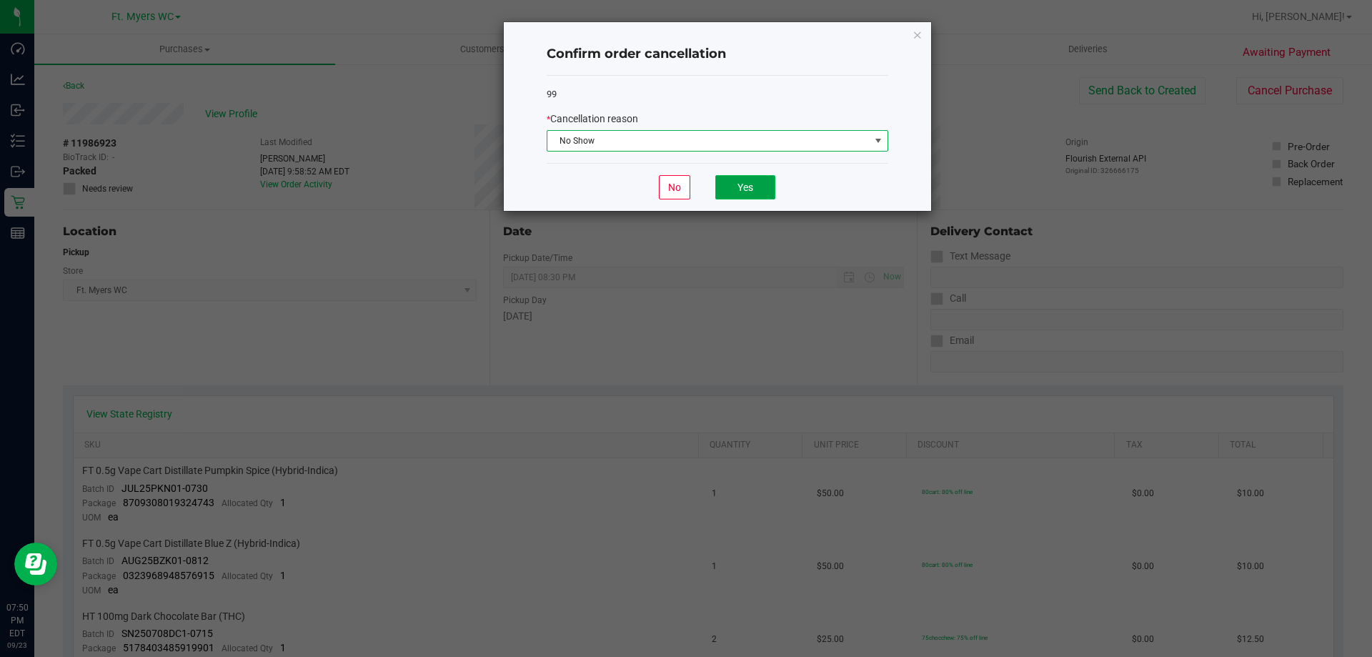
click at [747, 181] on button "Yes" at bounding box center [745, 187] width 60 height 24
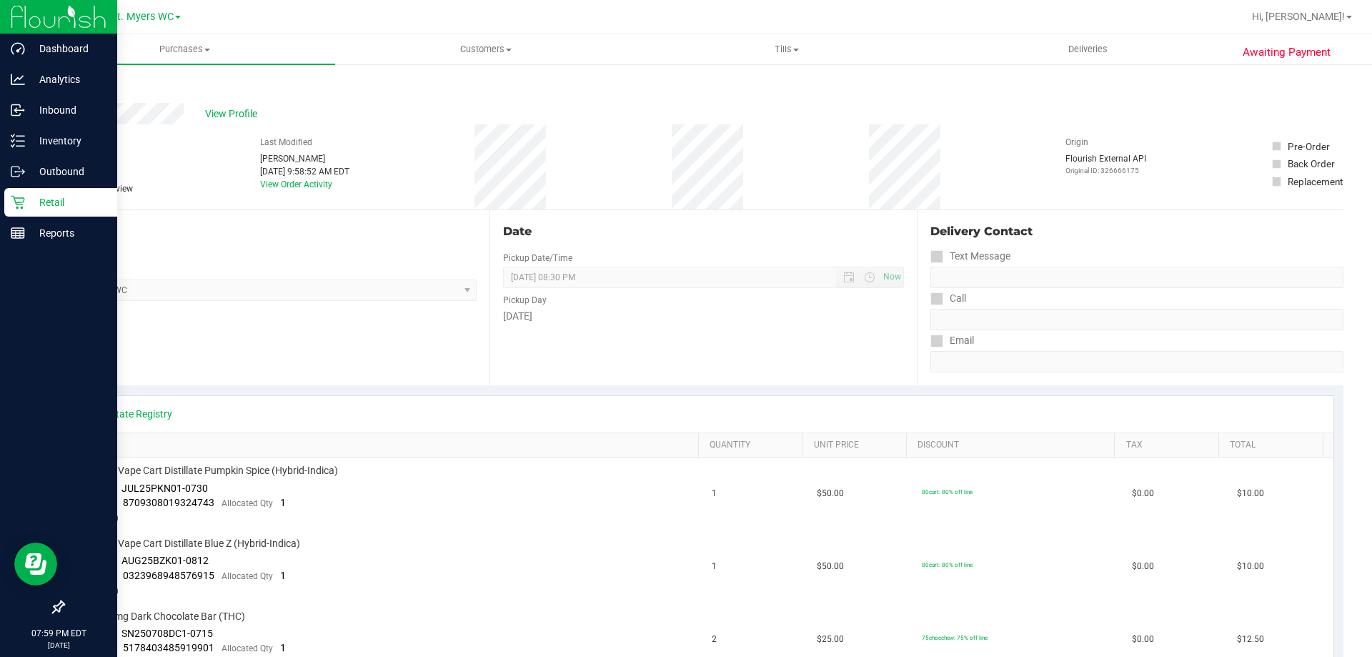
click at [12, 194] on div "Retail" at bounding box center [60, 202] width 113 height 29
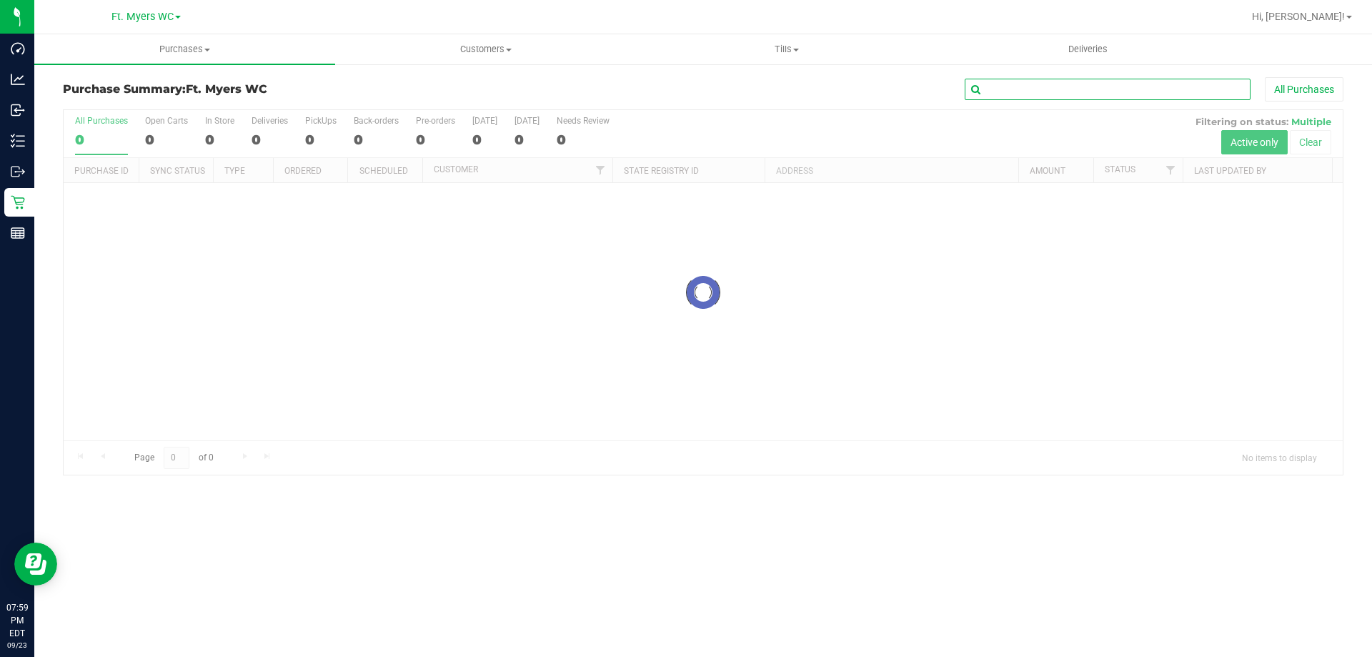
click at [1117, 91] on input "text" at bounding box center [1108, 89] width 286 height 21
paste input "11995736"
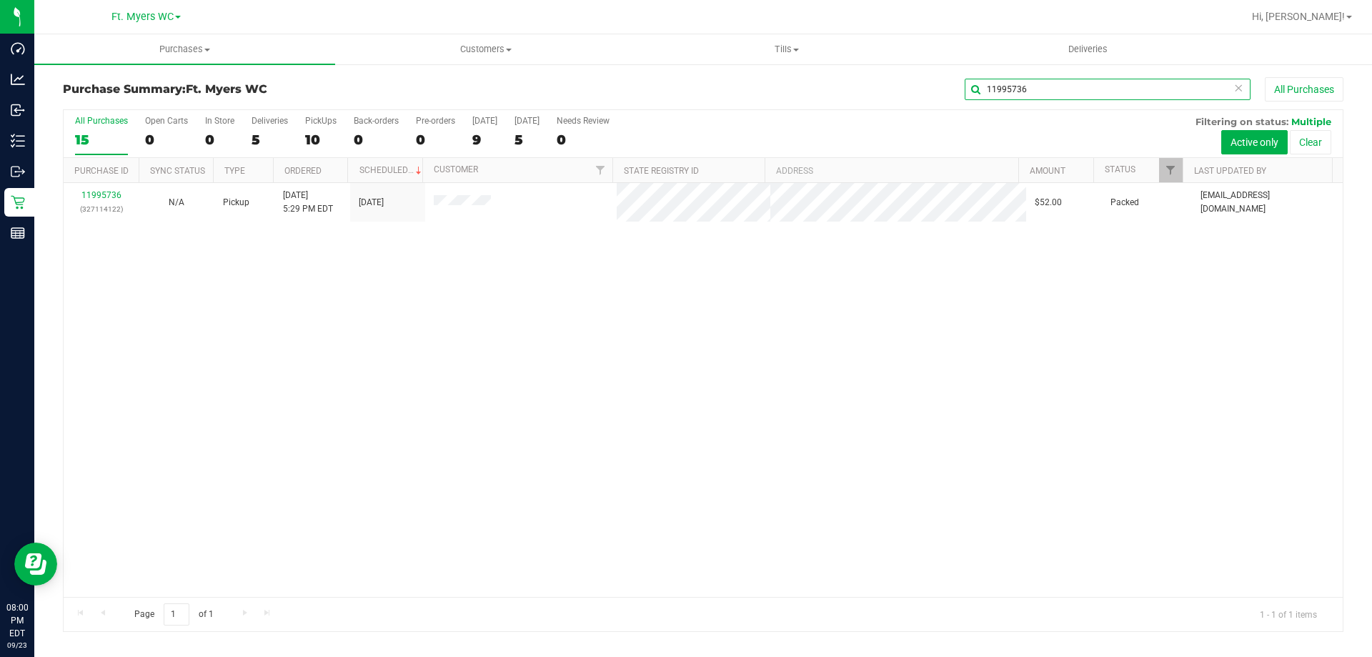
type input "11995736"
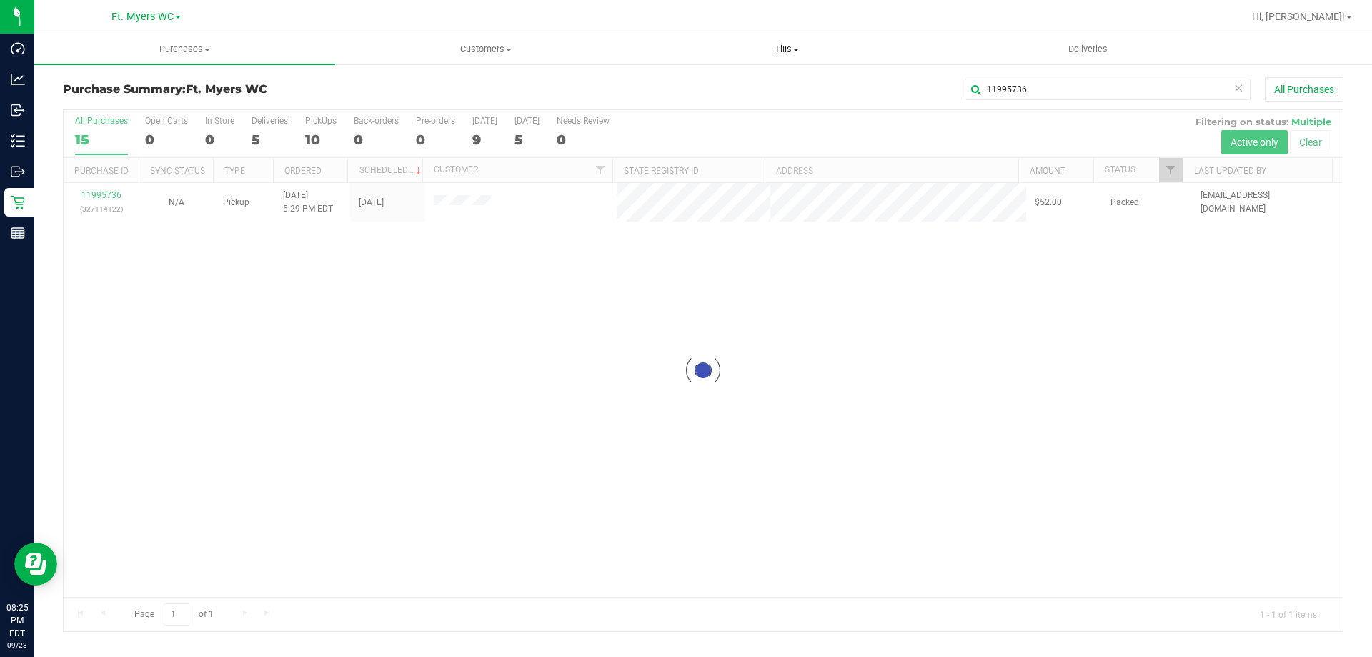
click at [775, 49] on span "Tills" at bounding box center [786, 49] width 299 height 13
click at [749, 81] on li "Manage tills" at bounding box center [786, 86] width 301 height 17
click at [893, 90] on li "Manage tills" at bounding box center [786, 86] width 301 height 17
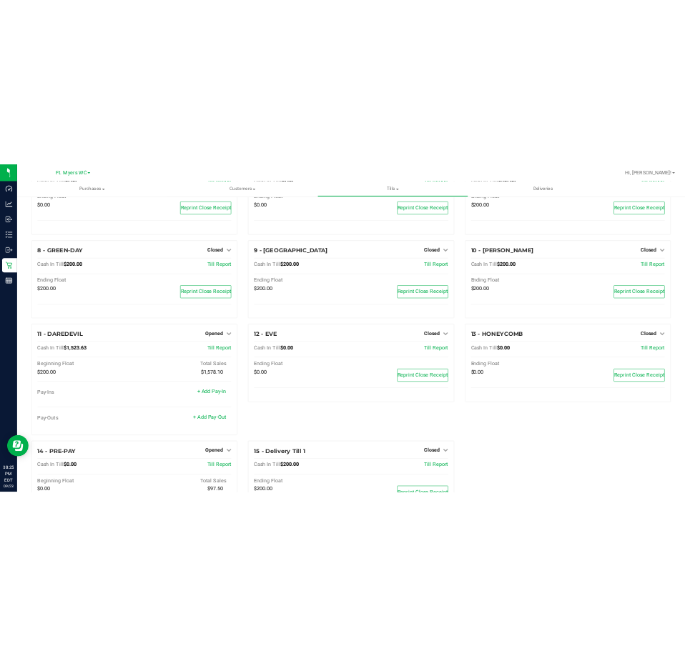
scroll to position [377, 0]
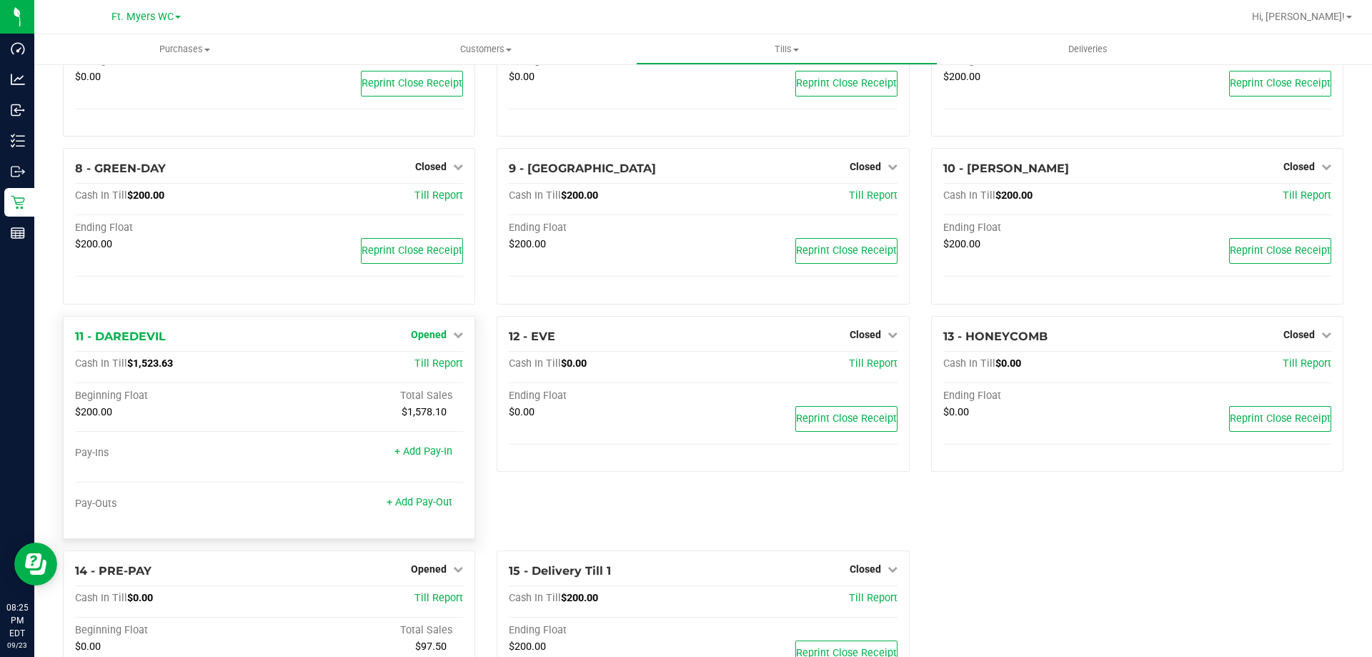
click at [442, 335] on span "Opened" at bounding box center [429, 334] width 36 height 11
click at [442, 367] on link "Close Till" at bounding box center [431, 363] width 39 height 11
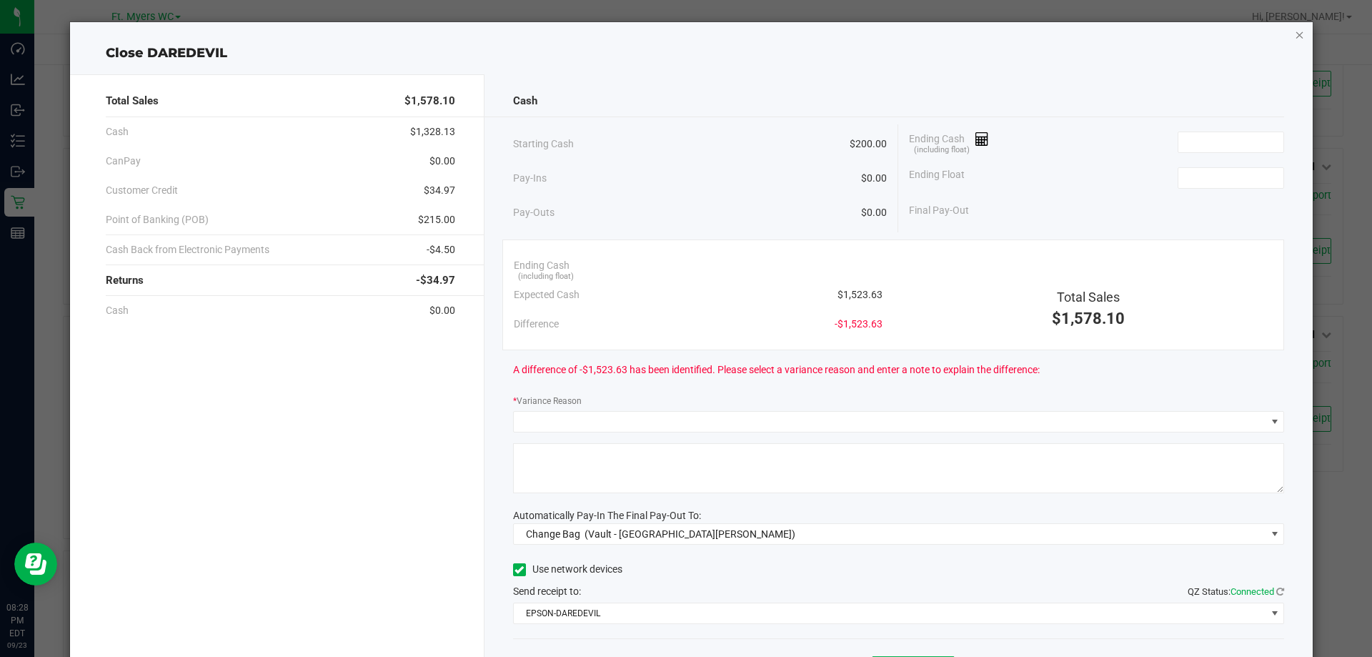
click at [1295, 38] on icon "button" at bounding box center [1300, 34] width 10 height 17
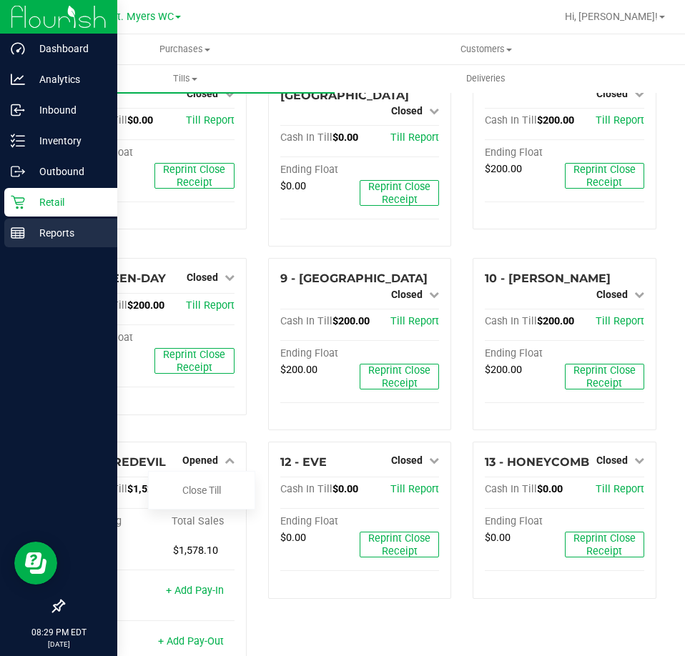
click at [26, 236] on p "Reports" at bounding box center [68, 232] width 86 height 17
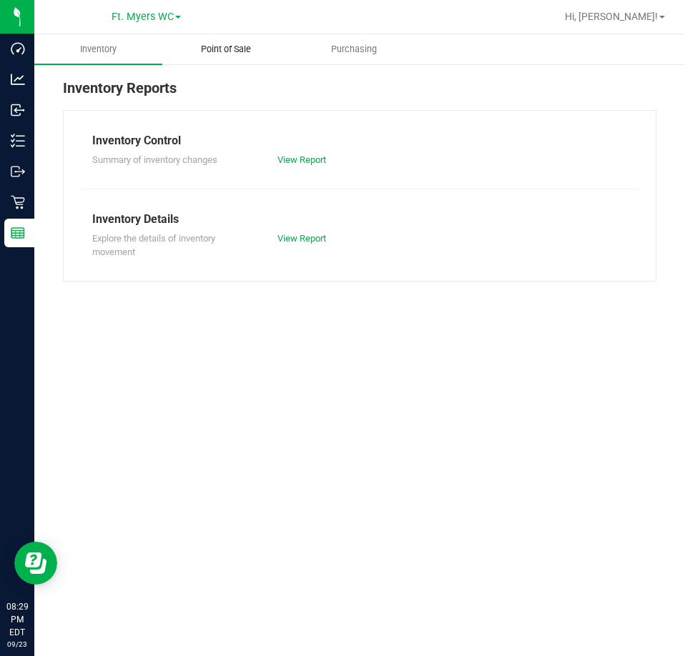
click at [232, 42] on uib-tab-heading "Point of Sale" at bounding box center [226, 49] width 127 height 29
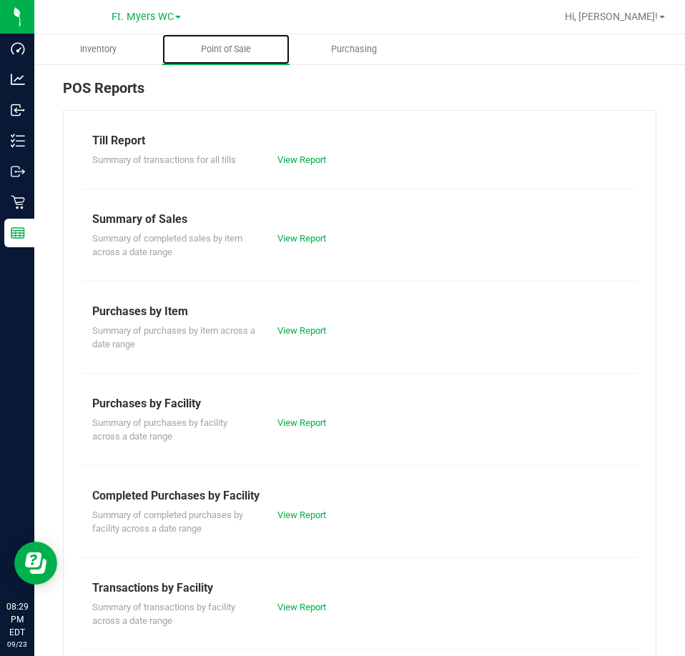
scroll to position [143, 0]
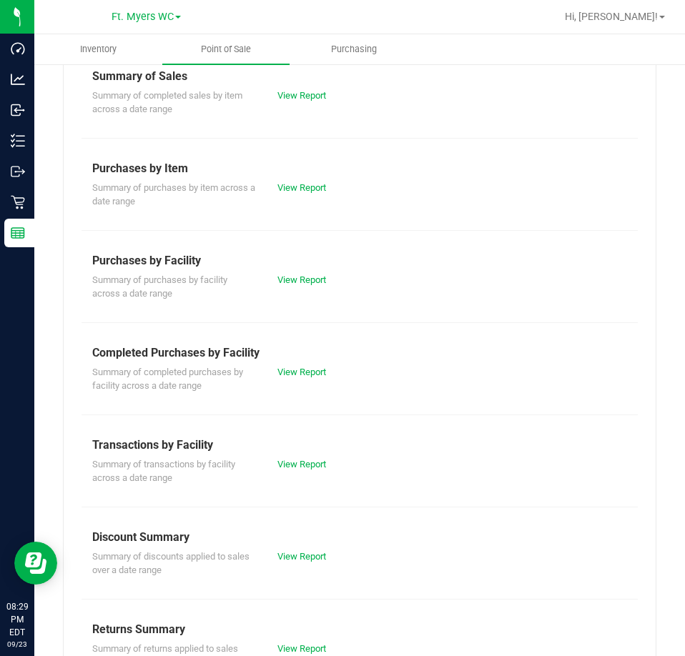
click at [297, 567] on div "Summary of discounts applied to sales over a date range View Report" at bounding box center [359, 561] width 556 height 31
click at [298, 557] on link "View Report" at bounding box center [301, 556] width 49 height 11
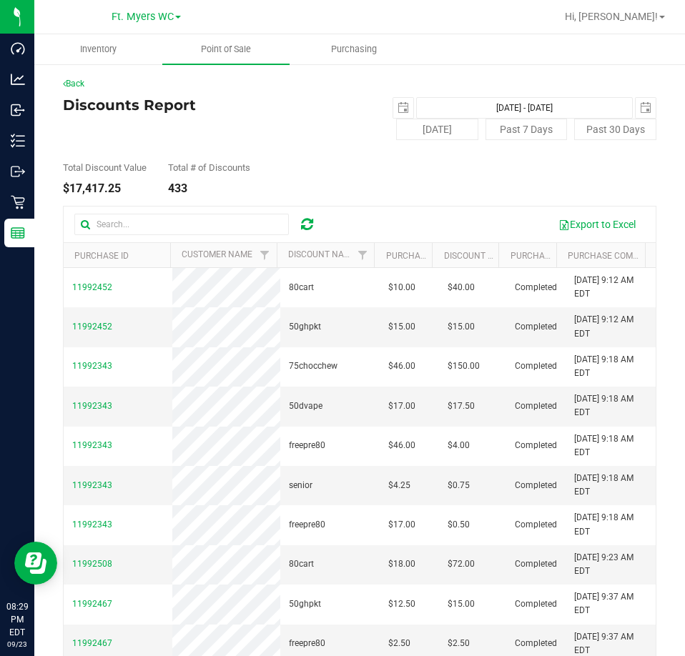
drag, startPoint x: 129, startPoint y: 182, endPoint x: 67, endPoint y: 190, distance: 62.7
click at [67, 190] on div "Total Discount Value $17,417.25" at bounding box center [105, 178] width 84 height 31
copy div "17,417.25"
click at [78, 86] on link "Back" at bounding box center [73, 84] width 21 height 10
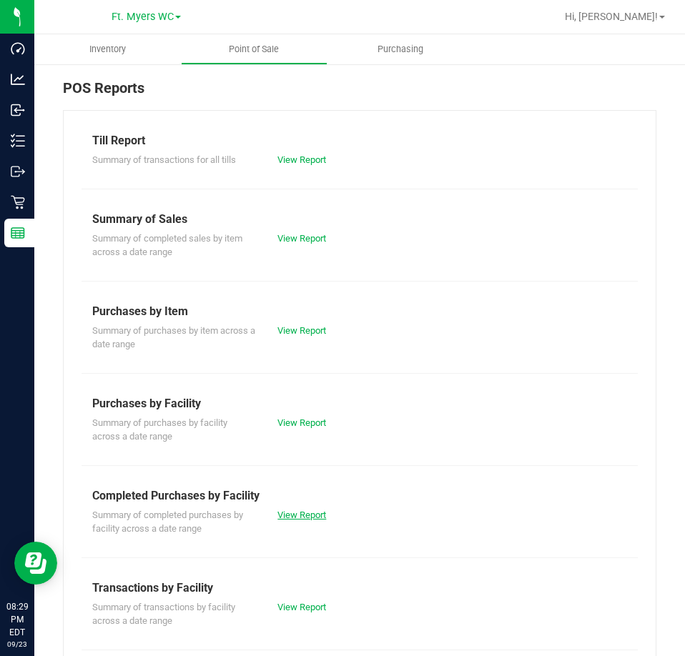
click at [303, 512] on link "View Report" at bounding box center [301, 515] width 49 height 11
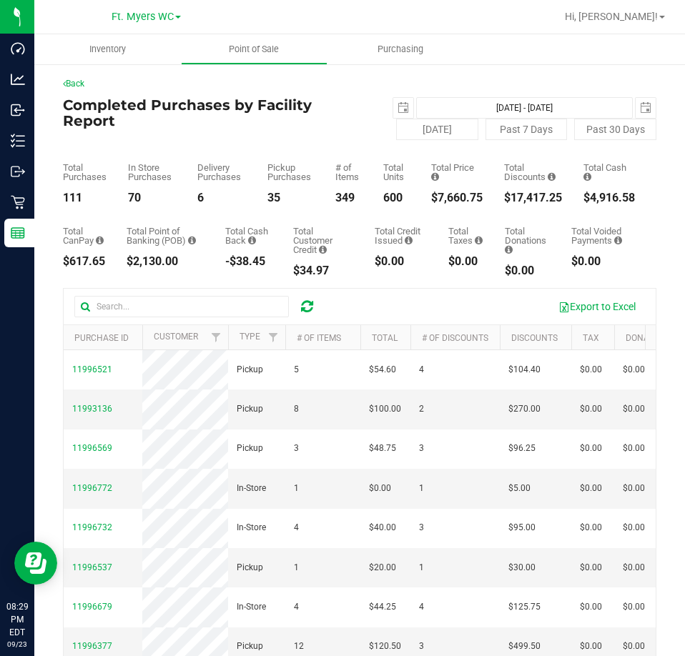
drag, startPoint x: 472, startPoint y: 192, endPoint x: 426, endPoint y: 197, distance: 46.7
click at [426, 197] on div "Total Purchases 111 In Store Purchases 70 Delivery Purchases 6 Pickup Purchases…" at bounding box center [359, 172] width 593 height 64
copy div "7,660.75"
click at [397, 104] on span "select" at bounding box center [402, 107] width 11 height 11
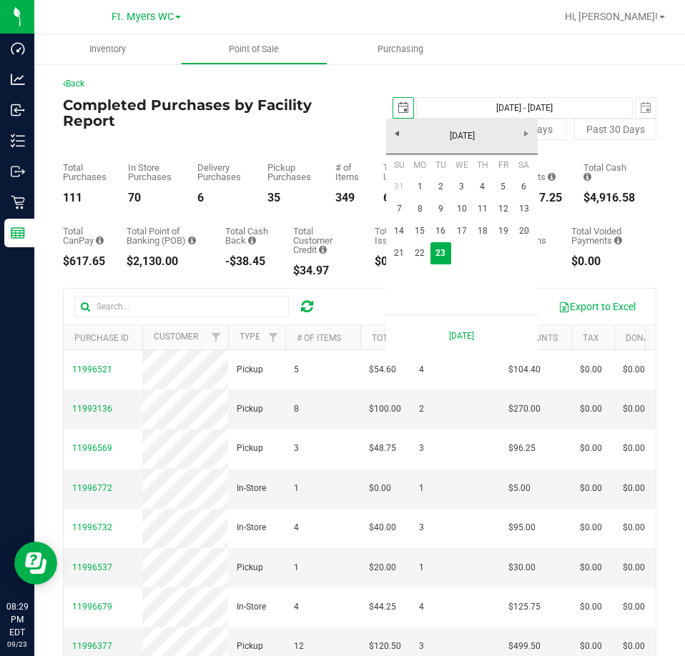
scroll to position [0, 36]
click at [425, 251] on link "22" at bounding box center [420, 253] width 21 height 22
type input "[DATE]"
type input "[DATE] - [DATE]"
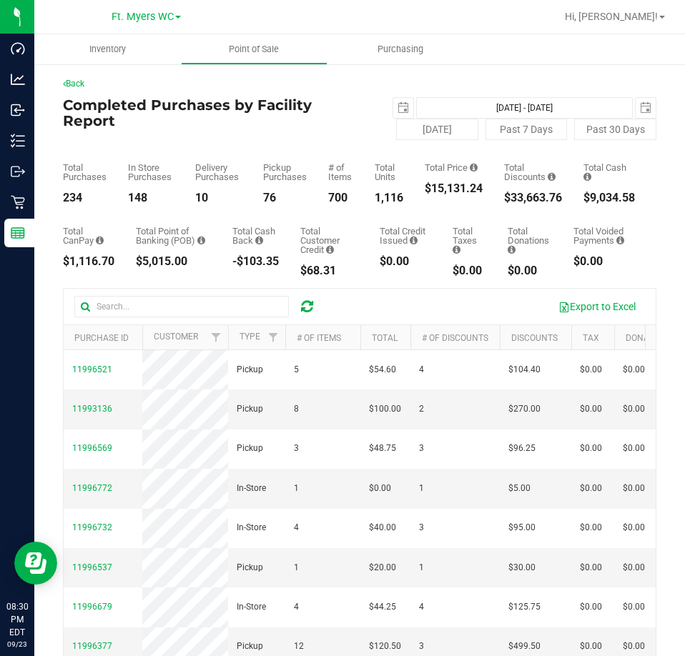
drag, startPoint x: 478, startPoint y: 187, endPoint x: 427, endPoint y: 187, distance: 50.8
click at [427, 187] on div "Total Purchases 234 In Store Purchases 148 Delivery Purchases 10 Pickup Purchas…" at bounding box center [359, 172] width 593 height 64
copy div "15,131.24"
click at [402, 108] on span "select" at bounding box center [402, 107] width 11 height 11
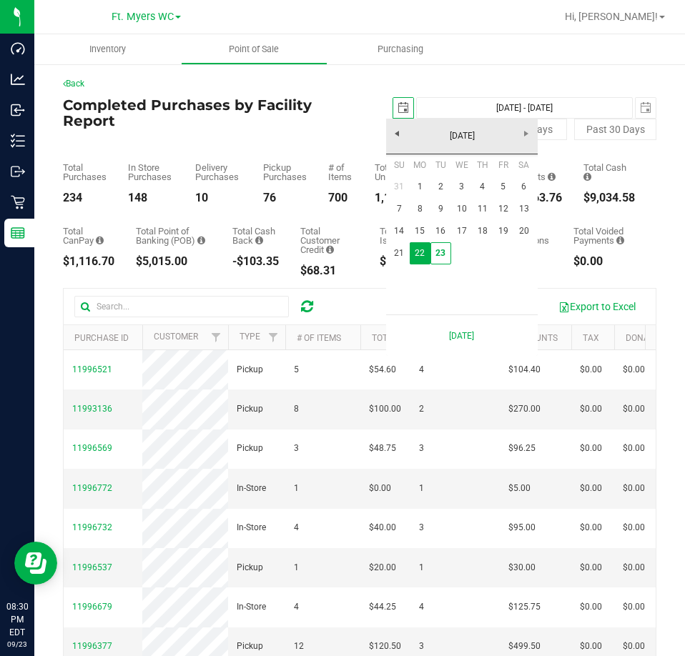
scroll to position [0, 36]
click at [422, 185] on link "1" at bounding box center [420, 187] width 21 height 22
type input "[DATE]"
type input "[DATE] - [DATE]"
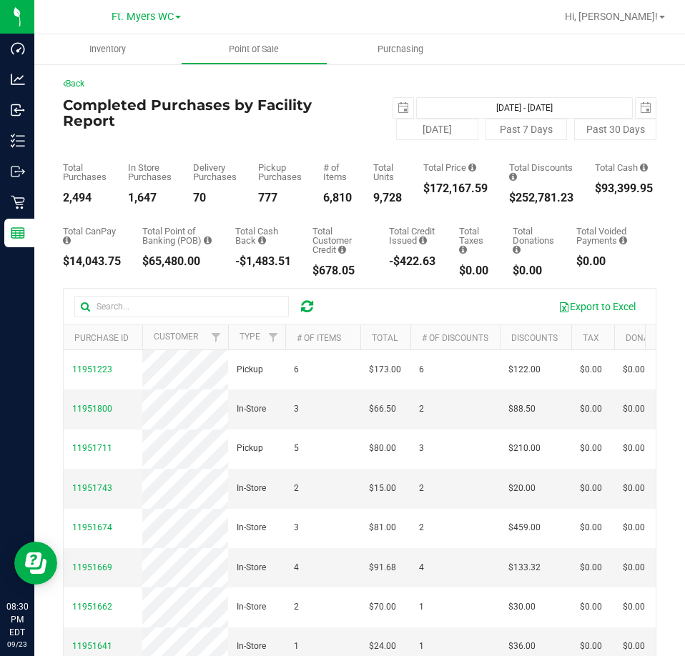
drag, startPoint x: 490, startPoint y: 189, endPoint x: 433, endPoint y: 185, distance: 56.6
click at [433, 185] on div "Total Purchases 2,494 In Store Purchases 1,647 Delivery Purchases 70 Pickup Pur…" at bounding box center [359, 172] width 593 height 64
copy div "172,167.59"
